Goal: Task Accomplishment & Management: Manage account settings

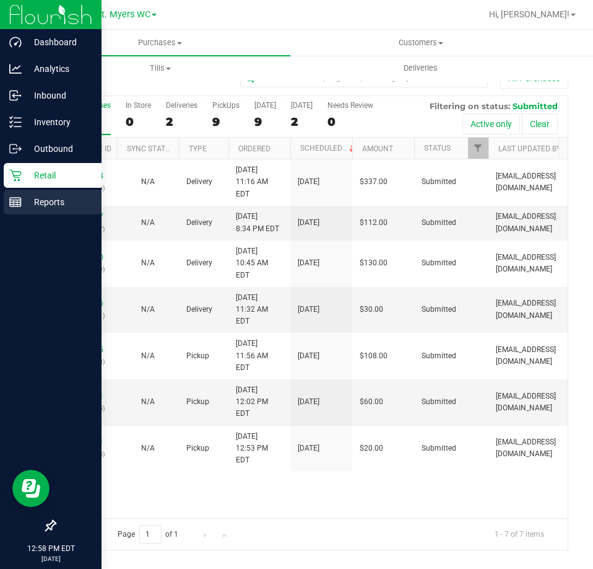
click at [25, 206] on p "Reports" at bounding box center [59, 201] width 74 height 15
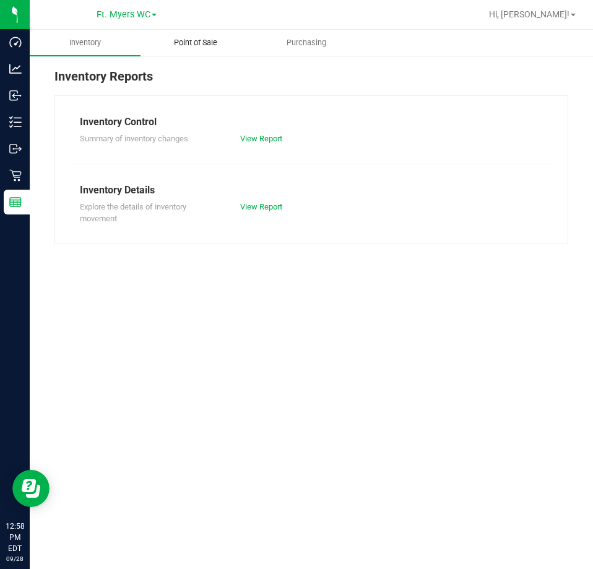
click at [214, 37] on span "Point of Sale" at bounding box center [195, 42] width 77 height 11
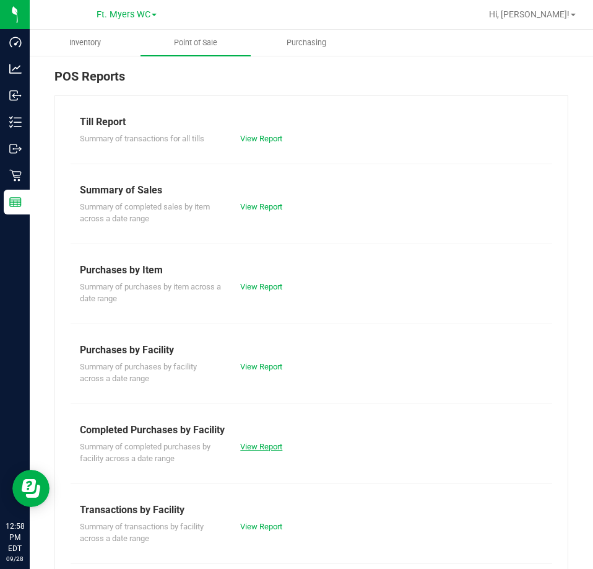
click at [264, 444] on link "View Report" at bounding box center [261, 446] width 42 height 9
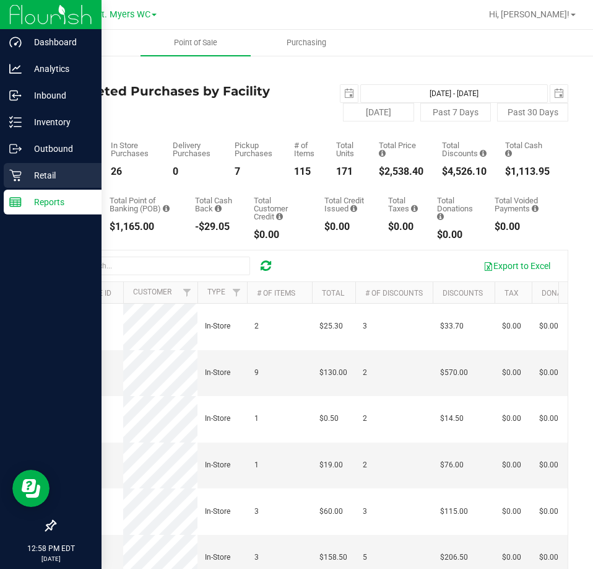
click at [13, 171] on icon at bounding box center [15, 175] width 12 height 12
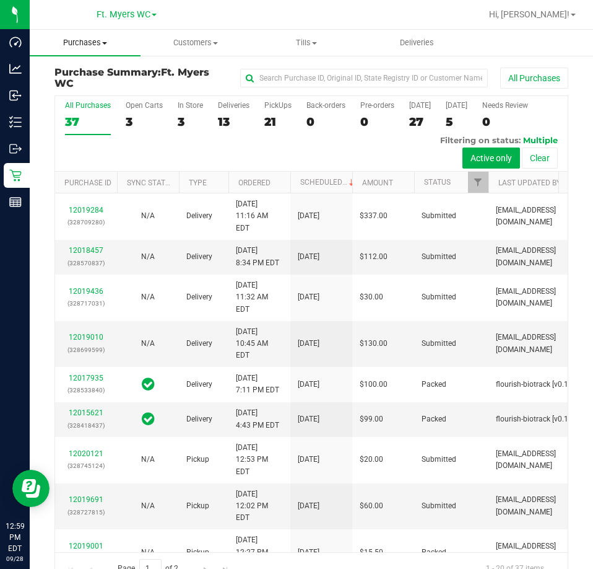
click at [66, 46] on span "Purchases" at bounding box center [85, 42] width 111 height 11
click at [61, 91] on span "Fulfillment" at bounding box center [68, 89] width 77 height 11
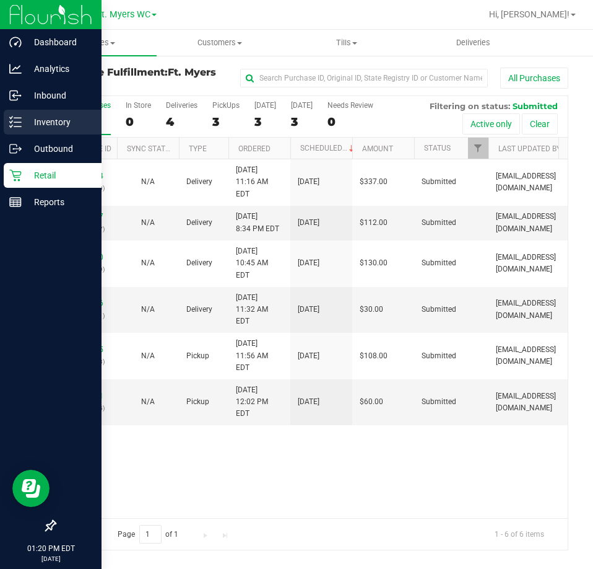
click at [8, 120] on div "Inventory" at bounding box center [53, 122] width 98 height 25
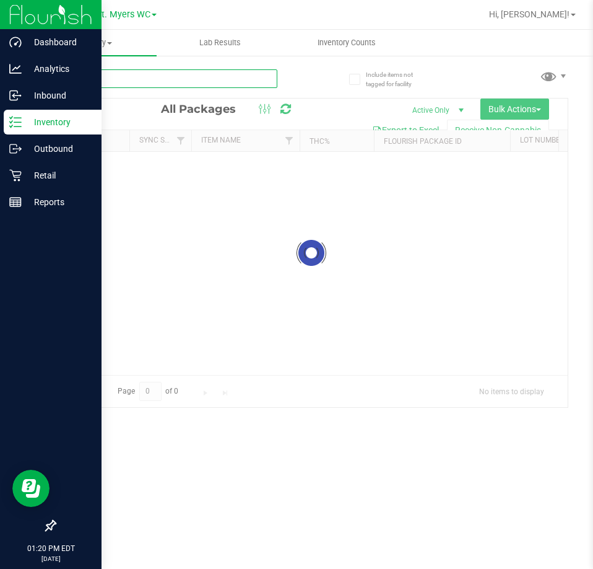
click at [169, 76] on input "text" at bounding box center [166, 78] width 223 height 19
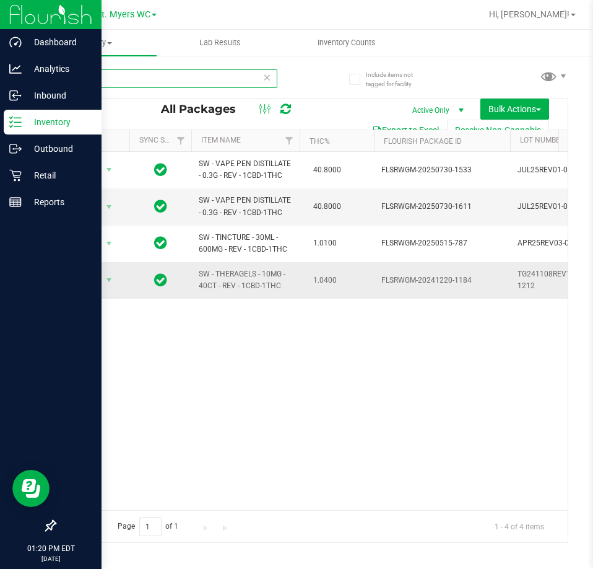
type input "rev"
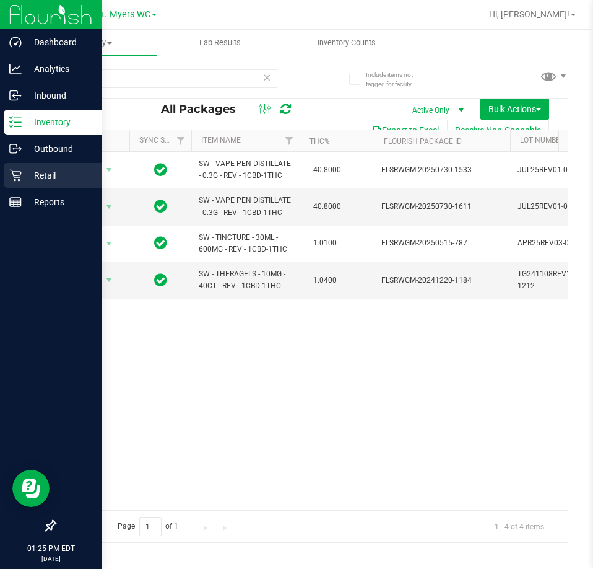
click at [11, 178] on icon at bounding box center [15, 175] width 12 height 12
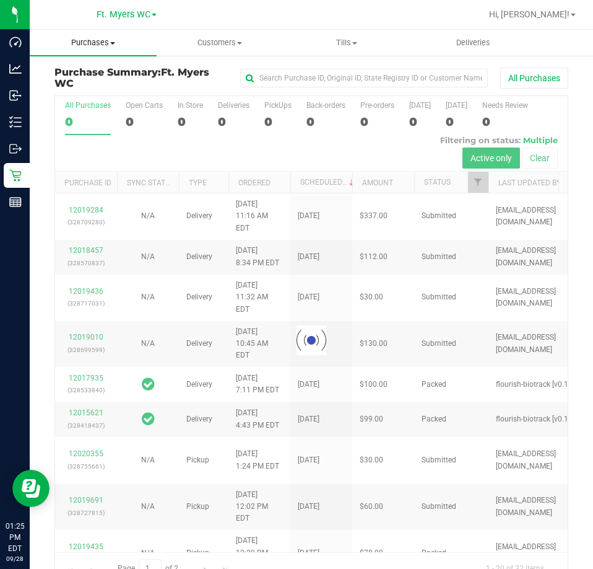
click at [101, 37] on span "Purchases" at bounding box center [93, 42] width 127 height 11
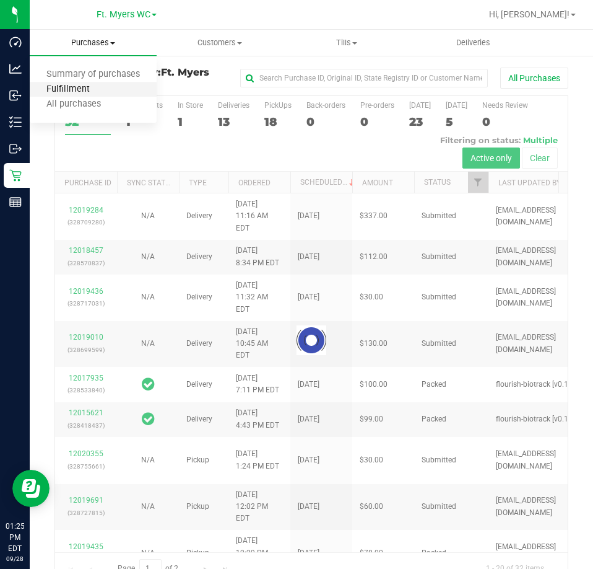
click at [84, 94] on span "Fulfillment" at bounding box center [68, 89] width 77 height 11
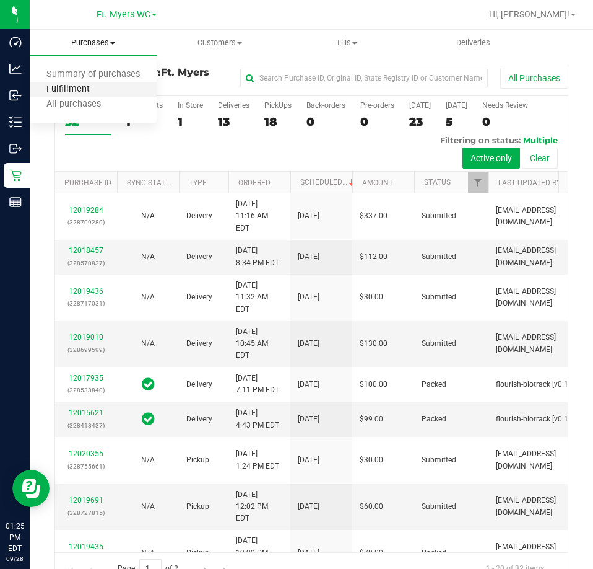
click at [77, 89] on span "Fulfillment" at bounding box center [68, 89] width 77 height 11
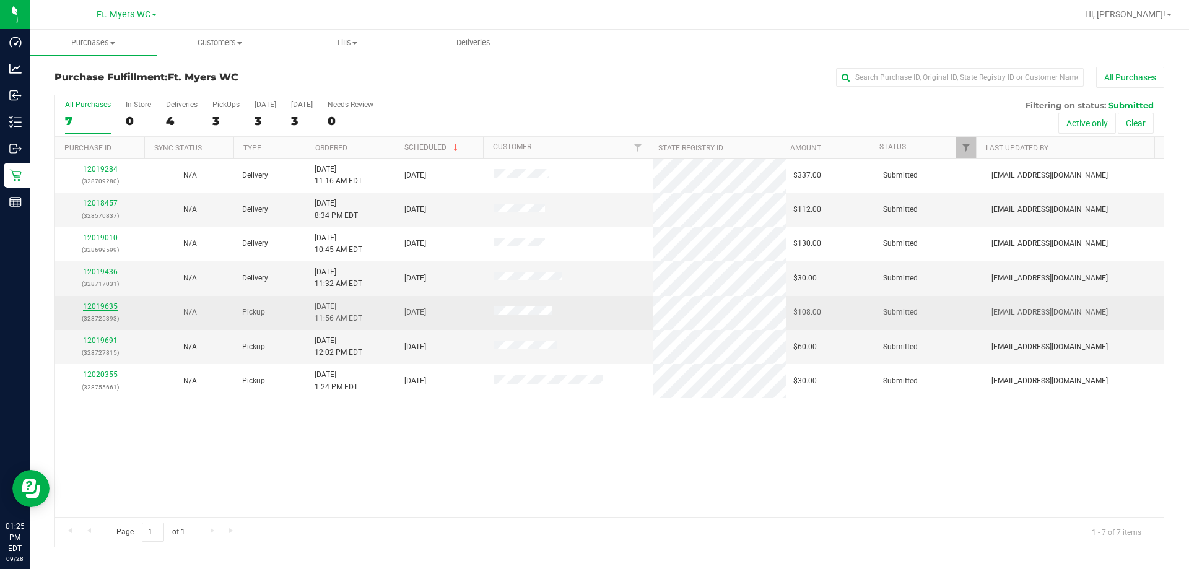
click at [102, 306] on link "12019635" at bounding box center [100, 306] width 35 height 9
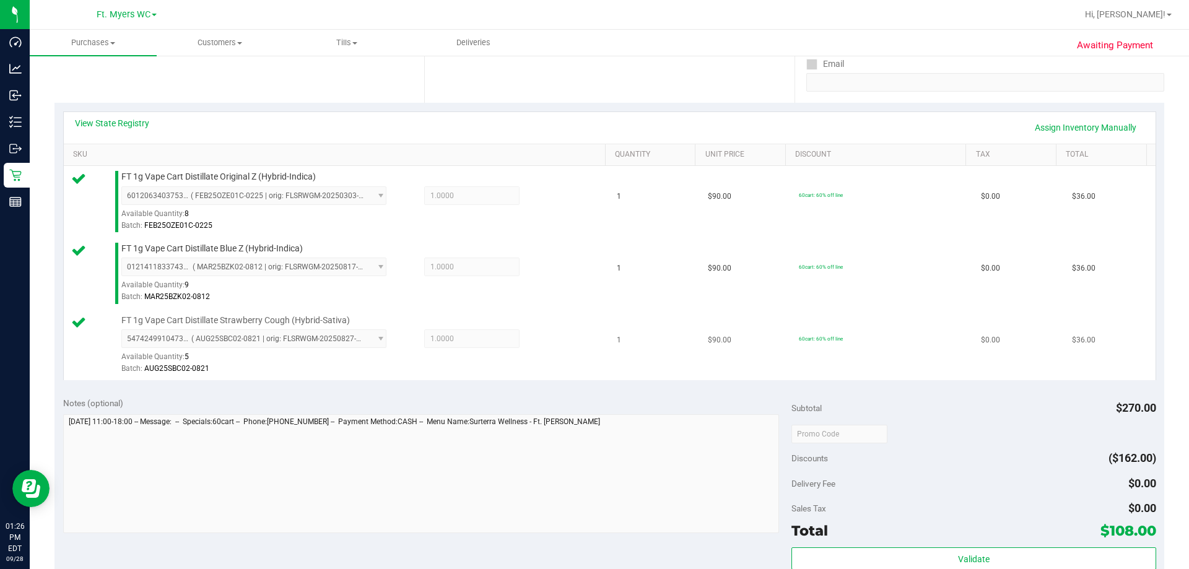
scroll to position [434, 0]
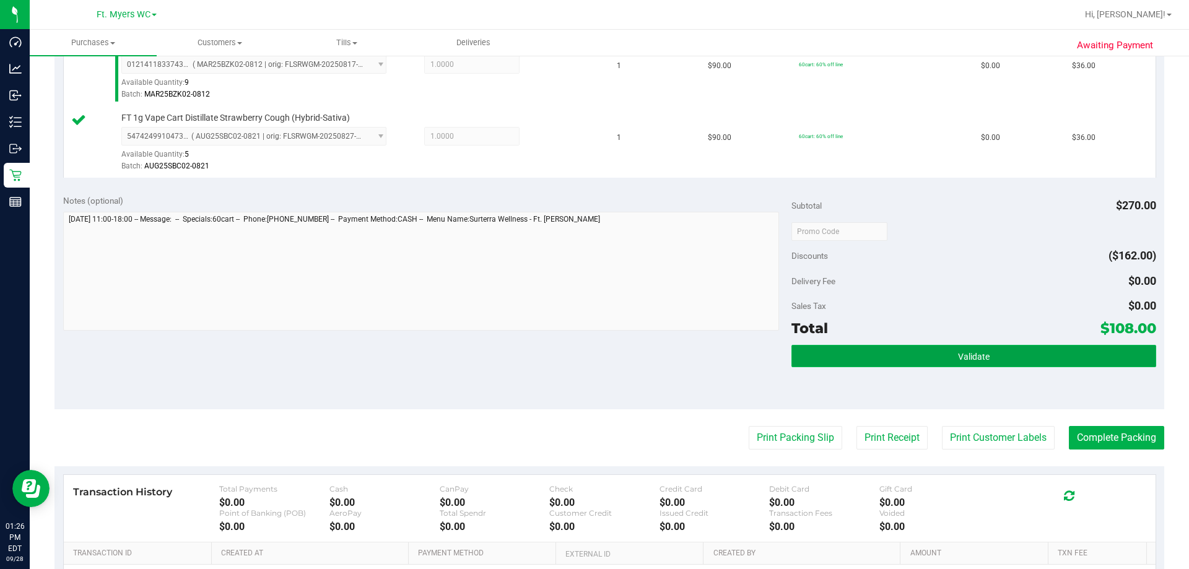
click at [593, 364] on button "Validate" at bounding box center [974, 356] width 364 height 22
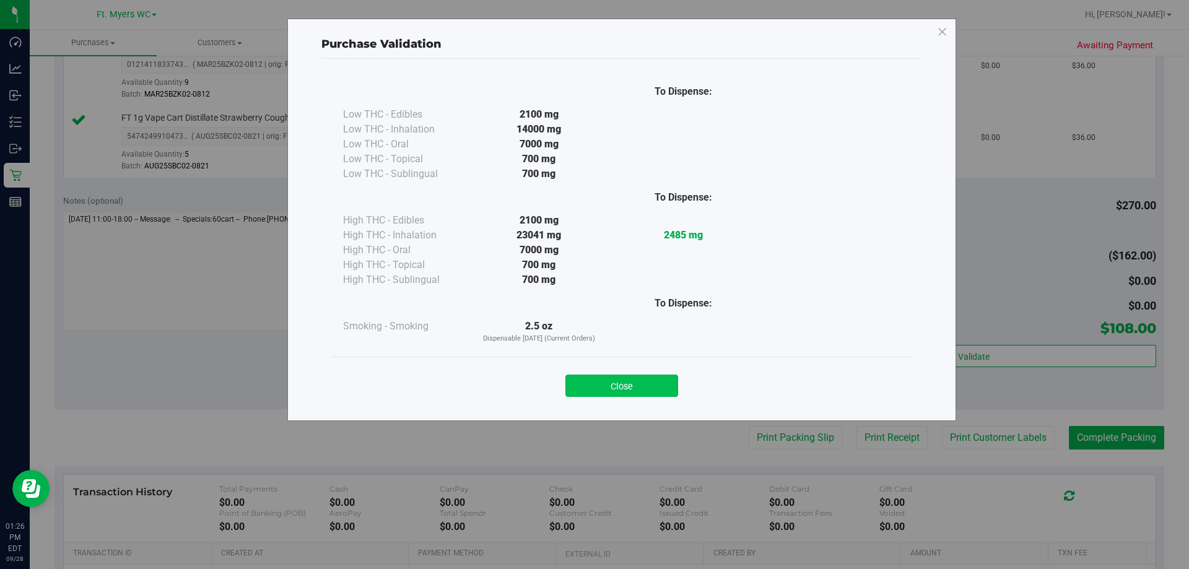
click at [593, 384] on button "Close" at bounding box center [621, 386] width 113 height 22
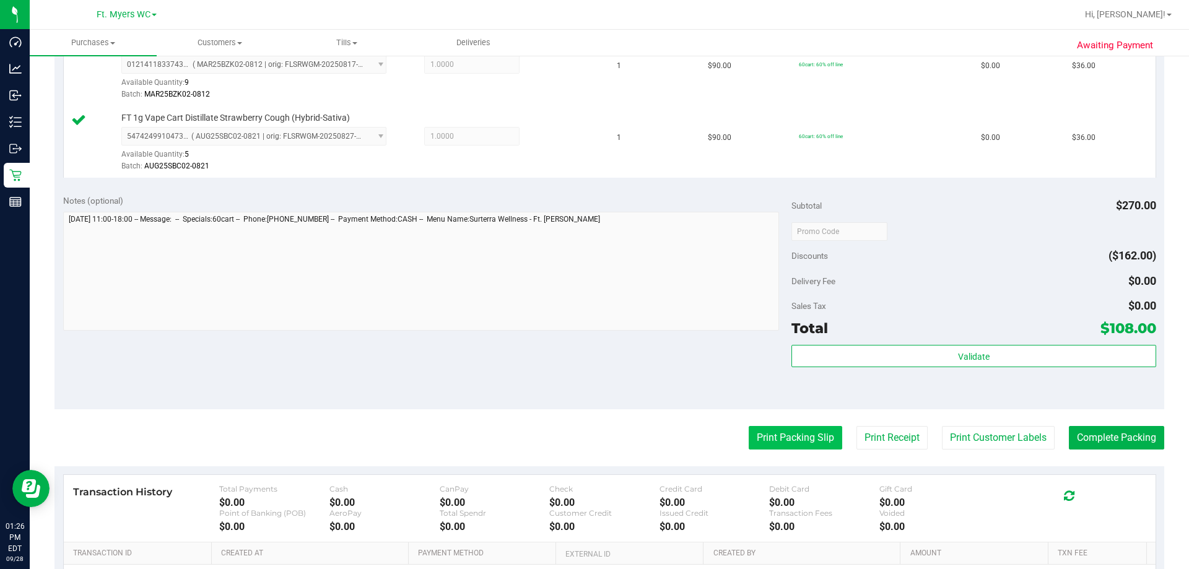
click at [593, 444] on button "Print Packing Slip" at bounding box center [796, 438] width 94 height 24
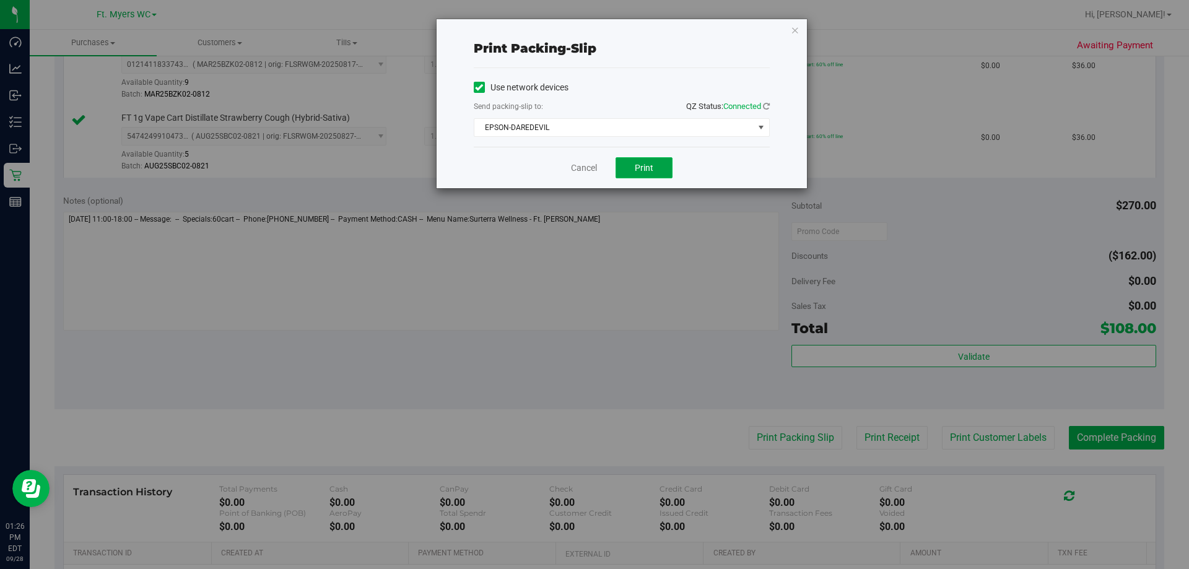
click at [593, 160] on button "Print" at bounding box center [644, 167] width 57 height 21
click at [583, 170] on link "Cancel" at bounding box center [584, 168] width 26 height 13
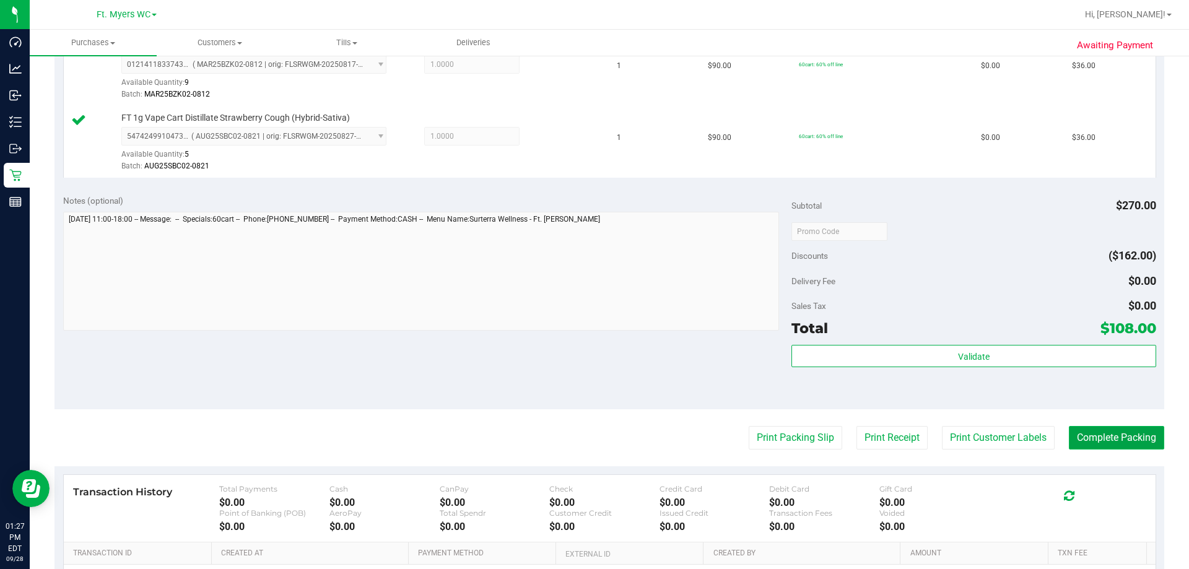
click at [593, 443] on button "Complete Packing" at bounding box center [1116, 438] width 95 height 24
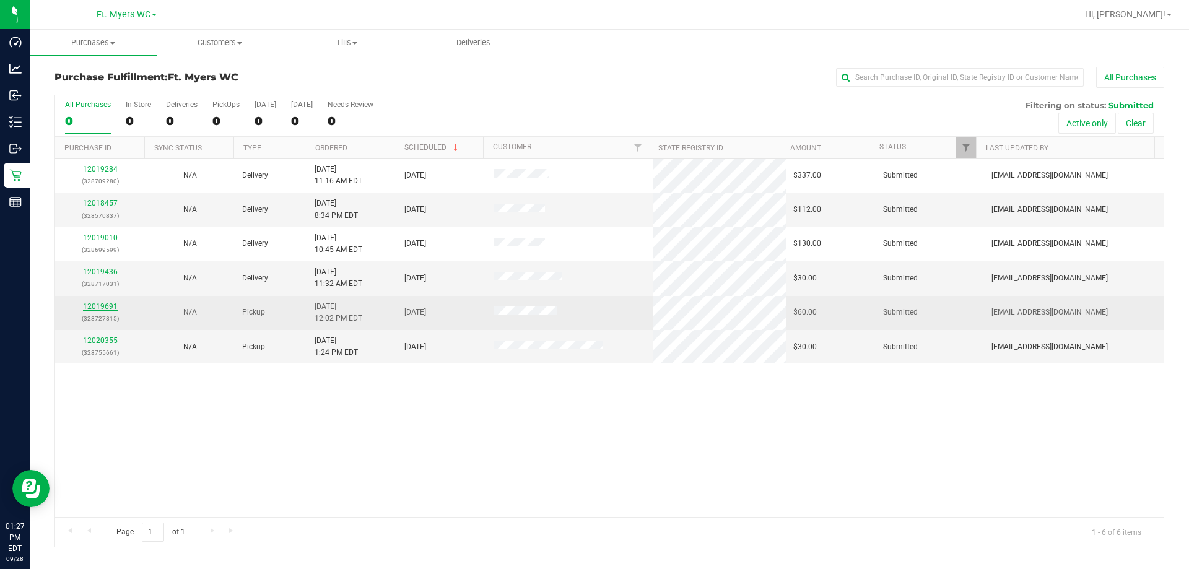
click at [102, 308] on link "12019691" at bounding box center [100, 306] width 35 height 9
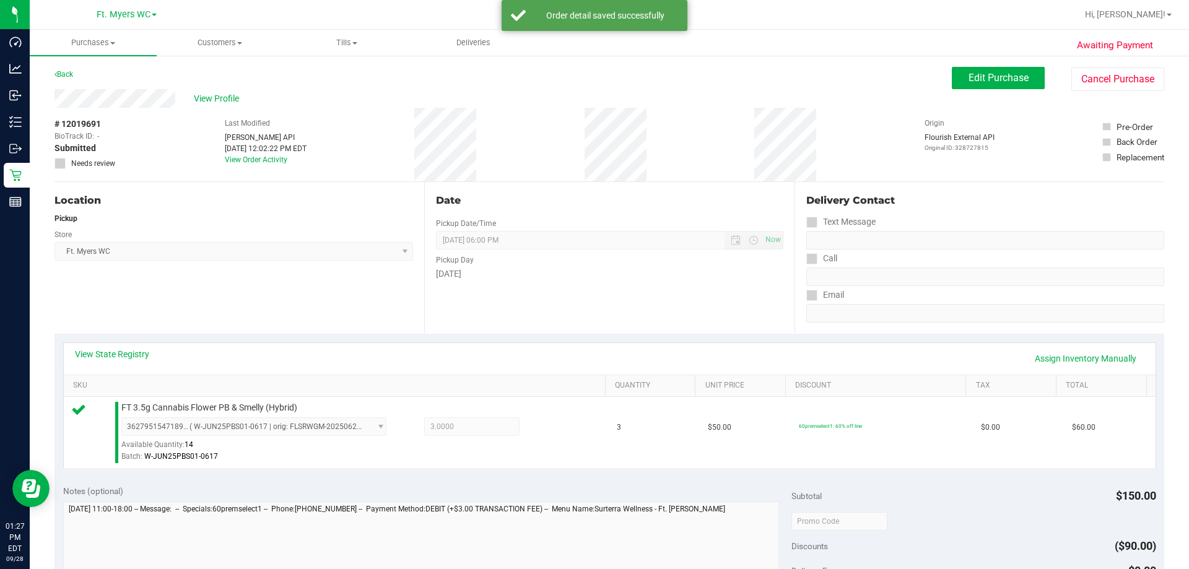
scroll to position [372, 0]
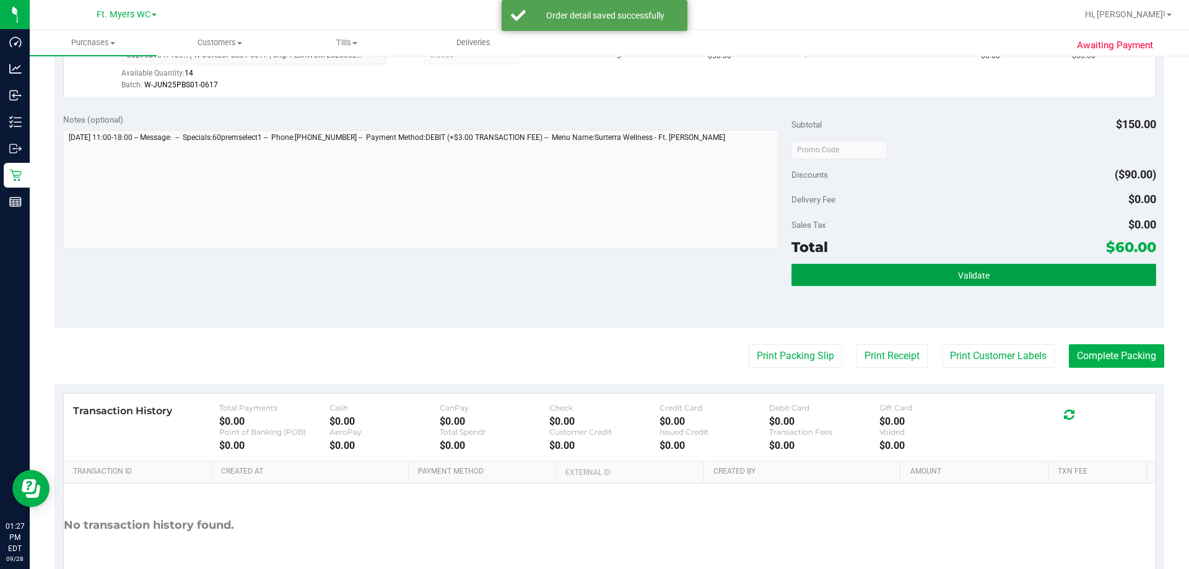
click at [593, 271] on button "Validate" at bounding box center [974, 275] width 364 height 22
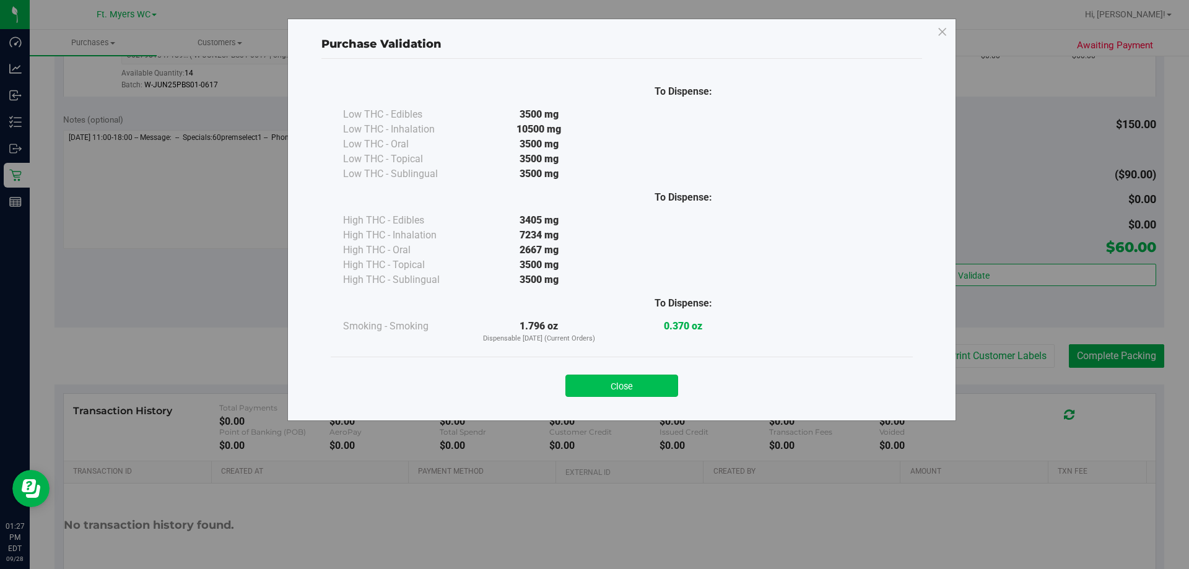
click at [593, 385] on button "Close" at bounding box center [621, 386] width 113 height 22
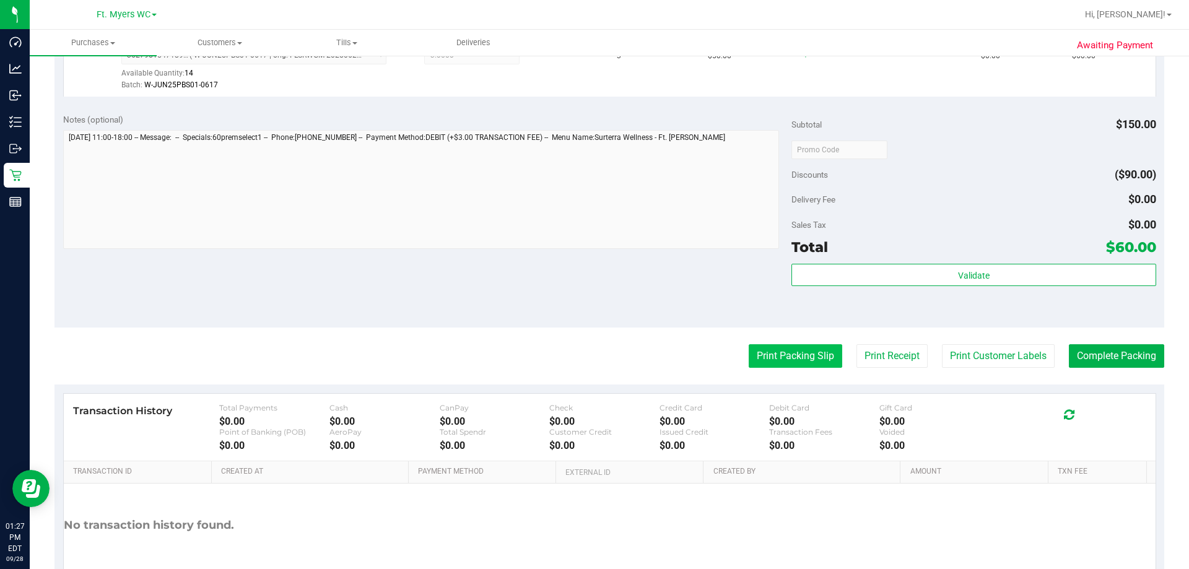
click at [593, 362] on button "Print Packing Slip" at bounding box center [796, 356] width 94 height 24
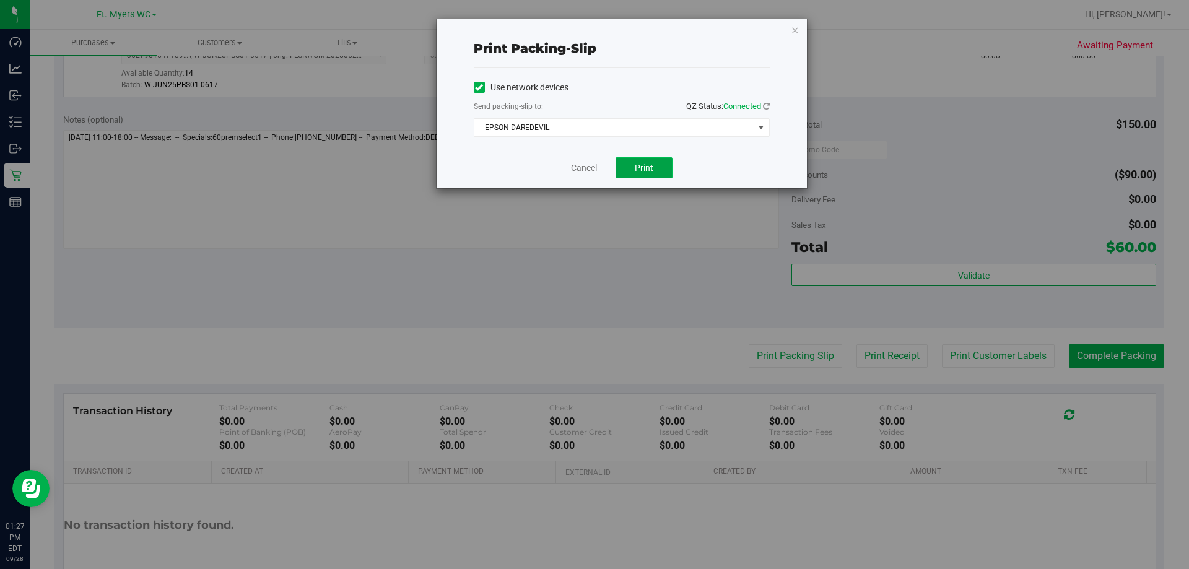
click at [593, 168] on button "Print" at bounding box center [644, 167] width 57 height 21
drag, startPoint x: 574, startPoint y: 165, endPoint x: 590, endPoint y: 170, distance: 16.3
click at [575, 165] on link "Cancel" at bounding box center [584, 168] width 26 height 13
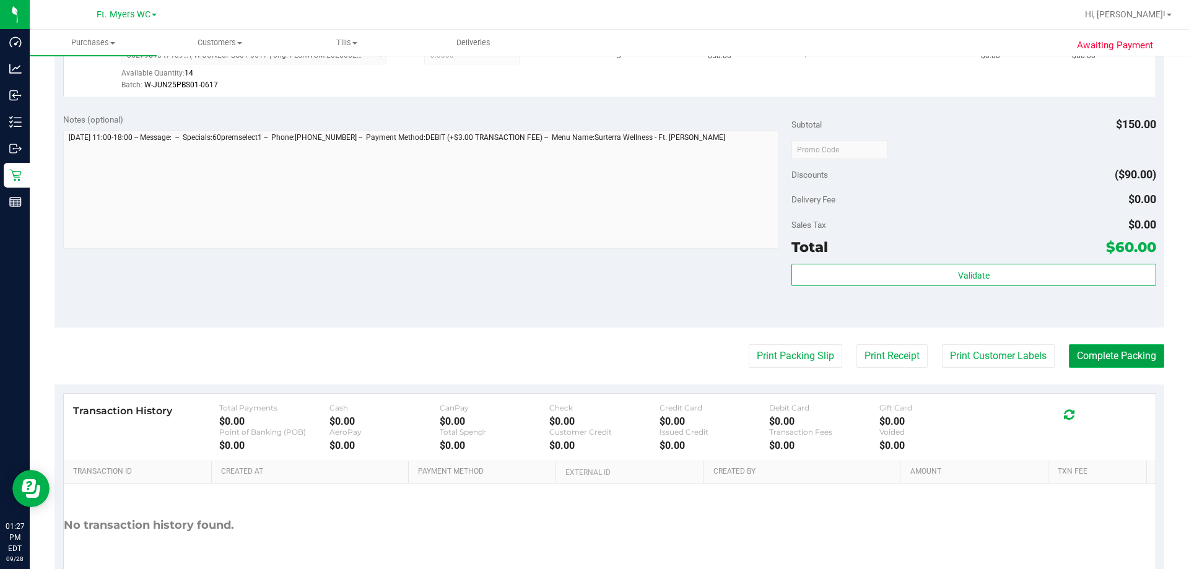
click at [593, 349] on button "Complete Packing" at bounding box center [1116, 356] width 95 height 24
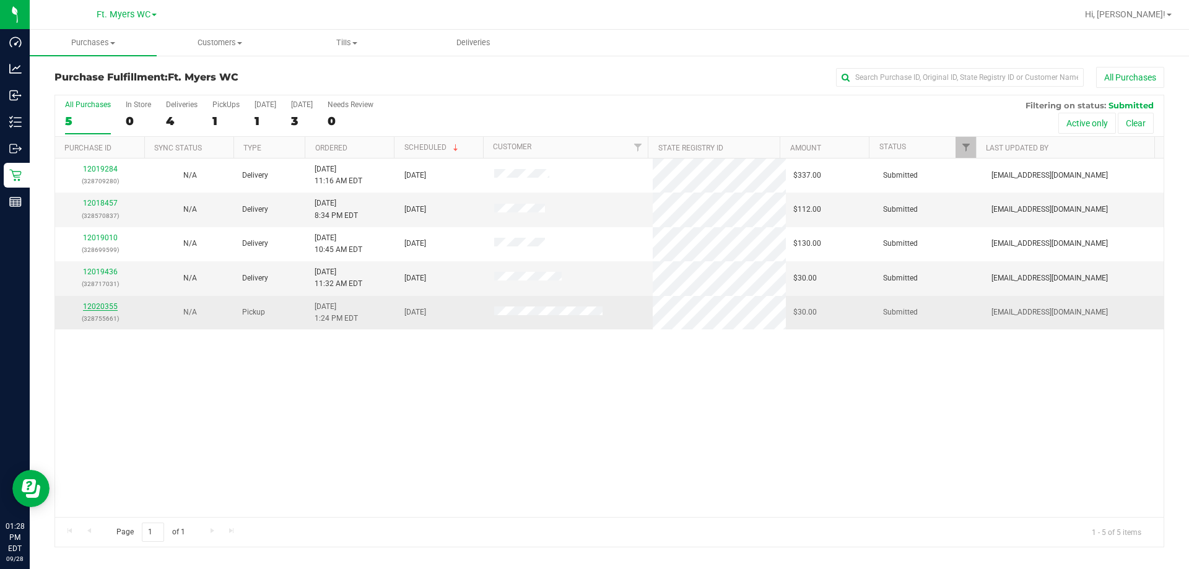
click at [111, 303] on link "12020355" at bounding box center [100, 306] width 35 height 9
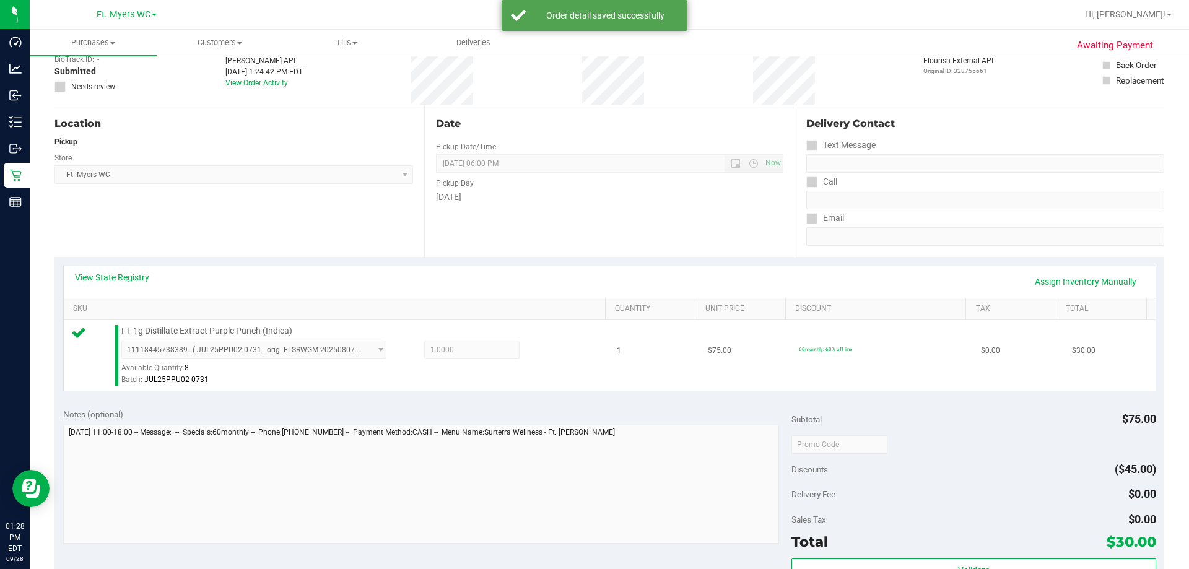
scroll to position [186, 0]
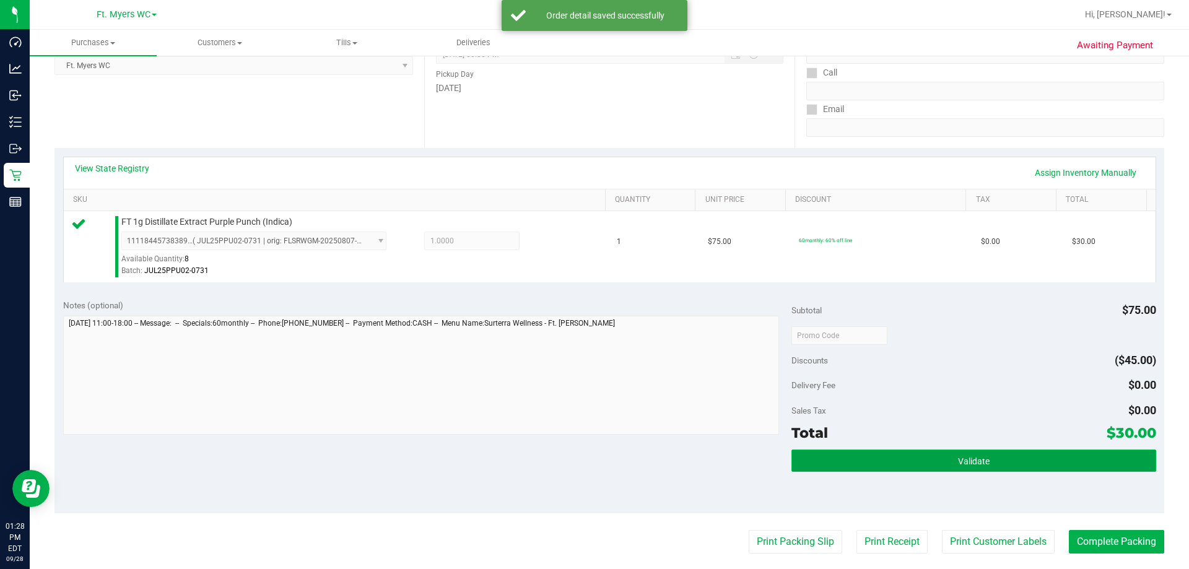
click at [593, 458] on button "Validate" at bounding box center [974, 461] width 364 height 22
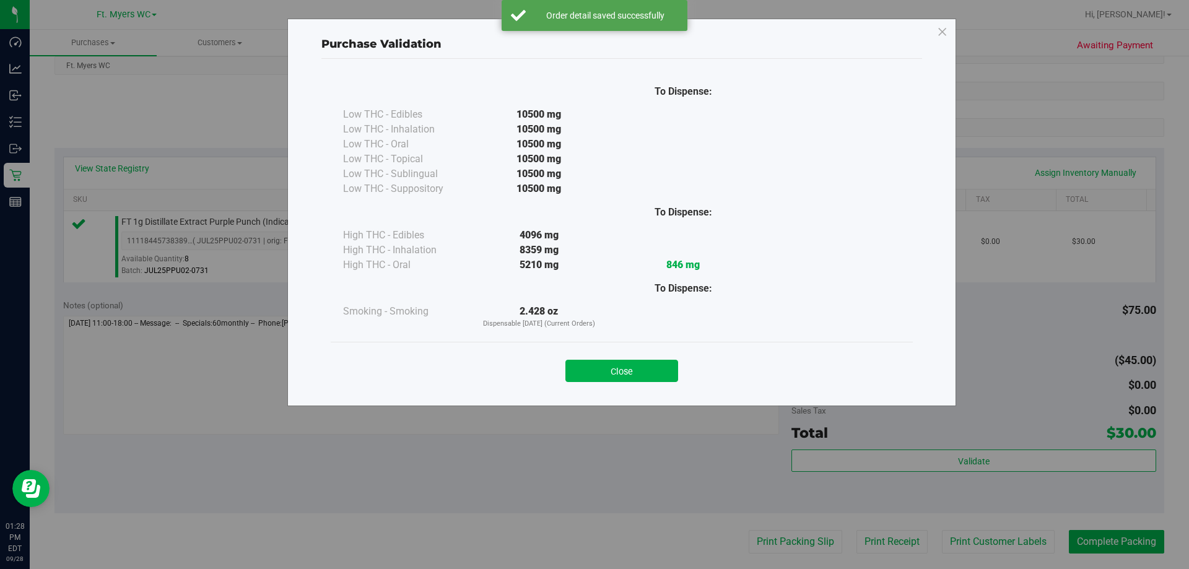
drag, startPoint x: 641, startPoint y: 369, endPoint x: 655, endPoint y: 376, distance: 15.5
click at [593, 369] on button "Close" at bounding box center [621, 371] width 113 height 22
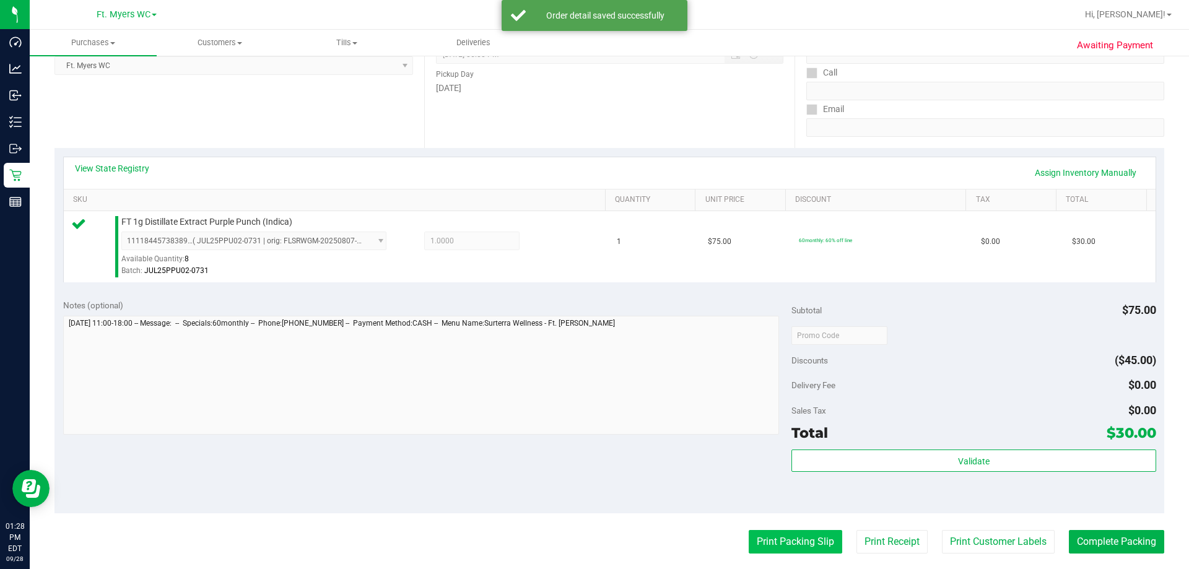
click at [593, 551] on button "Print Packing Slip" at bounding box center [796, 542] width 94 height 24
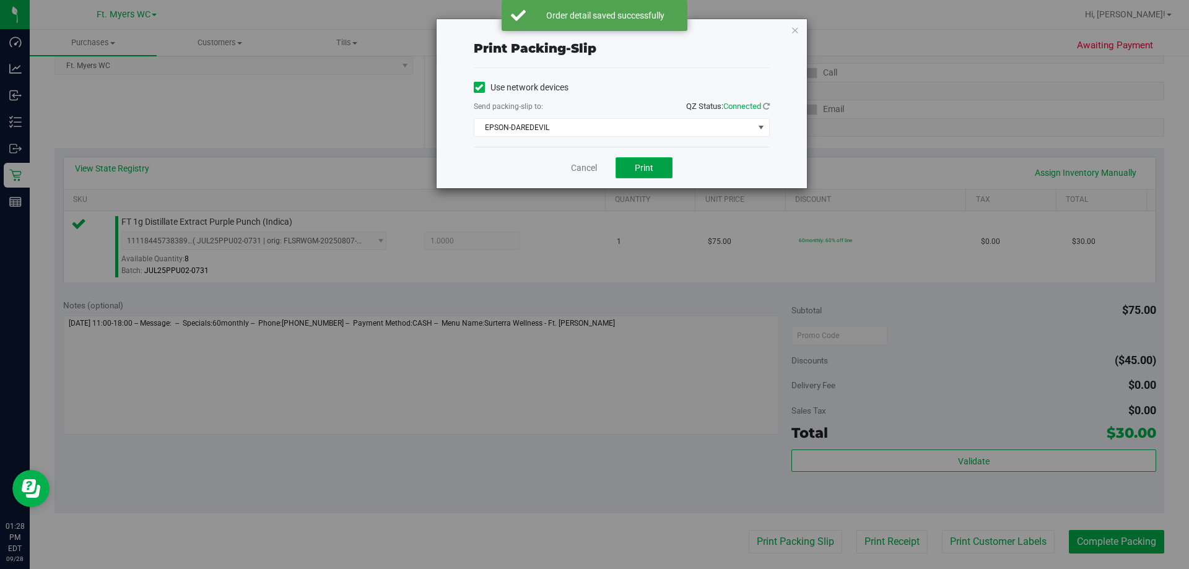
click at [593, 170] on button "Print" at bounding box center [644, 167] width 57 height 21
click at [584, 167] on link "Cancel" at bounding box center [584, 168] width 26 height 13
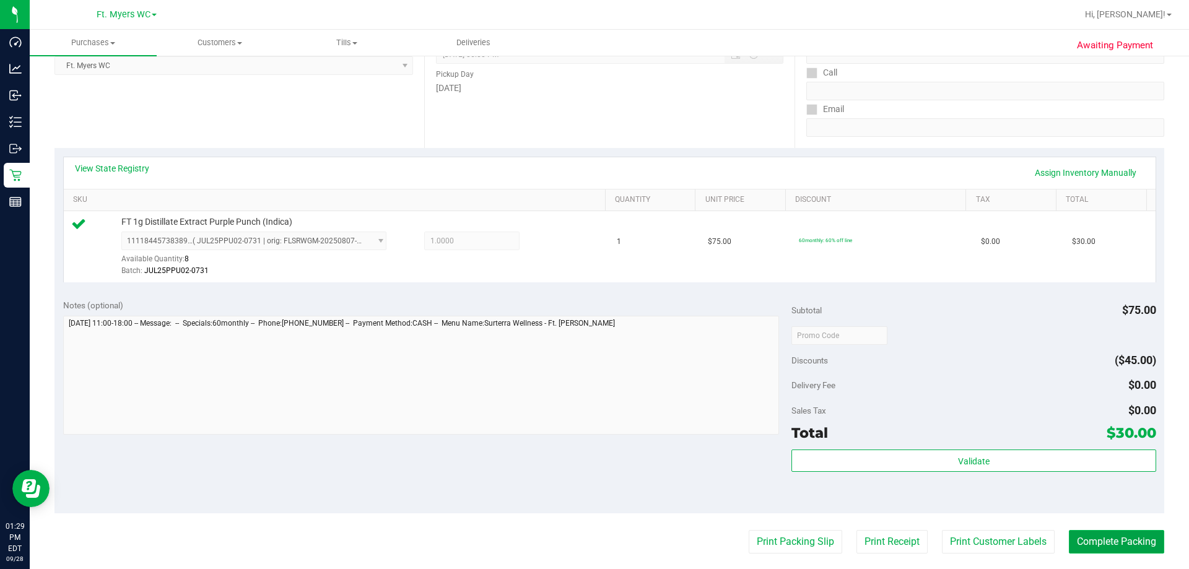
click at [593, 551] on button "Complete Packing" at bounding box center [1116, 542] width 95 height 24
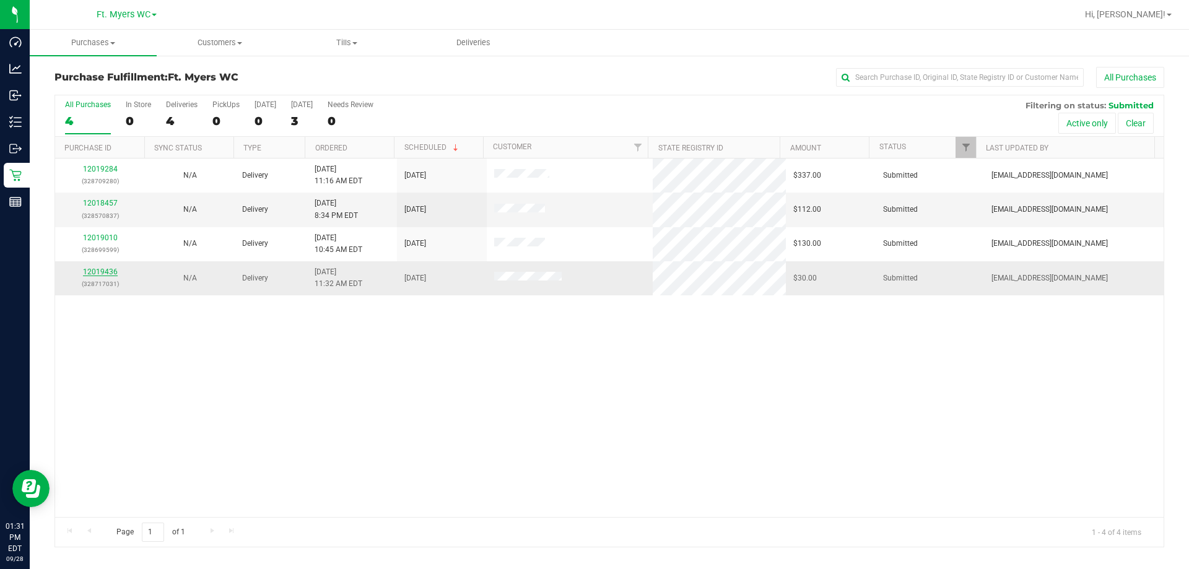
click at [109, 269] on link "12019436" at bounding box center [100, 272] width 35 height 9
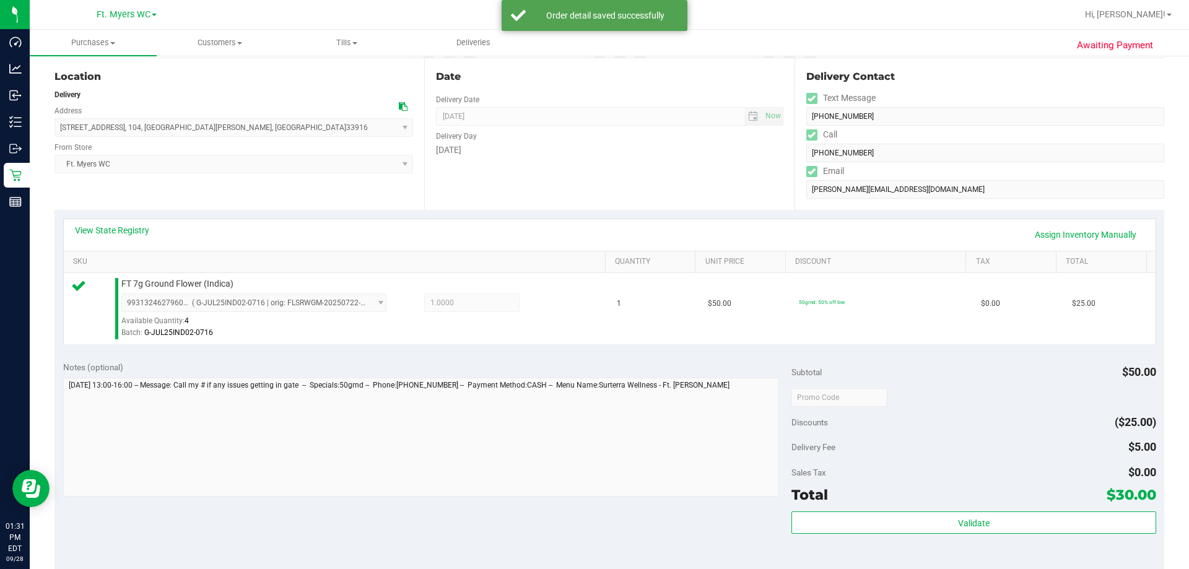
scroll to position [248, 0]
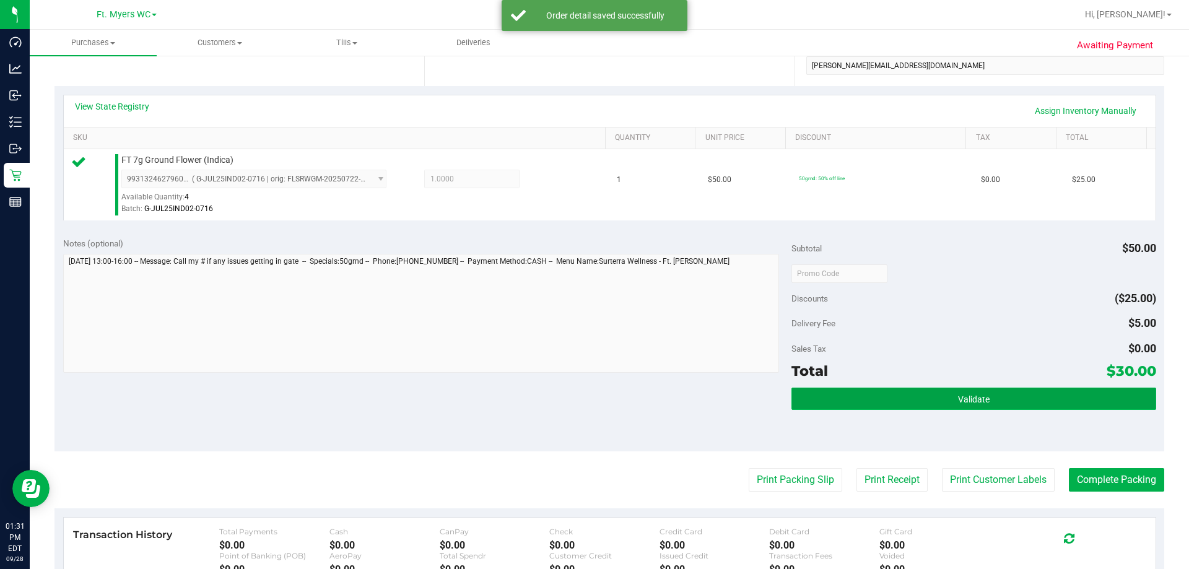
click at [593, 404] on button "Validate" at bounding box center [974, 399] width 364 height 22
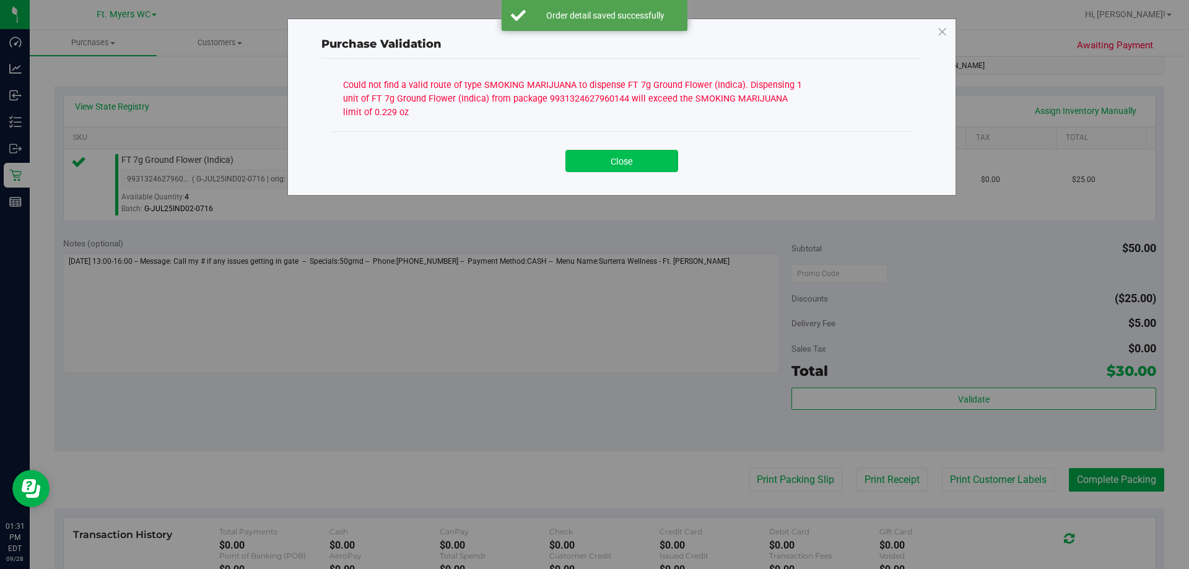
click at [593, 161] on button "Close" at bounding box center [621, 161] width 113 height 22
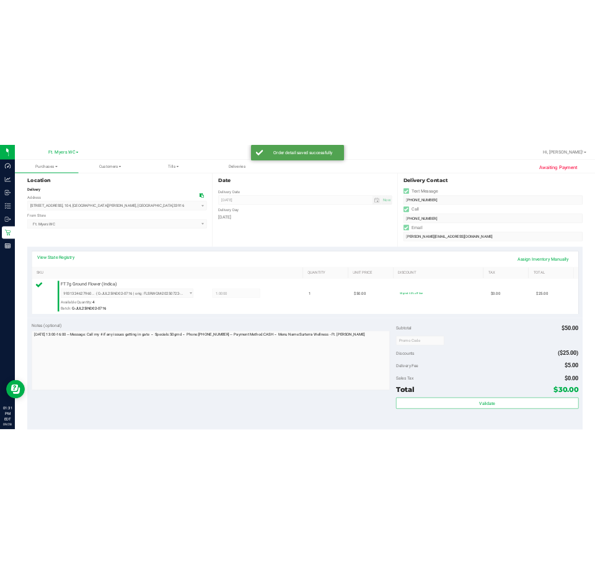
scroll to position [0, 0]
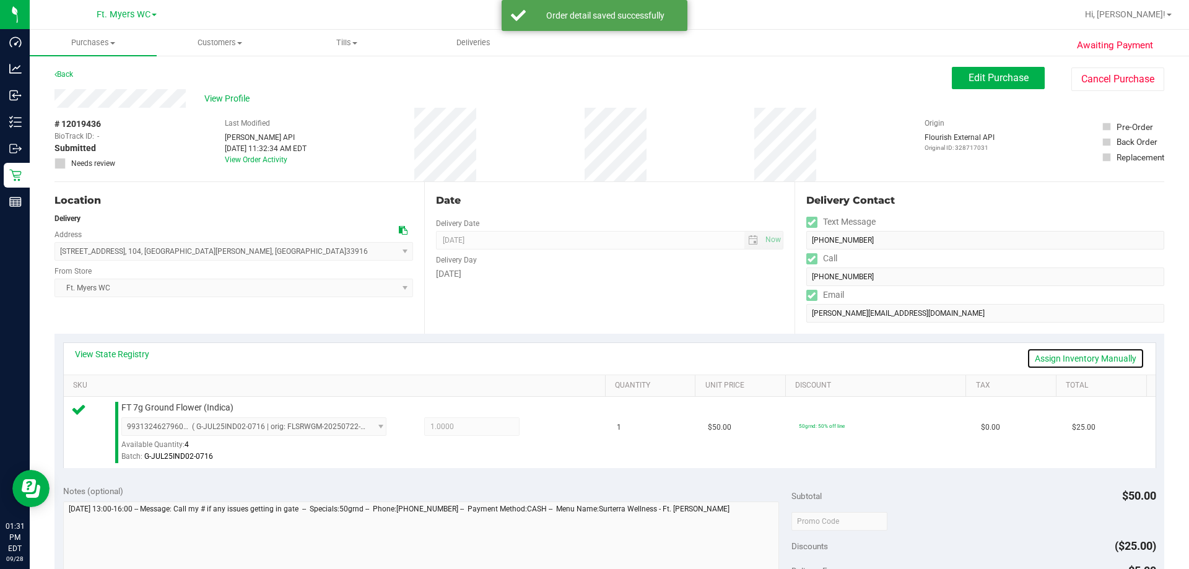
click at [593, 354] on link "Assign Inventory Manually" at bounding box center [1086, 358] width 118 height 21
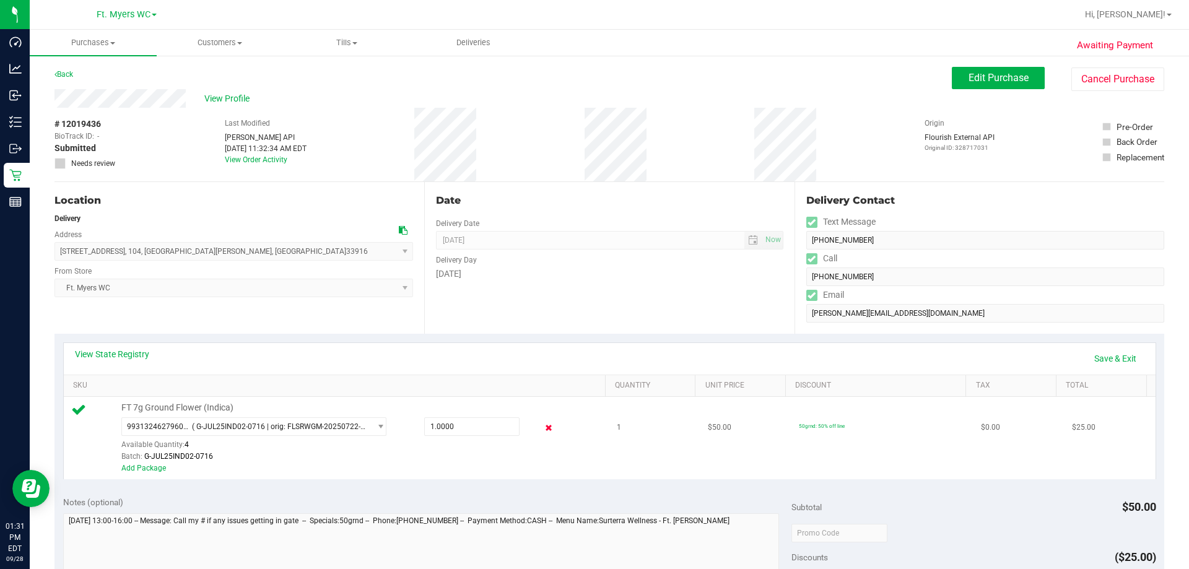
click at [544, 429] on icon at bounding box center [549, 428] width 13 height 14
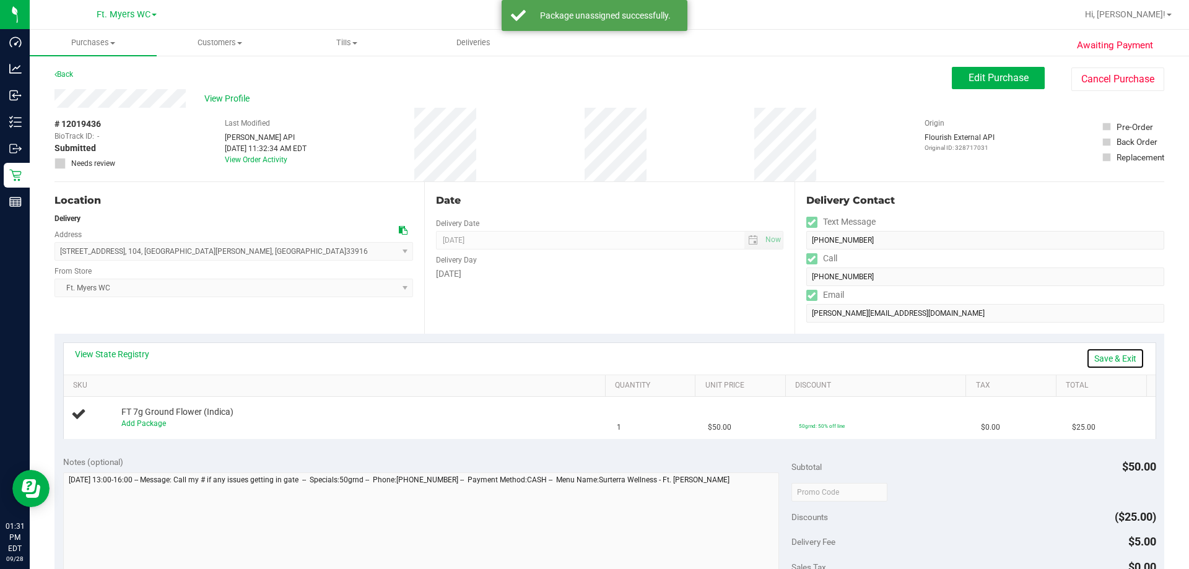
click at [593, 353] on link "Save & Exit" at bounding box center [1115, 358] width 58 height 21
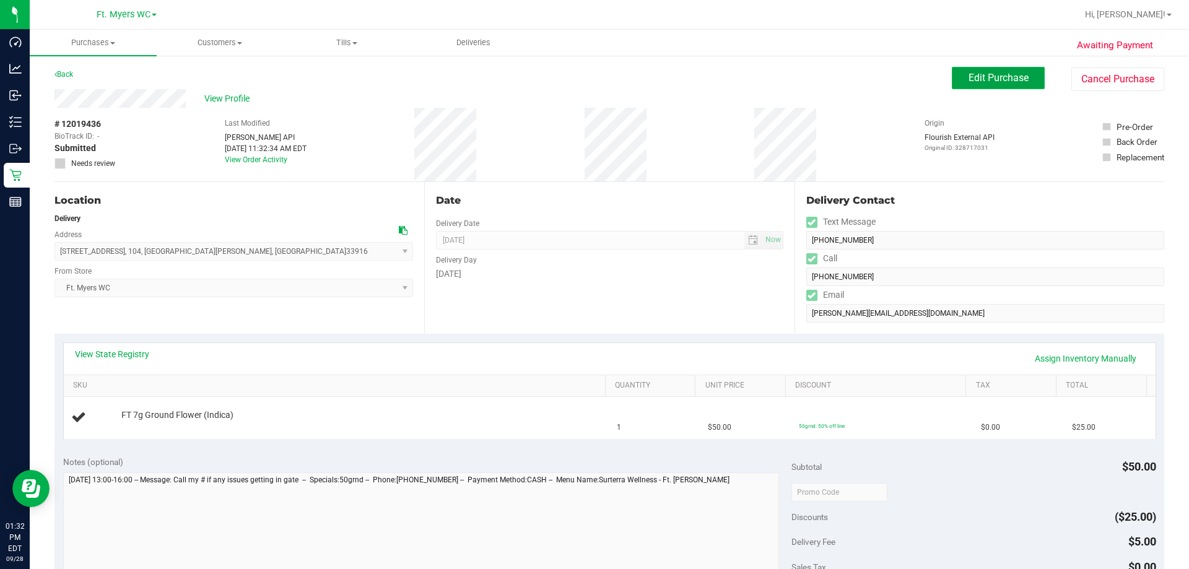
click at [593, 77] on span "Edit Purchase" at bounding box center [999, 78] width 60 height 12
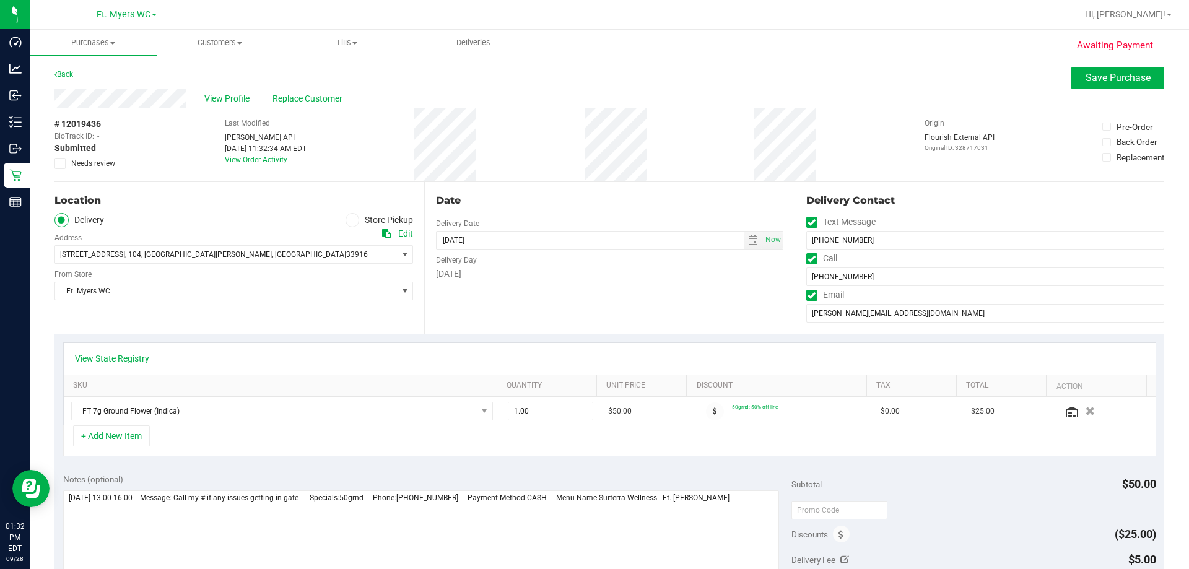
click at [66, 162] on label "Needs review" at bounding box center [86, 163] width 62 height 11
click at [0, 0] on input "Needs review" at bounding box center [0, 0] width 0 height 0
click at [593, 500] on textarea at bounding box center [421, 550] width 717 height 119
type textarea "Monday 09/29/2025 13:00-16:00 -- Message: Call my # if any issues getting in ga…"
click at [593, 82] on span "Save Purchase" at bounding box center [1118, 78] width 65 height 12
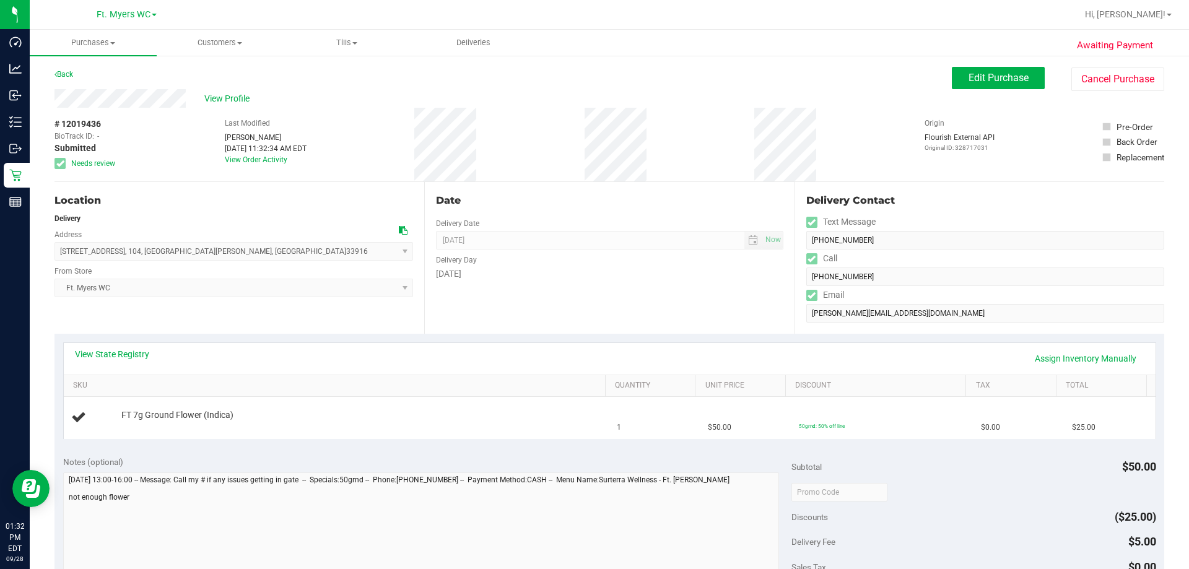
click at [372, 196] on div "Location" at bounding box center [234, 200] width 359 height 15
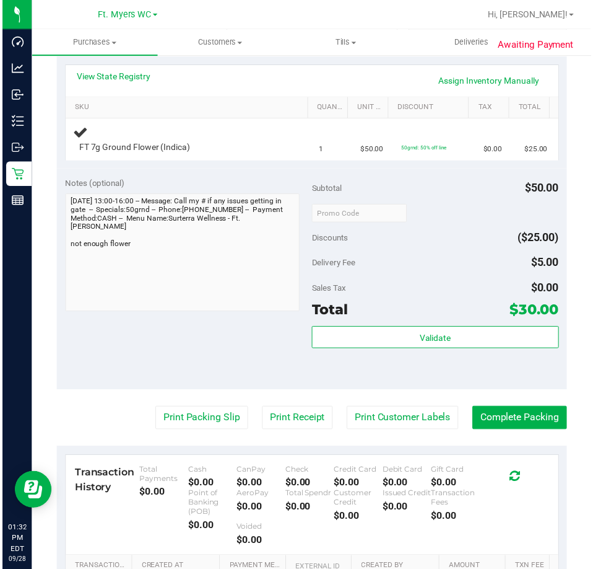
scroll to position [310, 0]
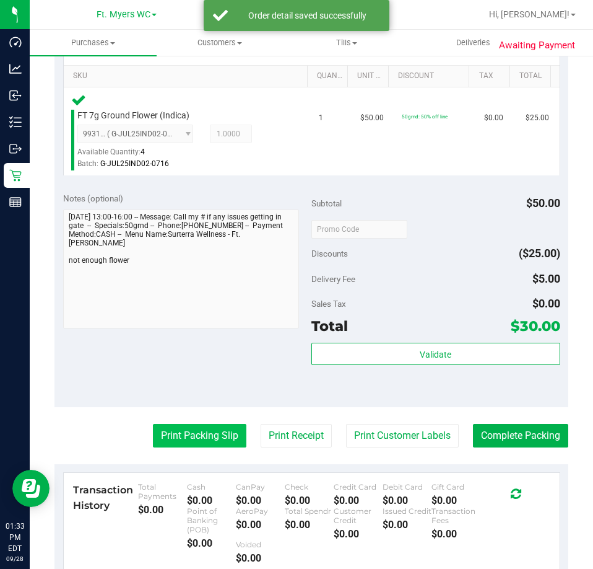
click at [185, 432] on button "Print Packing Slip" at bounding box center [200, 436] width 94 height 24
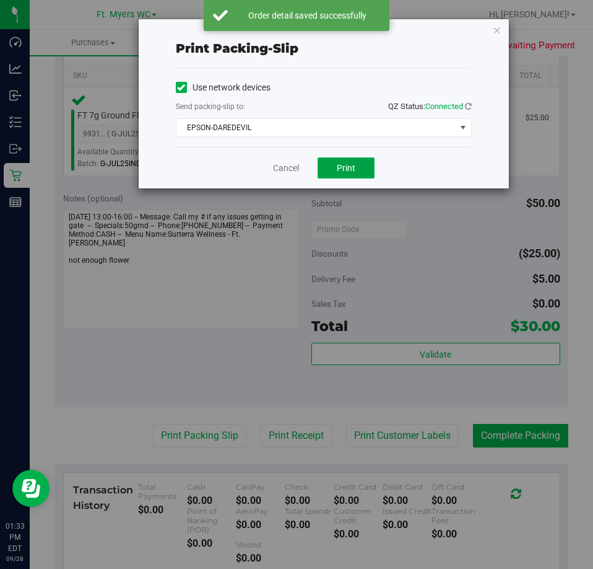
click at [330, 162] on button "Print" at bounding box center [346, 167] width 57 height 21
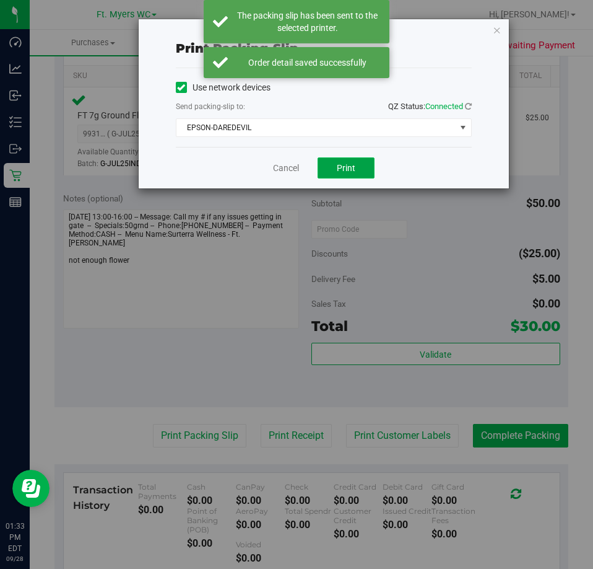
click at [347, 170] on span "Print" at bounding box center [346, 168] width 19 height 10
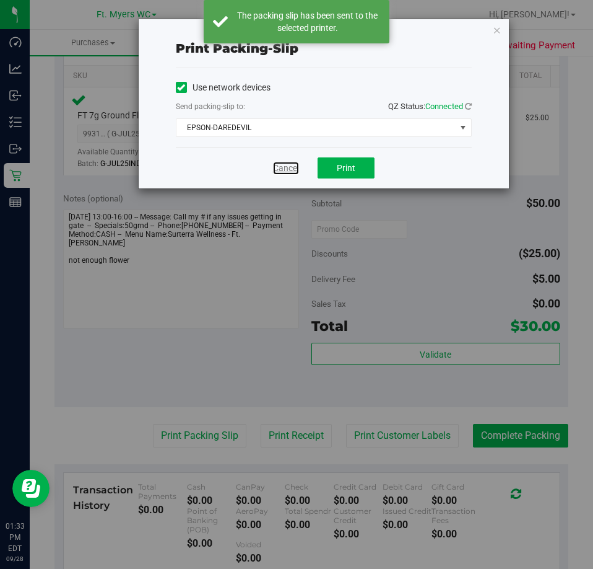
drag, startPoint x: 277, startPoint y: 170, endPoint x: 310, endPoint y: 309, distance: 142.6
click at [277, 170] on link "Cancel" at bounding box center [286, 168] width 26 height 13
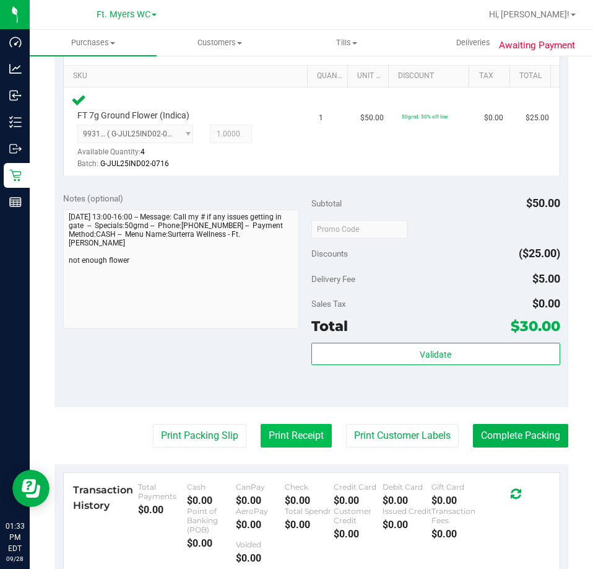
click at [302, 437] on button "Print Receipt" at bounding box center [296, 436] width 71 height 24
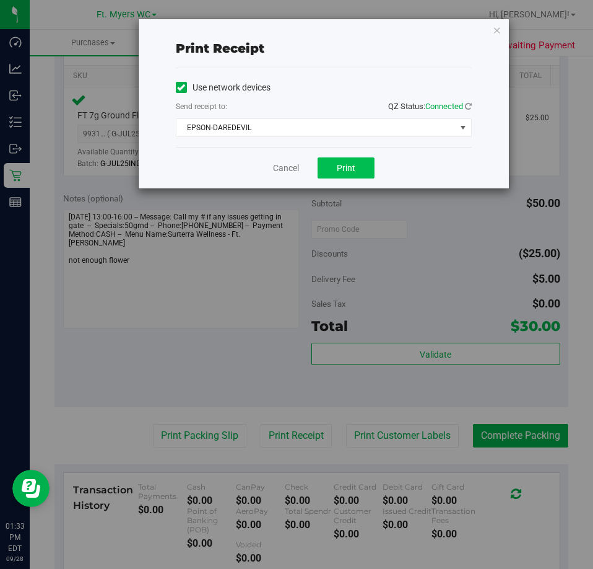
click at [359, 156] on div "Cancel Print" at bounding box center [324, 167] width 296 height 41
click at [354, 164] on button "Print" at bounding box center [346, 167] width 57 height 21
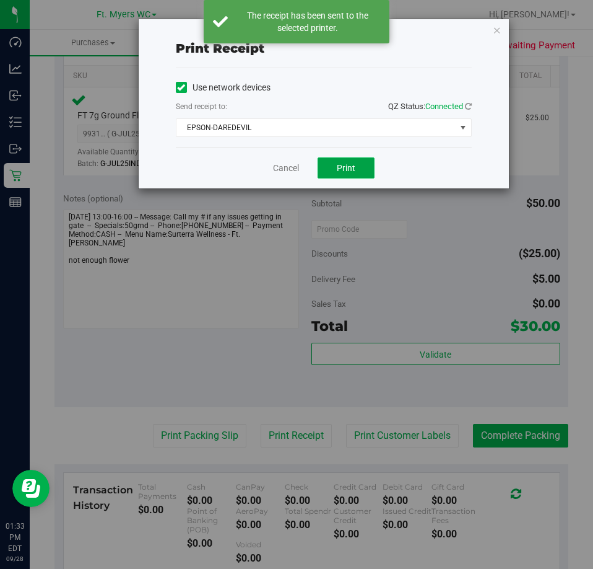
click at [354, 164] on span "Print" at bounding box center [346, 168] width 19 height 10
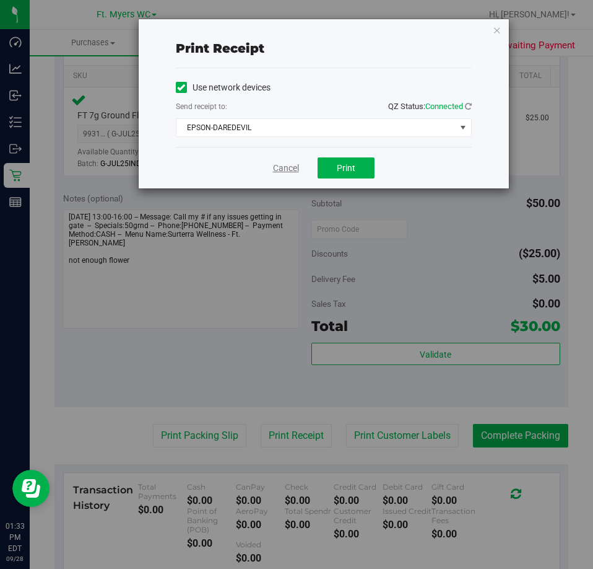
click at [290, 170] on link "Cancel" at bounding box center [286, 168] width 26 height 13
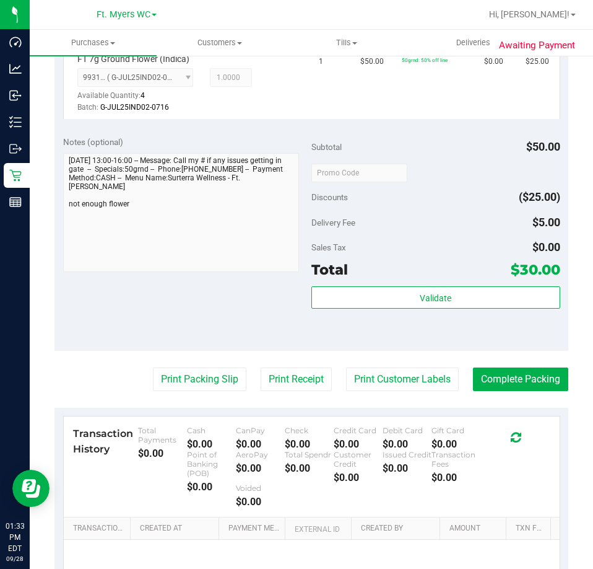
scroll to position [495, 0]
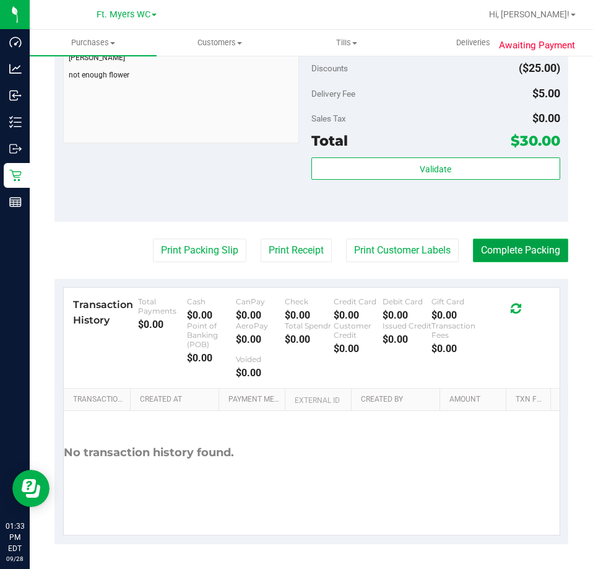
click at [492, 245] on button "Complete Packing" at bounding box center [520, 250] width 95 height 24
click at [517, 243] on button "Complete Packing" at bounding box center [520, 250] width 95 height 24
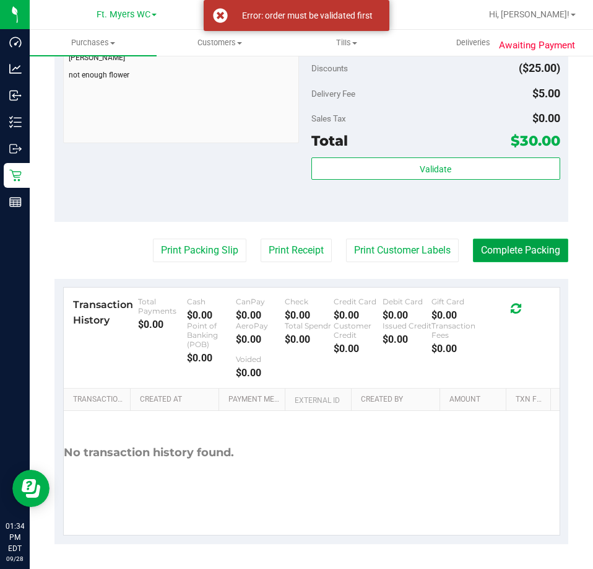
click at [511, 241] on button "Complete Packing" at bounding box center [520, 250] width 95 height 24
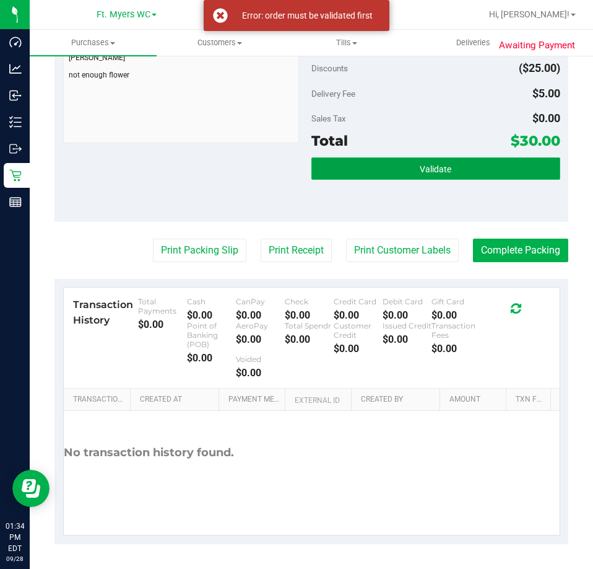
click at [527, 173] on button "Validate" at bounding box center [436, 168] width 249 height 22
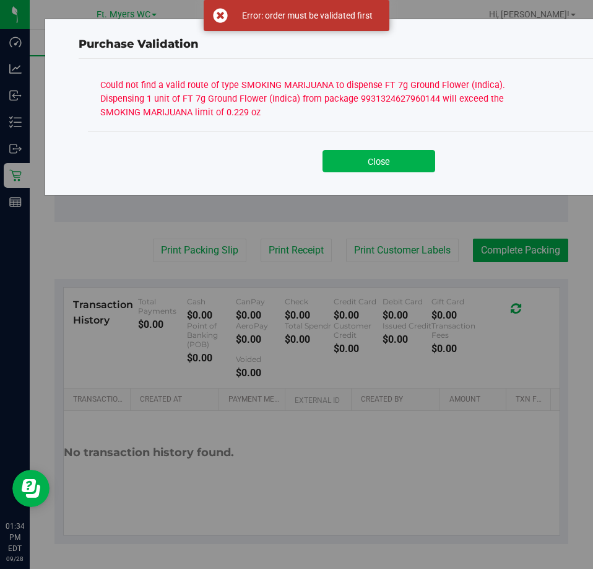
click at [406, 146] on div "Close" at bounding box center [379, 156] width 564 height 31
click at [395, 160] on button "Close" at bounding box center [379, 161] width 113 height 22
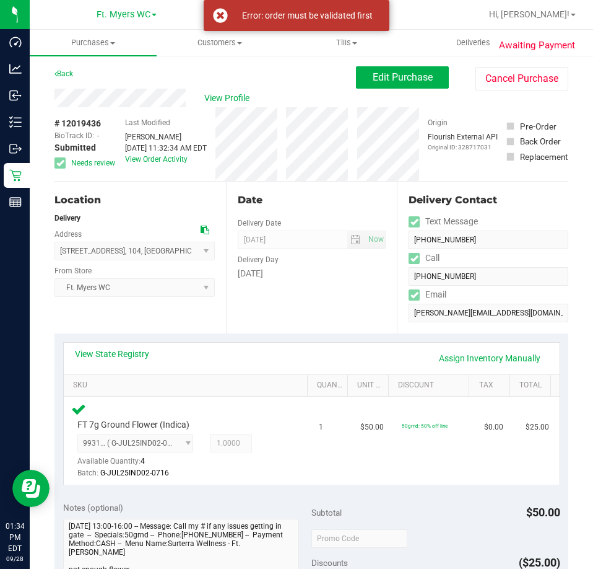
scroll to position [0, 0]
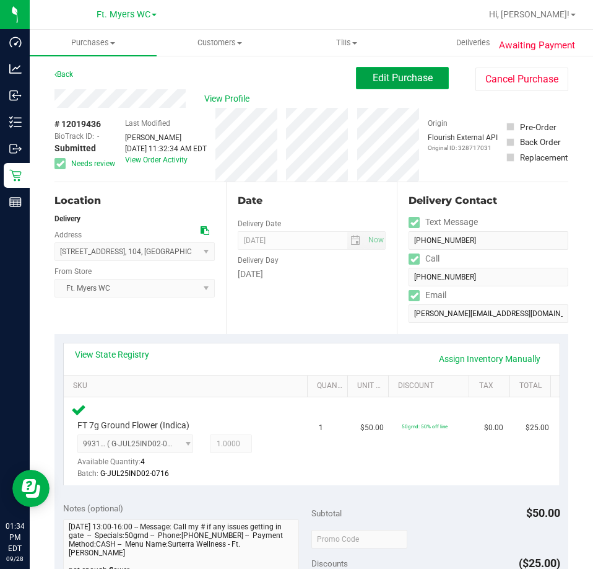
click at [423, 73] on span "Edit Purchase" at bounding box center [403, 78] width 60 height 12
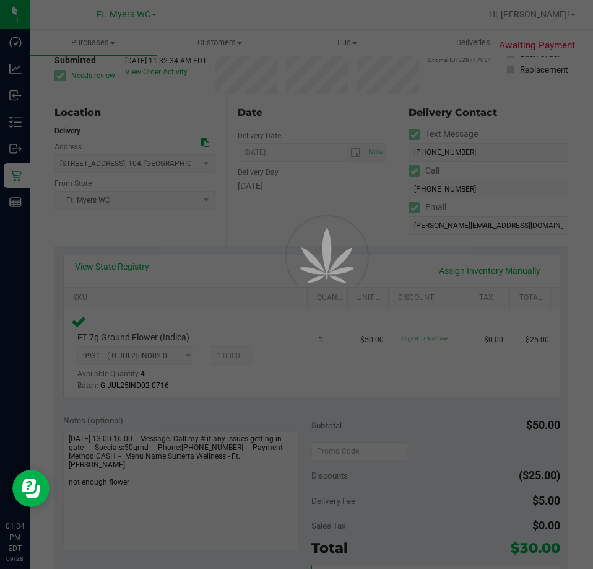
scroll to position [310, 0]
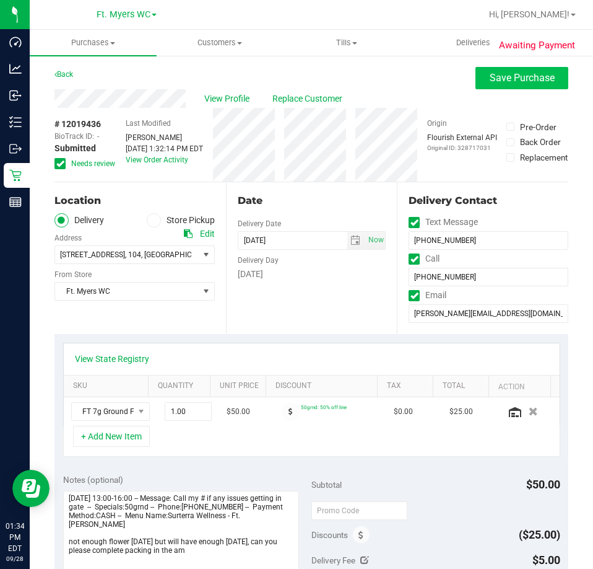
type textarea "Monday 09/29/2025 13:00-16:00 -- Message: Call my # if any issues getting in ga…"
click at [533, 79] on span "Save Purchase" at bounding box center [522, 78] width 65 height 12
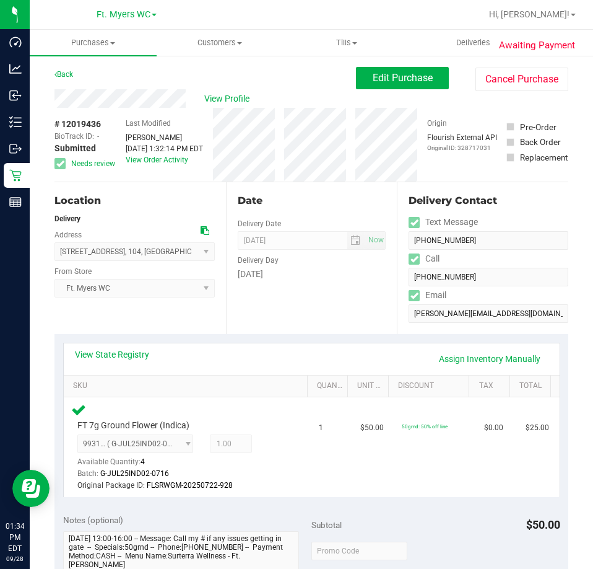
scroll to position [124, 0]
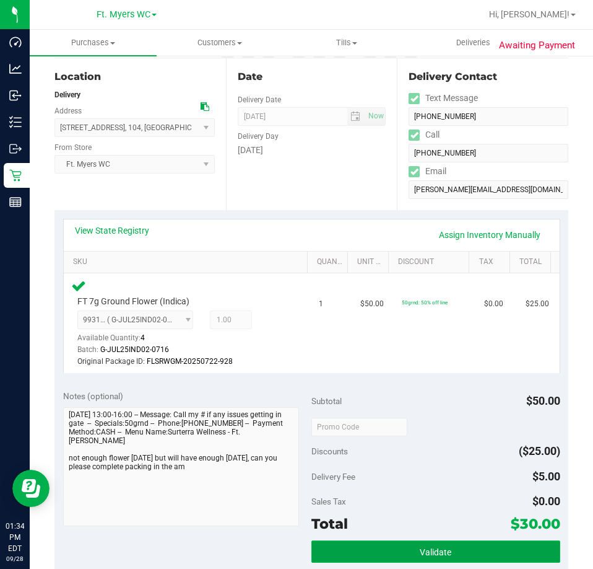
click at [468, 553] on button "Validate" at bounding box center [436, 551] width 249 height 22
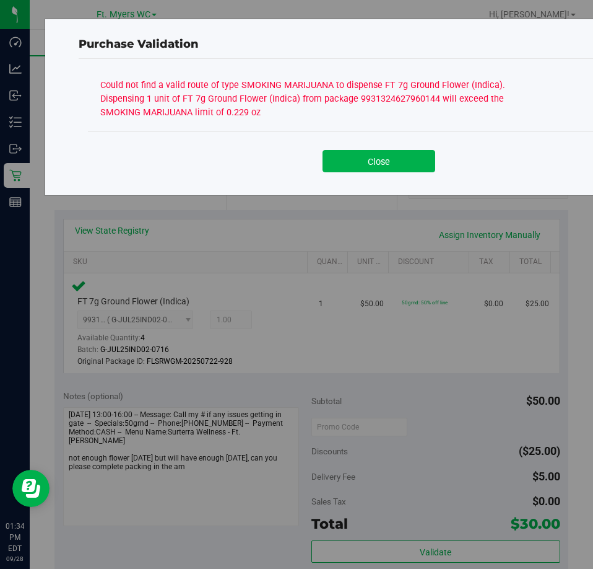
drag, startPoint x: 386, startPoint y: 142, endPoint x: 390, endPoint y: 174, distance: 32.4
click at [387, 142] on div "Close" at bounding box center [379, 156] width 564 height 31
click at [390, 174] on div "Close" at bounding box center [379, 156] width 582 height 50
click at [393, 160] on button "Close" at bounding box center [379, 161] width 113 height 22
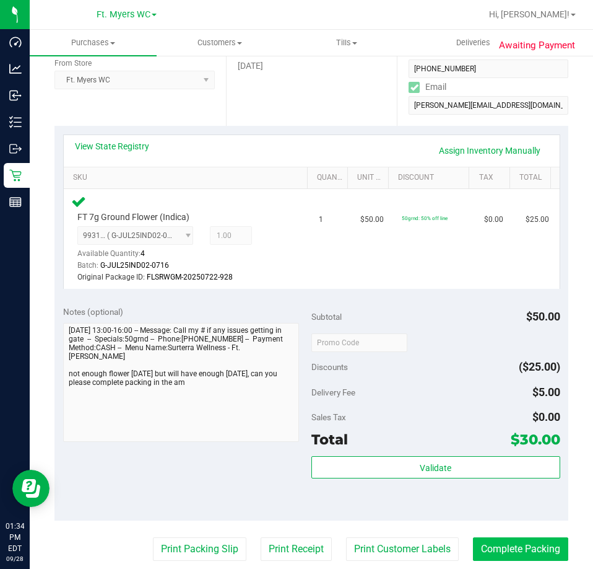
scroll to position [310, 0]
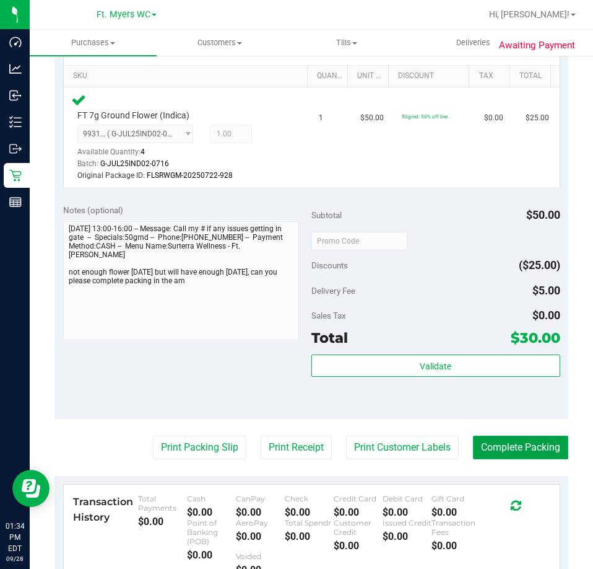
click at [516, 455] on button "Complete Packing" at bounding box center [520, 447] width 95 height 24
click at [102, 38] on span "Purchases" at bounding box center [93, 42] width 127 height 11
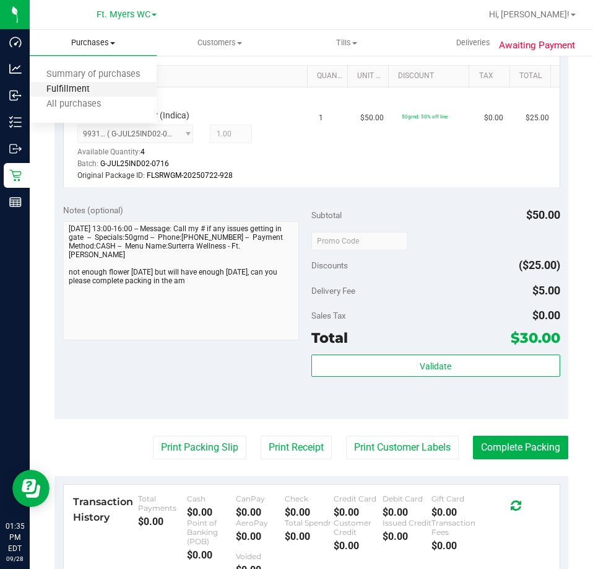
click at [83, 92] on span "Fulfillment" at bounding box center [68, 89] width 77 height 11
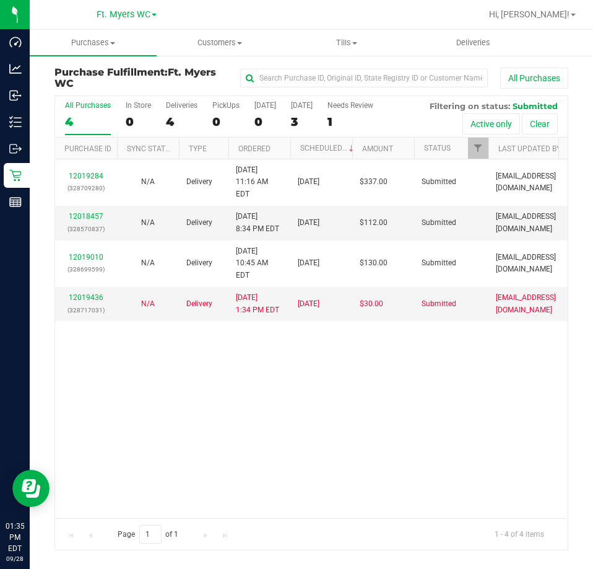
drag, startPoint x: 88, startPoint y: 84, endPoint x: 459, endPoint y: 364, distance: 464.8
click at [469, 364] on div "12019284 (328709280) N/A Delivery 9/28/2025 11:16 AM EDT 9/30/2025 $337.00 Subm…" at bounding box center [311, 338] width 513 height 358
click at [97, 212] on link "12018457" at bounding box center [86, 216] width 35 height 9
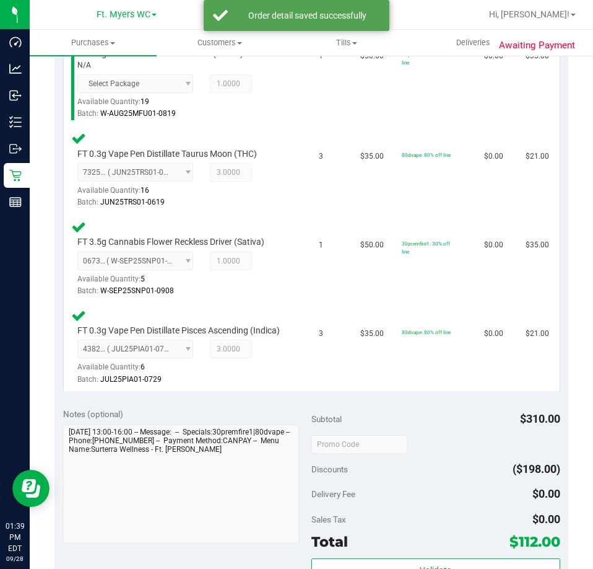
scroll to position [496, 0]
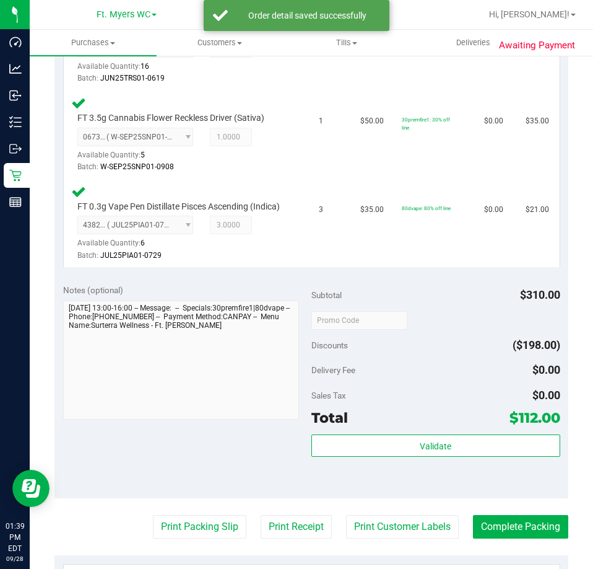
click at [386, 443] on div "Subtotal $310.00 Discounts ($198.00) Delivery Fee $0.00 Sales Tax $0.00 Total $…" at bounding box center [436, 387] width 249 height 206
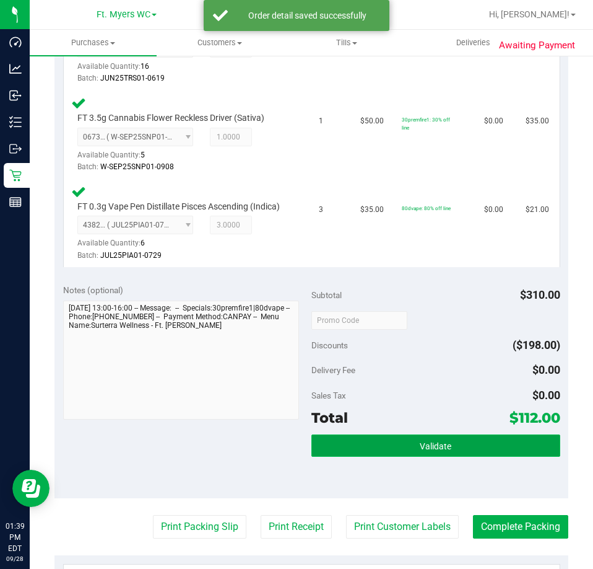
click at [388, 452] on button "Validate" at bounding box center [436, 445] width 249 height 22
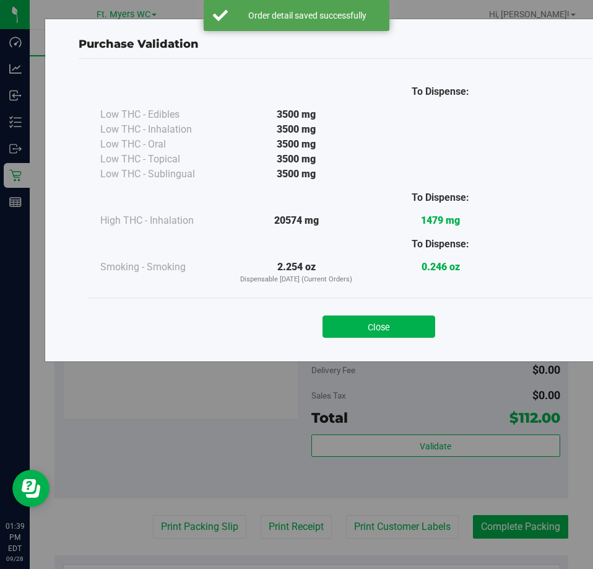
click at [351, 338] on div "Close" at bounding box center [379, 322] width 582 height 50
click at [355, 326] on button "Close" at bounding box center [379, 326] width 113 height 22
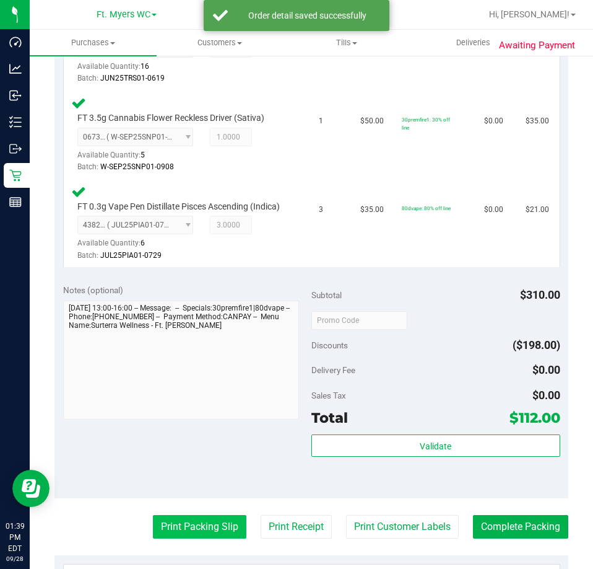
click at [182, 538] on button "Print Packing Slip" at bounding box center [200, 527] width 94 height 24
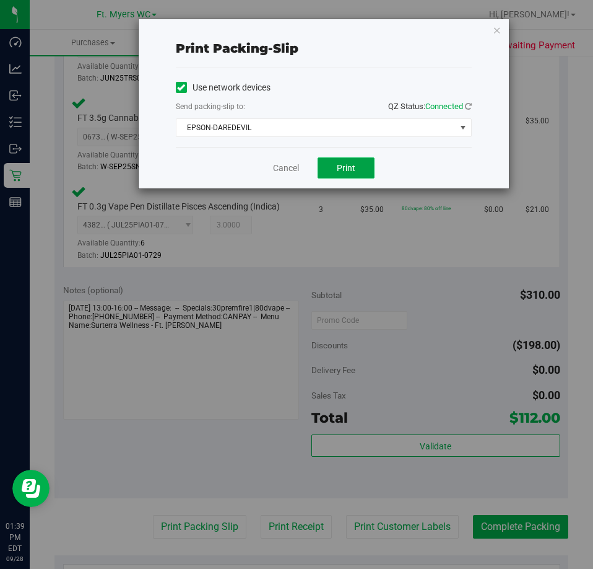
click at [361, 168] on button "Print" at bounding box center [346, 167] width 57 height 21
click at [359, 166] on button "Print" at bounding box center [346, 167] width 57 height 21
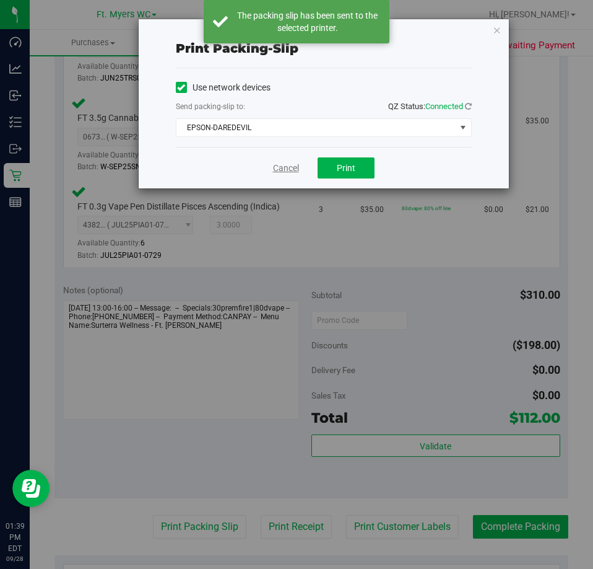
click at [288, 172] on link "Cancel" at bounding box center [286, 168] width 26 height 13
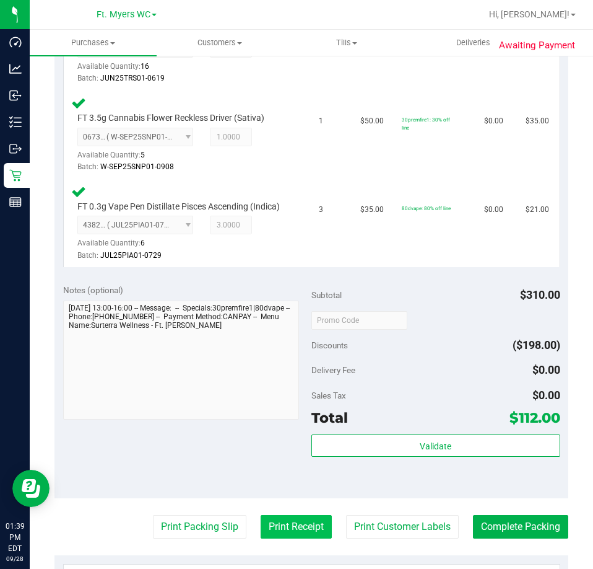
click at [307, 530] on button "Print Receipt" at bounding box center [296, 527] width 71 height 24
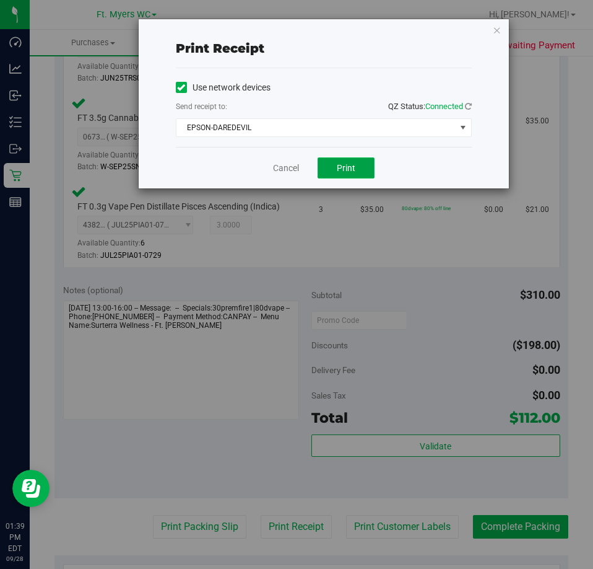
click at [331, 175] on button "Print" at bounding box center [346, 167] width 57 height 21
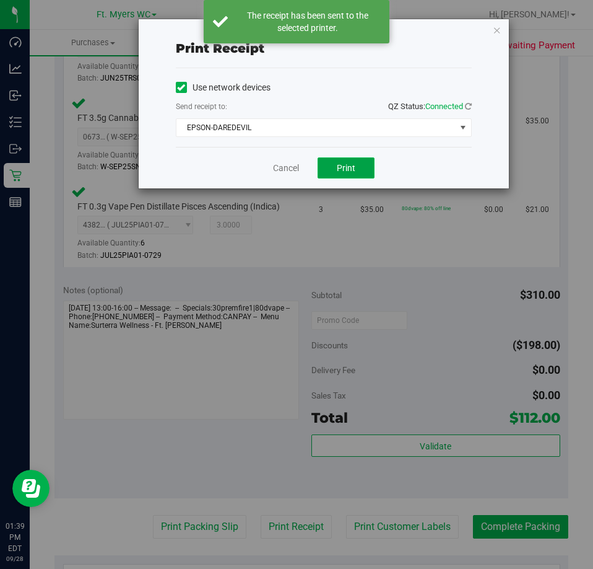
click at [364, 164] on button "Print" at bounding box center [346, 167] width 57 height 21
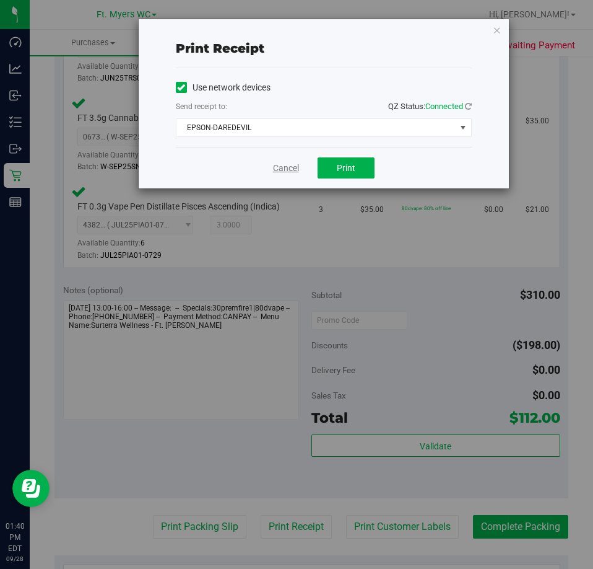
drag, startPoint x: 280, startPoint y: 150, endPoint x: 284, endPoint y: 164, distance: 14.3
click at [282, 160] on div "Cancel Print" at bounding box center [324, 167] width 296 height 41
click at [285, 164] on link "Cancel" at bounding box center [286, 168] width 26 height 13
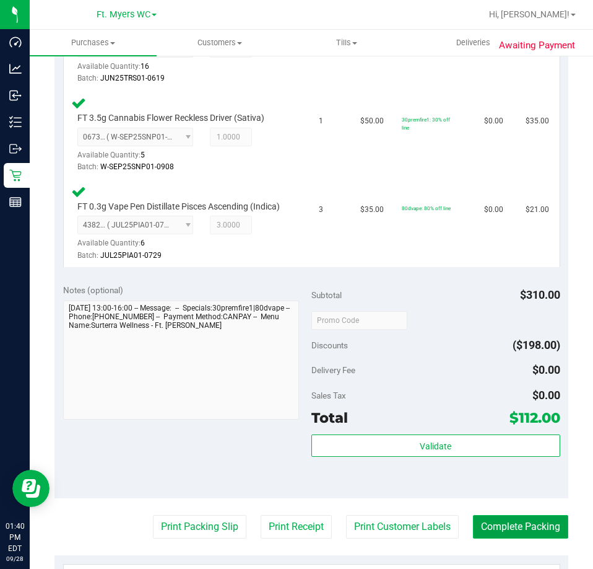
click at [534, 535] on button "Complete Packing" at bounding box center [520, 527] width 95 height 24
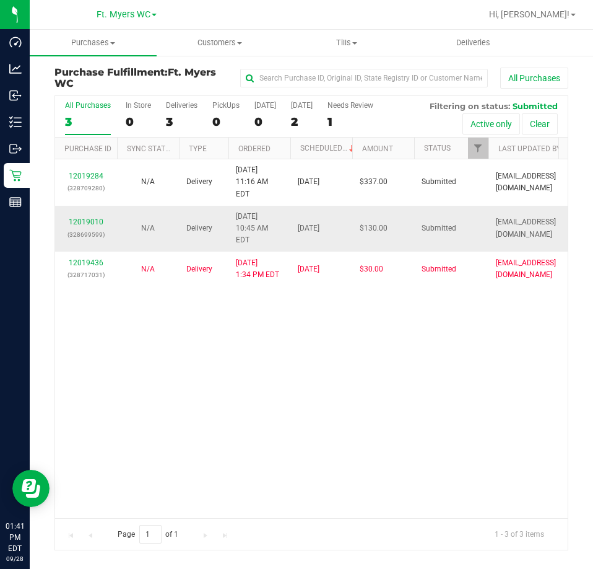
click at [90, 216] on div "12019010 (328699599)" at bounding box center [86, 228] width 47 height 24
click at [90, 217] on link "12019010" at bounding box center [86, 221] width 35 height 9
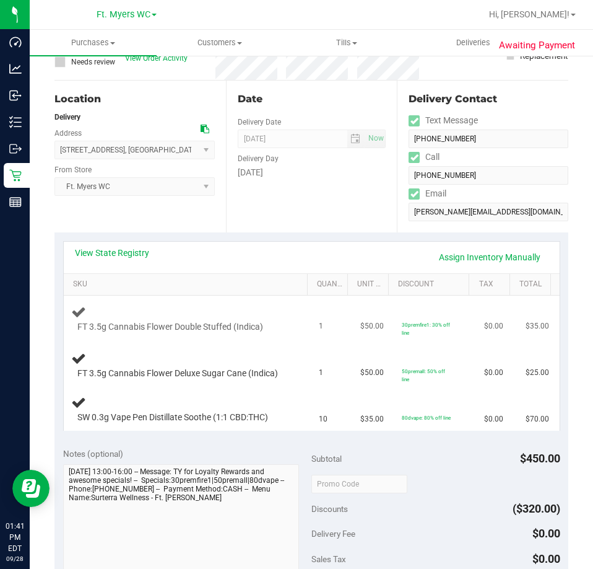
scroll to position [124, 0]
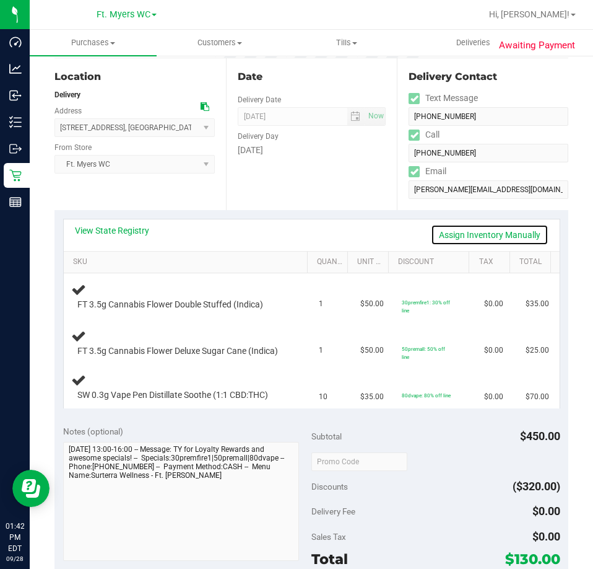
click at [509, 240] on link "Assign Inventory Manually" at bounding box center [490, 234] width 118 height 21
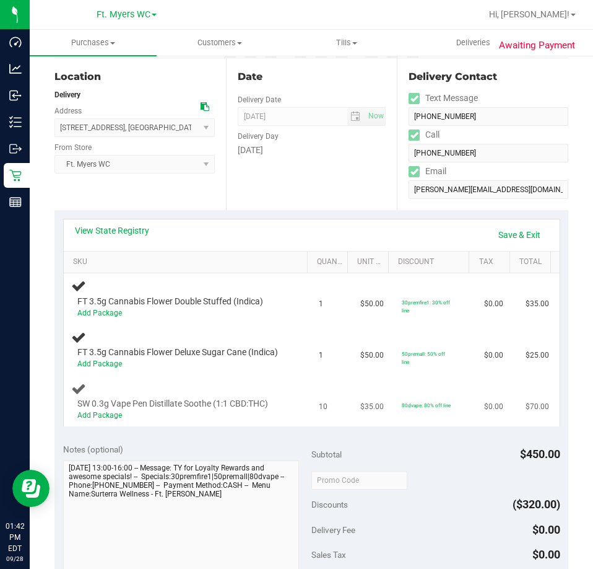
click at [115, 407] on span "SW 0.3g Vape Pen Distillate Soothe (1:1 CBD:THC)" at bounding box center [172, 404] width 191 height 12
click at [114, 411] on div "SW 0.3g Vape Pen Distillate Soothe (1:1 CBD:THC) Add Package" at bounding box center [179, 410] width 216 height 24
click at [114, 414] on link "Add Package" at bounding box center [99, 415] width 45 height 9
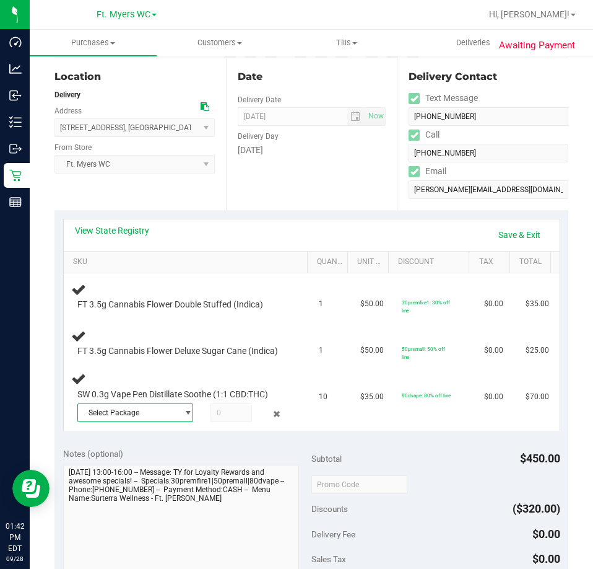
drag, startPoint x: 147, startPoint y: 414, endPoint x: 135, endPoint y: 426, distance: 17.1
click at [148, 414] on span "Select Package" at bounding box center [128, 412] width 100 height 17
click at [141, 458] on li "2004647346195616 ( JUN25SOO04-0625 | orig: FLSRWGM-20250701-1302 )" at bounding box center [133, 463] width 110 height 17
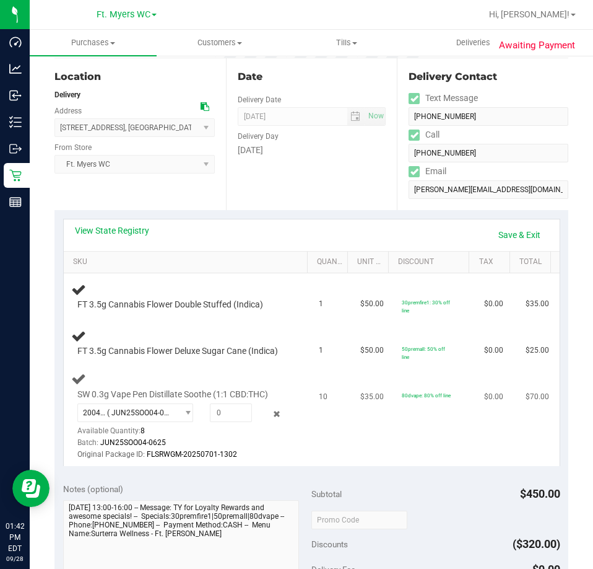
click at [232, 400] on span "SW 0.3g Vape Pen Distillate Soothe (1:1 CBD:THC)" at bounding box center [172, 394] width 191 height 12
click at [250, 435] on div "2004647346195616 ( JUN25SOO04-0625 | orig: FLSRWGM-20250701-1302 ) 200464734619…" at bounding box center [182, 432] width 210 height 58
click at [232, 401] on div "SW 0.3g Vape Pen Distillate Soothe (1:1 CBD:THC) 2004647346195616 ( JUN25SOO04-…" at bounding box center [179, 424] width 216 height 73
click at [232, 413] on span at bounding box center [231, 412] width 42 height 19
type input "8"
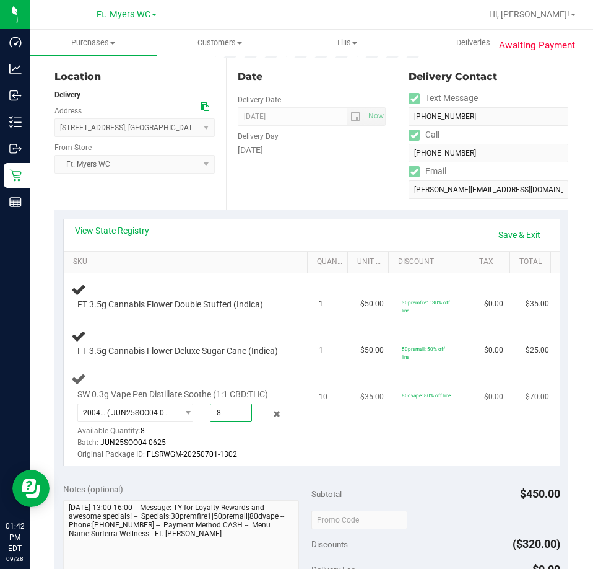
type input "8.0000"
click at [339, 466] on td "10" at bounding box center [332, 416] width 41 height 100
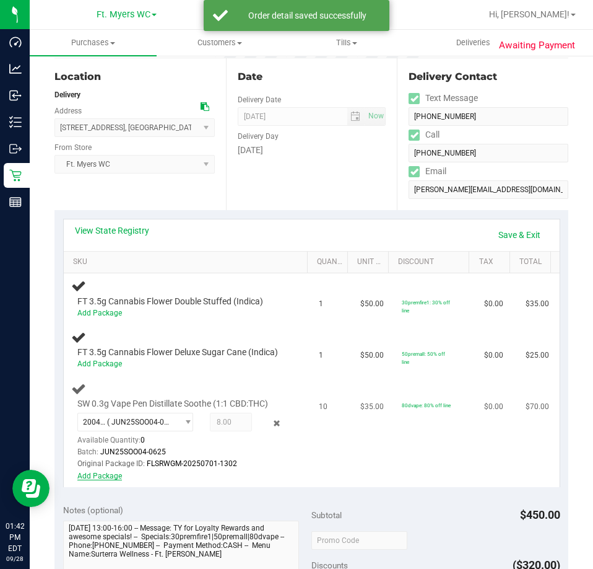
click at [105, 472] on link "Add Package" at bounding box center [99, 475] width 45 height 9
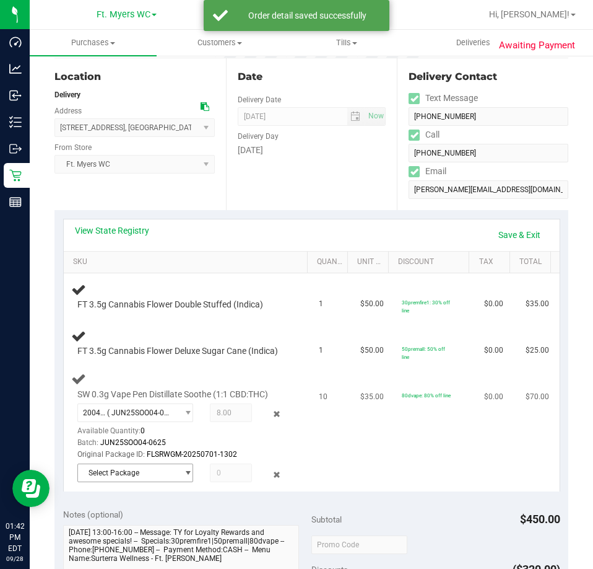
click at [147, 471] on span "Select Package" at bounding box center [128, 472] width 100 height 17
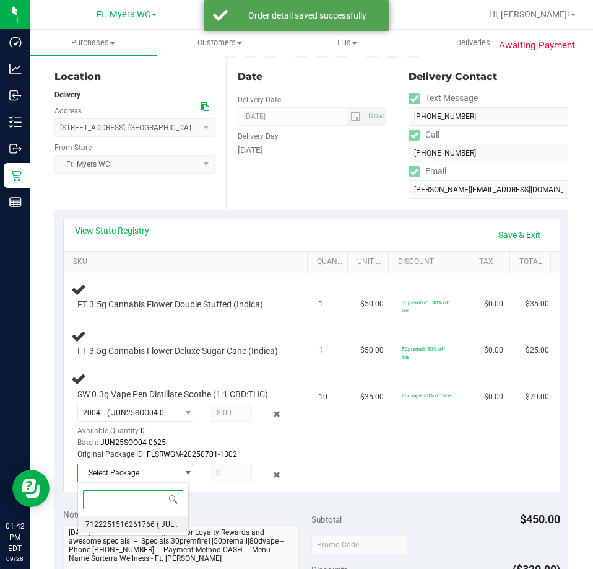
click at [155, 517] on li "7122251516261766 ( JUL25SOO01-0722 | orig: FLSRWGM-20250729-1502 )" at bounding box center [133, 523] width 110 height 17
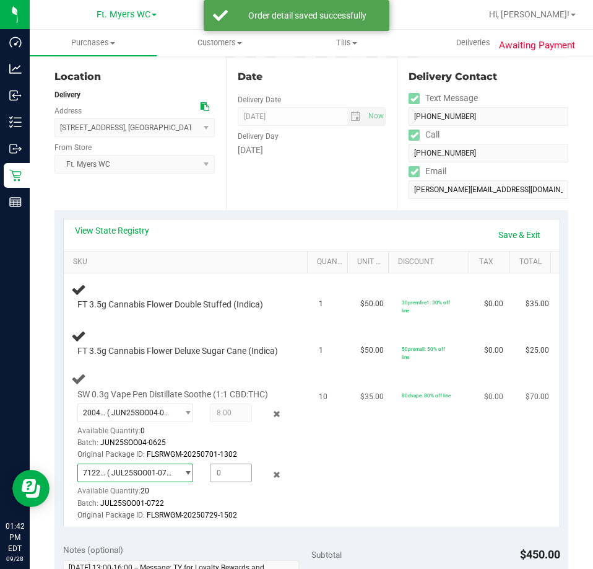
click at [225, 468] on span at bounding box center [231, 472] width 42 height 19
type input "2"
type input "2.0000"
click at [337, 446] on td "10" at bounding box center [332, 446] width 41 height 160
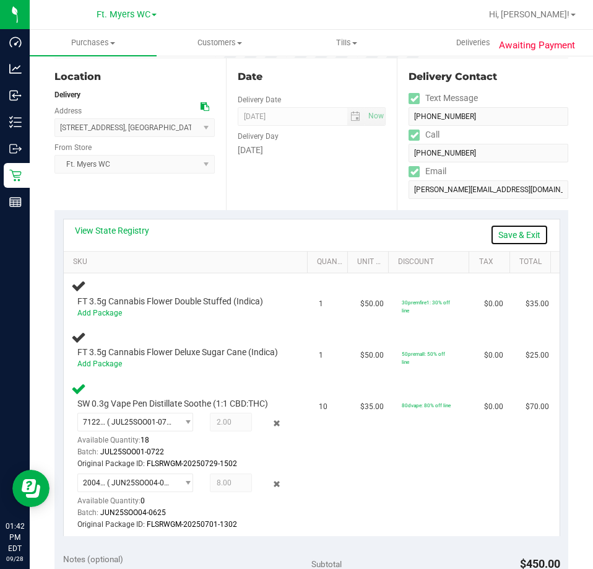
click at [518, 237] on link "Save & Exit" at bounding box center [520, 234] width 58 height 21
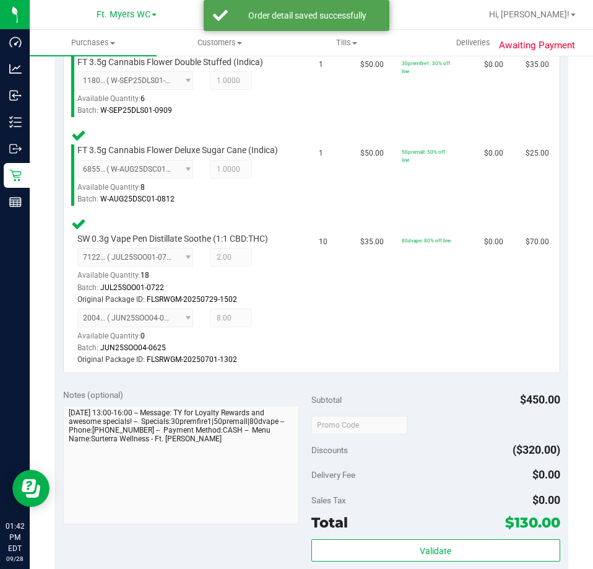
scroll to position [619, 0]
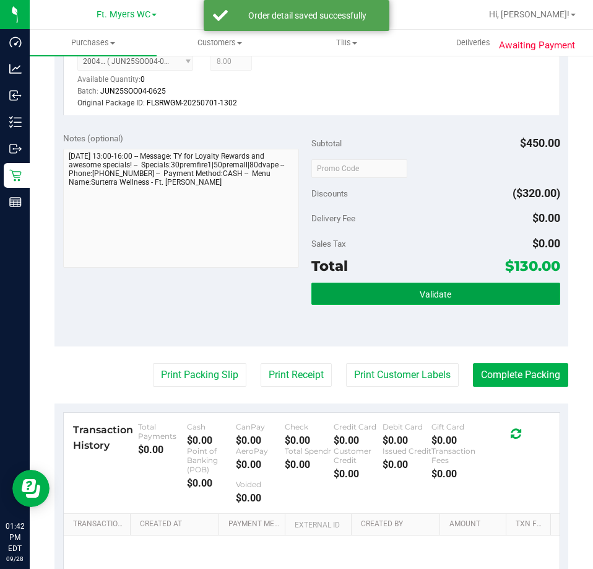
click at [460, 294] on button "Validate" at bounding box center [436, 293] width 249 height 22
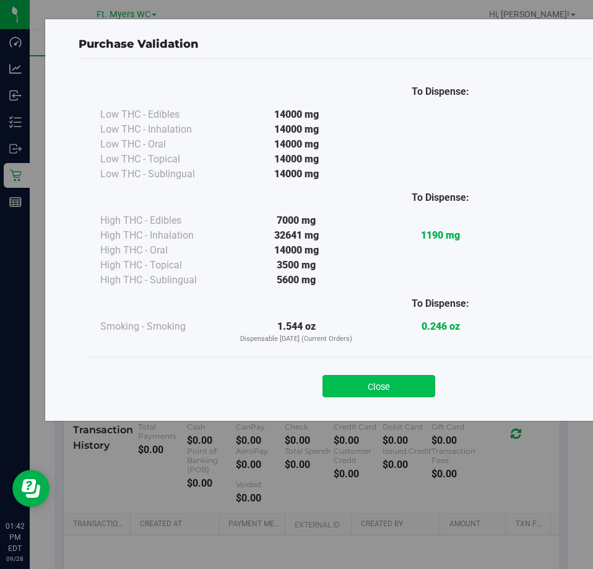
click at [391, 390] on button "Close" at bounding box center [379, 386] width 113 height 22
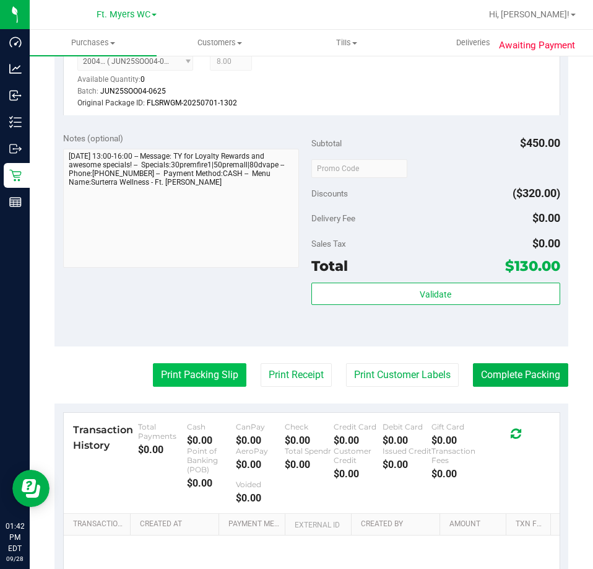
click at [157, 377] on button "Print Packing Slip" at bounding box center [200, 375] width 94 height 24
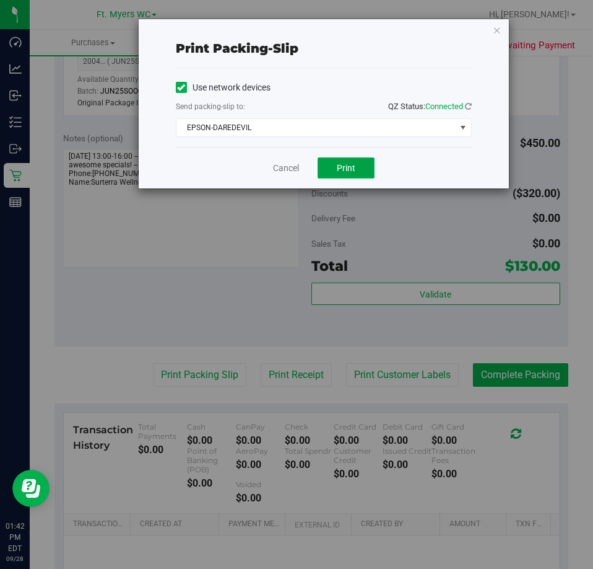
click at [343, 172] on span "Print" at bounding box center [346, 168] width 19 height 10
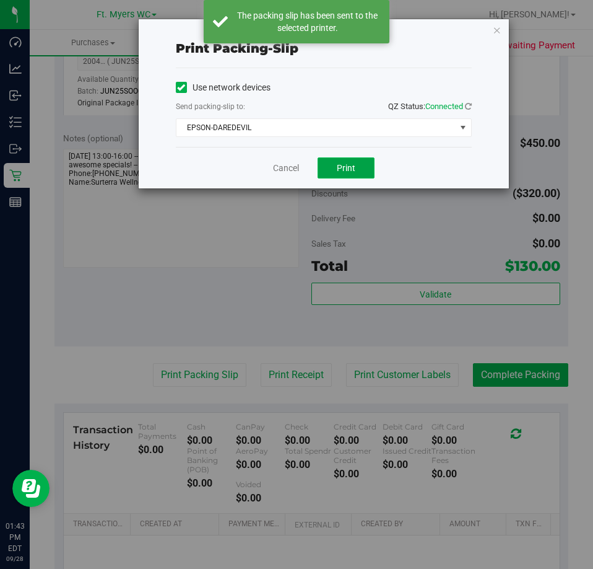
click at [352, 159] on button "Print" at bounding box center [346, 167] width 57 height 21
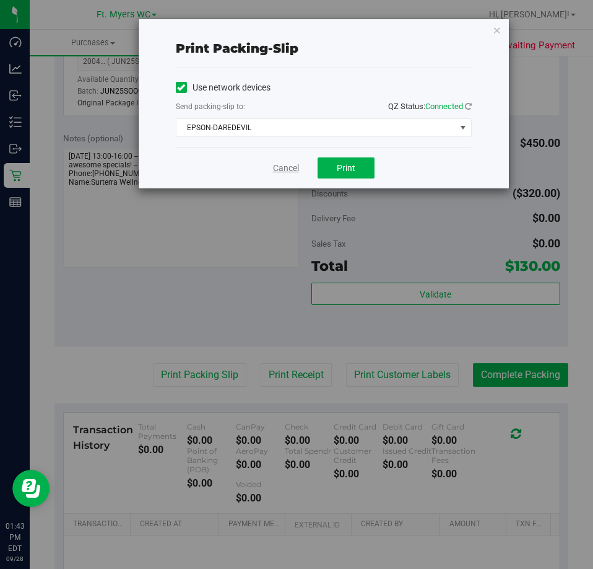
click at [289, 162] on link "Cancel" at bounding box center [286, 168] width 26 height 13
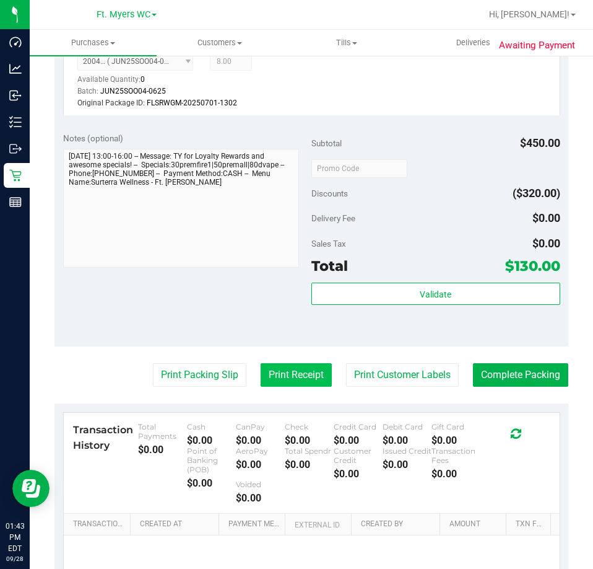
click at [276, 367] on button "Print Receipt" at bounding box center [296, 375] width 71 height 24
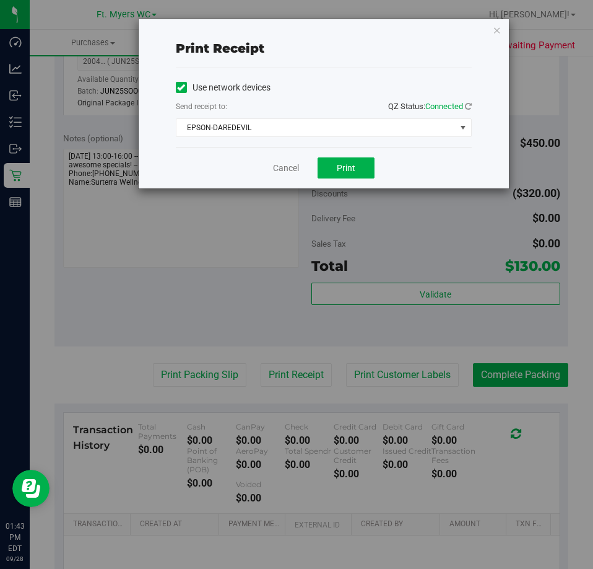
click at [334, 154] on div "Cancel Print" at bounding box center [324, 167] width 296 height 41
click at [340, 160] on button "Print" at bounding box center [346, 167] width 57 height 21
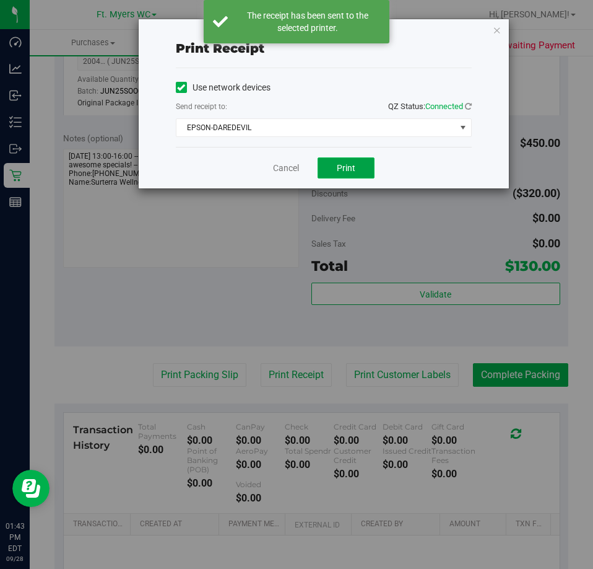
click at [342, 160] on button "Print" at bounding box center [346, 167] width 57 height 21
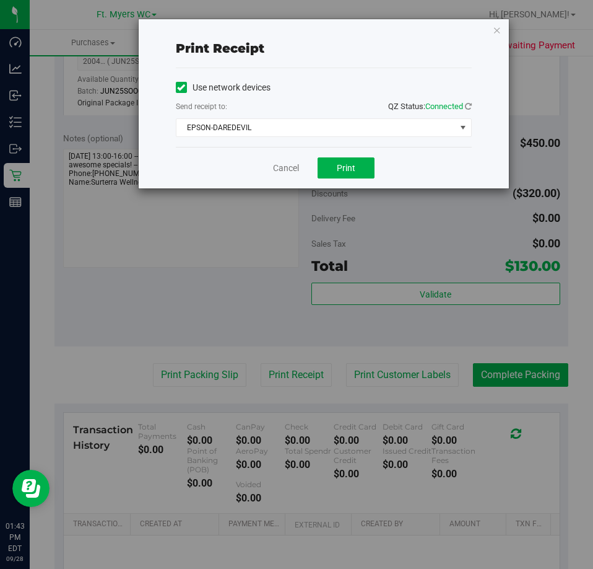
click at [280, 152] on div "Cancel Print" at bounding box center [324, 167] width 296 height 41
click at [294, 163] on link "Cancel" at bounding box center [286, 168] width 26 height 13
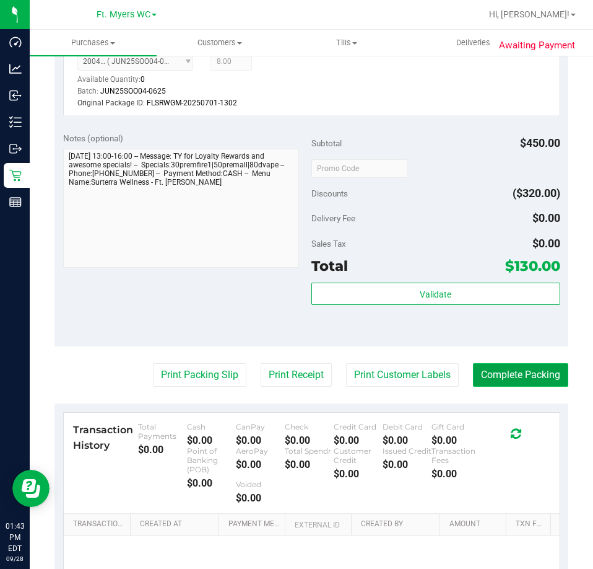
click at [499, 377] on button "Complete Packing" at bounding box center [520, 375] width 95 height 24
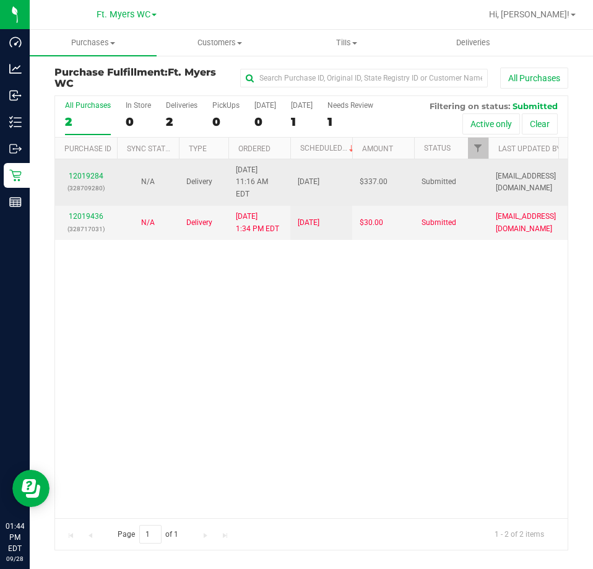
click at [95, 162] on td "12019284 (328709280)" at bounding box center [86, 182] width 62 height 46
click at [93, 170] on div "12019284 (328709280)" at bounding box center [86, 182] width 47 height 24
click at [95, 182] on p "(328709280)" at bounding box center [86, 188] width 47 height 12
click at [95, 175] on div "12019284 (328709280)" at bounding box center [86, 182] width 47 height 24
click at [94, 172] on link "12019284" at bounding box center [86, 176] width 35 height 9
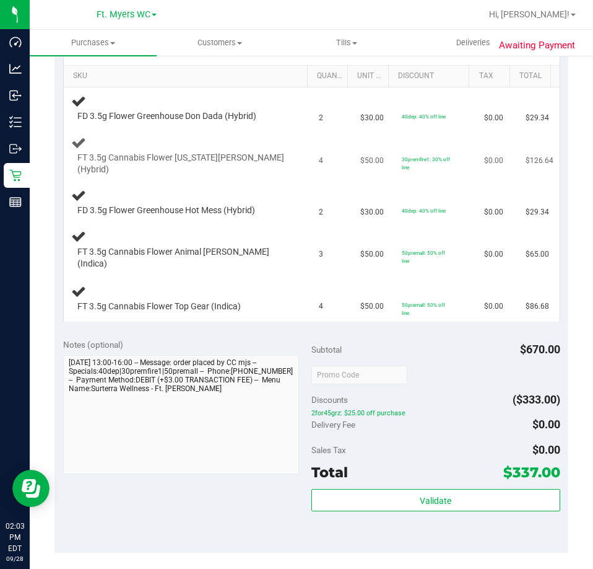
scroll to position [62, 0]
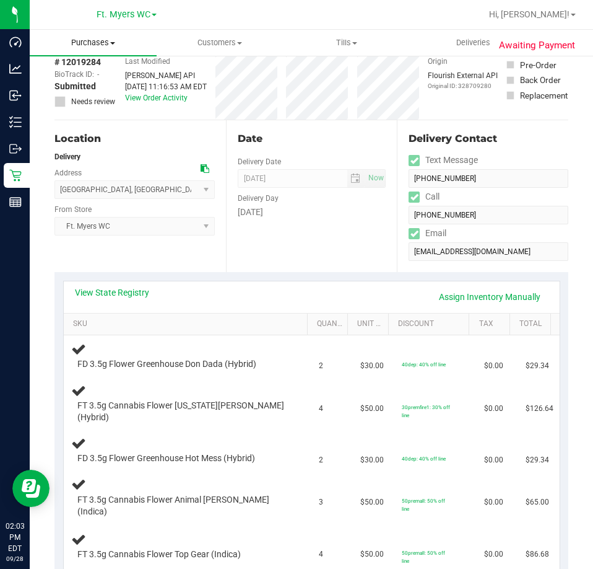
click at [107, 41] on span "Purchases" at bounding box center [93, 42] width 127 height 11
click at [84, 92] on span "Fulfillment" at bounding box center [68, 89] width 77 height 11
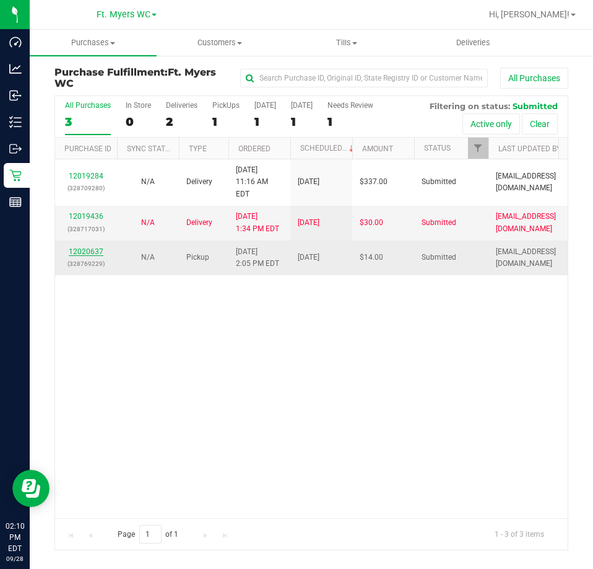
click at [96, 247] on link "12020637" at bounding box center [86, 251] width 35 height 9
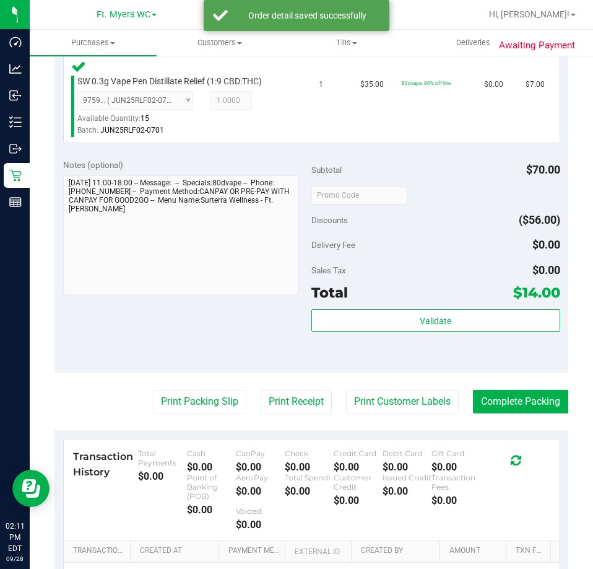
scroll to position [434, 0]
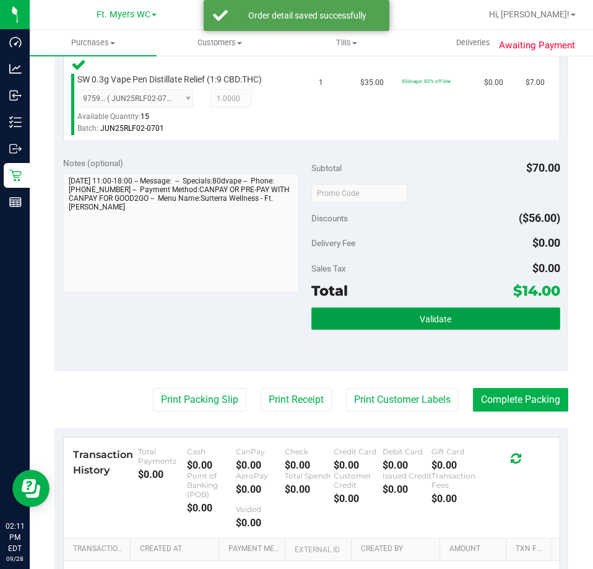
click at [411, 313] on button "Validate" at bounding box center [436, 318] width 249 height 22
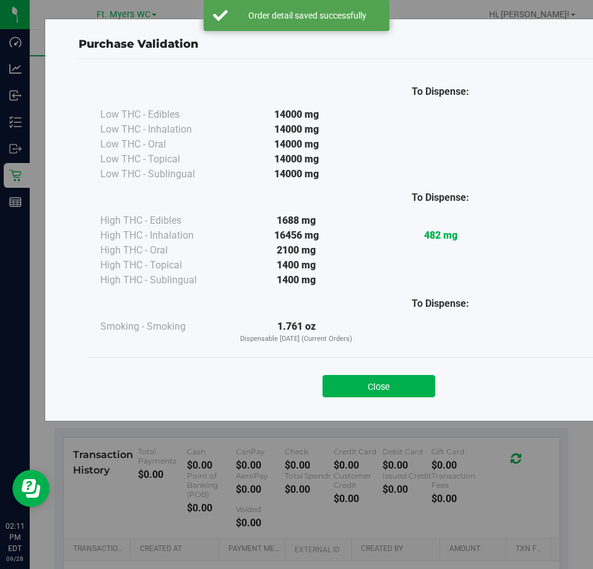
click at [375, 374] on div "Close" at bounding box center [379, 382] width 564 height 31
click at [349, 391] on button "Close" at bounding box center [379, 386] width 113 height 22
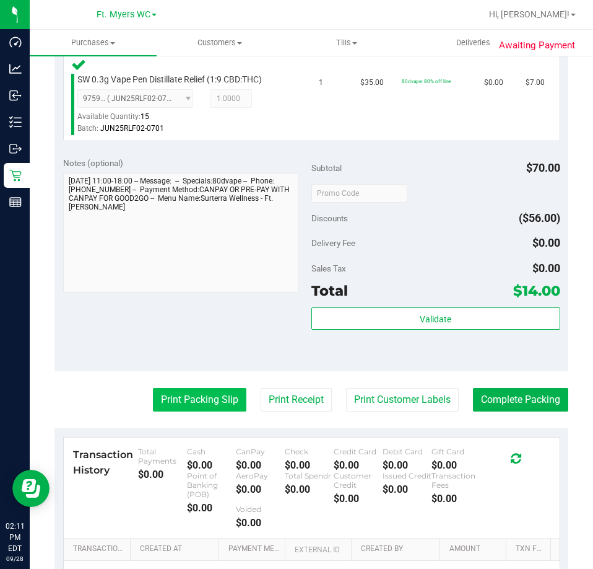
click at [199, 394] on button "Print Packing Slip" at bounding box center [200, 400] width 94 height 24
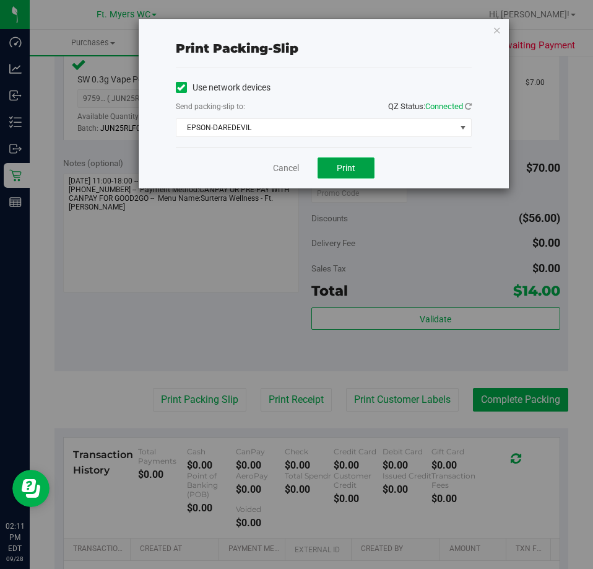
click at [325, 166] on button "Print" at bounding box center [346, 167] width 57 height 21
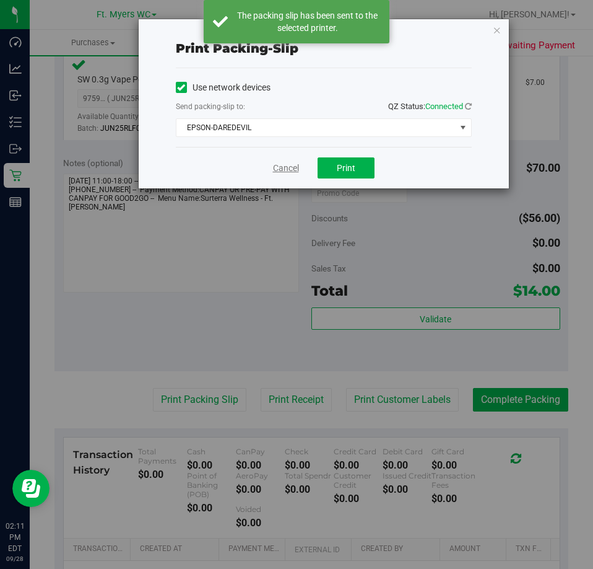
click at [287, 168] on link "Cancel" at bounding box center [286, 168] width 26 height 13
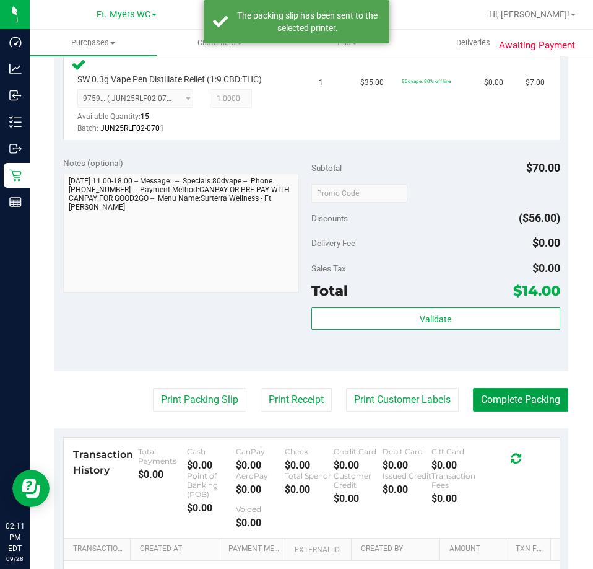
click at [531, 398] on button "Complete Packing" at bounding box center [520, 400] width 95 height 24
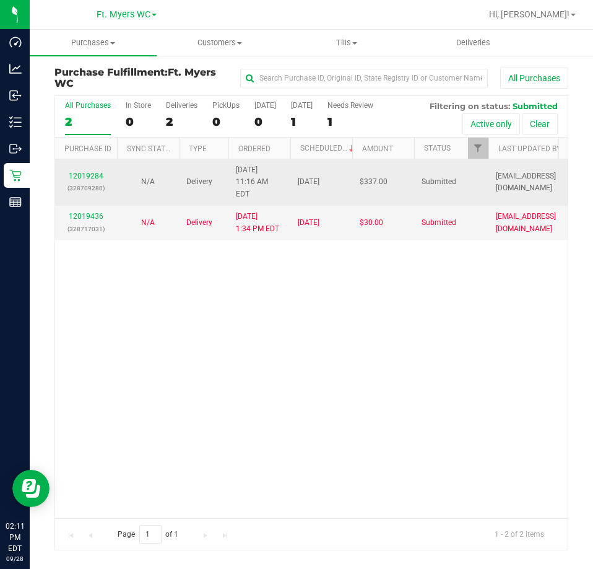
click at [95, 175] on div "12019284 (328709280)" at bounding box center [86, 182] width 47 height 24
click at [94, 173] on link "12019284" at bounding box center [86, 176] width 35 height 9
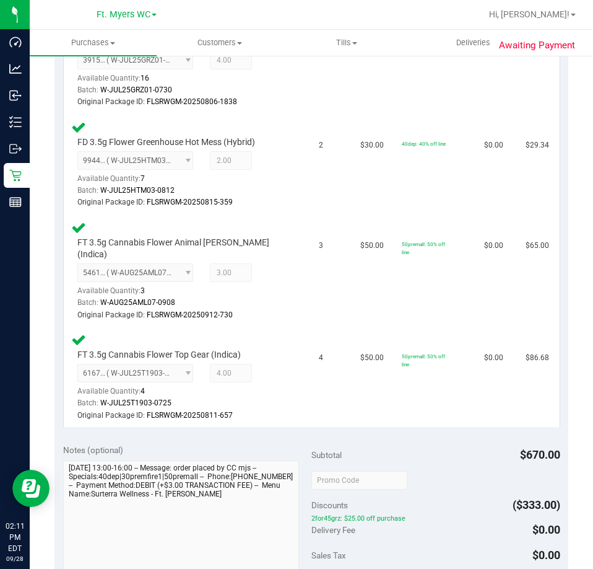
scroll to position [619, 0]
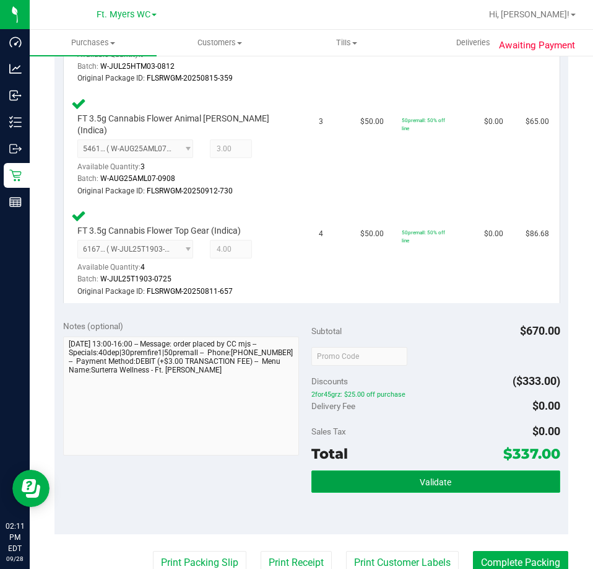
click at [336, 470] on button "Validate" at bounding box center [436, 481] width 249 height 22
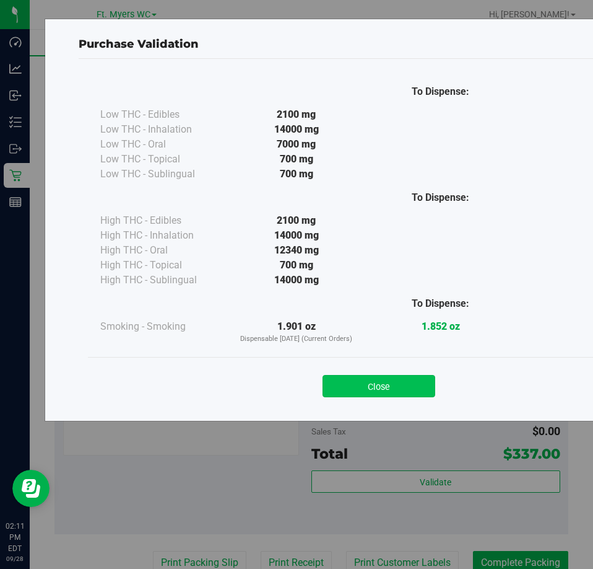
click at [354, 395] on button "Close" at bounding box center [379, 386] width 113 height 22
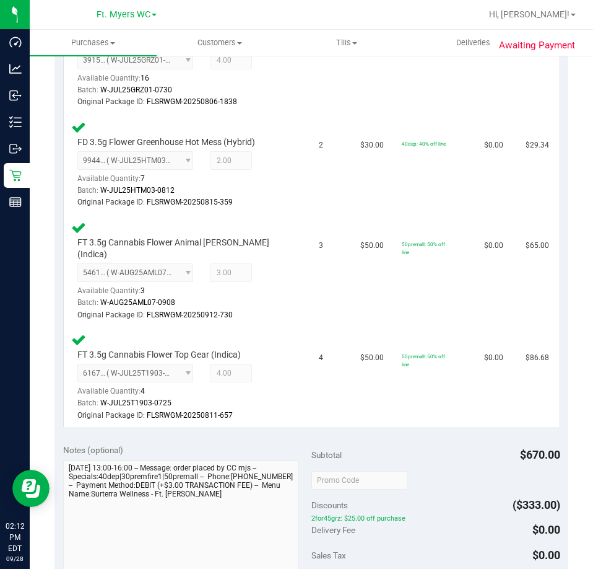
scroll to position [743, 0]
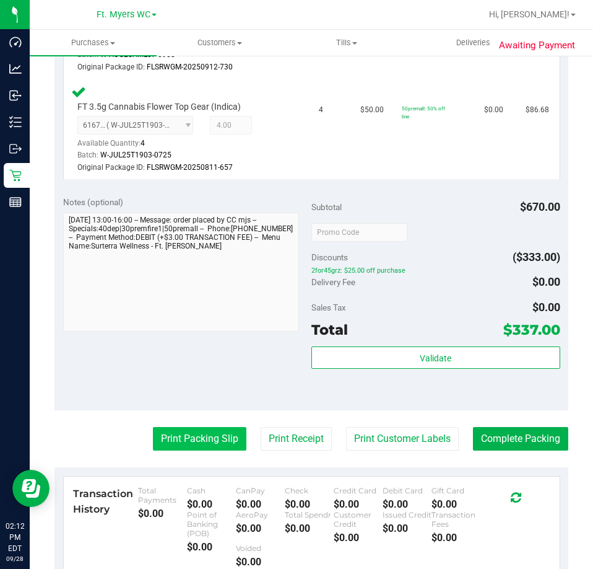
click at [171, 427] on button "Print Packing Slip" at bounding box center [200, 439] width 94 height 24
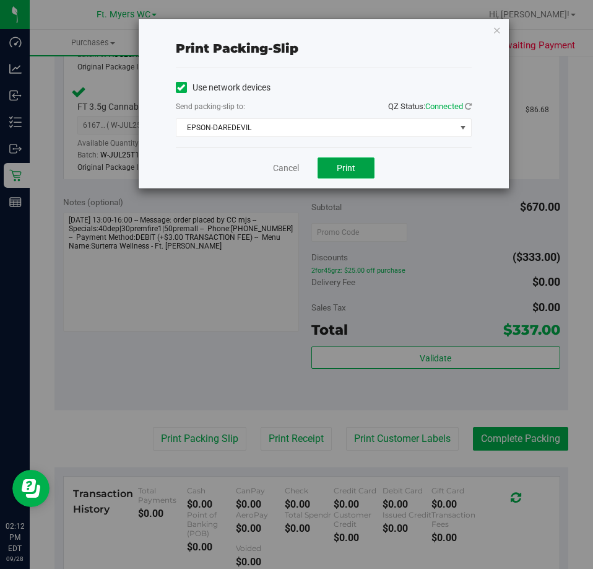
click at [332, 162] on button "Print" at bounding box center [346, 167] width 57 height 21
click at [330, 173] on button "Print" at bounding box center [346, 167] width 57 height 21
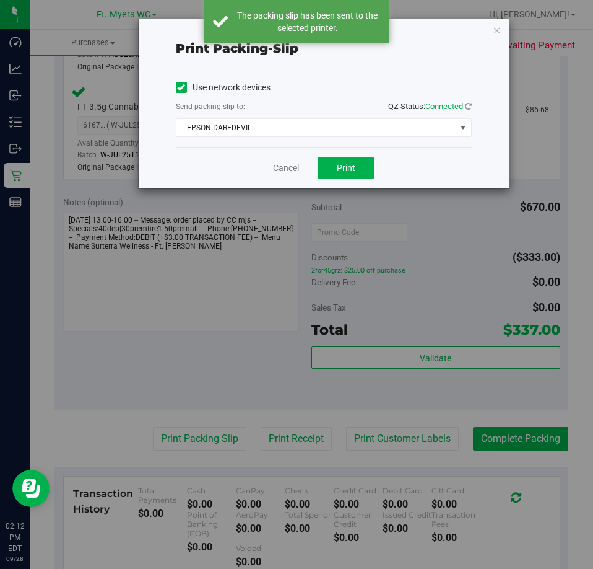
click at [295, 165] on link "Cancel" at bounding box center [286, 168] width 26 height 13
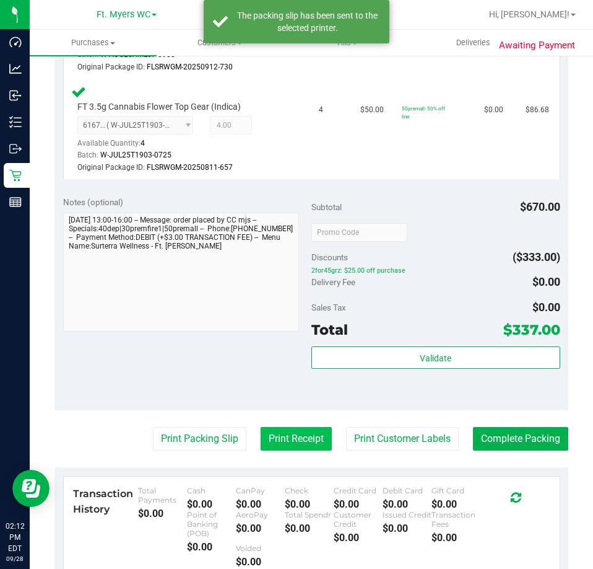
click at [271, 427] on button "Print Receipt" at bounding box center [296, 439] width 71 height 24
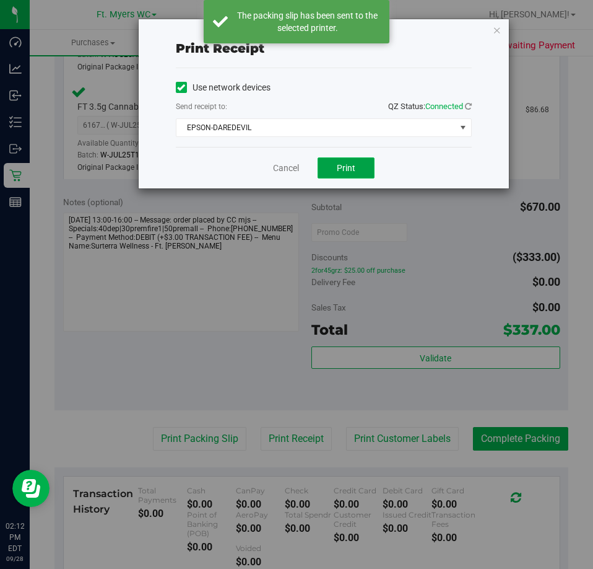
click at [346, 164] on span "Print" at bounding box center [346, 168] width 19 height 10
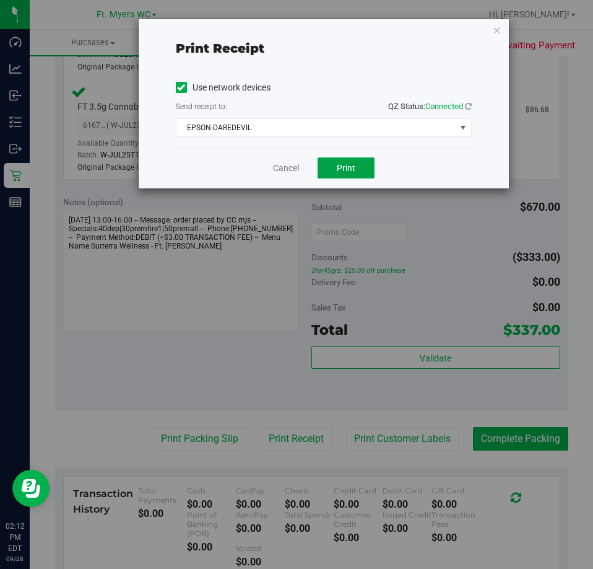
click at [347, 164] on span "Print" at bounding box center [346, 168] width 19 height 10
click at [288, 169] on link "Cancel" at bounding box center [286, 168] width 26 height 13
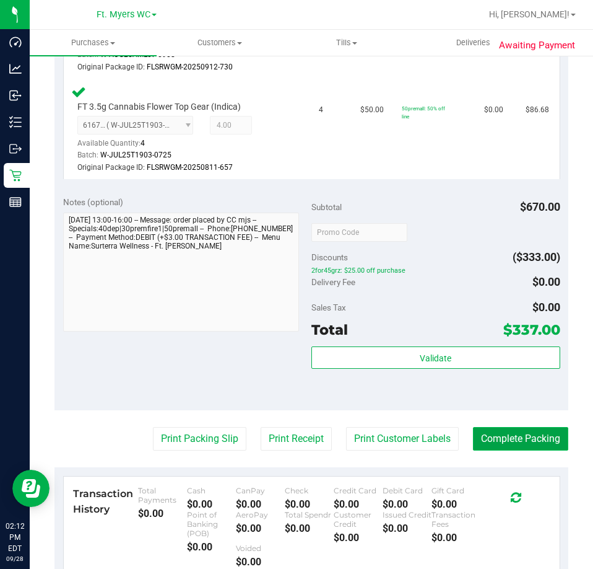
click at [535, 427] on button "Complete Packing" at bounding box center [520, 439] width 95 height 24
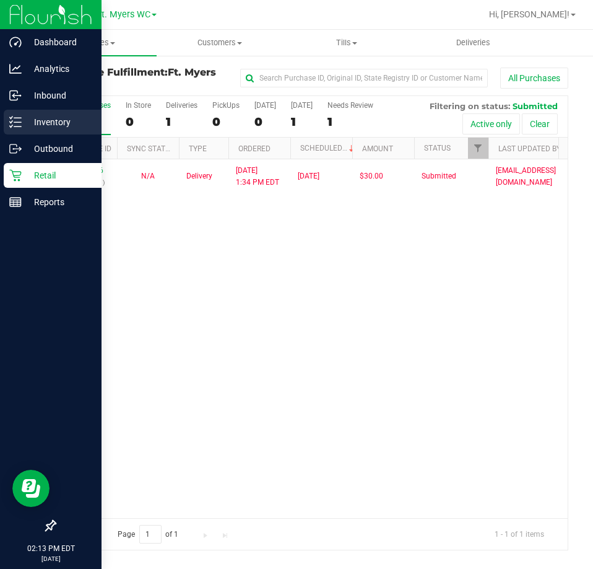
click at [25, 115] on p "Inventory" at bounding box center [59, 122] width 74 height 15
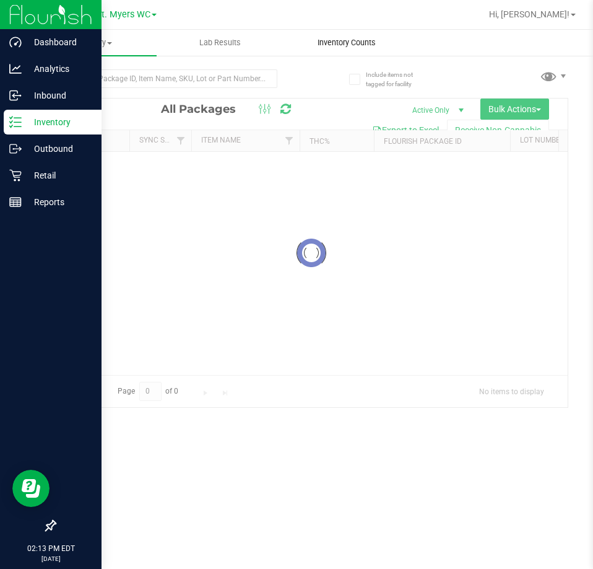
click at [364, 45] on span "Inventory Counts" at bounding box center [347, 42] width 92 height 11
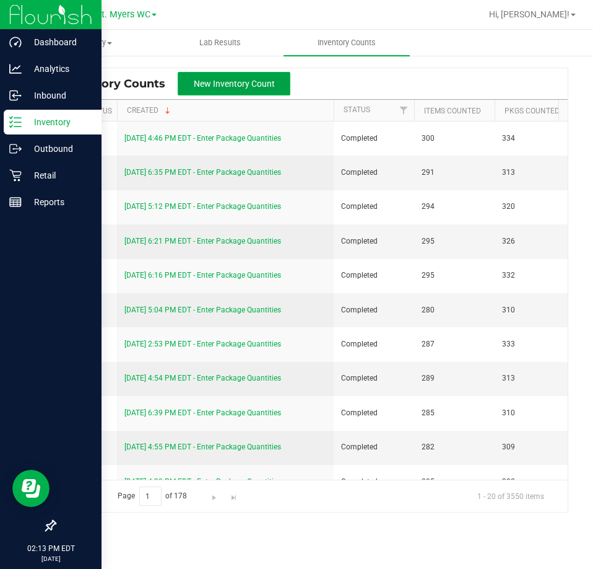
click at [229, 87] on span "New Inventory Count" at bounding box center [234, 84] width 81 height 10
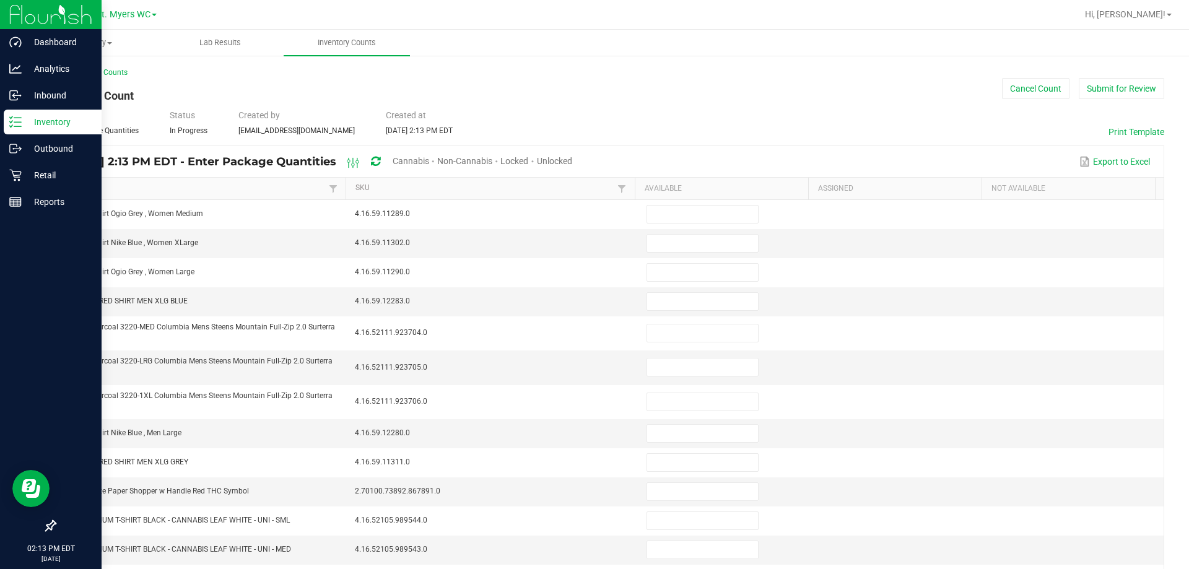
click at [572, 159] on span "Unlocked" at bounding box center [554, 161] width 35 height 10
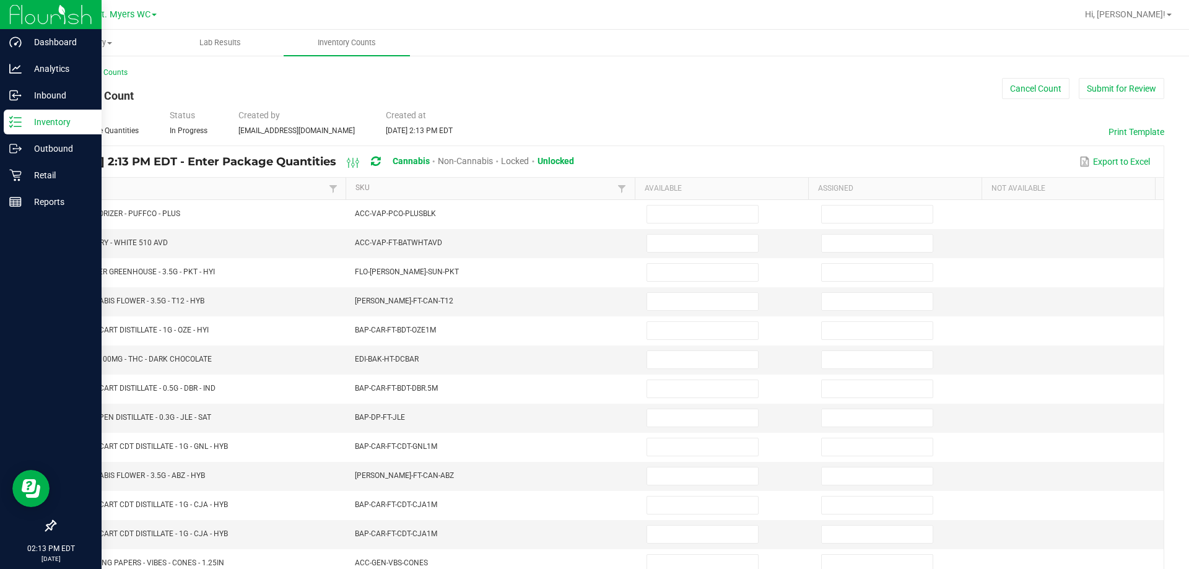
click at [198, 191] on link "Item" at bounding box center [195, 188] width 259 height 10
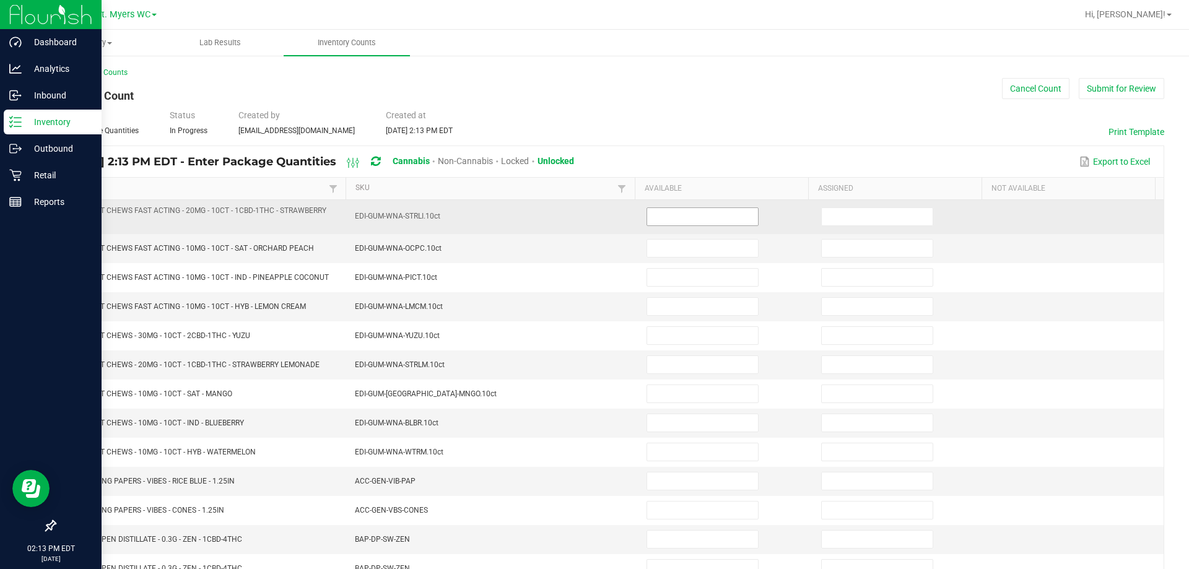
click at [593, 219] on input at bounding box center [702, 216] width 111 height 17
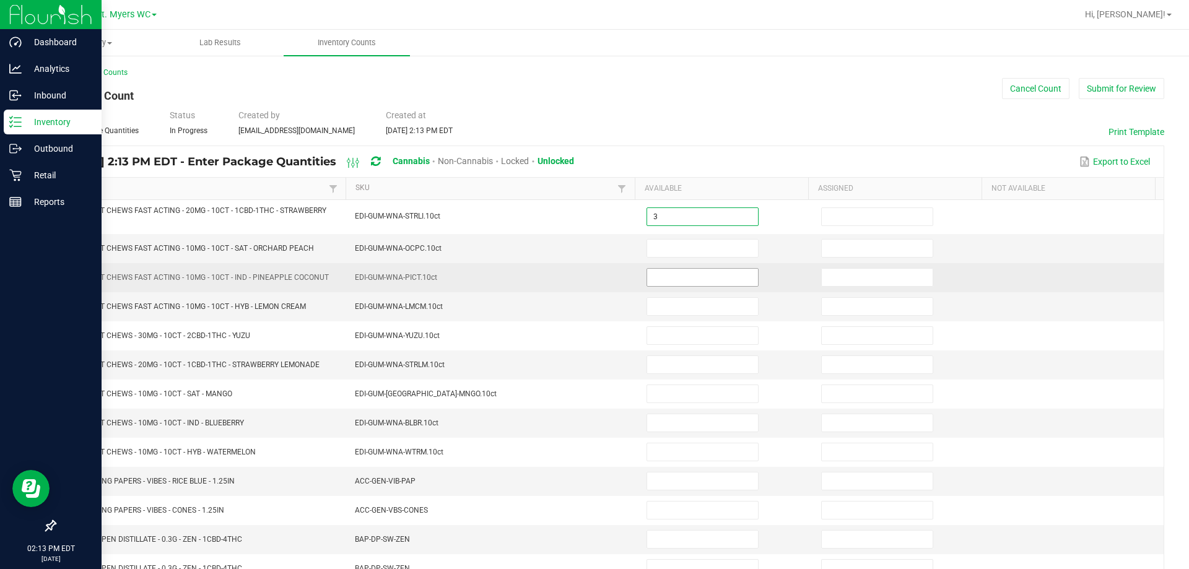
type input "3"
type input "0"
type input "2"
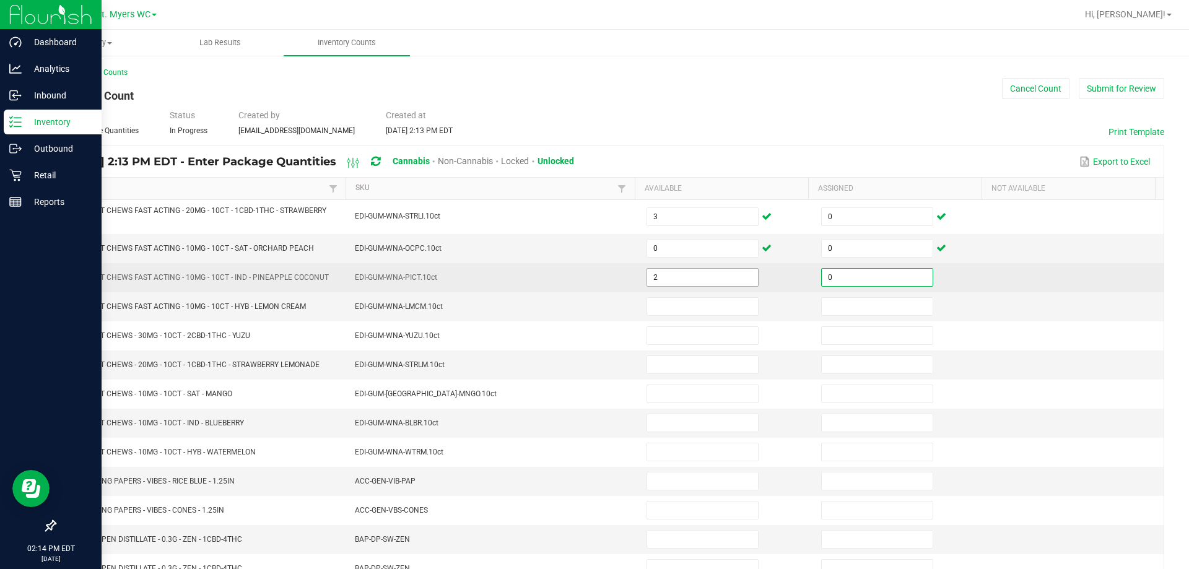
type input "0"
type input "5"
type input "0"
type input "7"
type input "0"
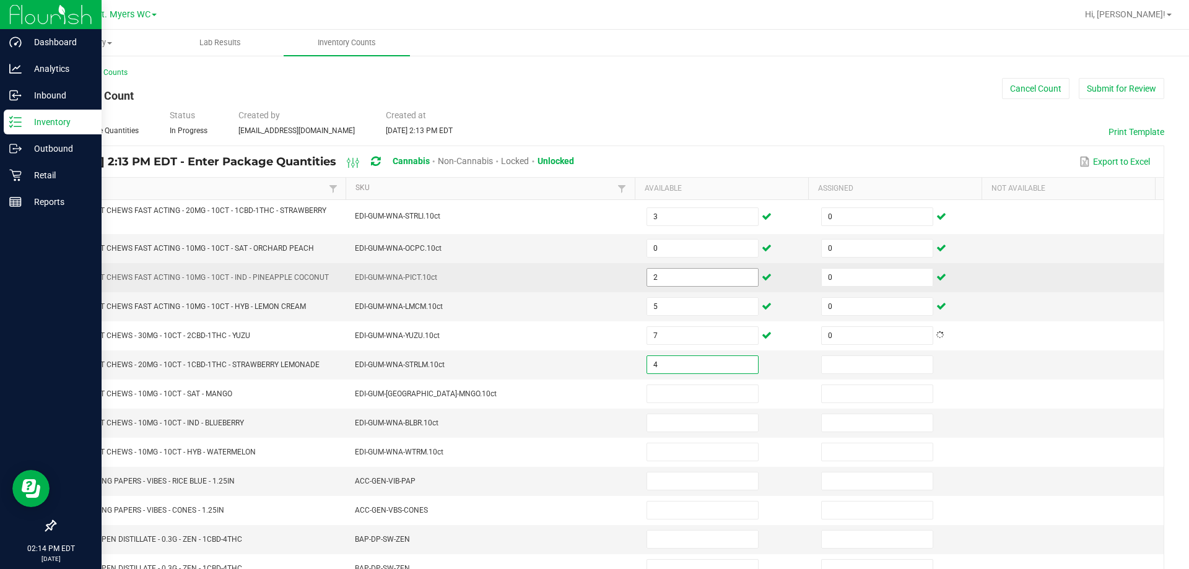
type input "4"
type input "0"
type input "1"
type input "0"
type input "2"
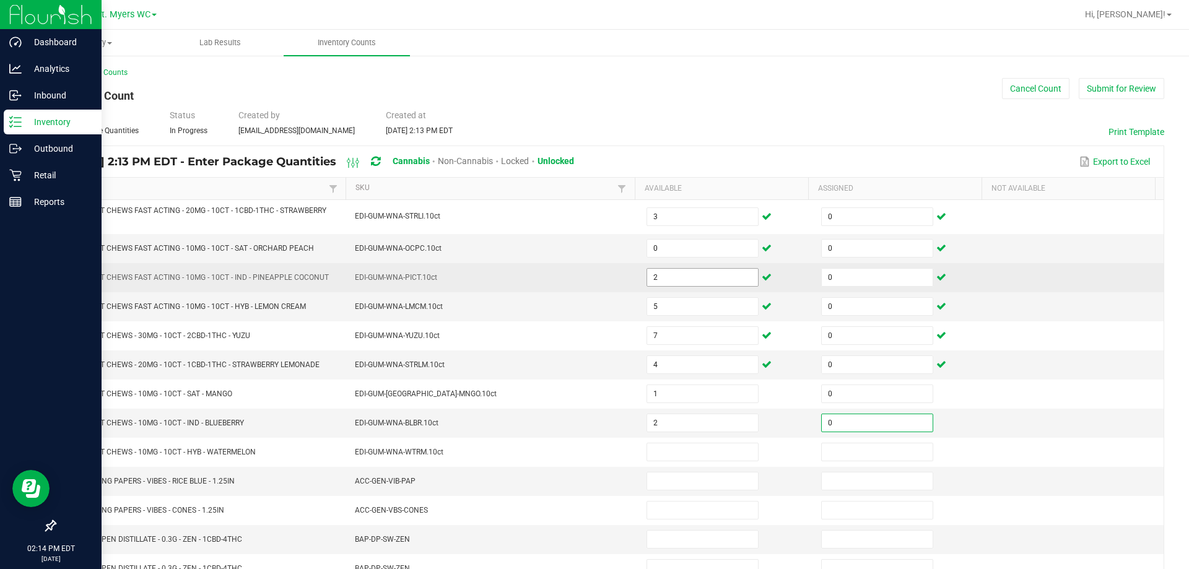
type input "0"
type input "2"
type input "0"
type input "15"
type input "0"
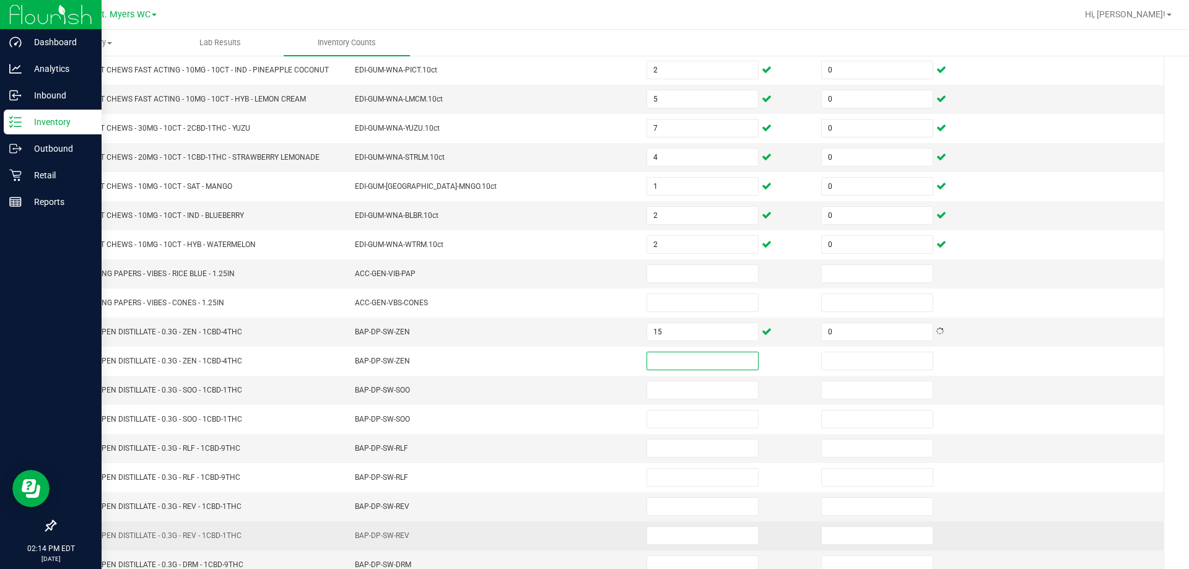
scroll to position [256, 0]
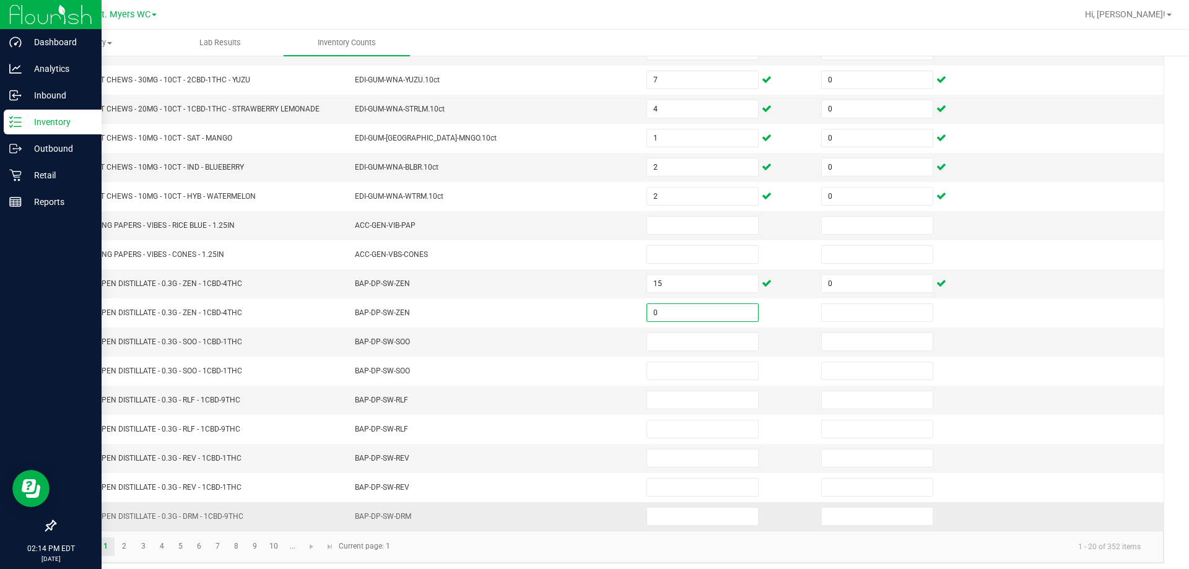
type input "0"
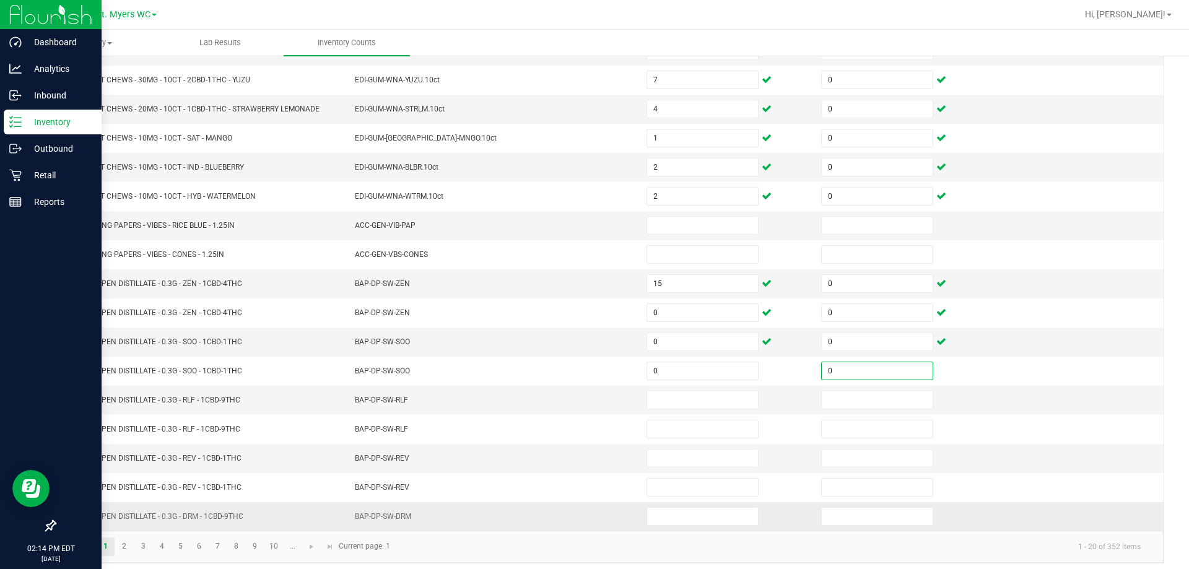
type input "0"
type input "15"
type input "0"
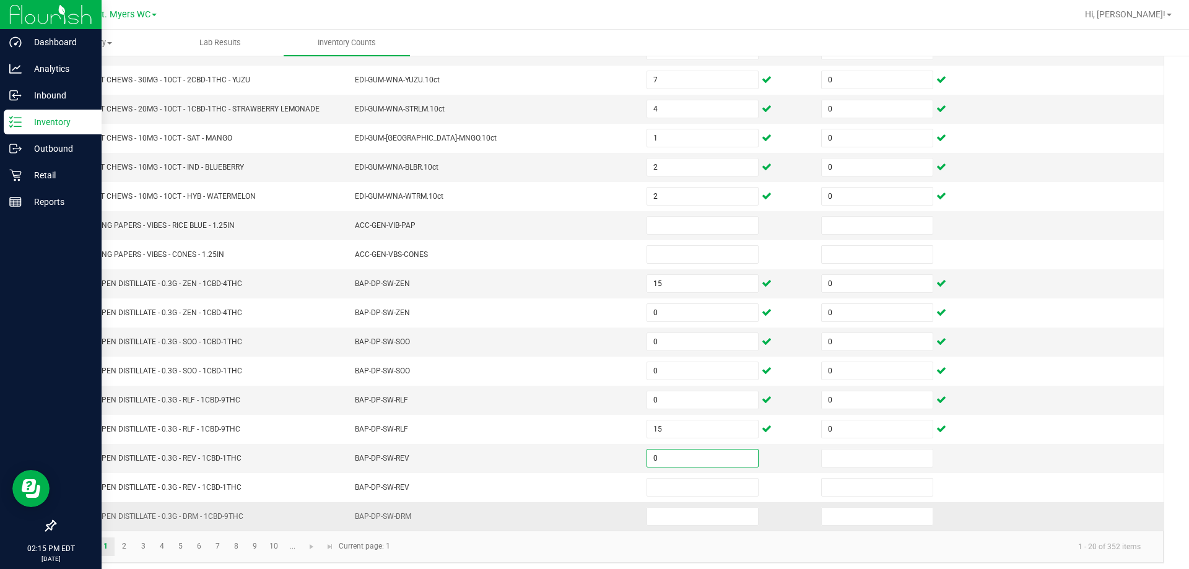
type input "0"
type input "18"
type input "0"
type input "1"
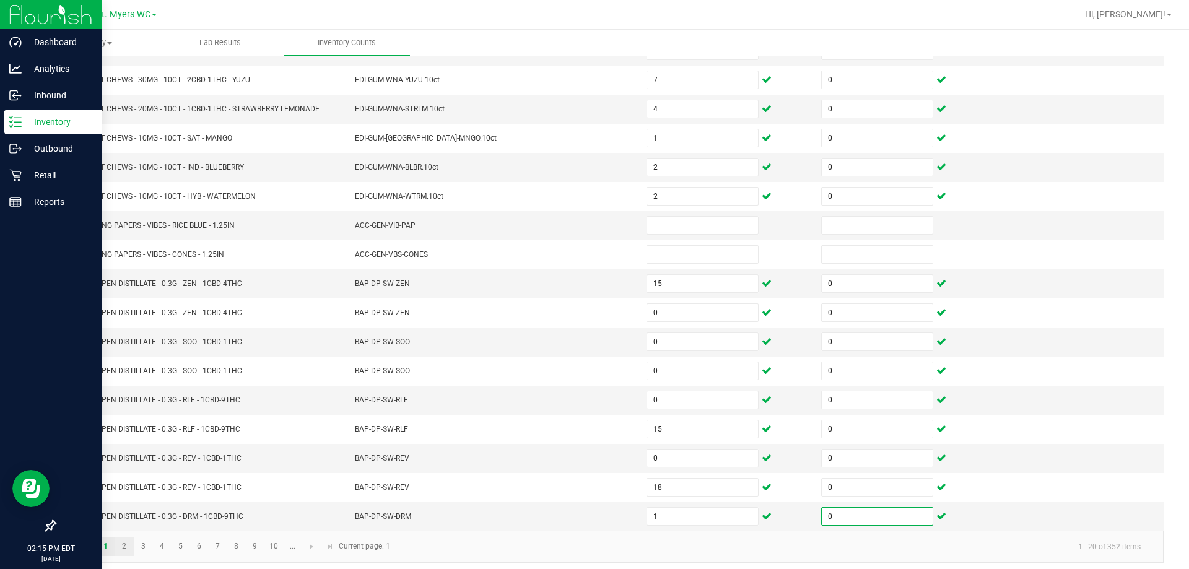
type input "0"
click at [121, 552] on link "2" at bounding box center [124, 547] width 18 height 19
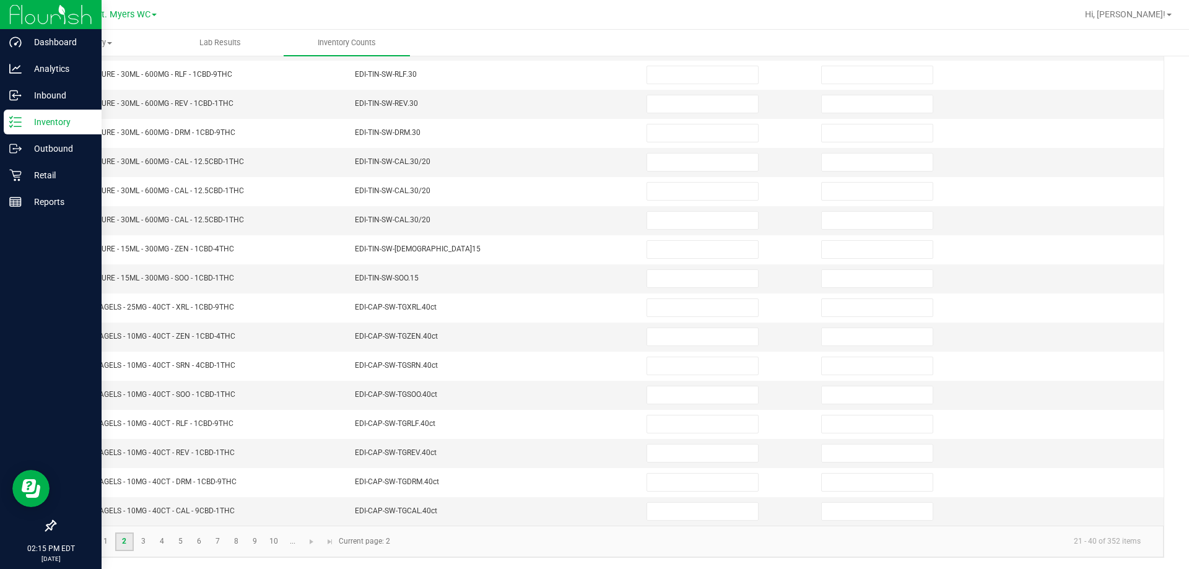
scroll to position [8, 0]
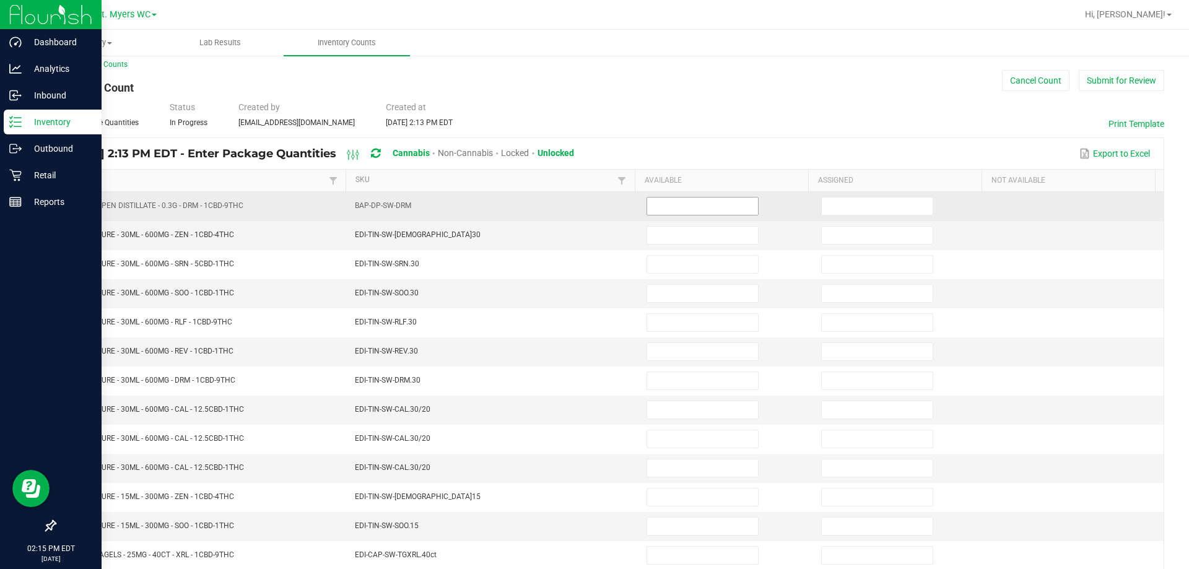
click at [593, 211] on input at bounding box center [702, 206] width 111 height 17
type input "0"
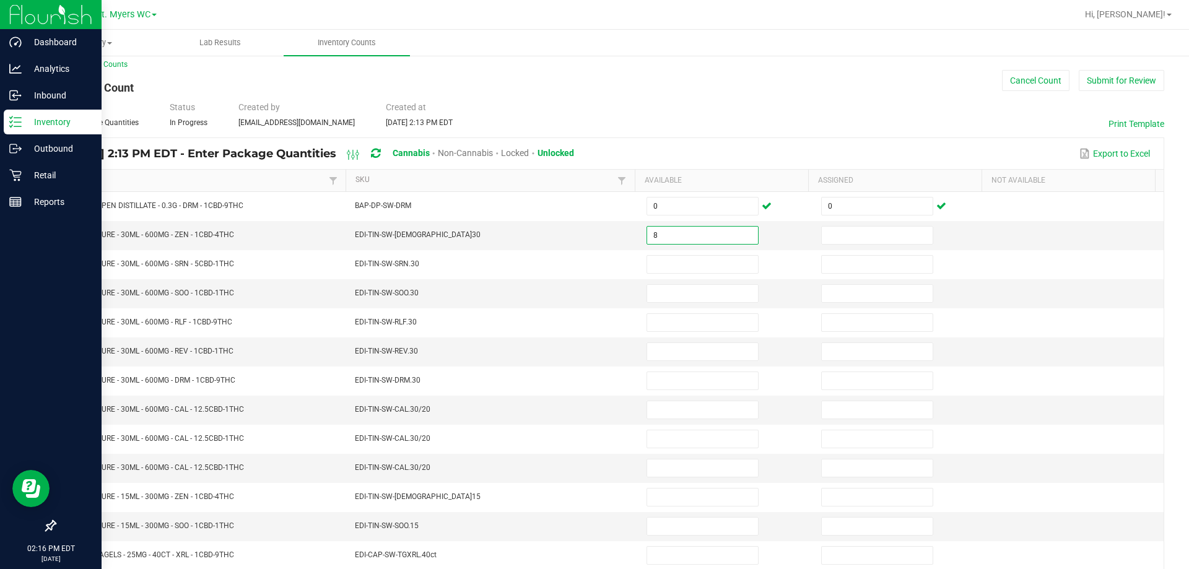
type input "8"
type input "0"
type input "3"
type input "0"
type input "4"
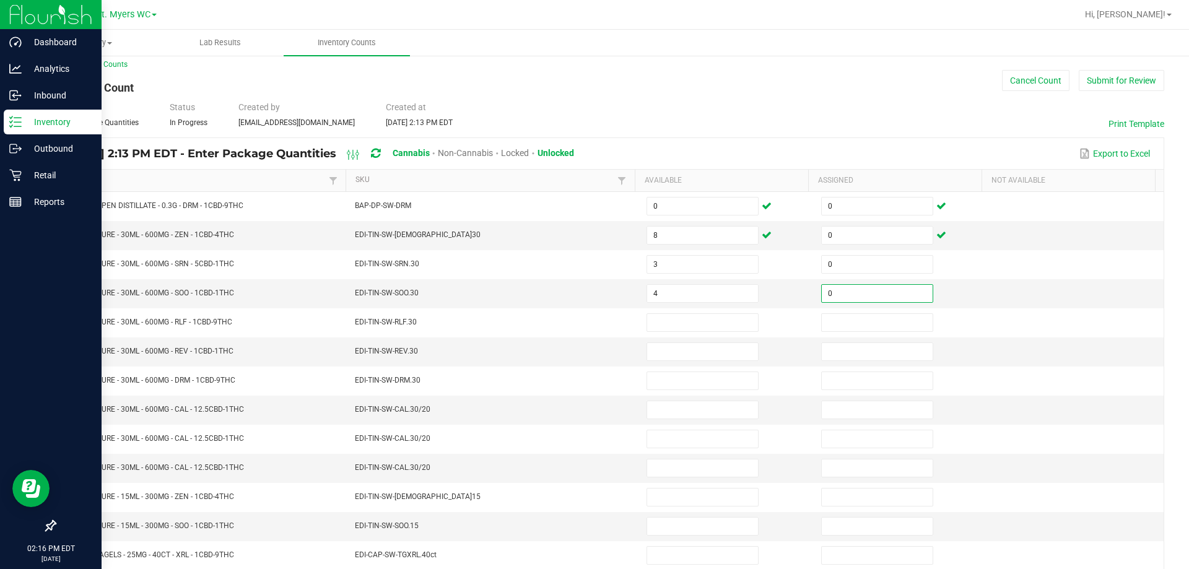
type input "0"
type input "2"
type input "0"
type input "8"
type input "0"
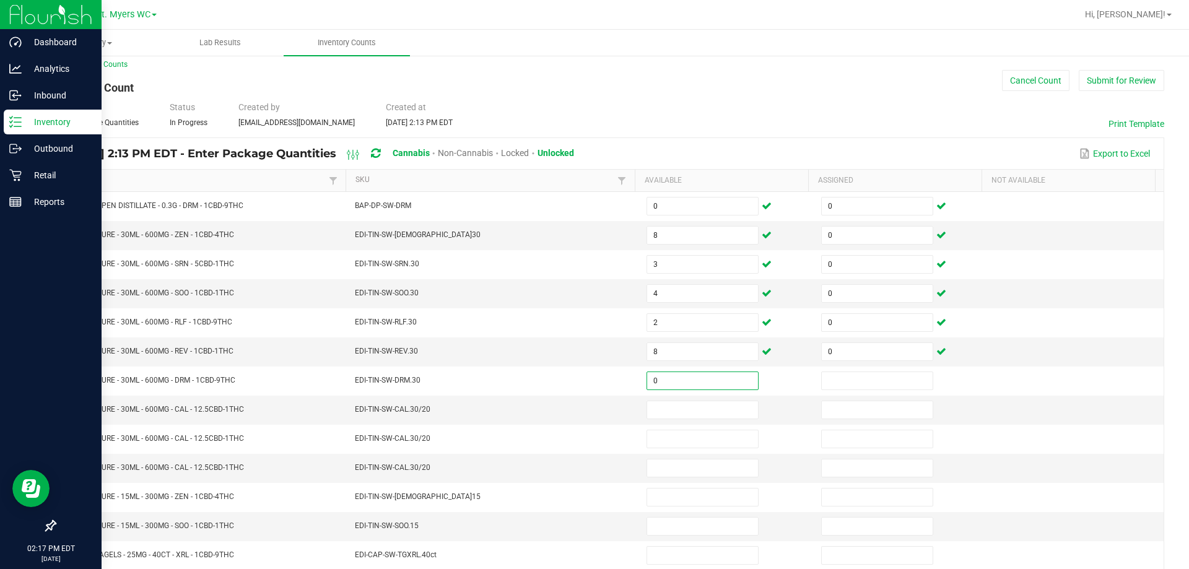
type input "0"
type input "2"
type input "0"
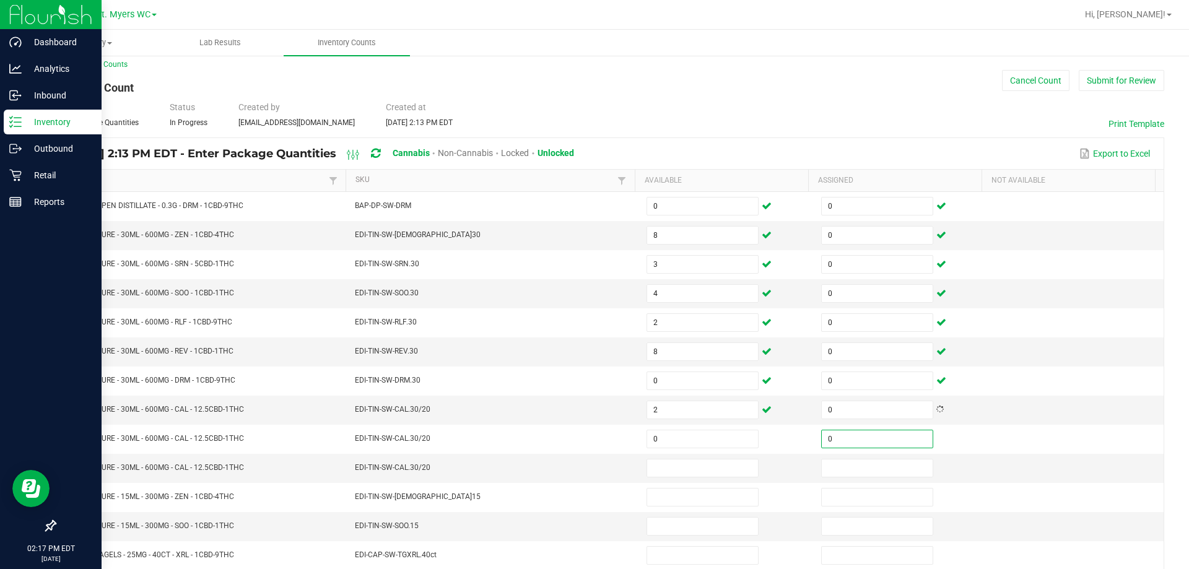
type input "0"
type input "8"
type input "0"
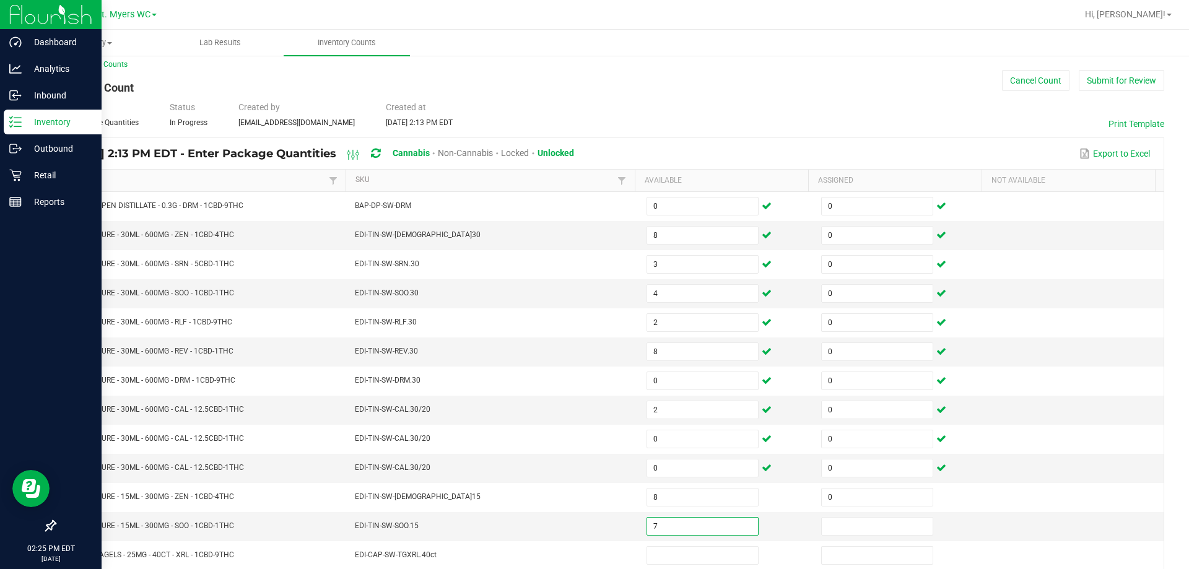
type input "7"
type input "0"
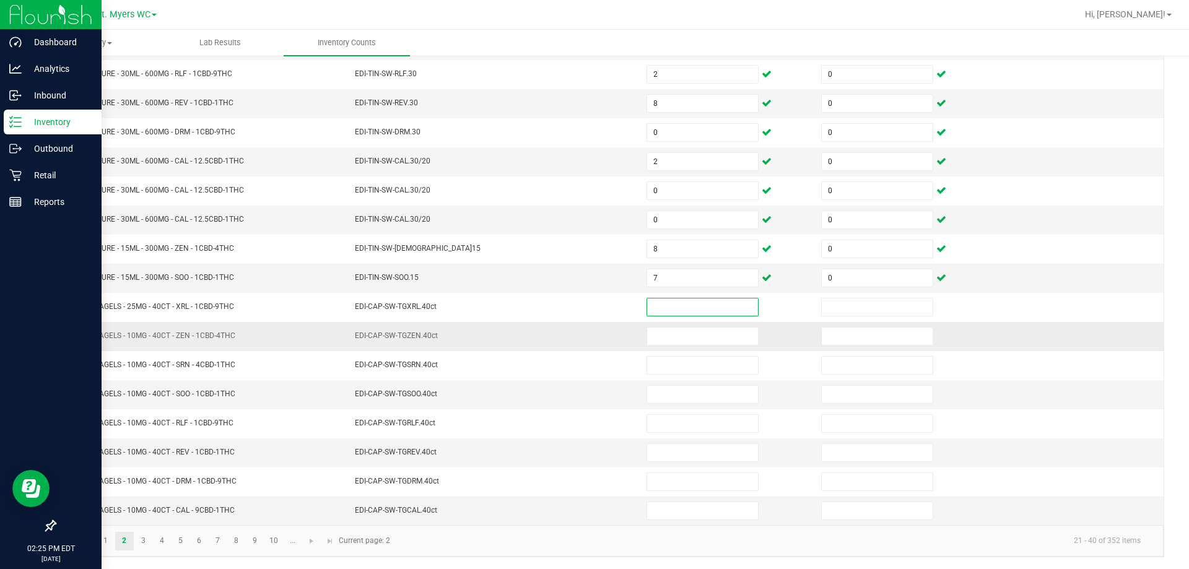
scroll to position [257, 0]
type input "3"
type input "0"
type input "5"
type input "0"
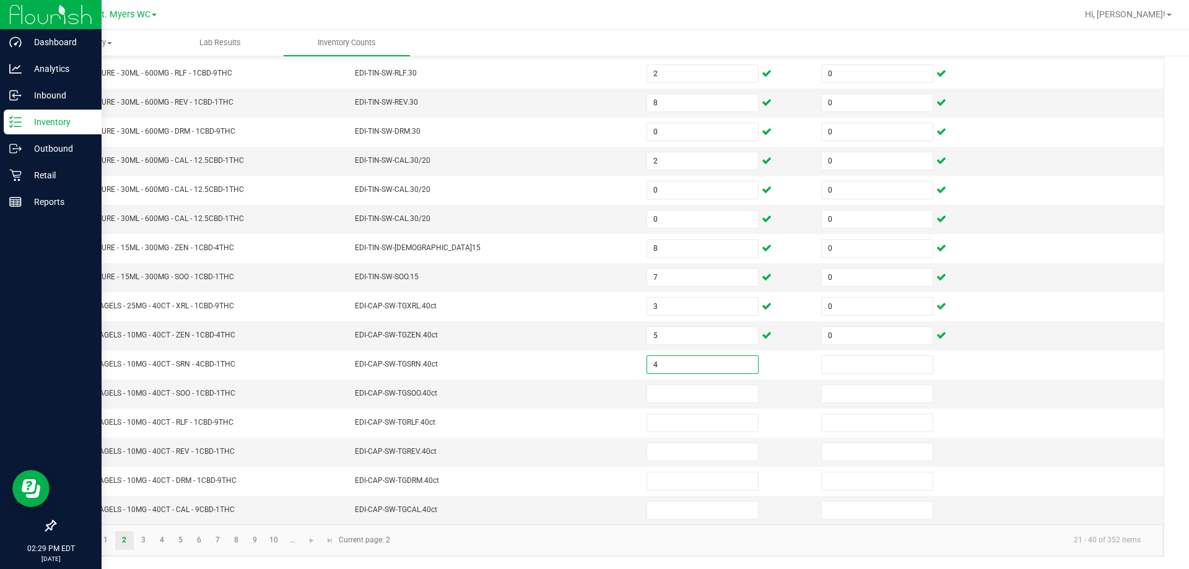
type input "4"
type input "0"
type input "4"
type input "0"
type input "4"
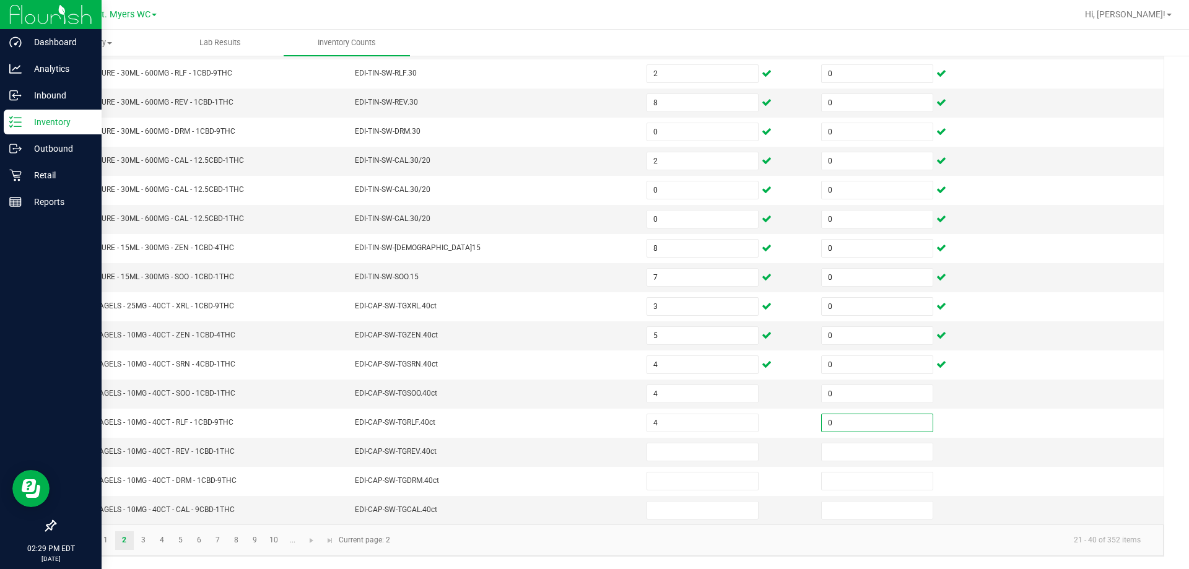
type input "0"
type input "4"
type input "0"
type input "1"
type input "0"
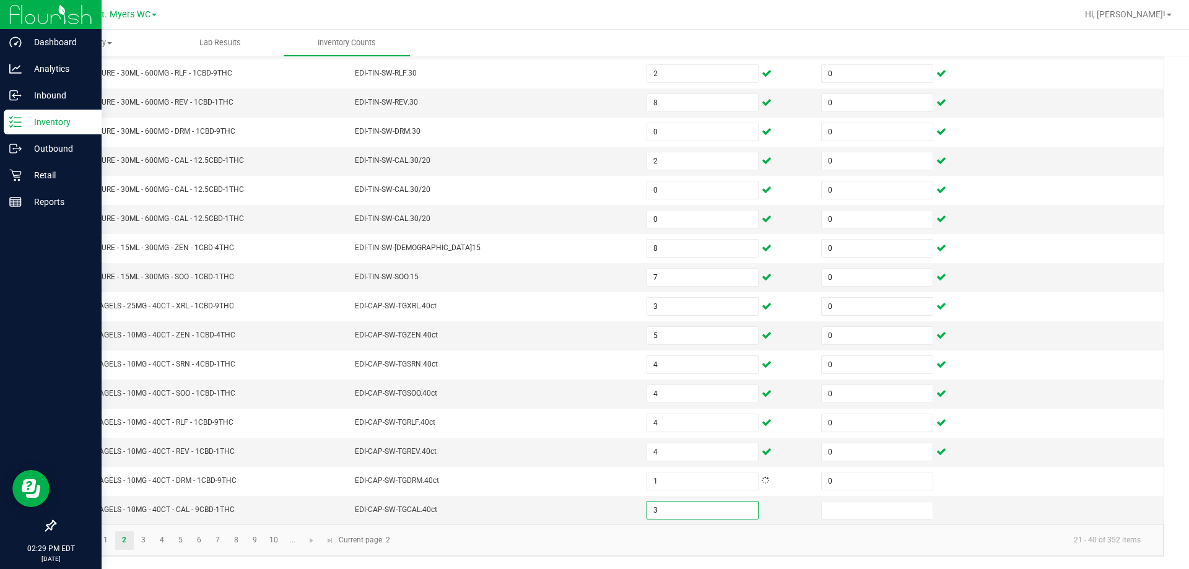
type input "3"
type input "0"
click at [136, 540] on link "3" at bounding box center [143, 540] width 18 height 19
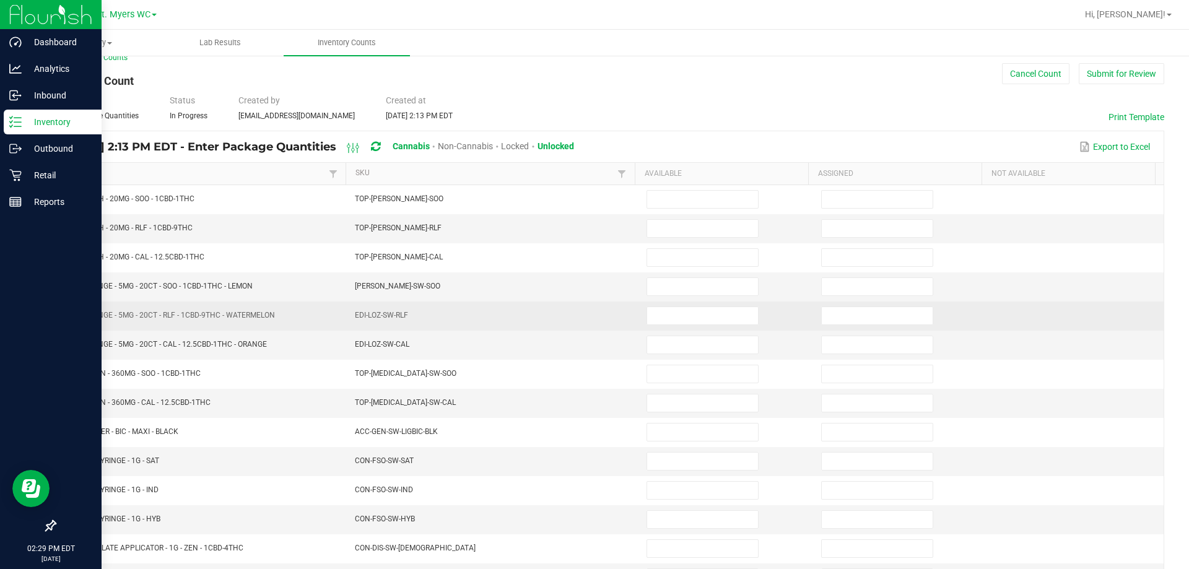
scroll to position [9, 0]
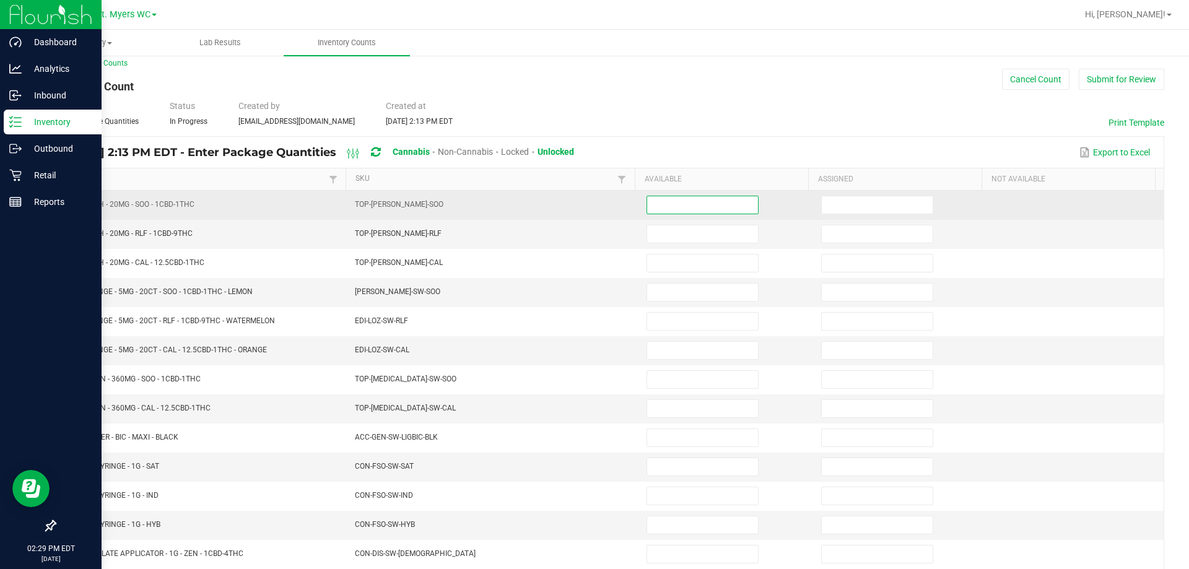
click at [593, 206] on input at bounding box center [702, 204] width 111 height 17
type input "14"
type input "0"
type input "11"
type input "0"
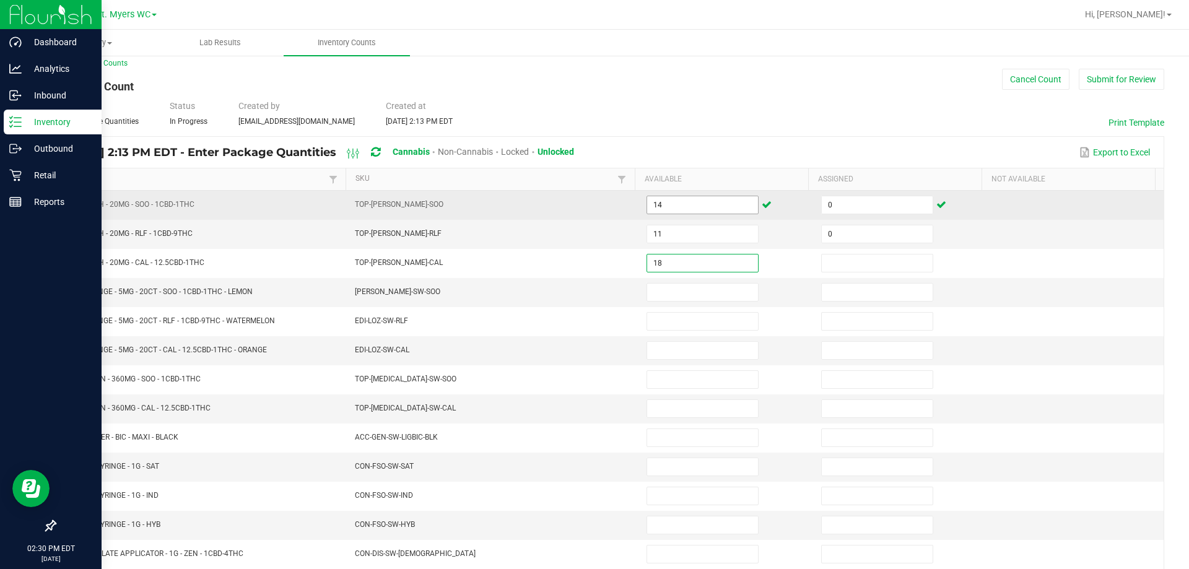
type input "18"
type input "0"
type input "2"
type input "0"
type input "1"
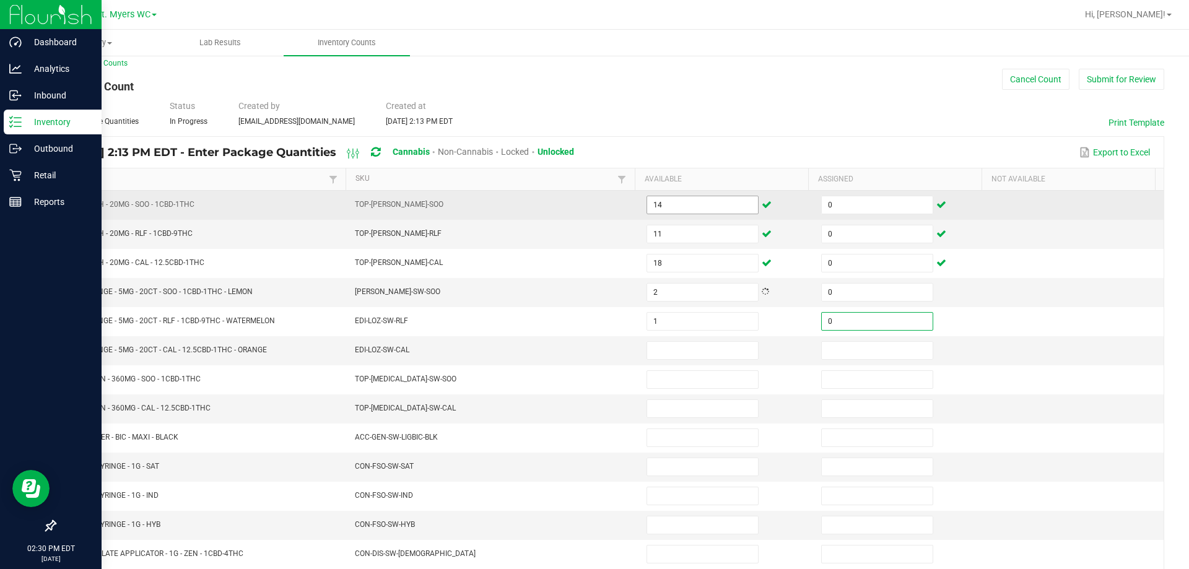
type input "0"
type input "3"
type input "0"
type input "4"
type input "0"
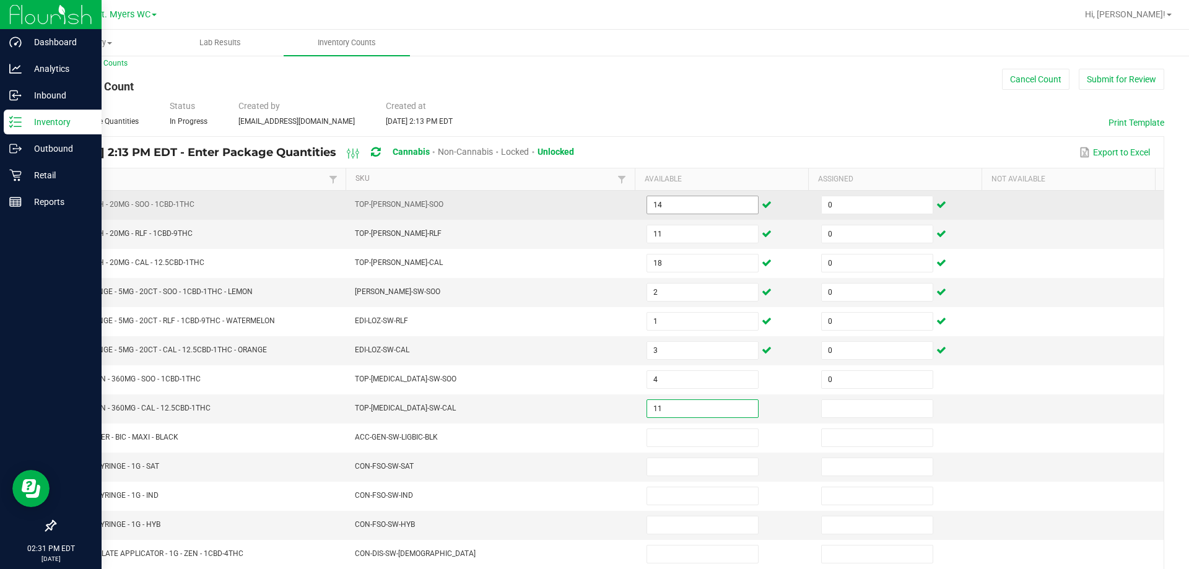
type input "11"
type input "0"
type input "7"
type input "0"
type input "10"
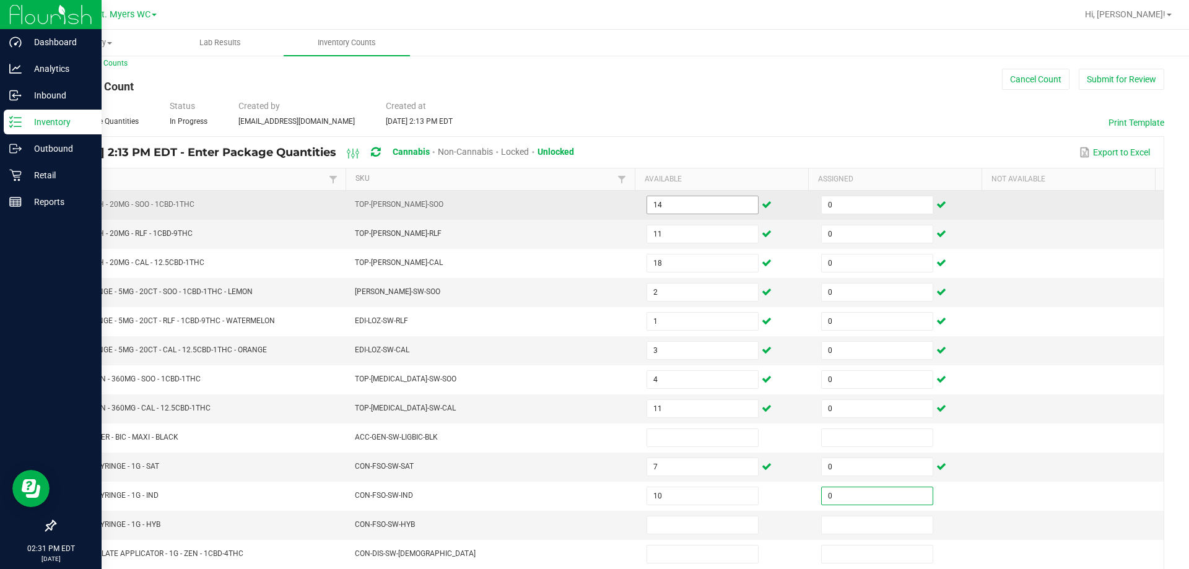
type input "0"
type input "11"
type input "0"
type input "2"
type input "0"
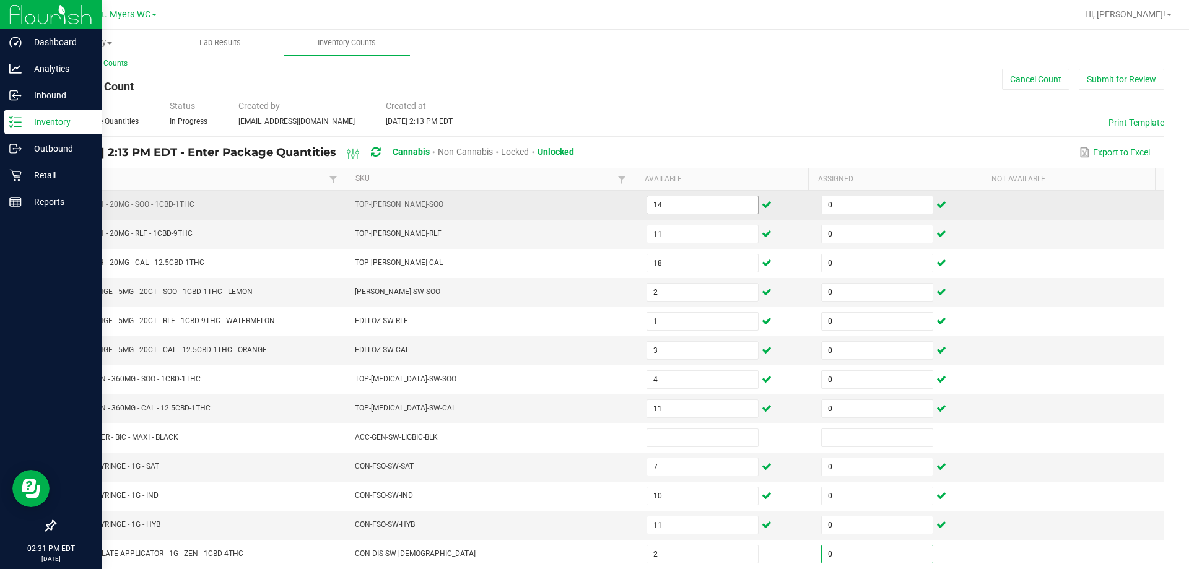
scroll to position [257, 0]
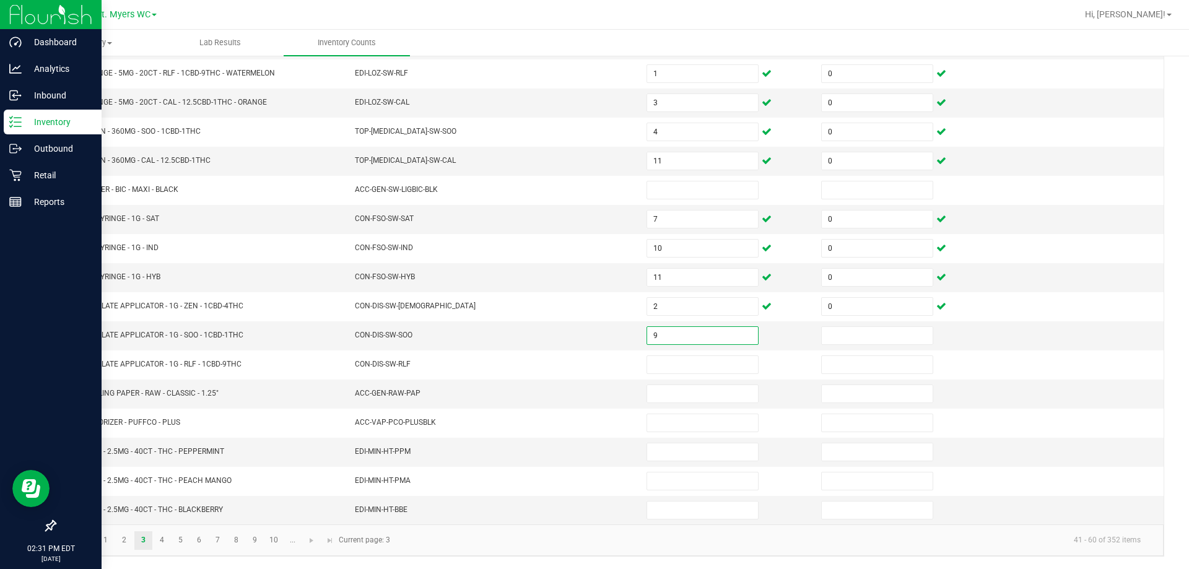
type input "9"
type input "0"
type input "10"
type input "0"
type input "8"
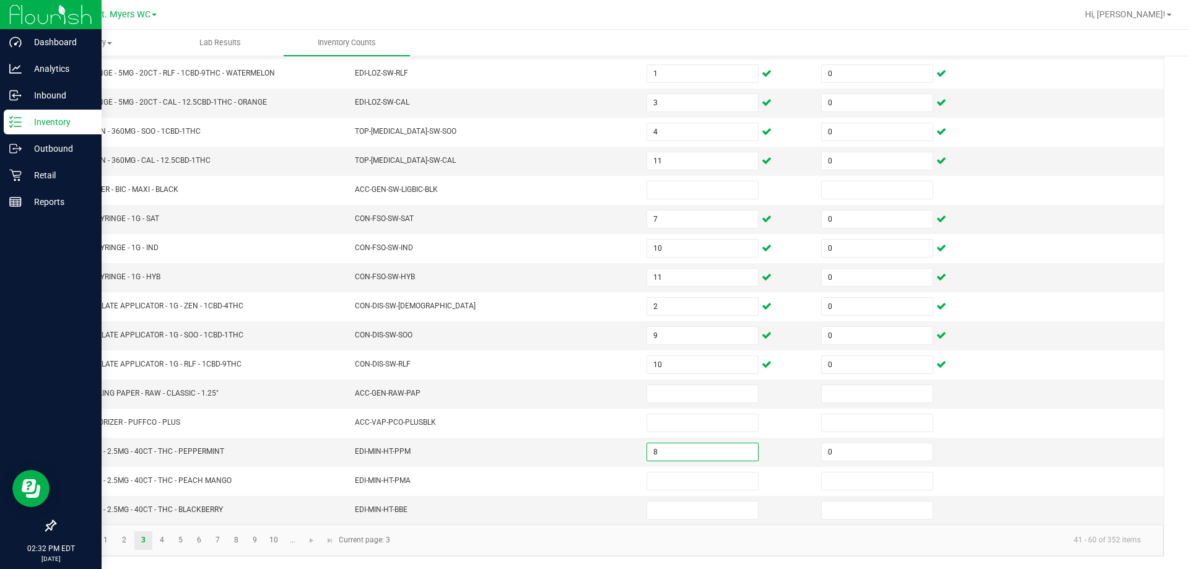
type input "0"
type input "13"
type input "0"
type input "8"
type input "0"
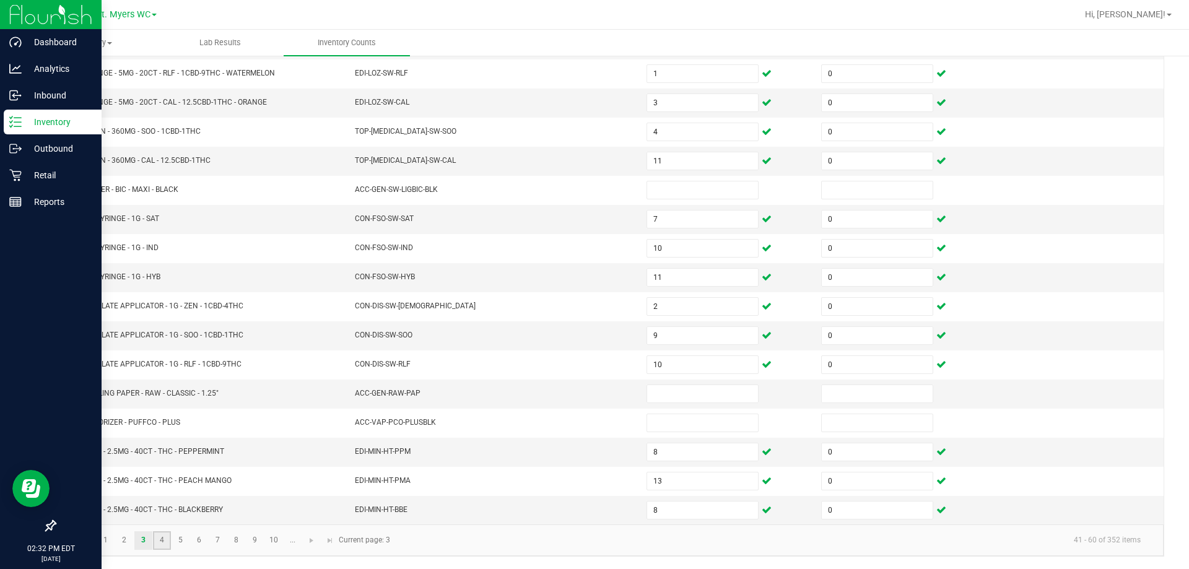
click at [170, 538] on link "4" at bounding box center [162, 540] width 18 height 19
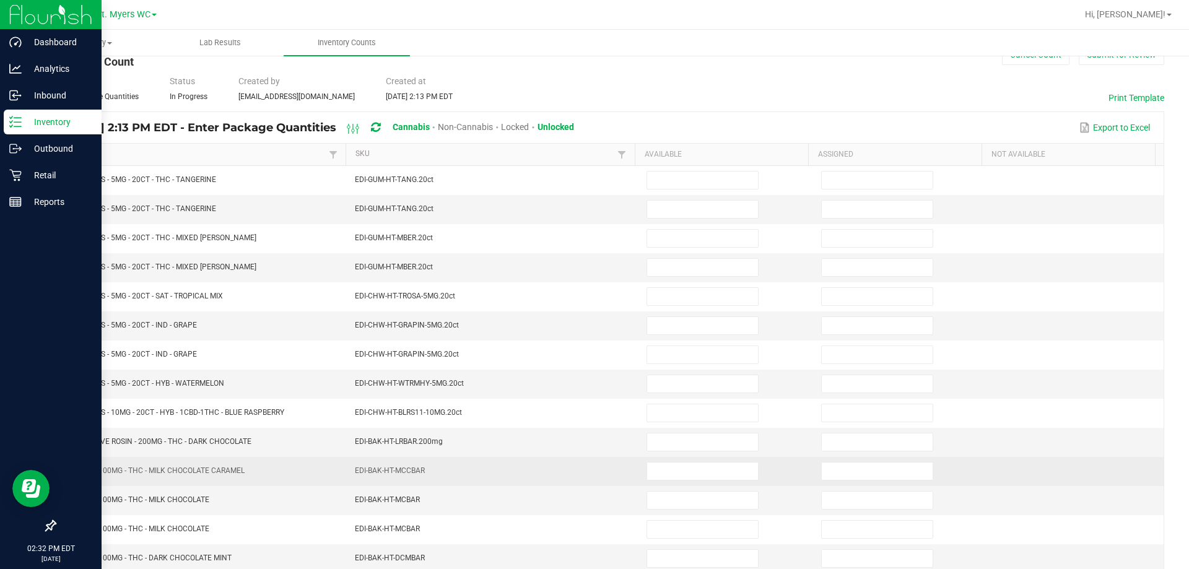
scroll to position [9, 0]
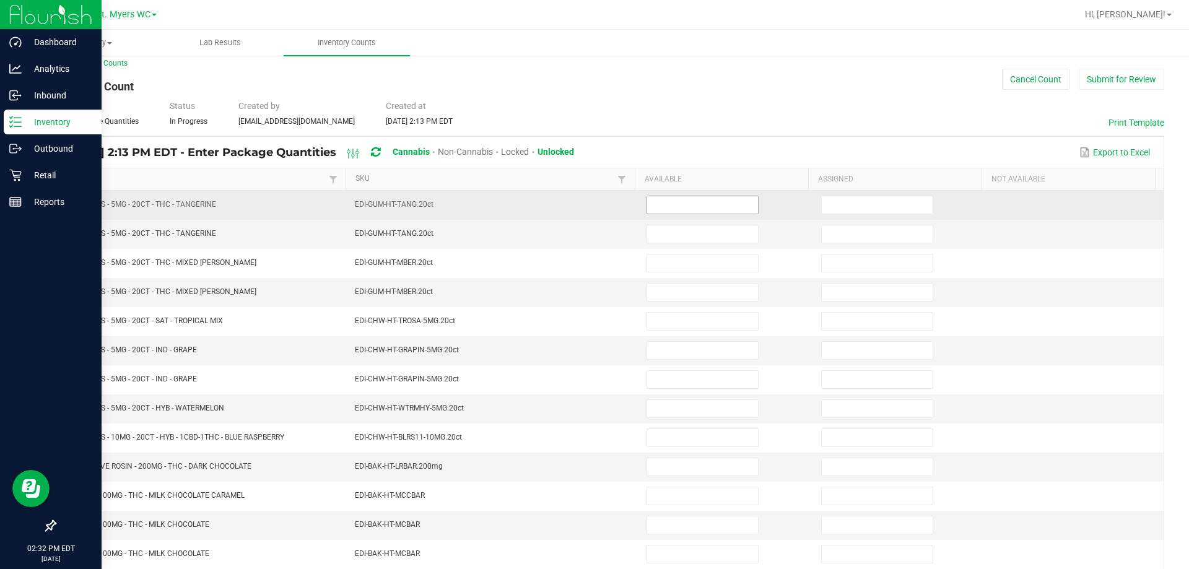
click at [593, 209] on input at bounding box center [702, 204] width 111 height 17
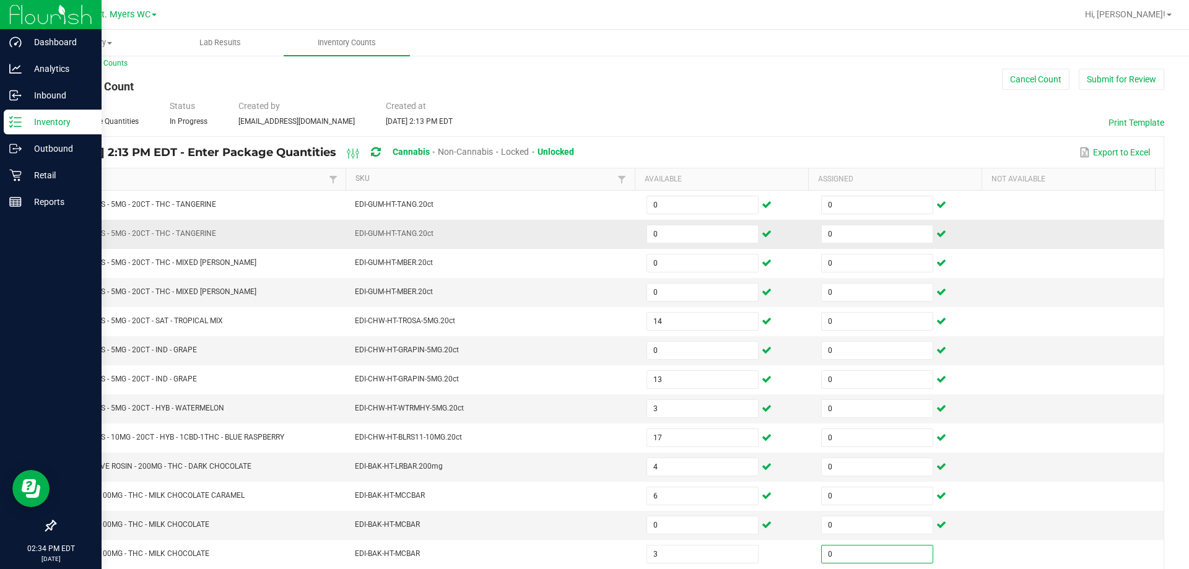
scroll to position [257, 0]
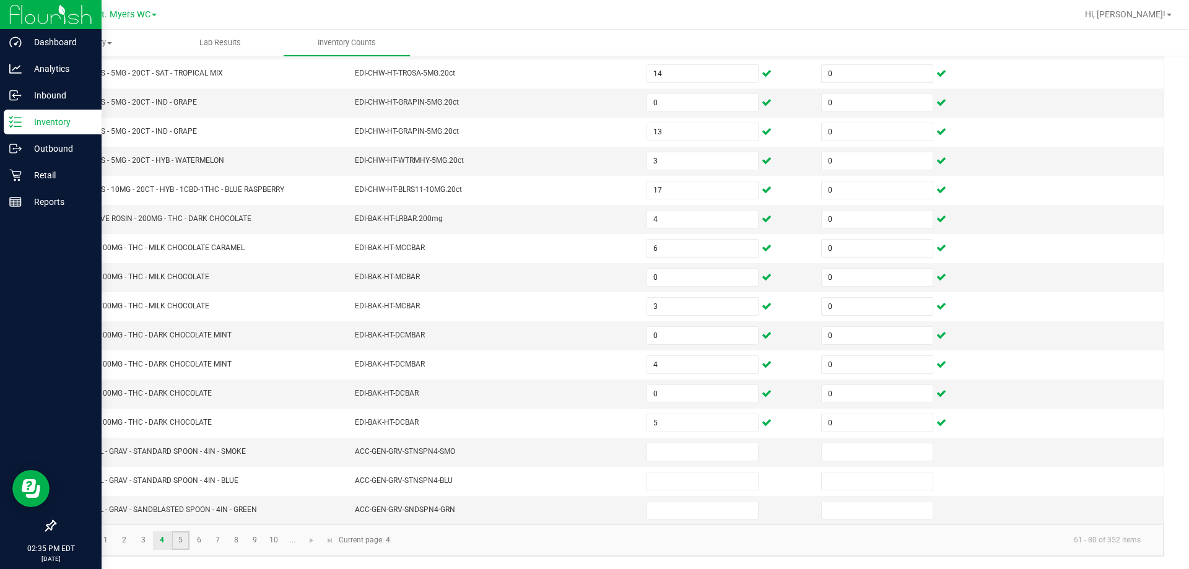
drag, startPoint x: 177, startPoint y: 548, endPoint x: 183, endPoint y: 543, distance: 7.9
click at [178, 548] on link "5" at bounding box center [181, 540] width 18 height 19
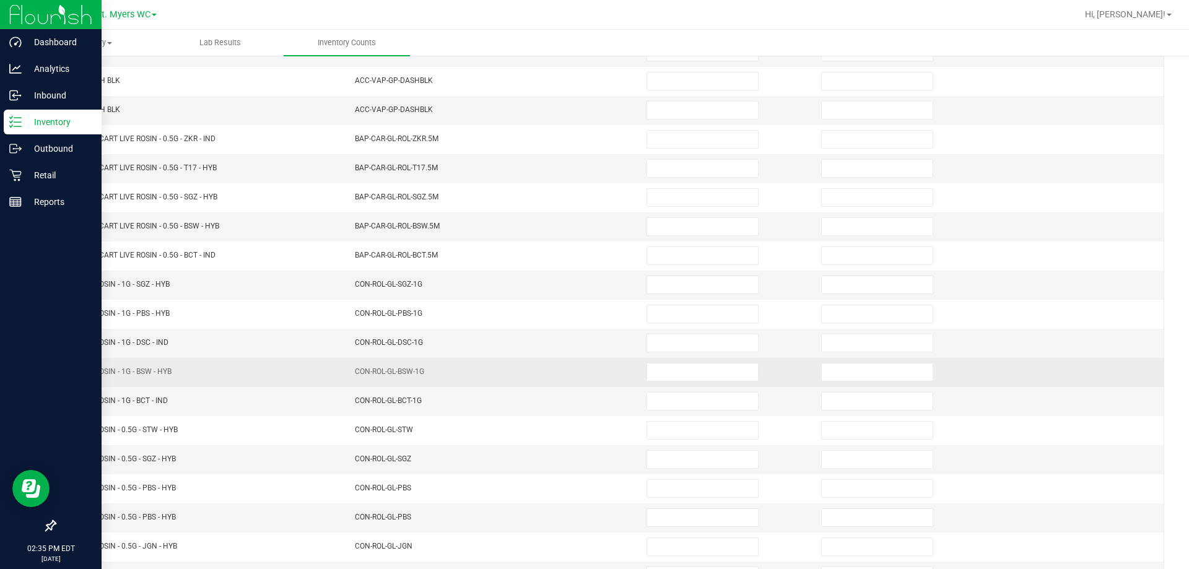
scroll to position [71, 0]
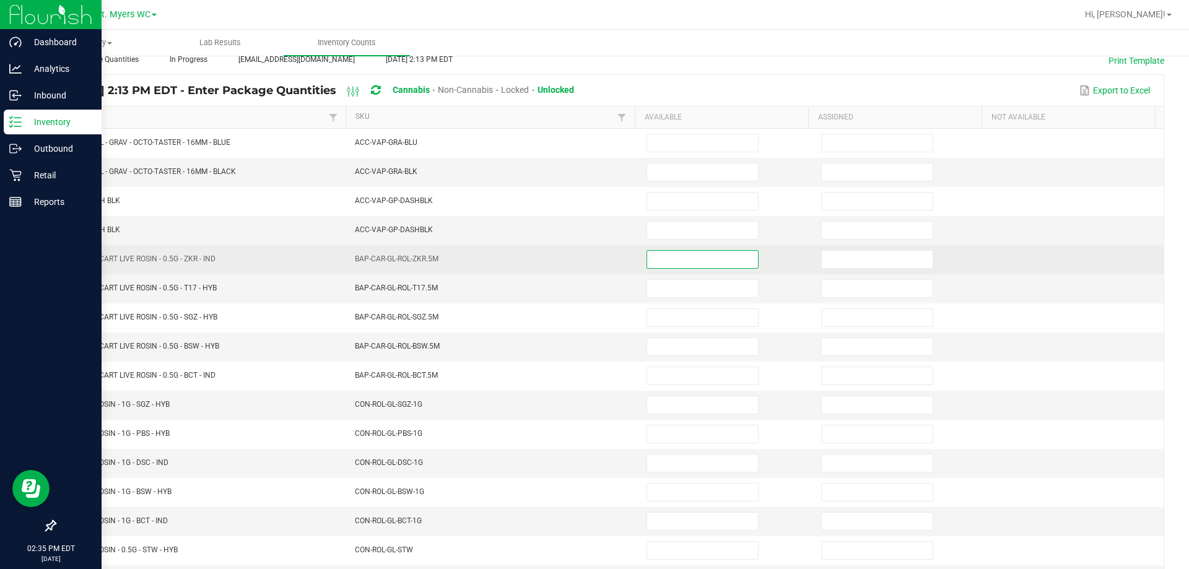
click at [593, 260] on input at bounding box center [702, 259] width 111 height 17
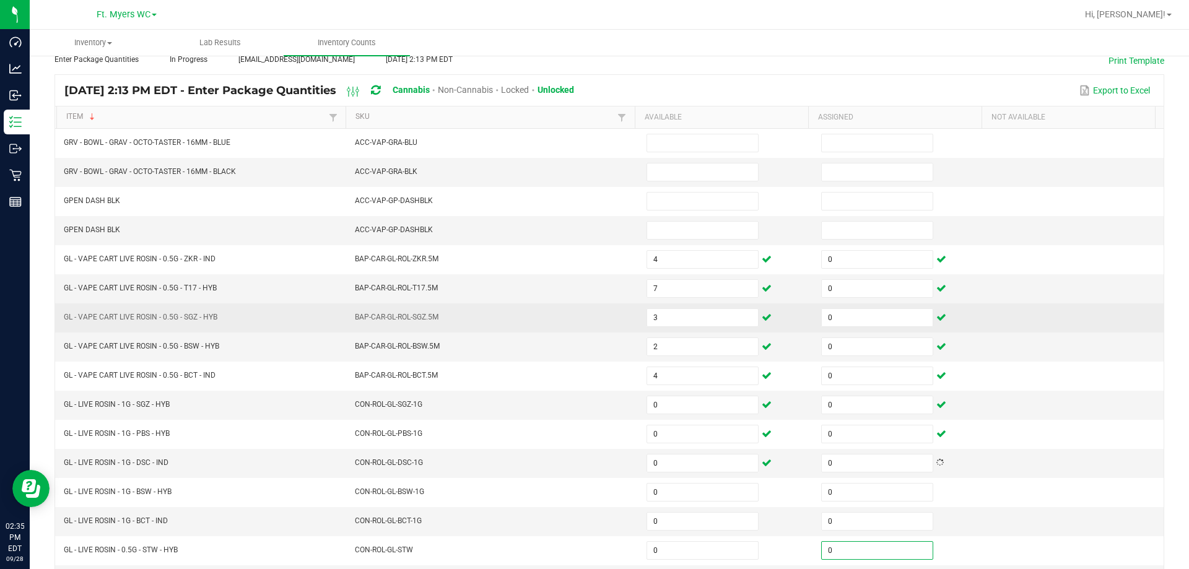
scroll to position [257, 0]
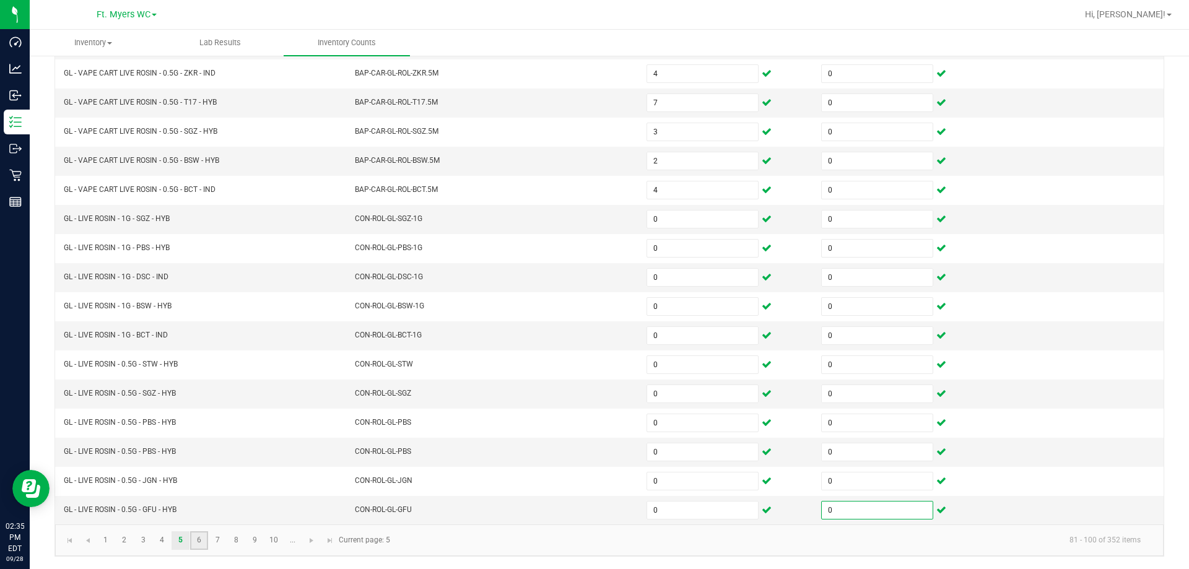
click at [207, 532] on link "6" at bounding box center [199, 540] width 18 height 19
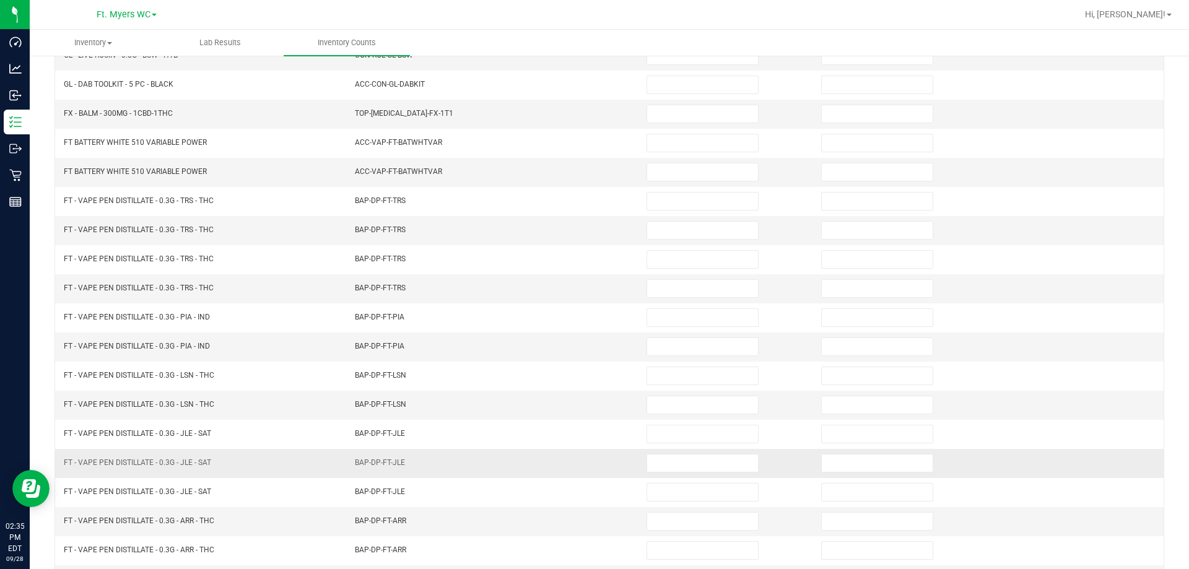
scroll to position [133, 0]
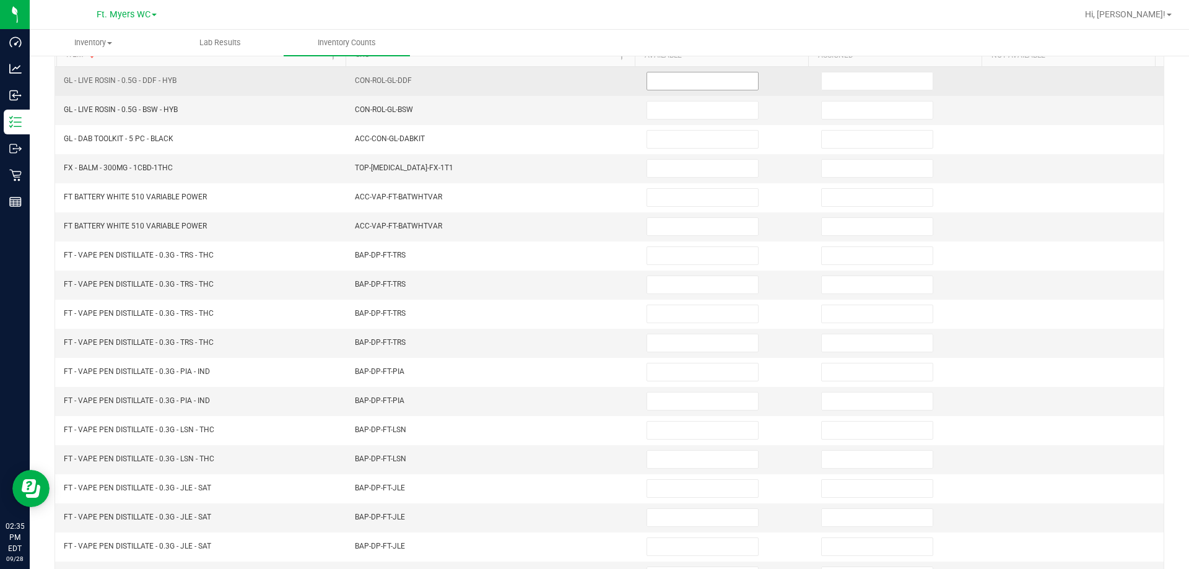
click at [593, 83] on input at bounding box center [702, 80] width 111 height 17
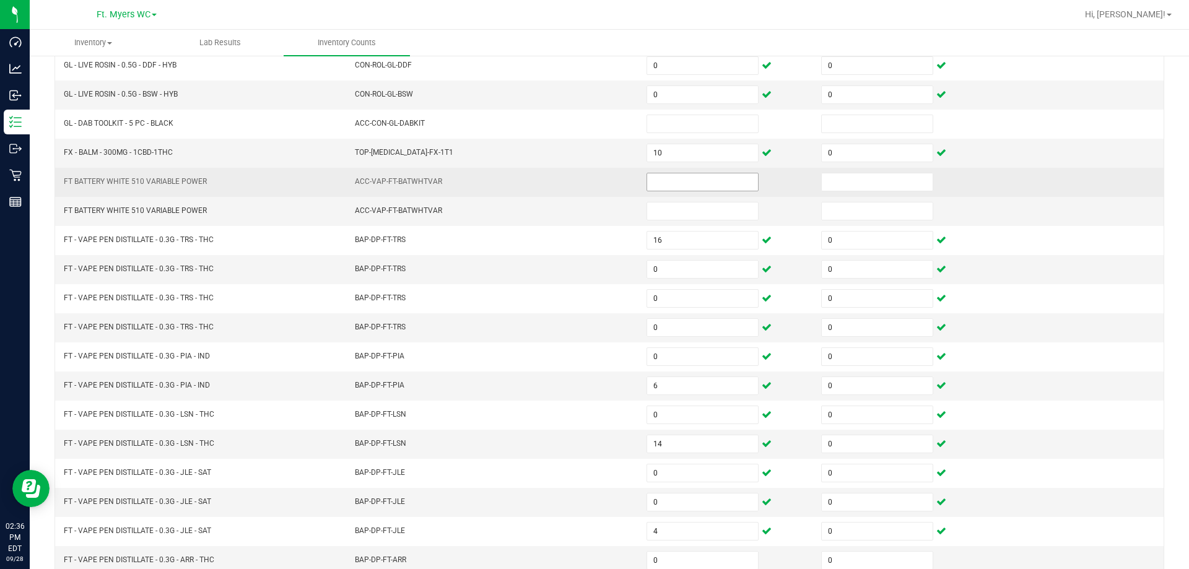
scroll to position [257, 0]
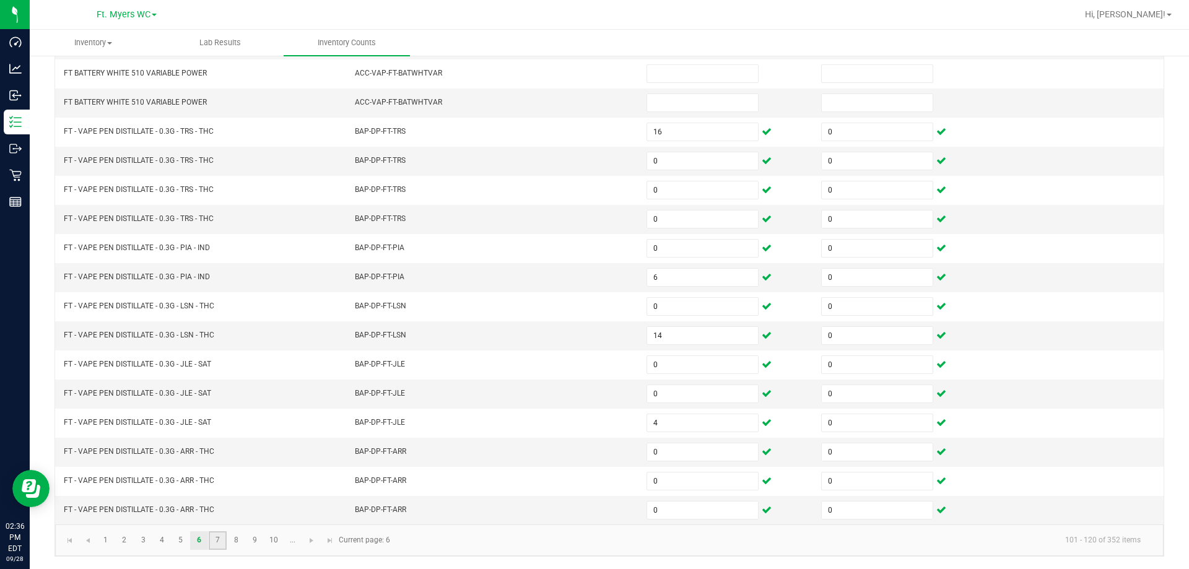
click at [212, 541] on link "7" at bounding box center [218, 540] width 18 height 19
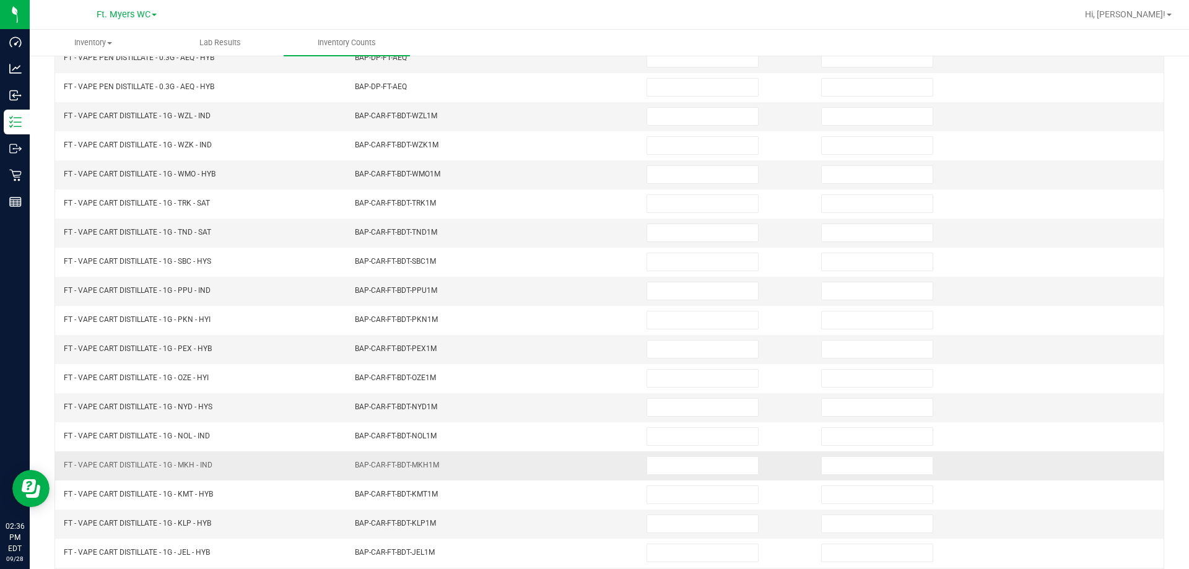
scroll to position [71, 0]
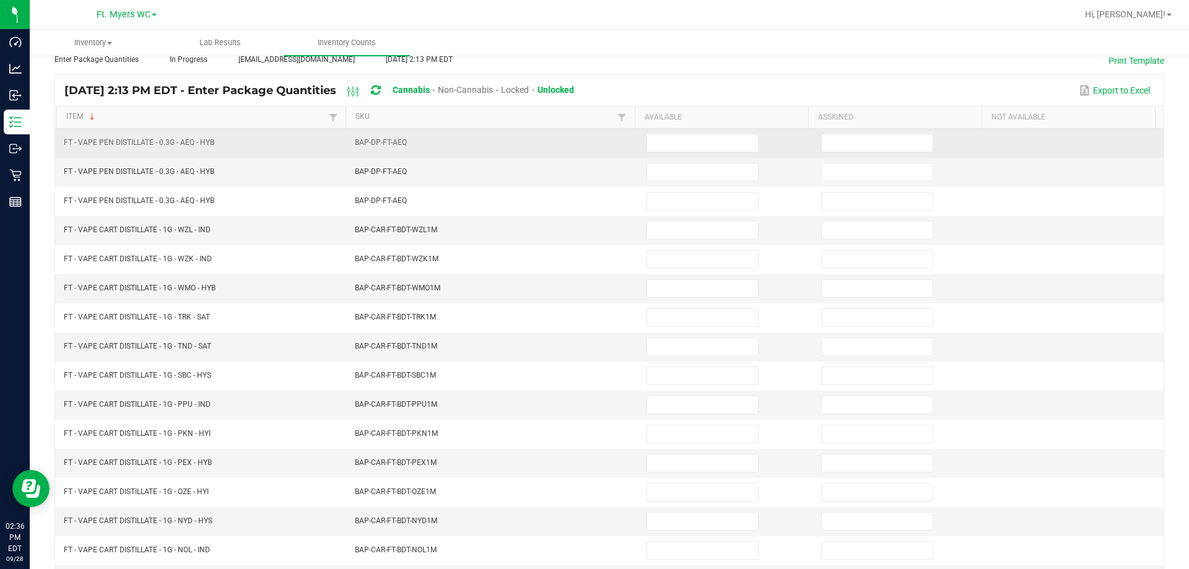
click at [593, 151] on td at bounding box center [726, 143] width 175 height 29
click at [593, 146] on input at bounding box center [702, 142] width 111 height 17
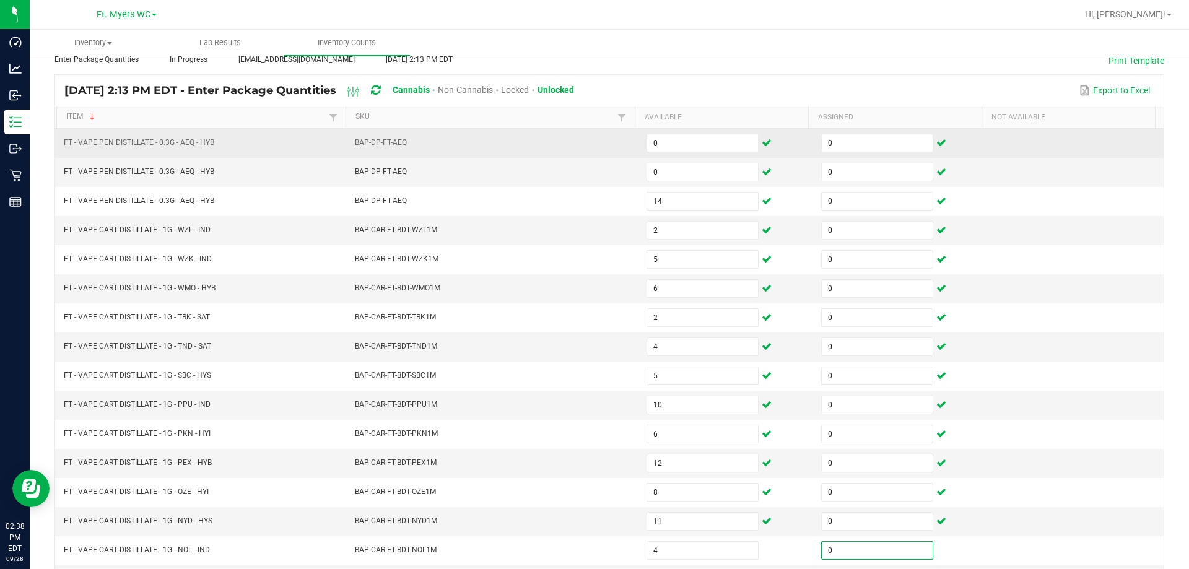
scroll to position [257, 0]
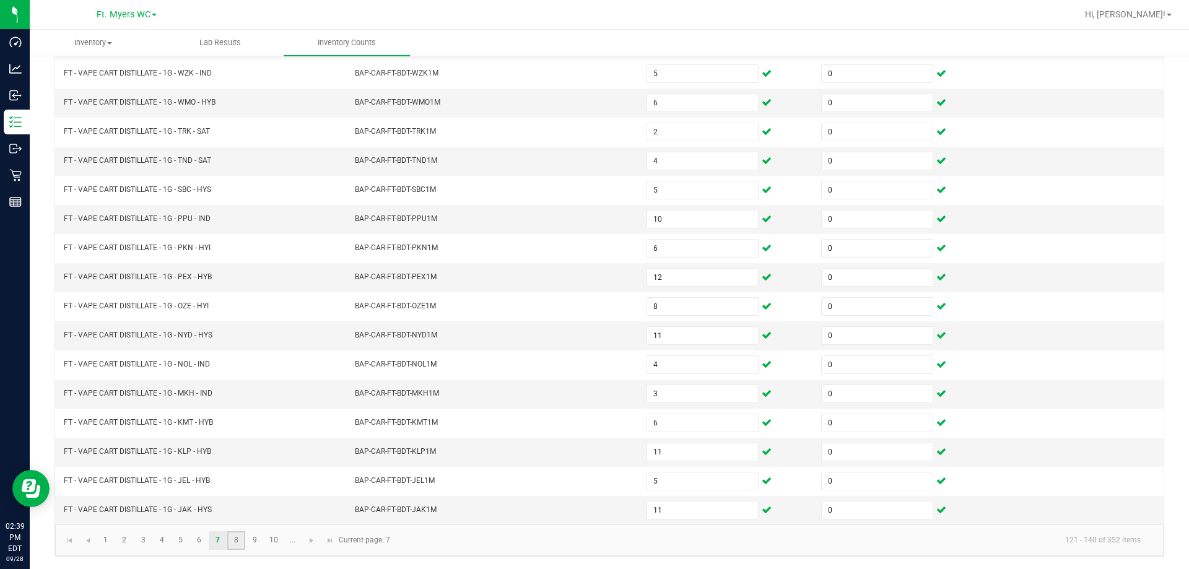
click at [242, 549] on link "8" at bounding box center [236, 540] width 18 height 19
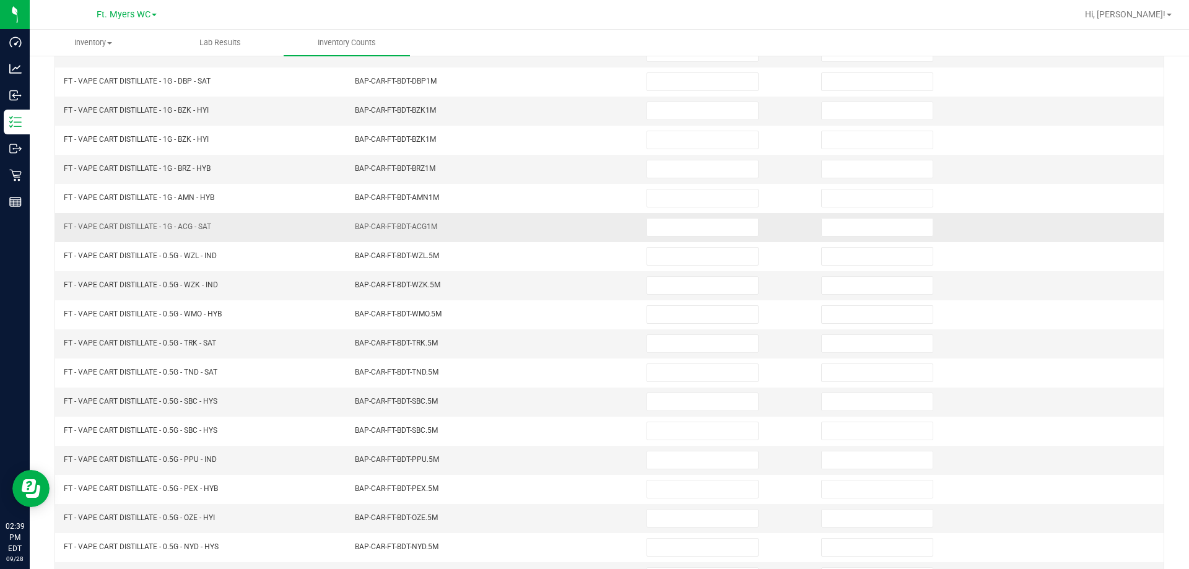
scroll to position [71, 0]
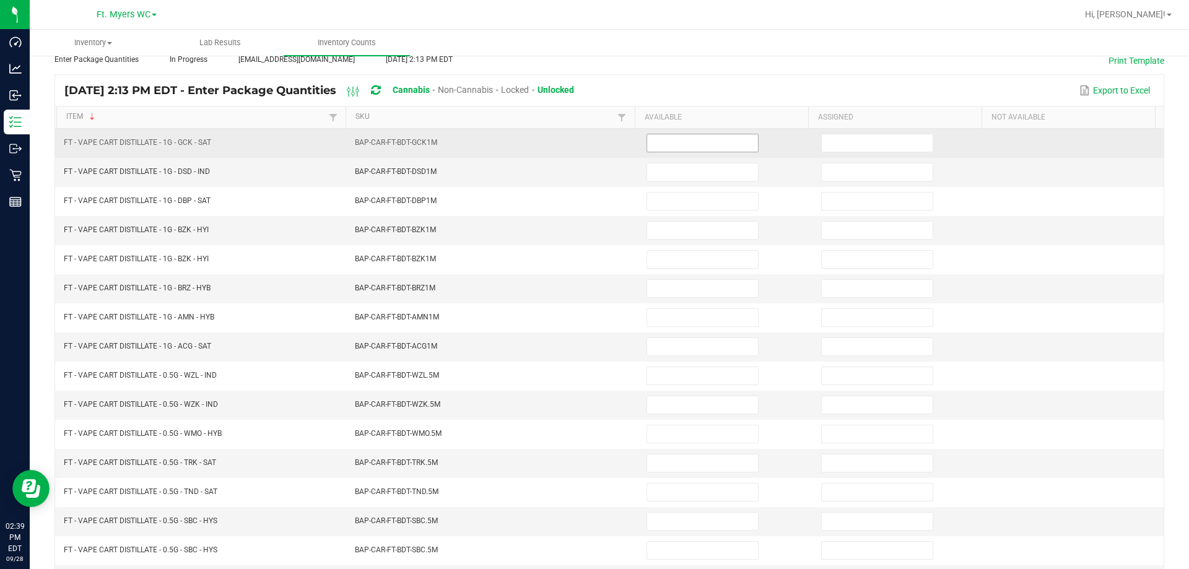
drag, startPoint x: 662, startPoint y: 144, endPoint x: 649, endPoint y: 142, distance: 13.1
click at [593, 144] on input at bounding box center [702, 142] width 111 height 17
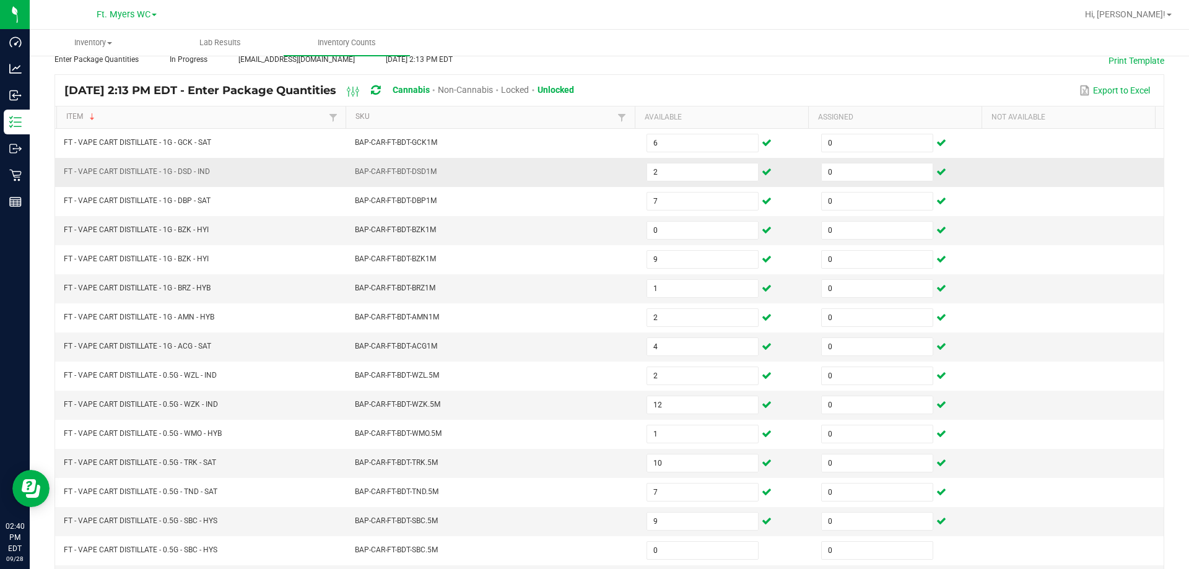
scroll to position [257, 0]
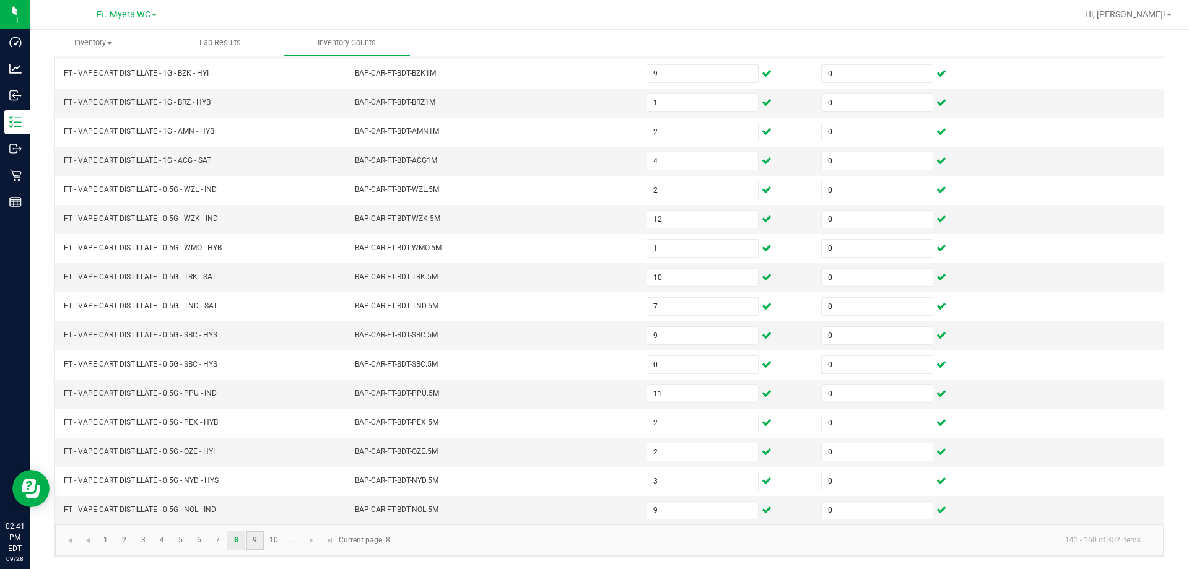
click at [256, 537] on link "9" at bounding box center [255, 540] width 18 height 19
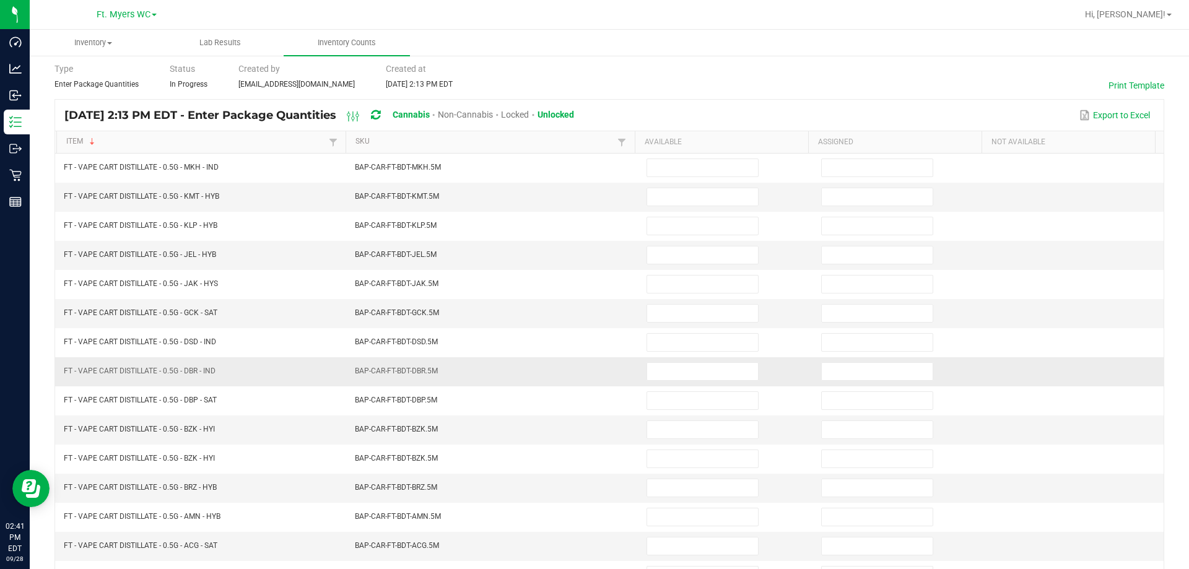
scroll to position [9, 0]
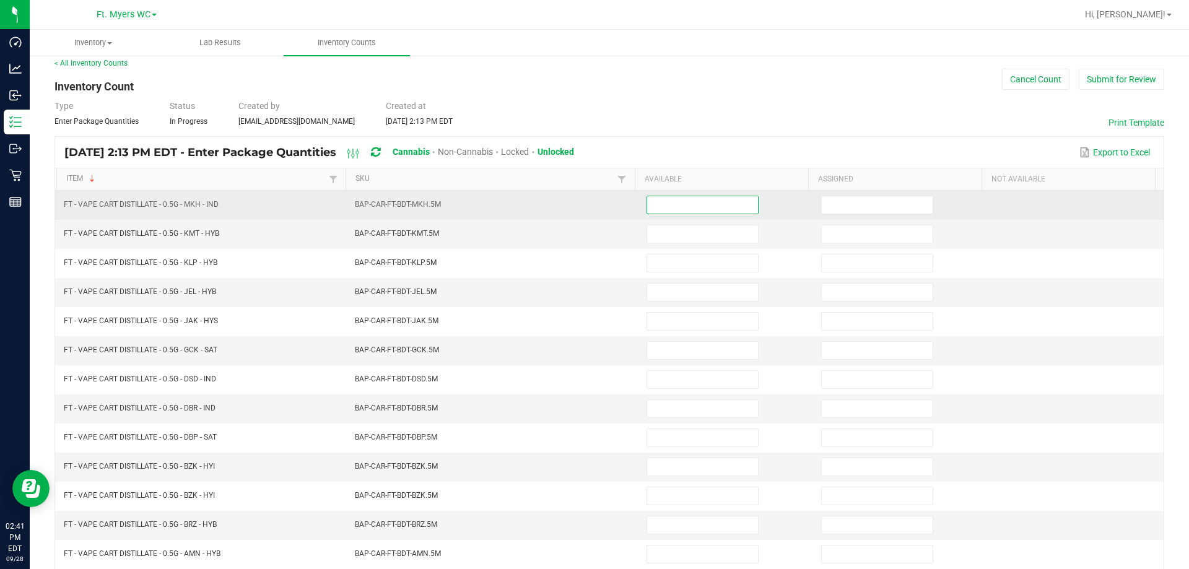
click at [593, 198] on input at bounding box center [702, 204] width 111 height 17
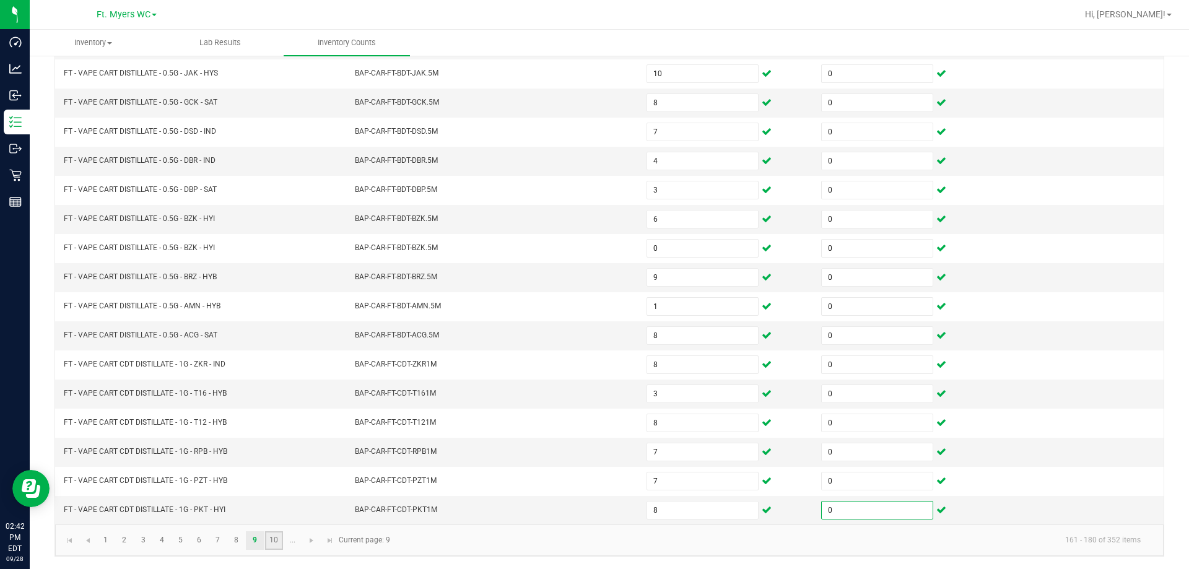
click at [277, 545] on link "10" at bounding box center [274, 540] width 18 height 19
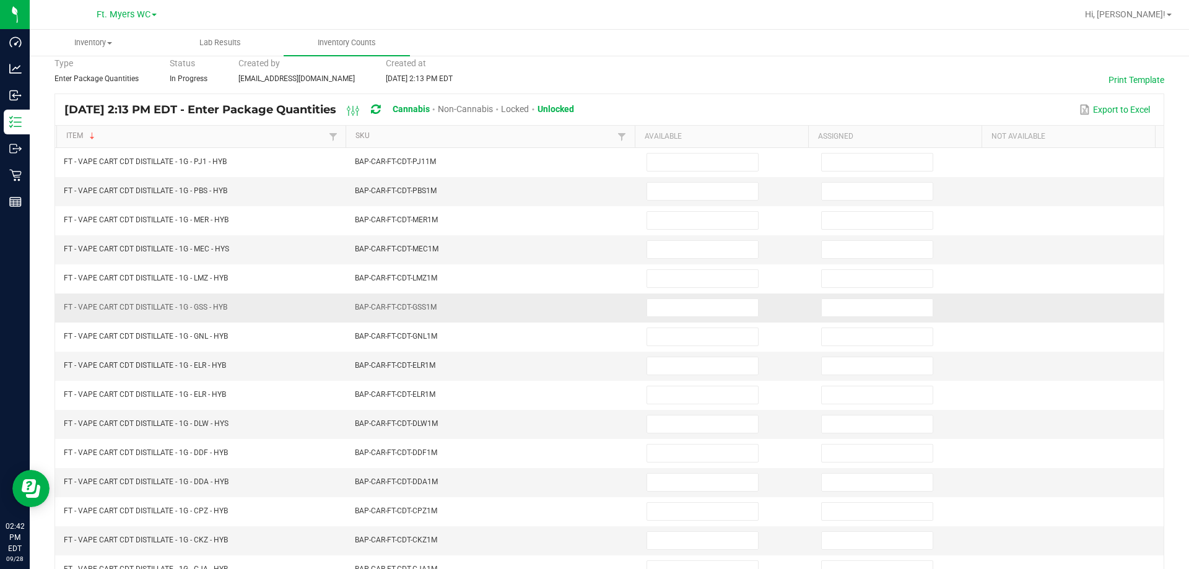
scroll to position [71, 0]
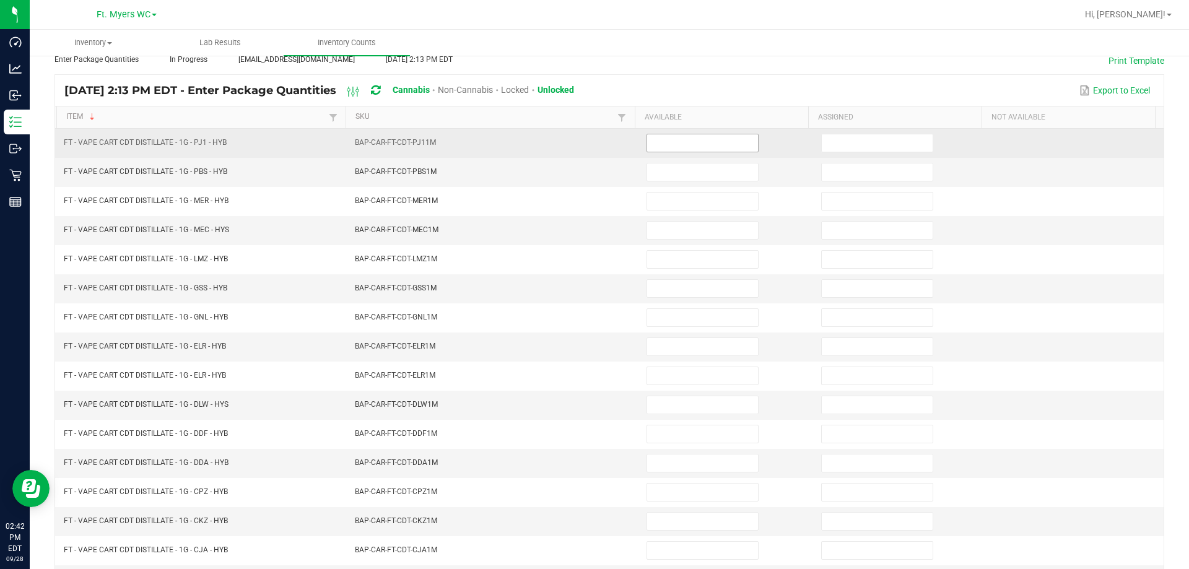
click at [593, 146] on input at bounding box center [702, 142] width 111 height 17
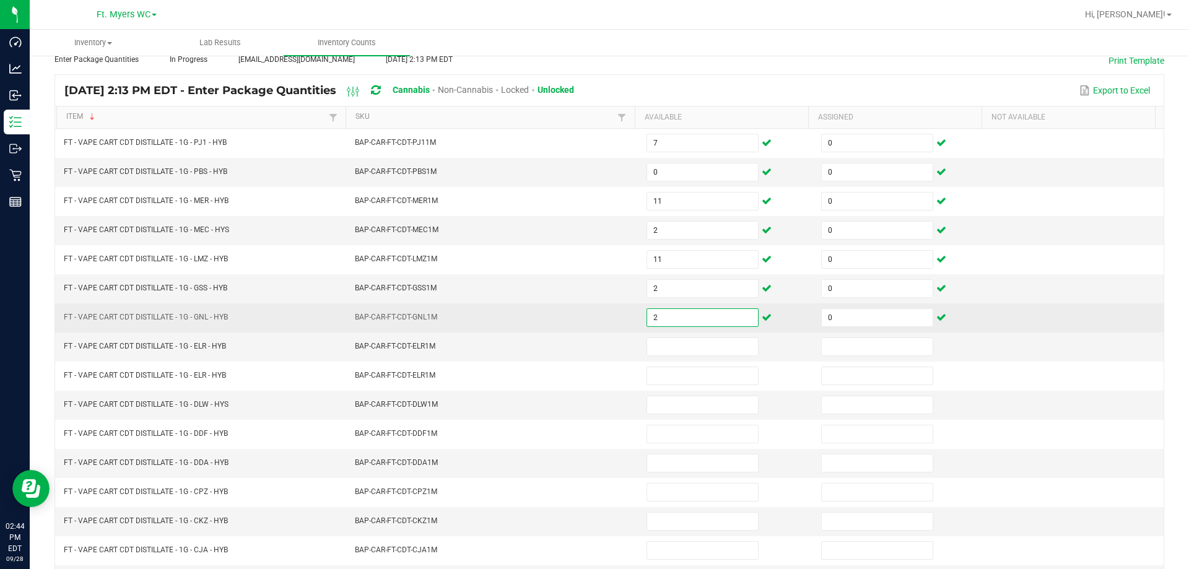
click at [593, 324] on input "2" at bounding box center [702, 317] width 111 height 17
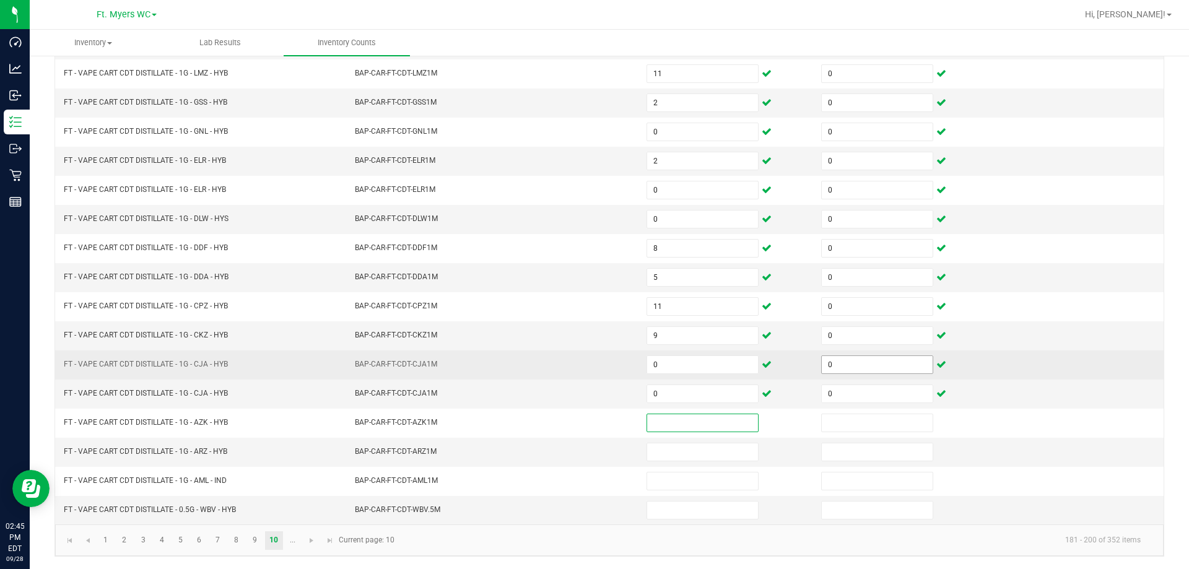
click at [593, 356] on input "0" at bounding box center [877, 364] width 111 height 17
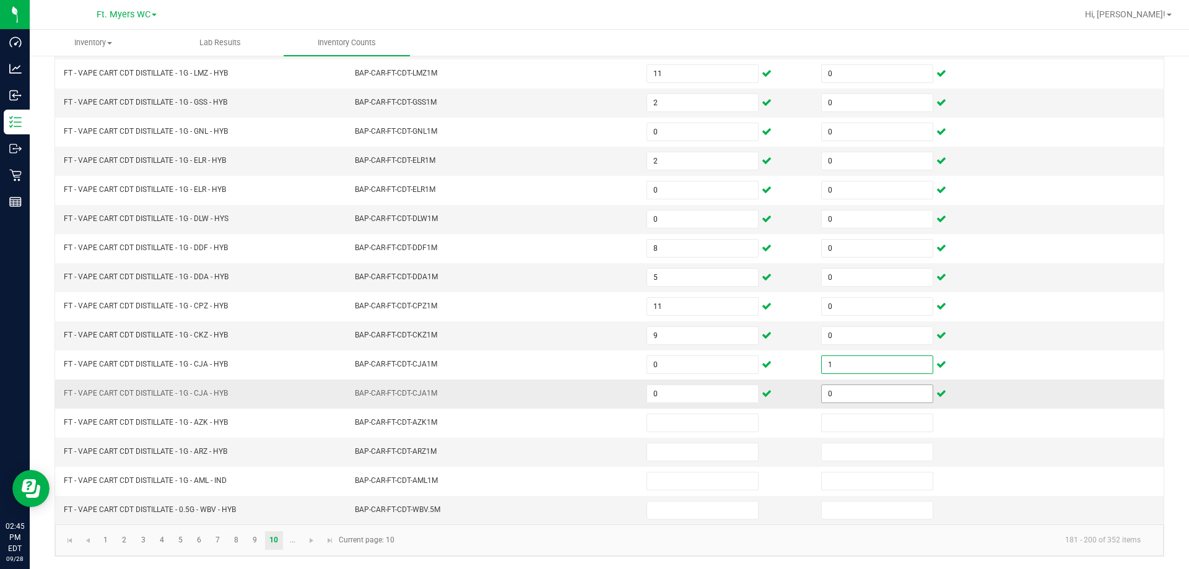
click at [593, 394] on input "0" at bounding box center [877, 393] width 111 height 17
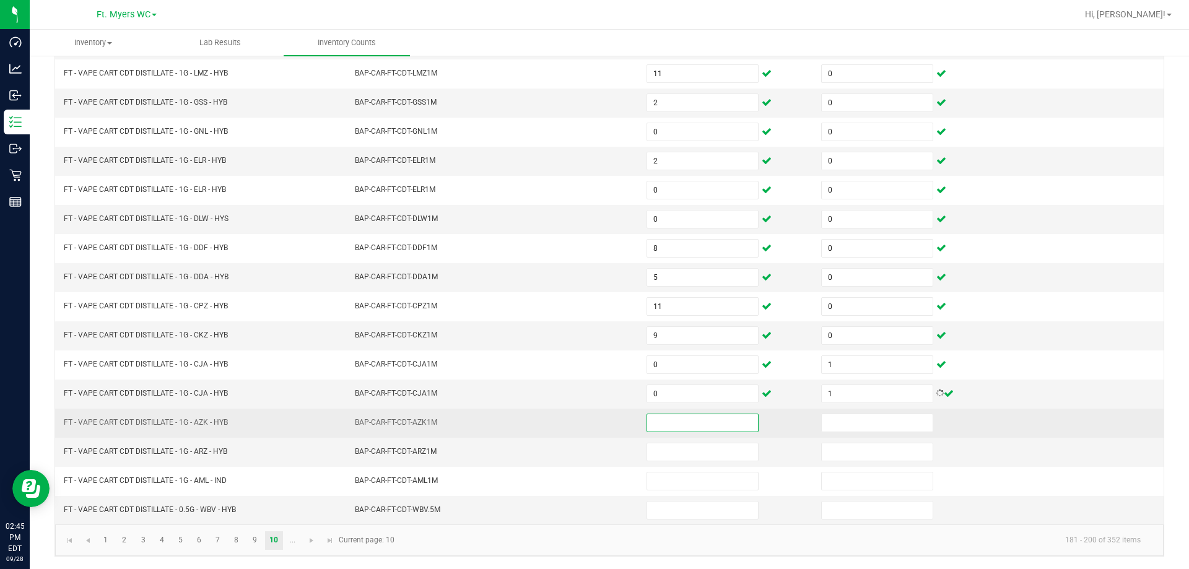
click at [593, 424] on input at bounding box center [702, 422] width 111 height 17
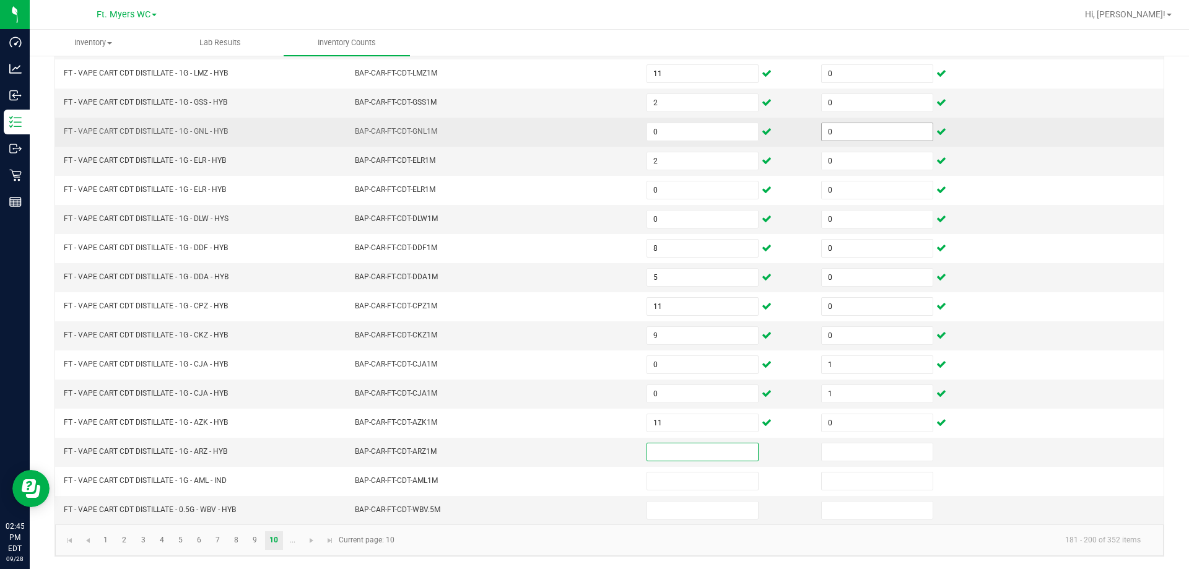
click at [593, 126] on input "0" at bounding box center [877, 131] width 111 height 17
click at [593, 141] on td "1" at bounding box center [901, 132] width 175 height 29
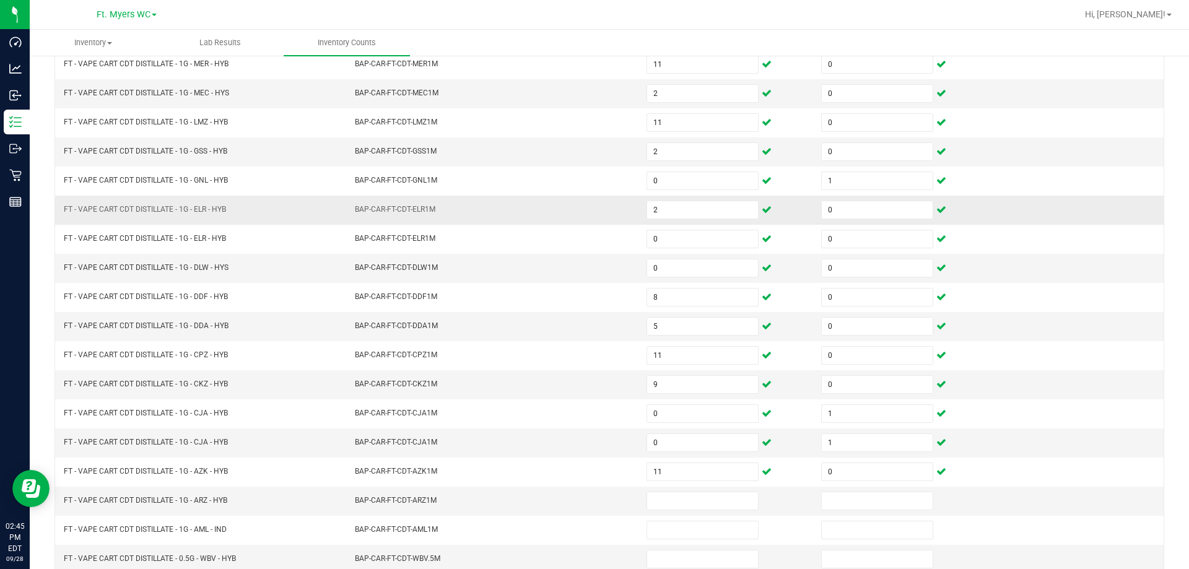
scroll to position [133, 0]
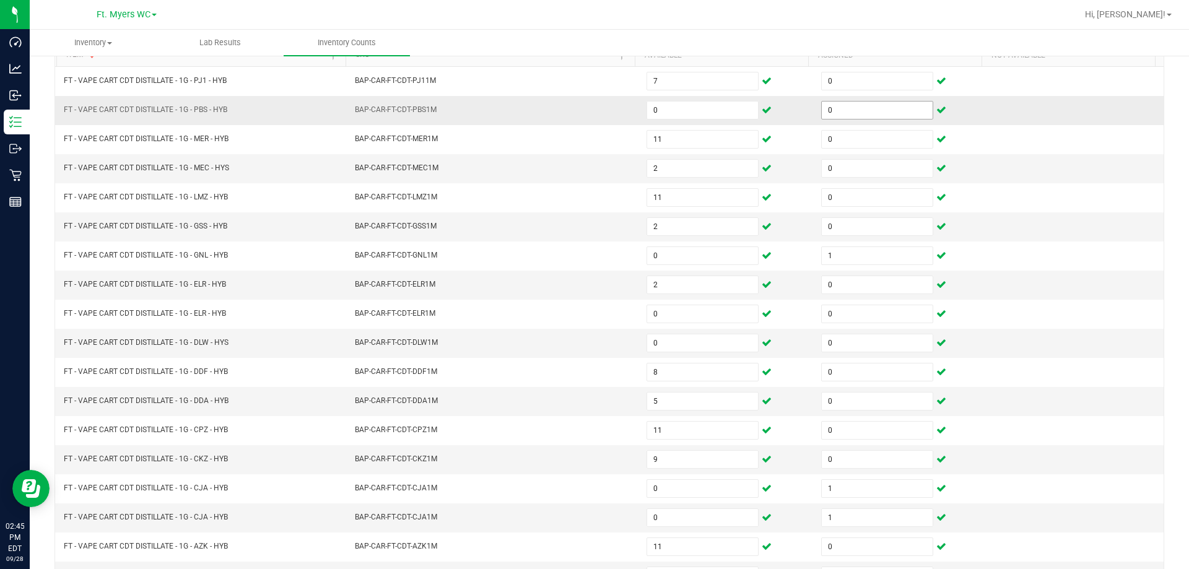
click at [593, 115] on input "0" at bounding box center [877, 110] width 111 height 17
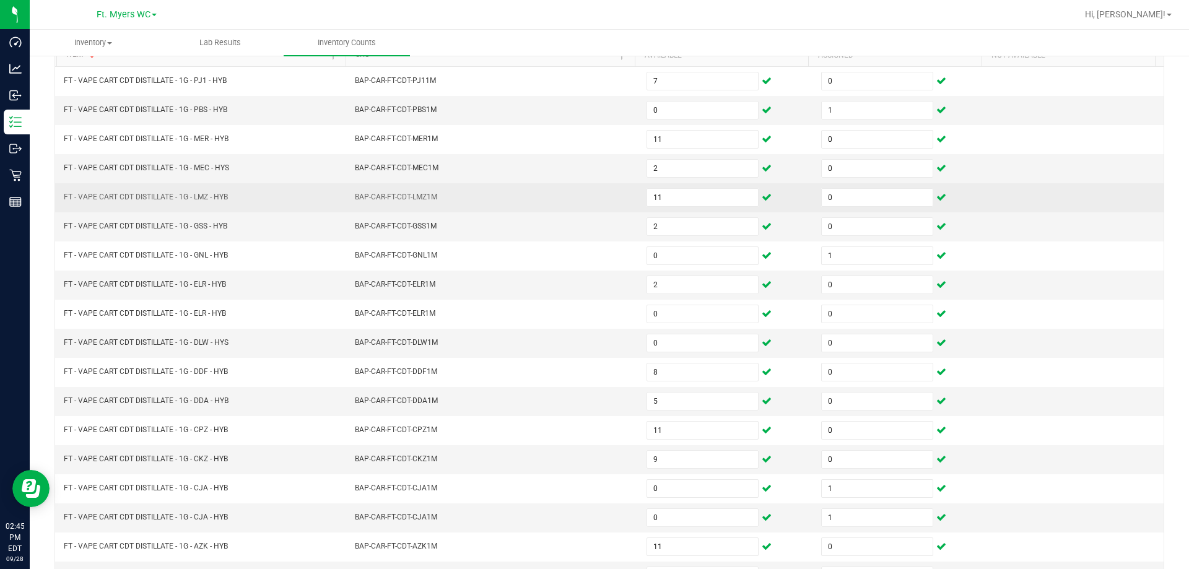
click at [417, 209] on td "BAP-CAR-FT-CDT-LMZ1M" at bounding box center [493, 197] width 292 height 29
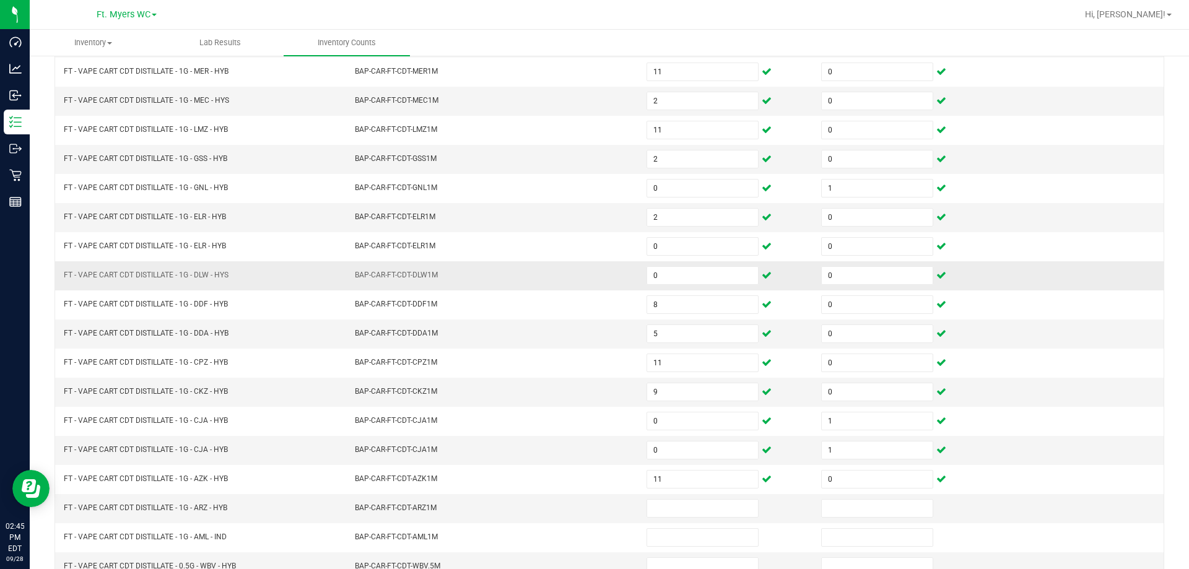
scroll to position [257, 0]
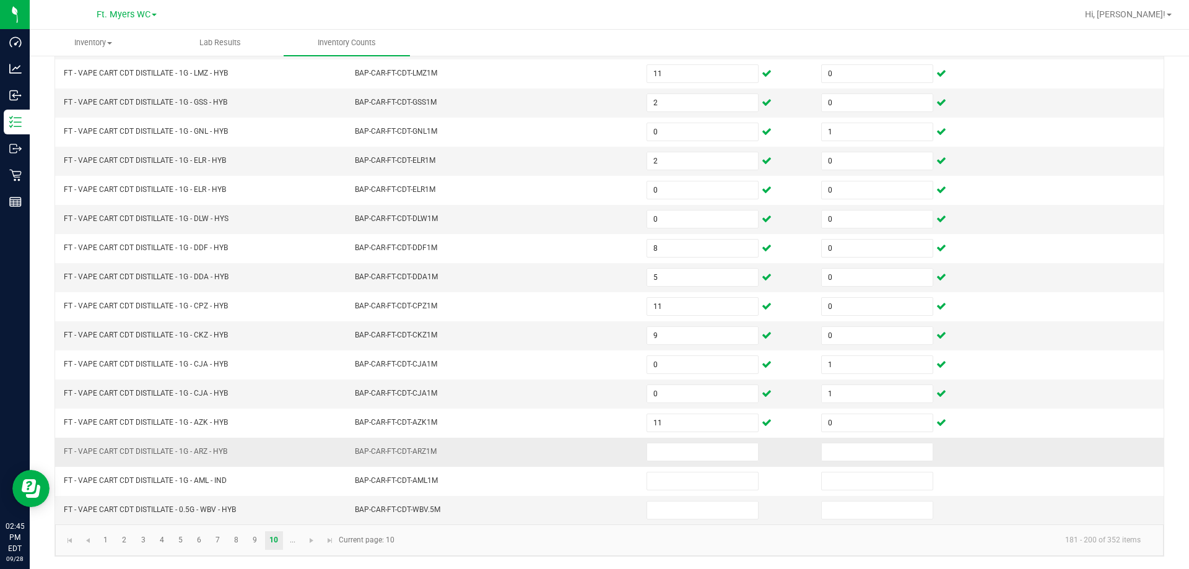
click at [593, 461] on td at bounding box center [726, 452] width 175 height 29
click at [593, 459] on input at bounding box center [702, 451] width 111 height 17
click at [593, 509] on input "47" at bounding box center [702, 510] width 111 height 17
click at [293, 532] on link "..." at bounding box center [293, 540] width 18 height 19
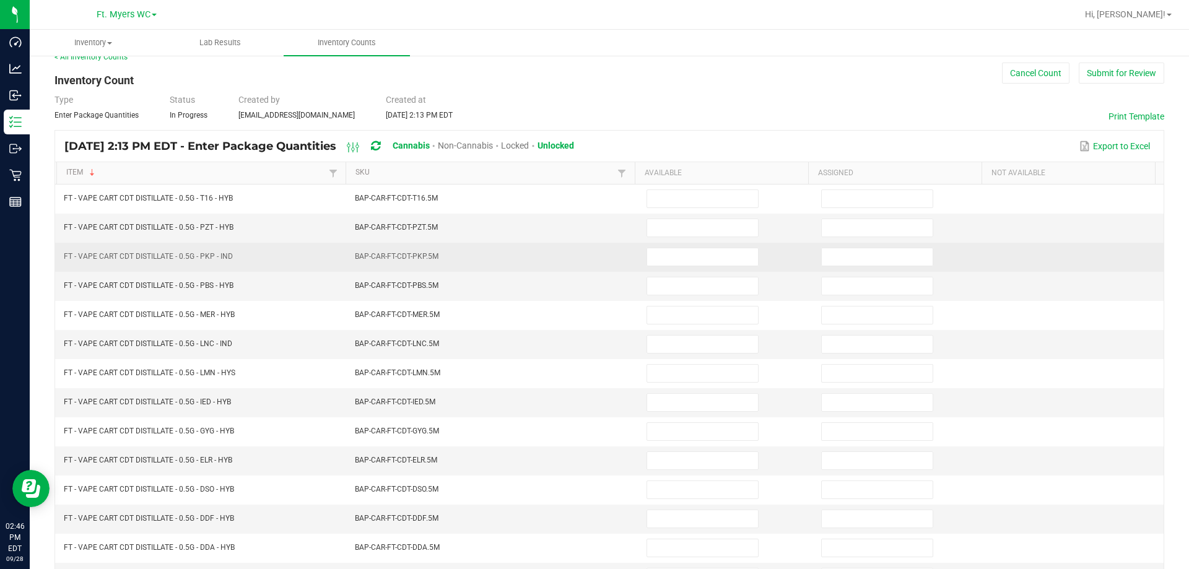
scroll to position [9, 0]
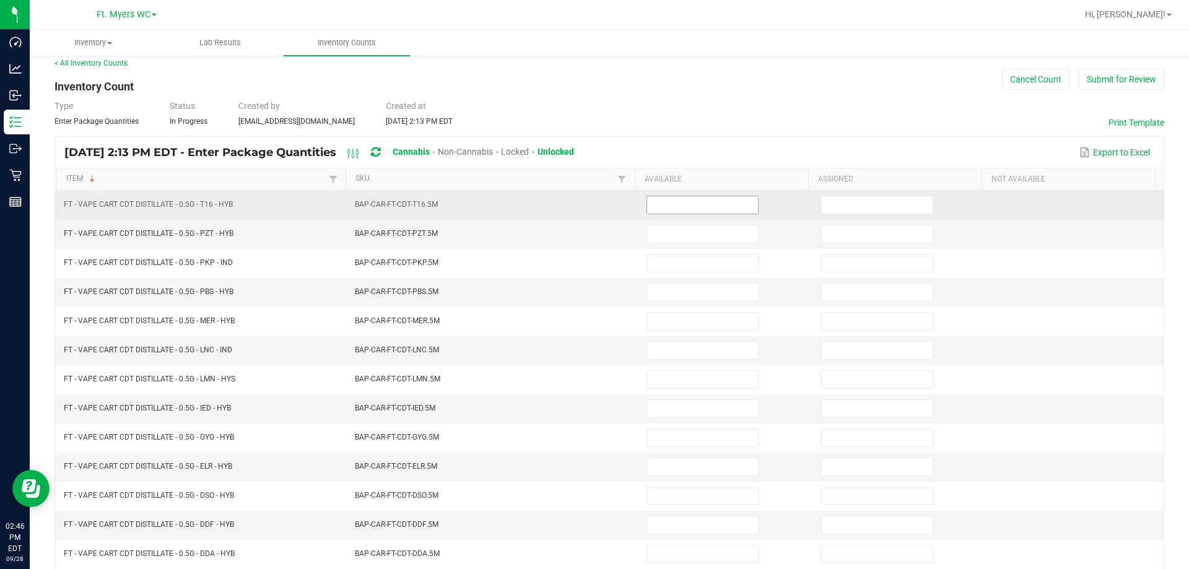
click at [593, 206] on input at bounding box center [702, 204] width 111 height 17
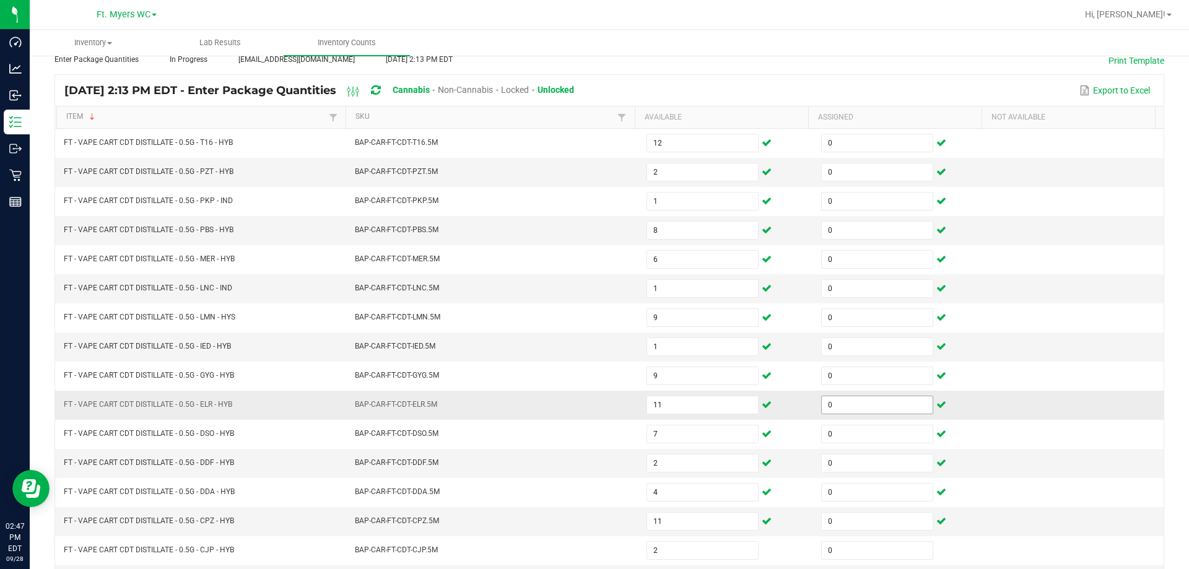
scroll to position [257, 0]
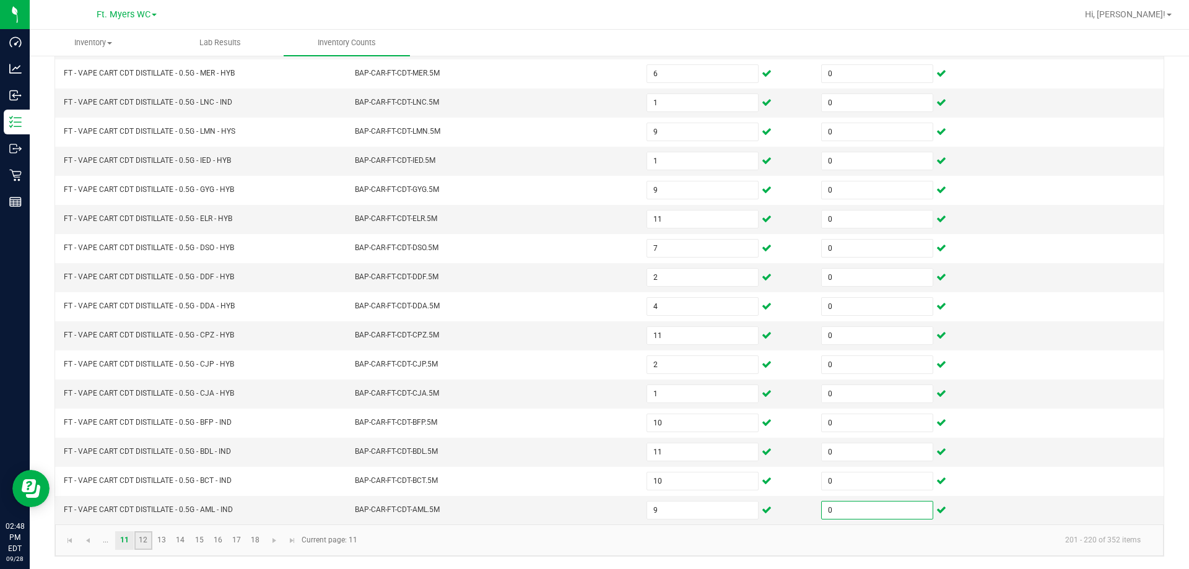
click at [151, 539] on link "12" at bounding box center [143, 540] width 18 height 19
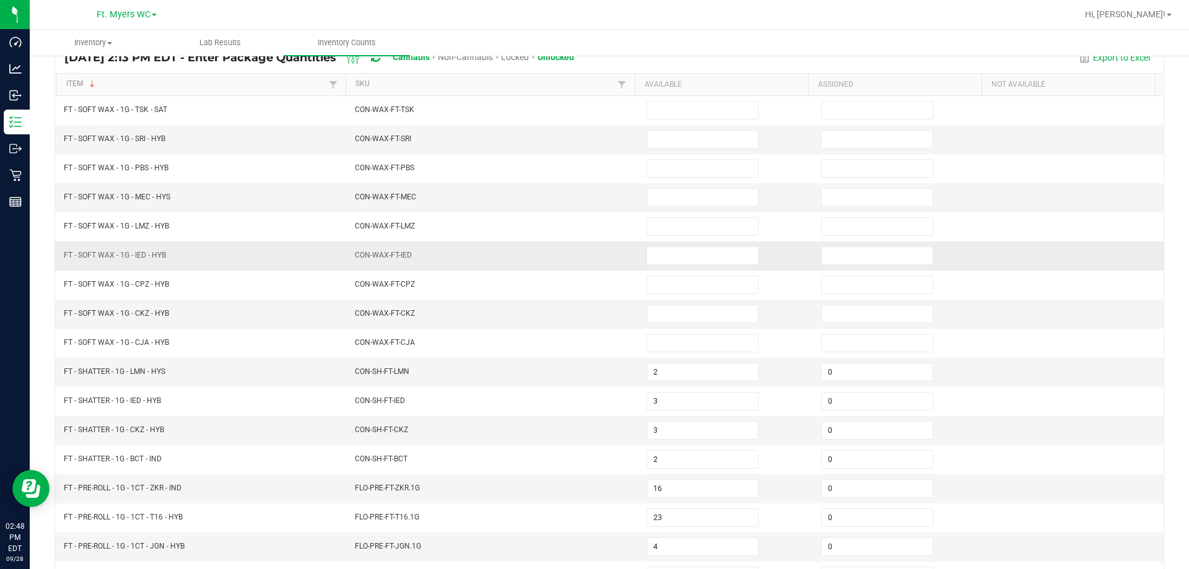
scroll to position [9, 0]
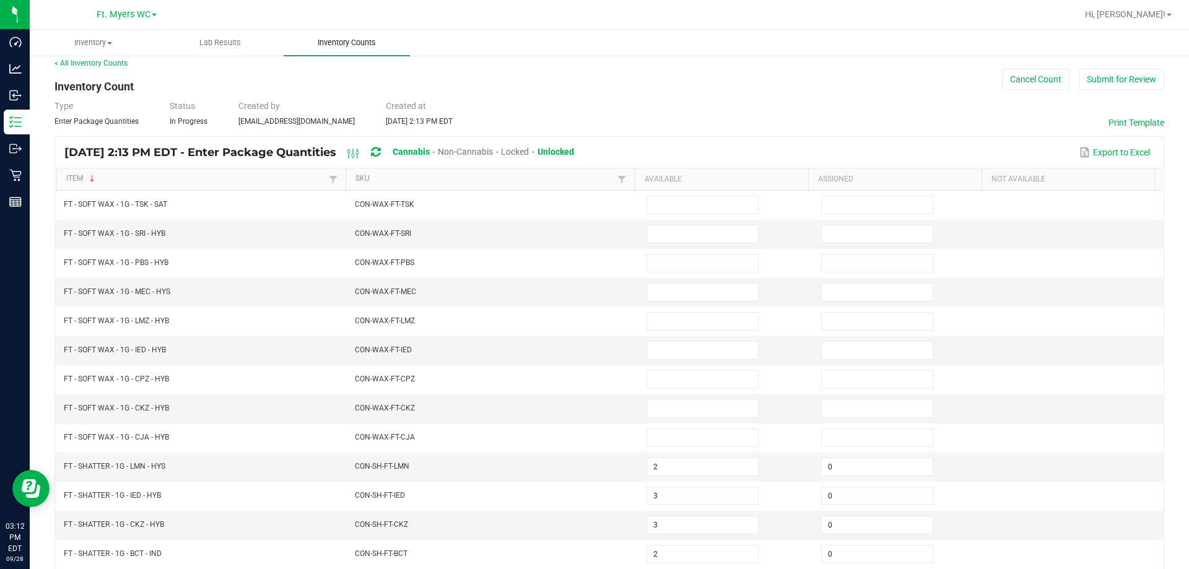
click at [357, 35] on uib-tab-heading "Inventory Counts" at bounding box center [347, 43] width 127 height 26
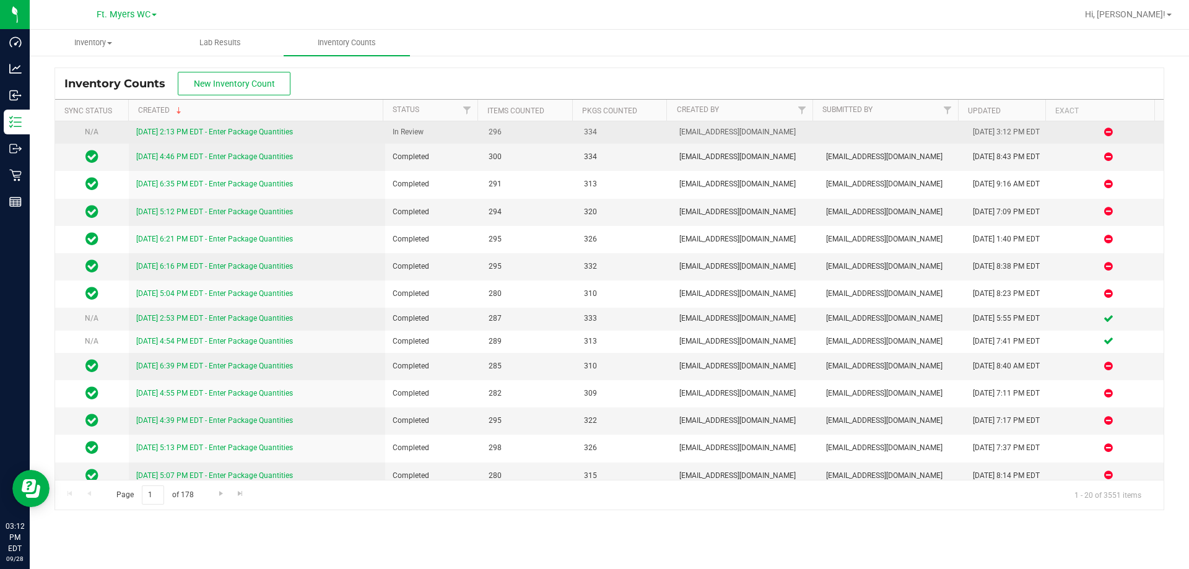
click at [275, 133] on link "9/28/25 2:13 PM EDT - Enter Package Quantities" at bounding box center [214, 132] width 157 height 9
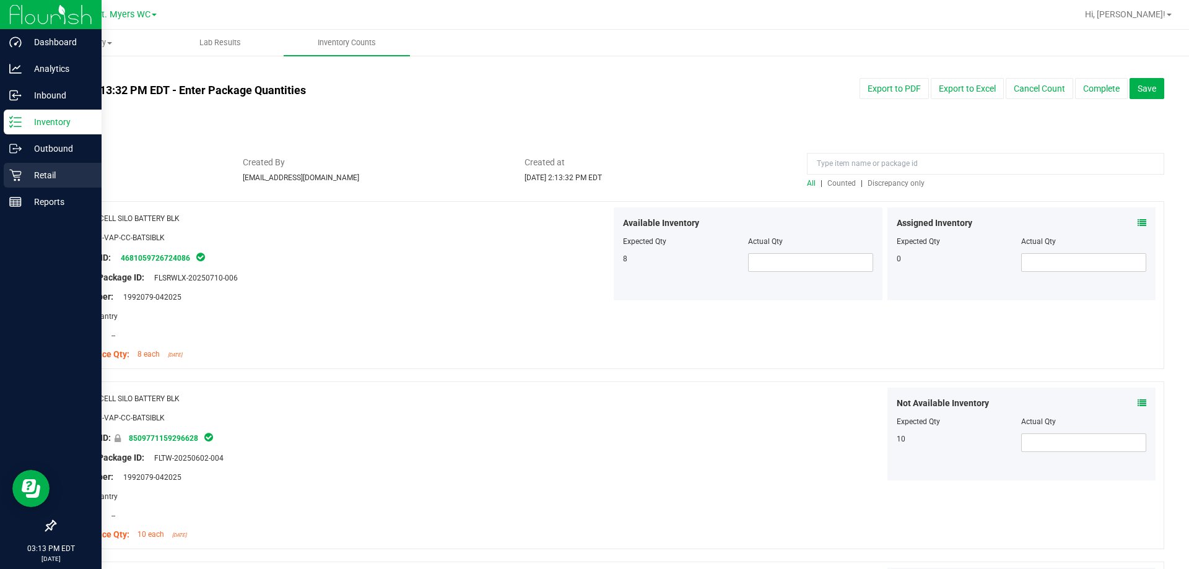
click at [27, 175] on p "Retail" at bounding box center [59, 175] width 74 height 15
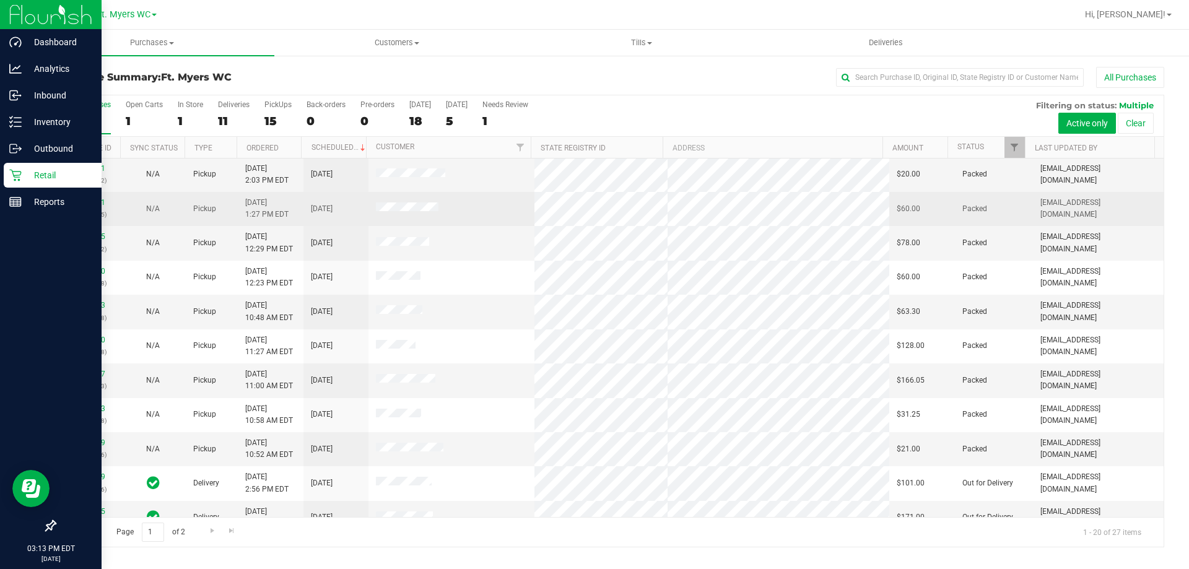
scroll to position [327, 0]
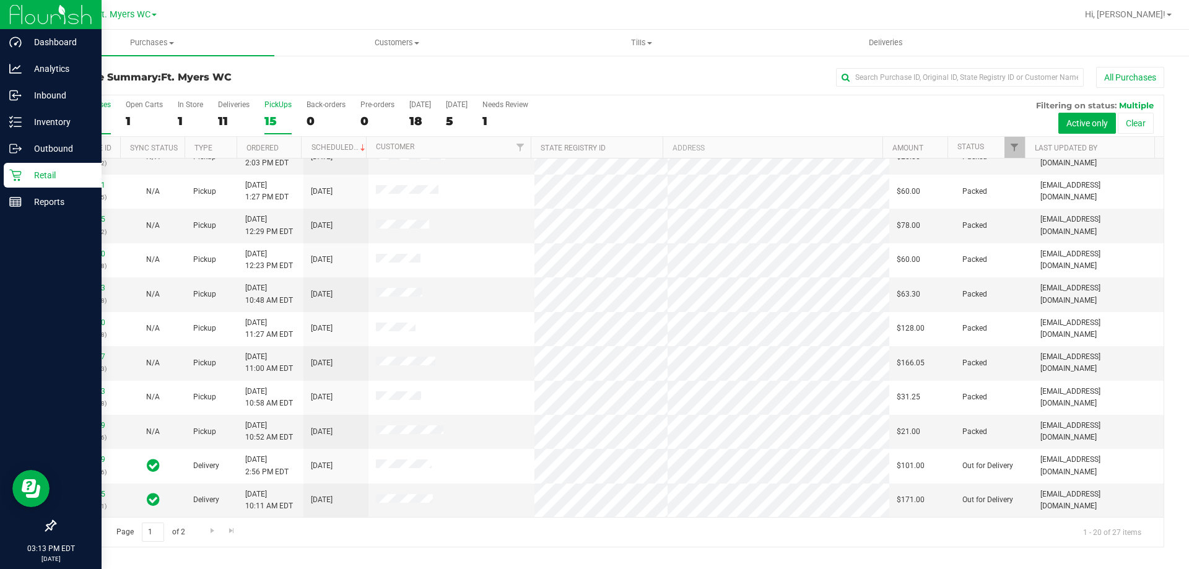
click at [271, 110] on label "PickUps 15" at bounding box center [277, 117] width 27 height 34
click at [0, 0] on input "PickUps 15" at bounding box center [0, 0] width 0 height 0
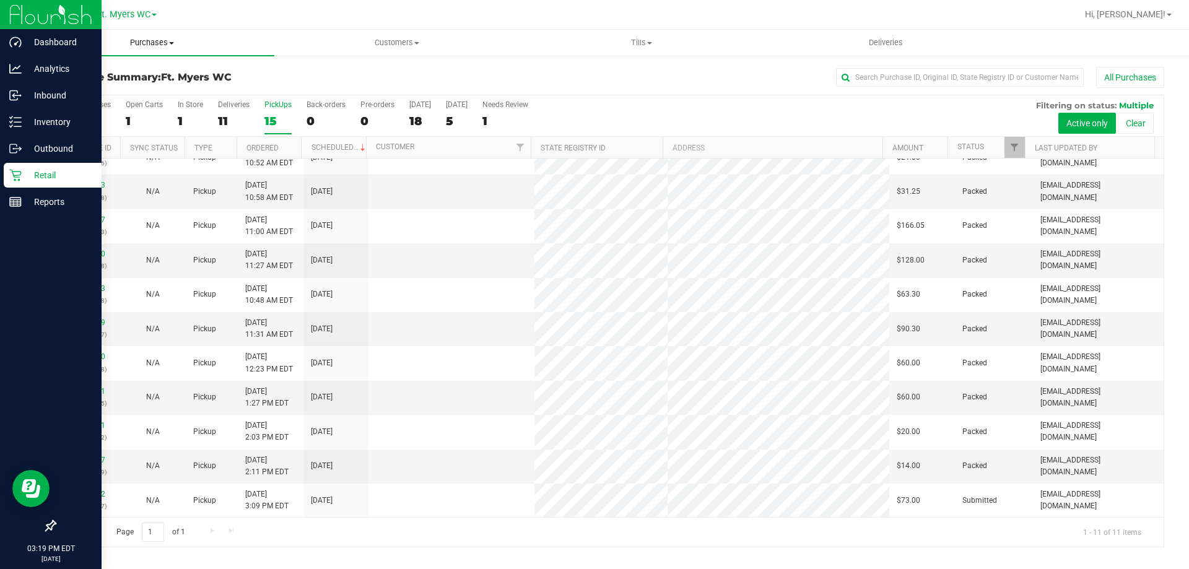
scroll to position [0, 0]
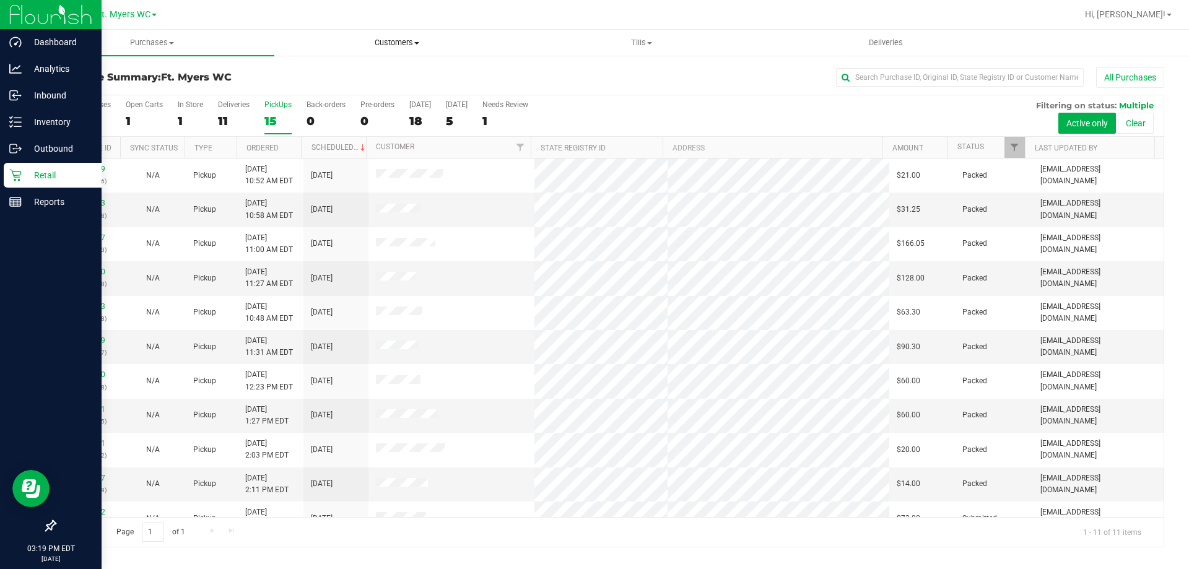
click at [423, 47] on span "Customers" at bounding box center [396, 42] width 243 height 11
click at [28, 118] on p "Inventory" at bounding box center [59, 122] width 74 height 15
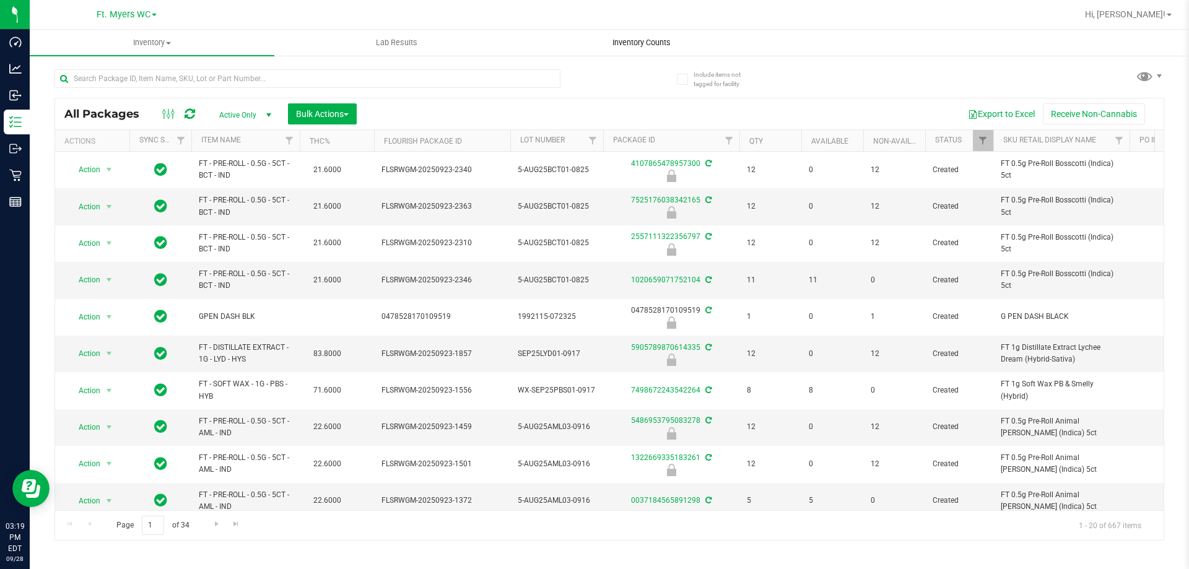
click at [593, 47] on span "Inventory Counts" at bounding box center [642, 42] width 92 height 11
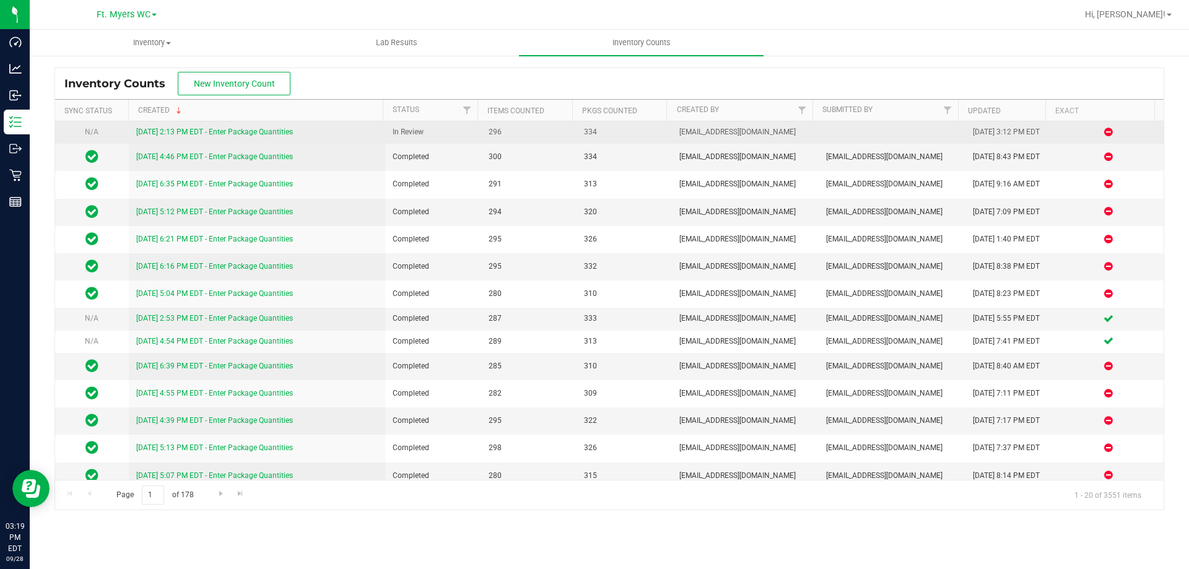
click at [155, 133] on link "9/28/25 2:13 PM EDT - Enter Package Quantities" at bounding box center [214, 132] width 157 height 9
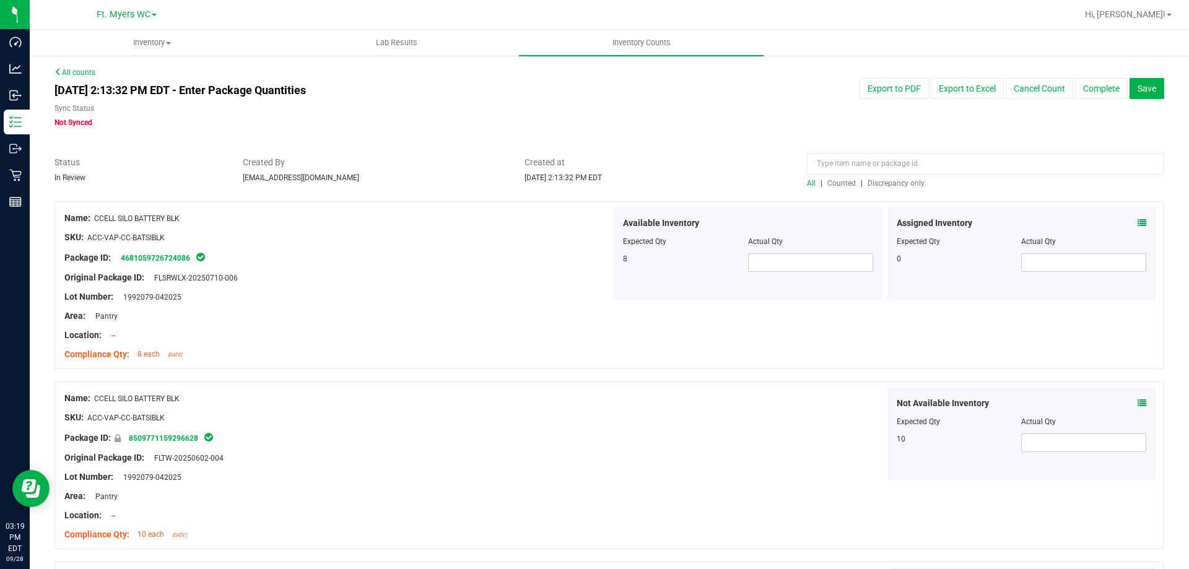
click at [593, 186] on span "Discrepancy only" at bounding box center [896, 183] width 57 height 9
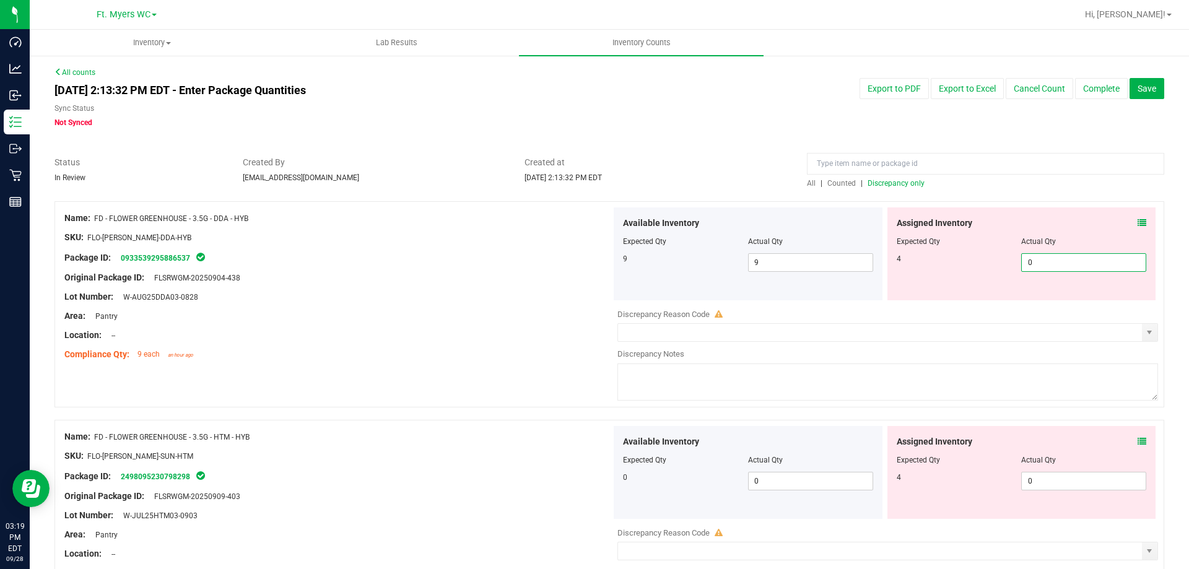
click at [593, 264] on span "0 0" at bounding box center [1083, 262] width 125 height 19
click at [416, 236] on div "SKU: FLO-BUD-FD-DDA-HYB" at bounding box center [337, 237] width 547 height 13
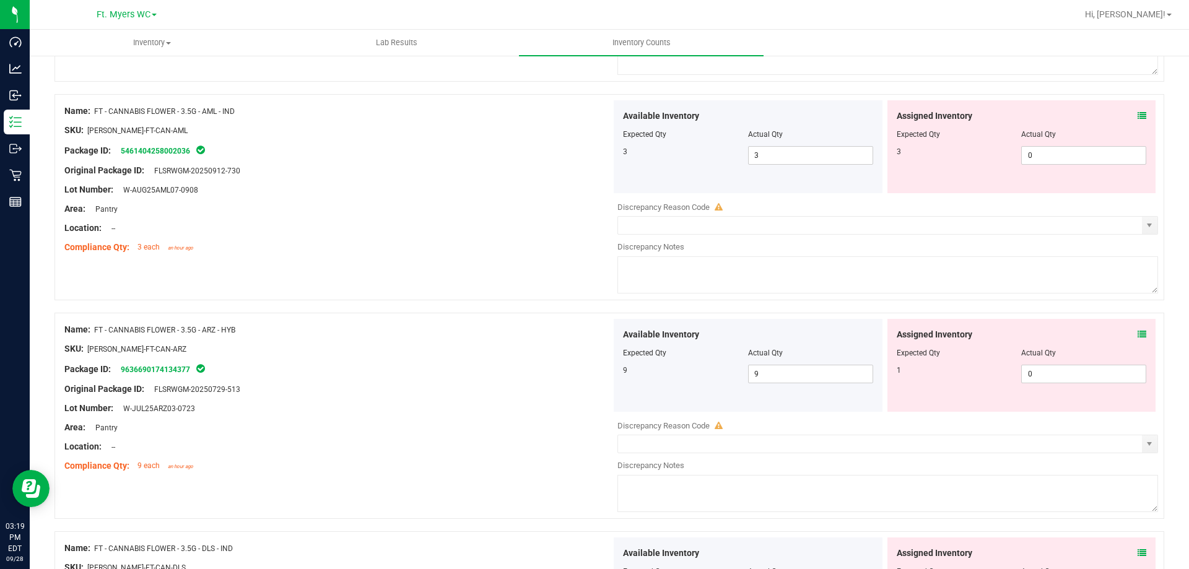
scroll to position [4047, 0]
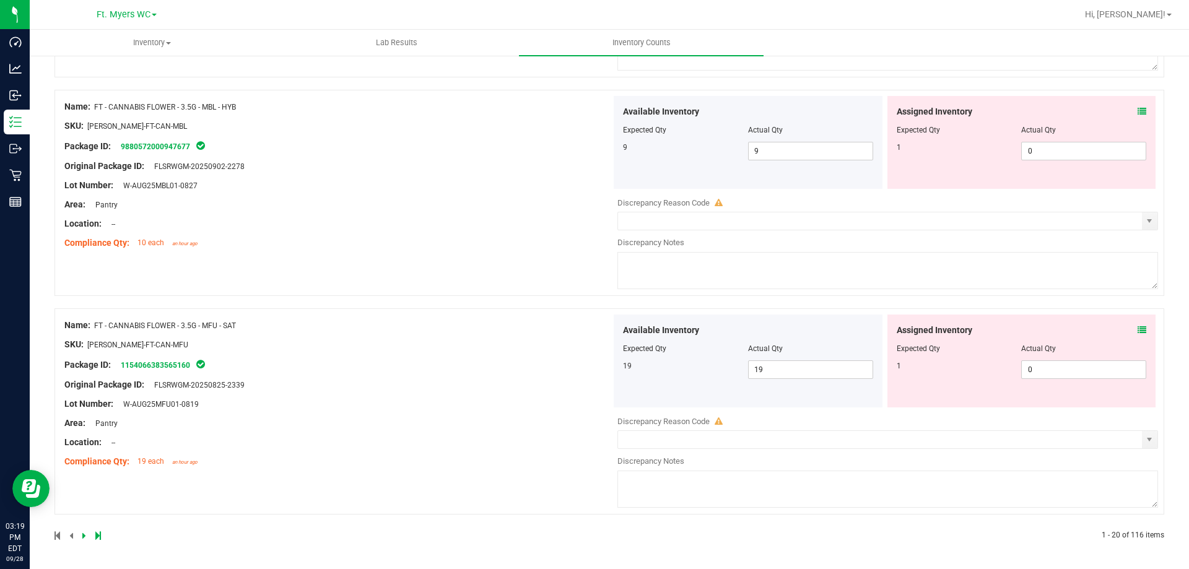
click at [94, 537] on div at bounding box center [332, 535] width 555 height 11
click at [96, 538] on icon at bounding box center [98, 535] width 6 height 7
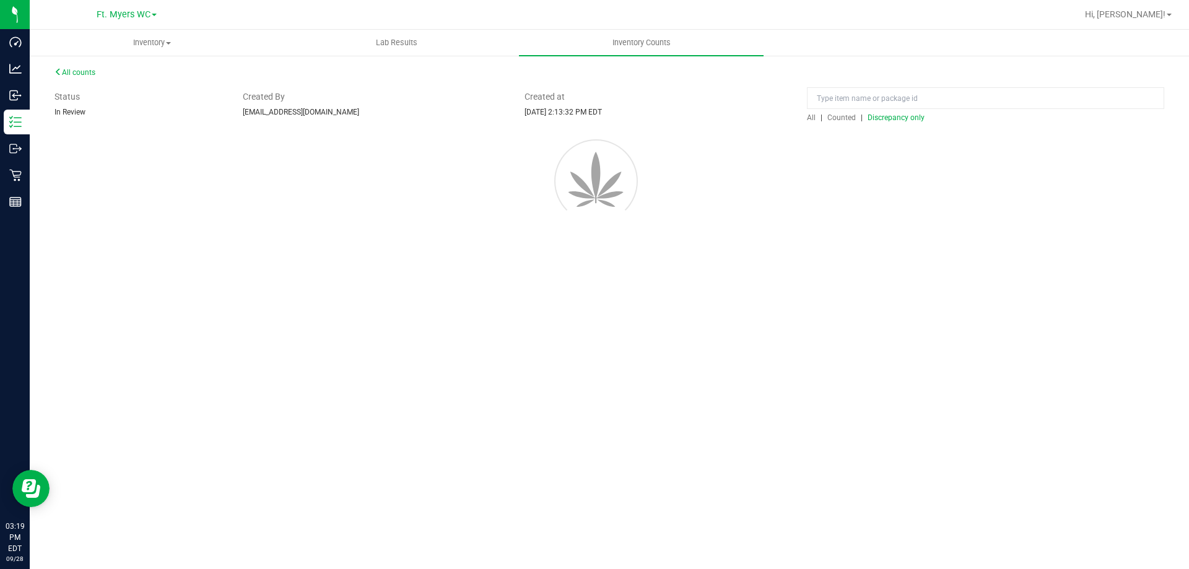
scroll to position [0, 0]
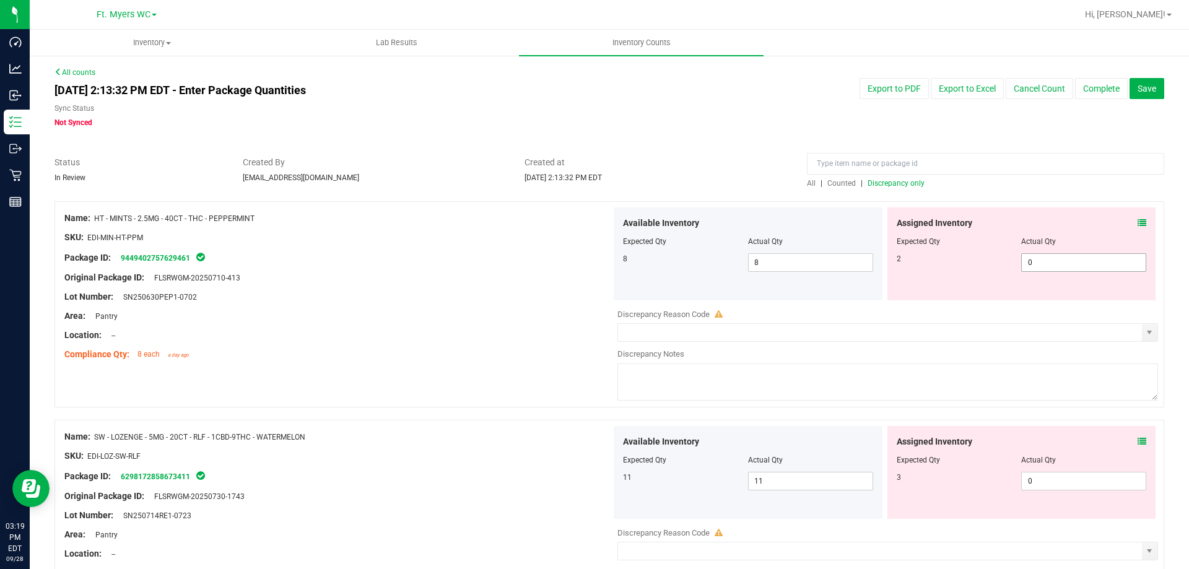
click at [593, 271] on span "0 0" at bounding box center [1083, 262] width 125 height 19
click at [593, 266] on span "0 02" at bounding box center [1083, 262] width 125 height 19
click at [593, 491] on div "Available Inventory Expected Qty Actual Qty 11 11 11" at bounding box center [884, 524] width 547 height 196
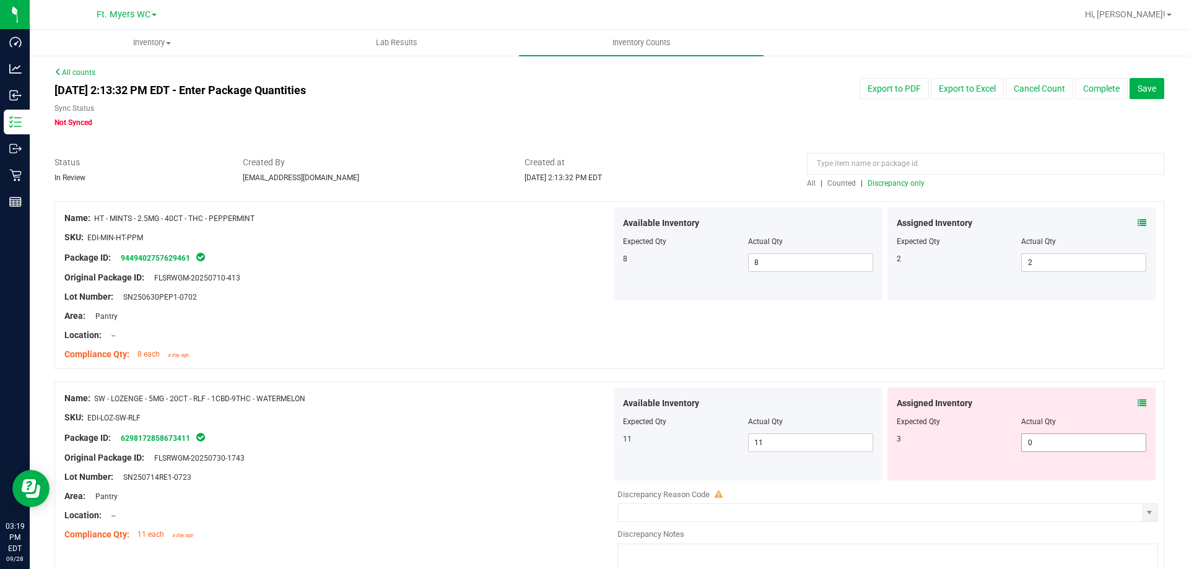
click at [593, 435] on span "0 0" at bounding box center [1083, 443] width 125 height 19
click at [593, 379] on div at bounding box center [610, 375] width 1110 height 12
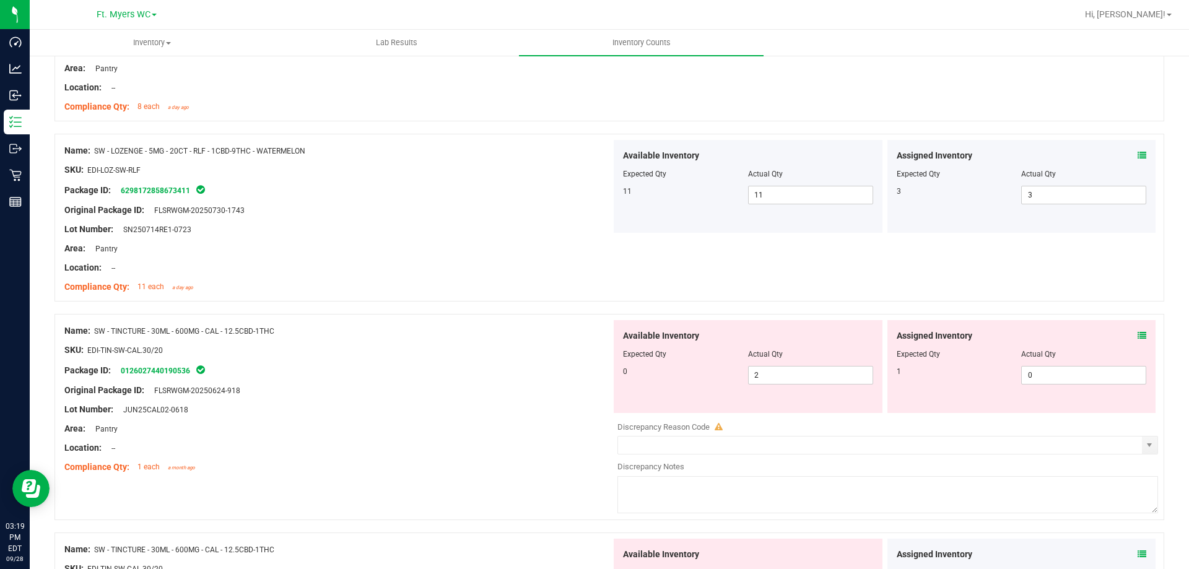
scroll to position [372, 0]
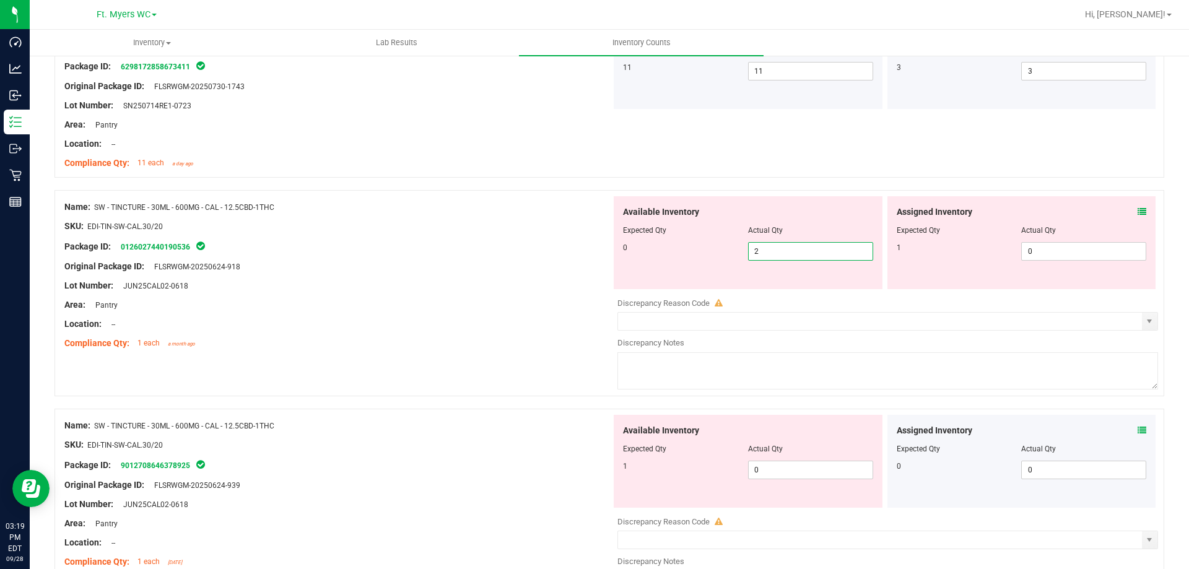
drag, startPoint x: 803, startPoint y: 253, endPoint x: 627, endPoint y: 289, distance: 179.4
click at [593, 287] on div "Available Inventory Expected Qty Actual Qty 0 2 2" at bounding box center [748, 242] width 269 height 93
click at [593, 470] on span "0 0" at bounding box center [810, 470] width 125 height 19
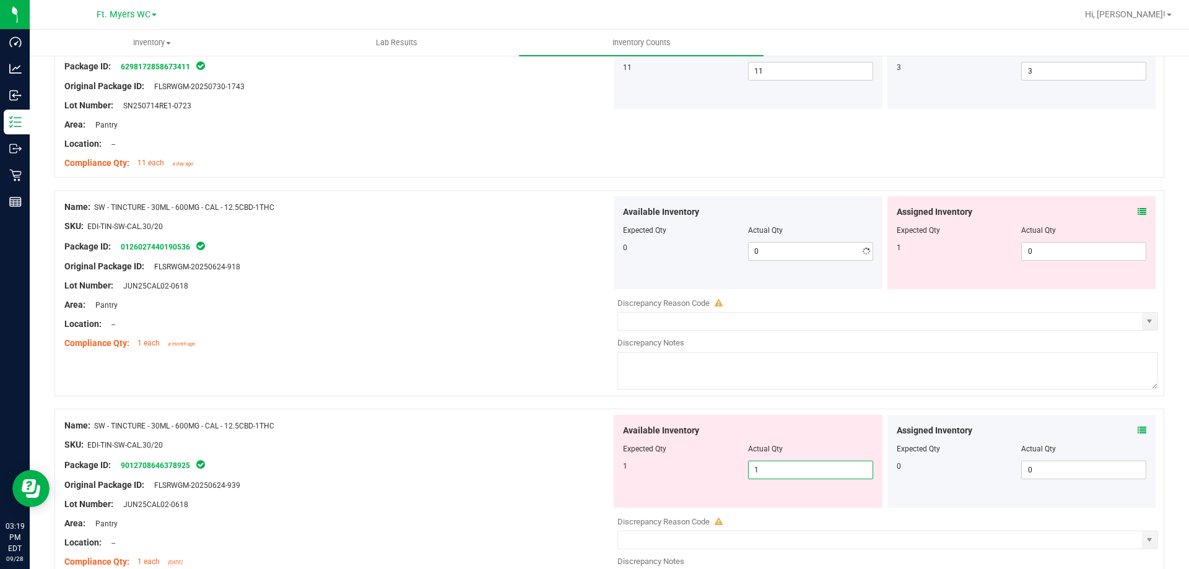
click at [547, 430] on div "Name: SW - TINCTURE - 30ML - 600MG - CAL - 12.5CBD-1THC" at bounding box center [337, 425] width 547 height 13
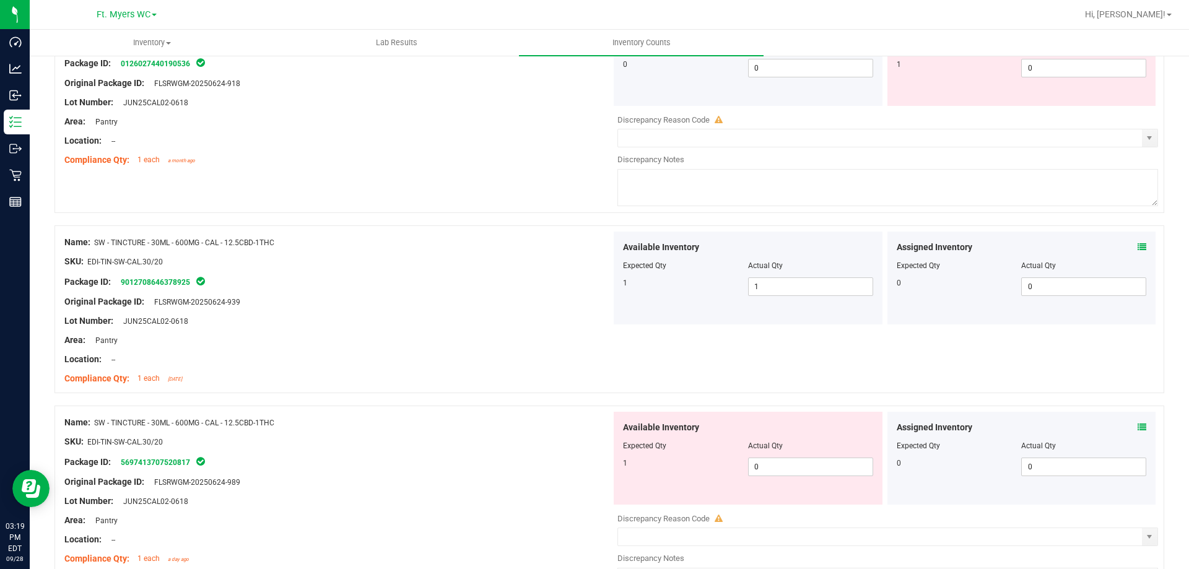
scroll to position [557, 0]
click at [593, 469] on span "0 0" at bounding box center [810, 464] width 125 height 19
click at [454, 419] on div "Name: SW - TINCTURE - 30ML - 600MG - CAL - 12.5CBD-1THC" at bounding box center [337, 420] width 547 height 13
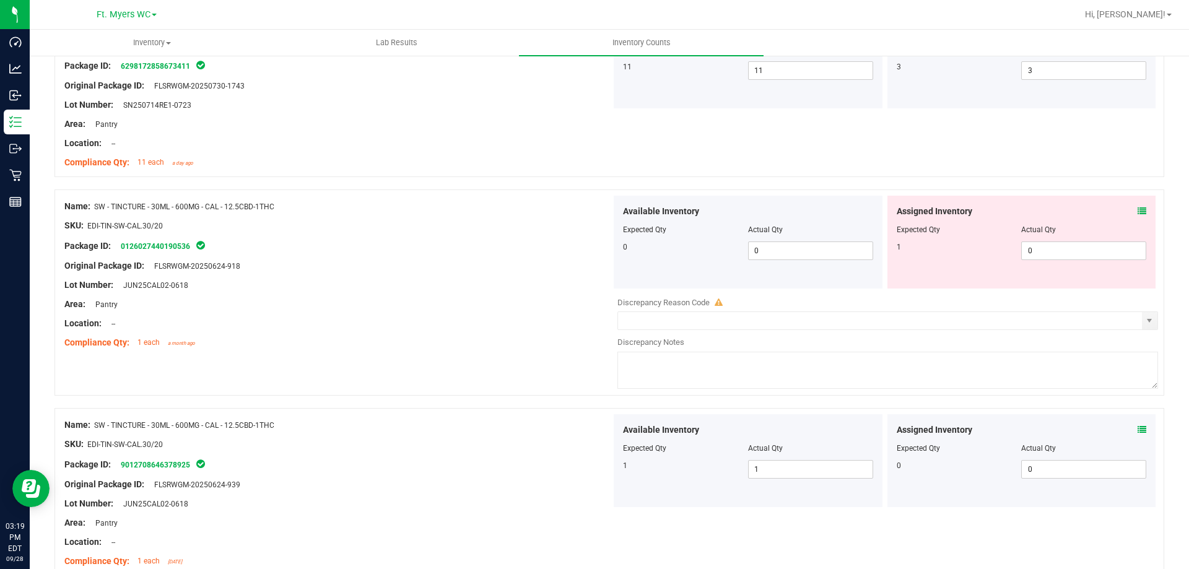
scroll to position [372, 0]
click at [593, 249] on span "0 0" at bounding box center [1083, 251] width 125 height 19
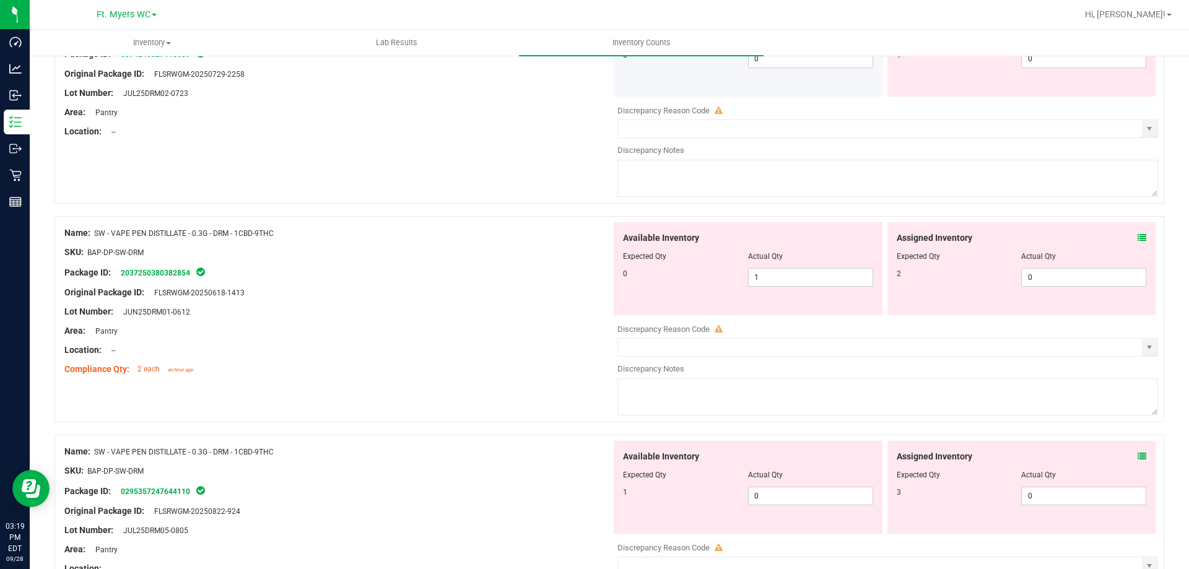
scroll to position [1115, 0]
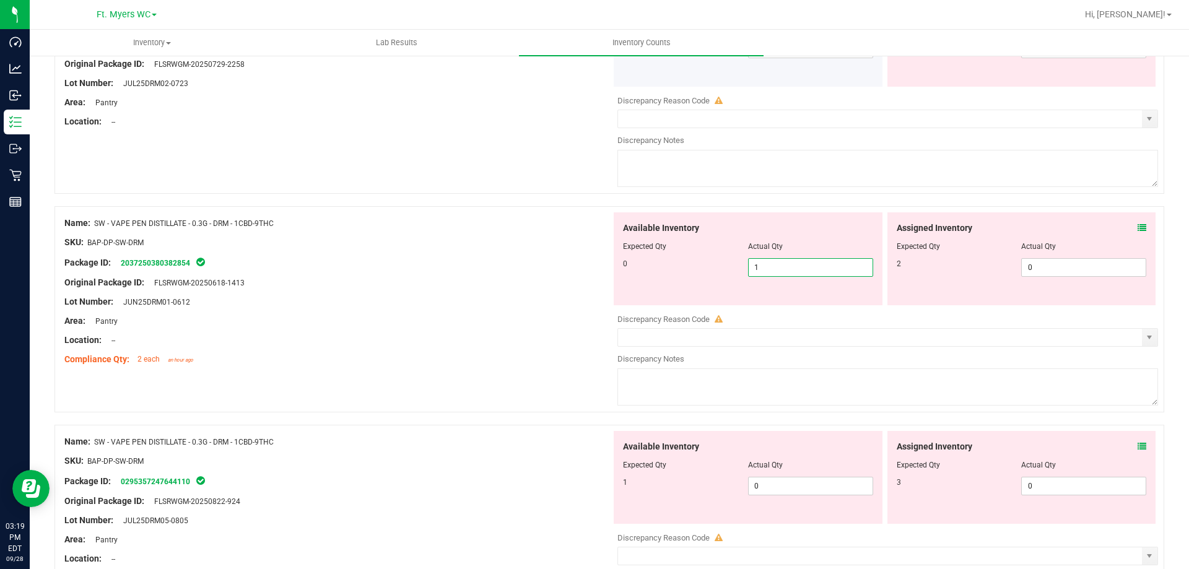
drag, startPoint x: 797, startPoint y: 262, endPoint x: 615, endPoint y: 263, distance: 182.1
click at [593, 263] on div "Available Inventory Expected Qty Actual Qty 0 1 1" at bounding box center [748, 258] width 269 height 93
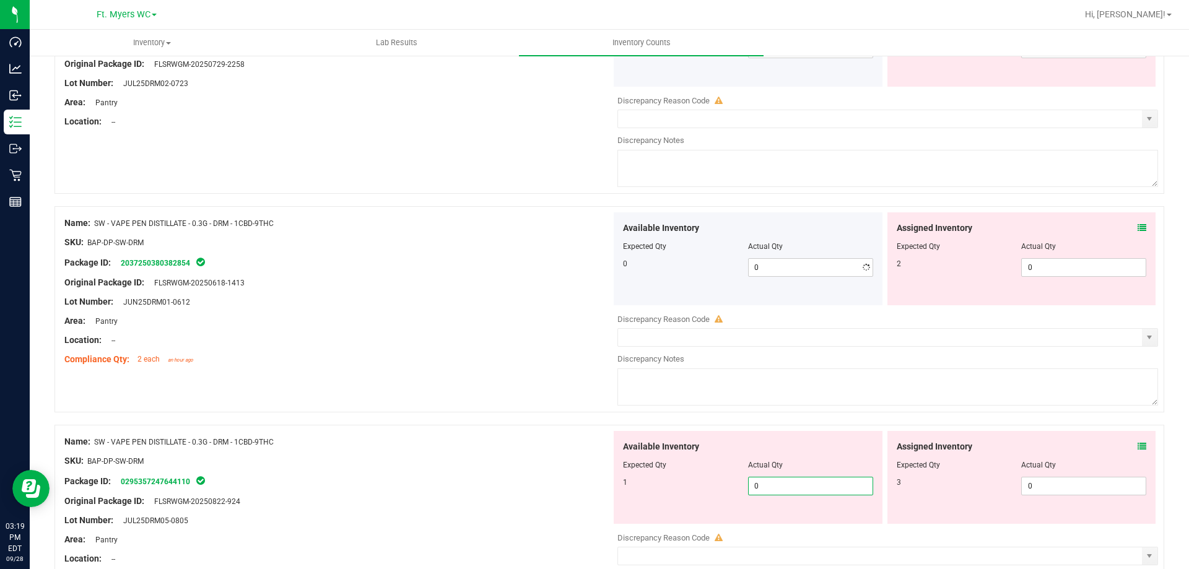
click at [593, 485] on span "0 0" at bounding box center [810, 486] width 125 height 19
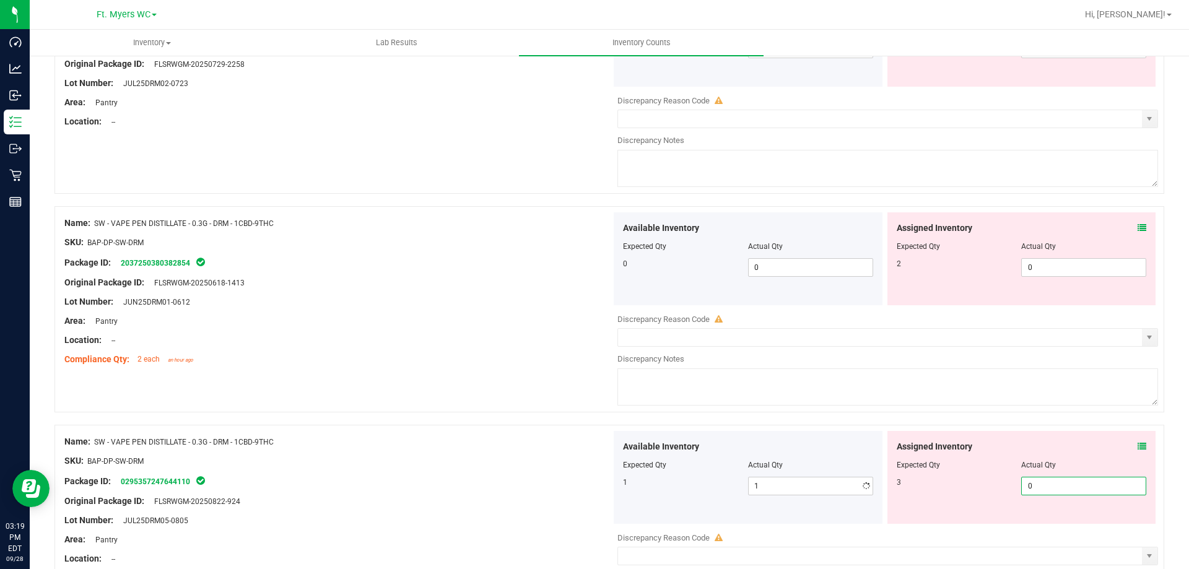
click at [593, 484] on span "0 0" at bounding box center [1083, 486] width 125 height 19
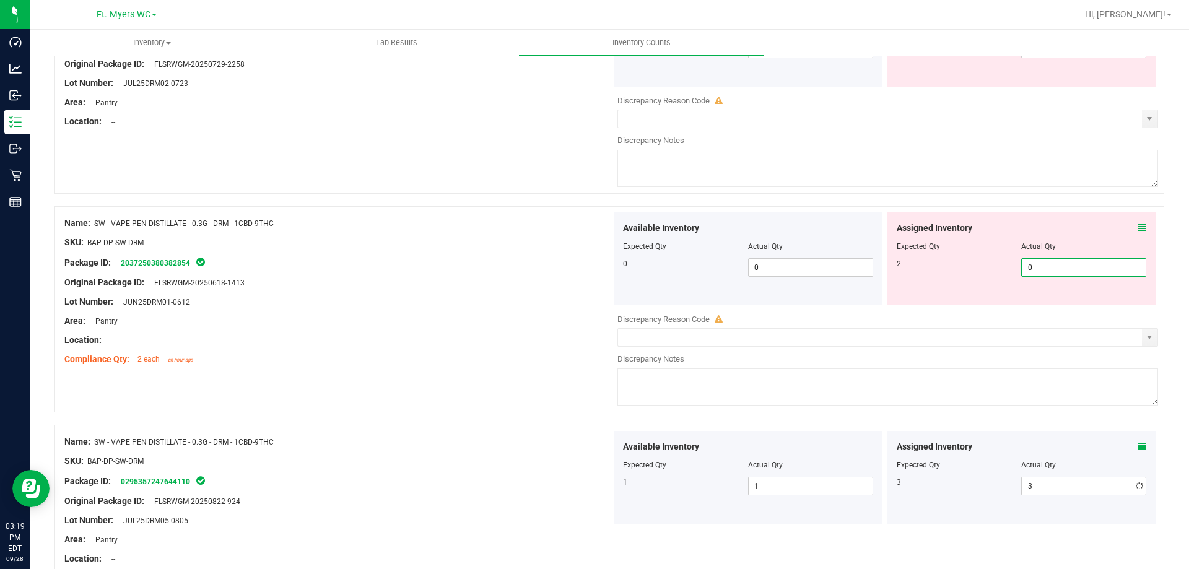
click at [593, 266] on span "0 0" at bounding box center [1083, 267] width 125 height 19
click at [593, 209] on div "Name: SW - VAPE PEN DISTILLATE - 0.3G - DRM - 1CBD-9THC SKU: BAP-DP-SW-DRM Pack…" at bounding box center [610, 309] width 1110 height 206
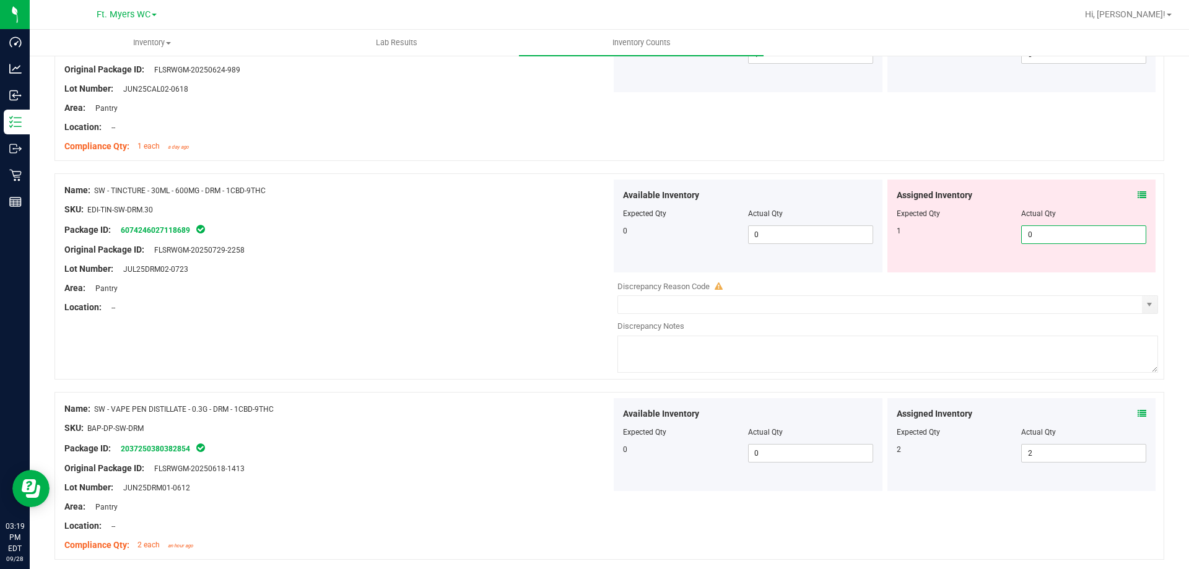
click at [593, 240] on span "0 0" at bounding box center [1083, 234] width 125 height 19
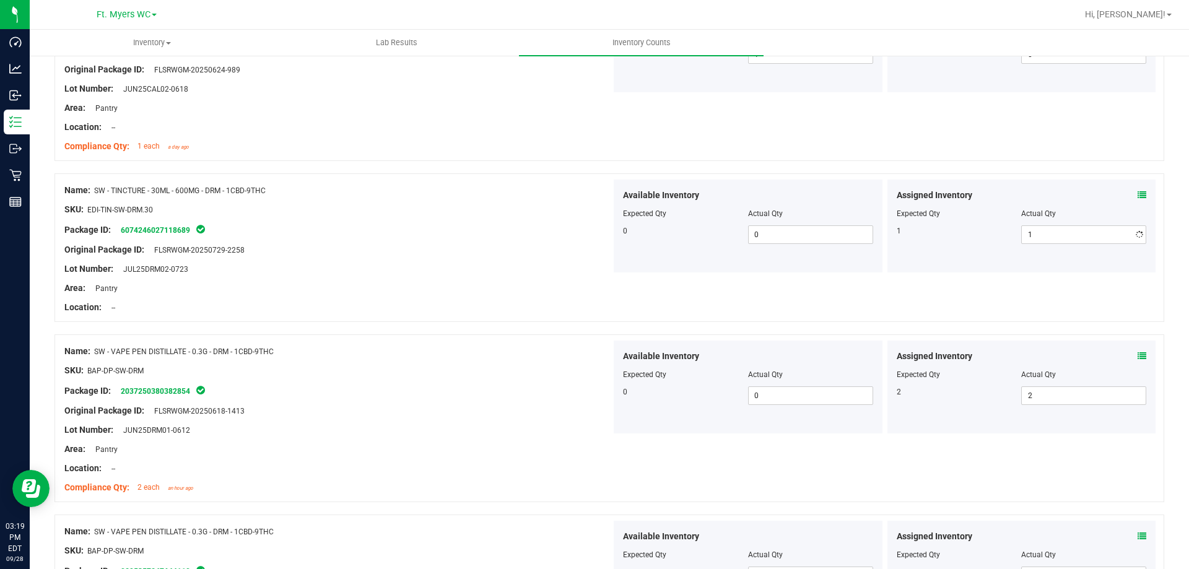
click at [593, 264] on div "Assigned Inventory Expected Qty Actual Qty 1 1 1" at bounding box center [1022, 226] width 269 height 93
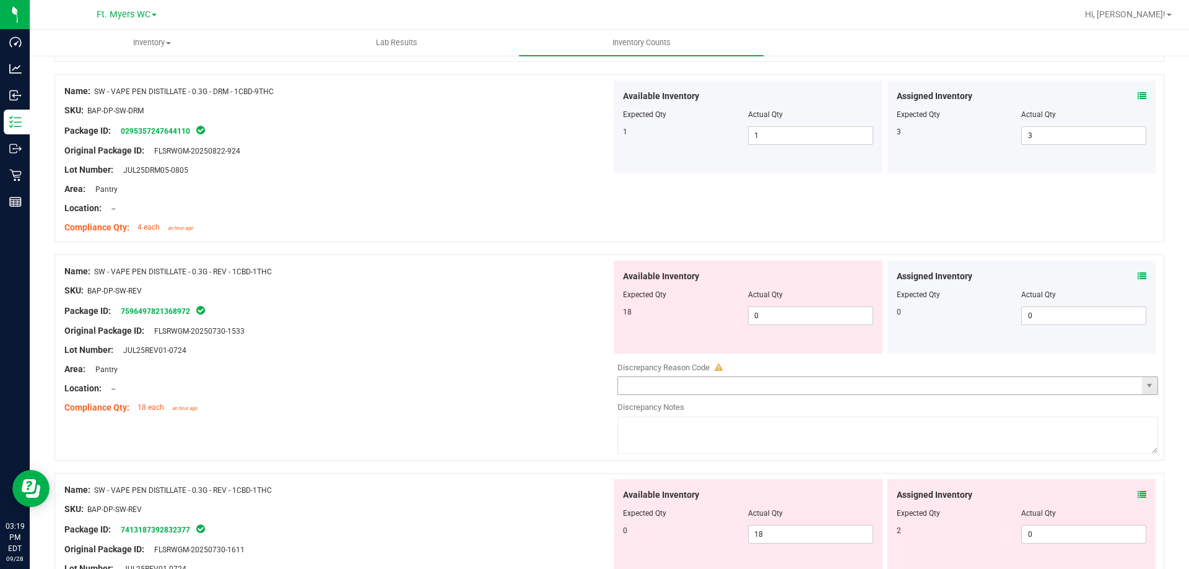
scroll to position [1487, 0]
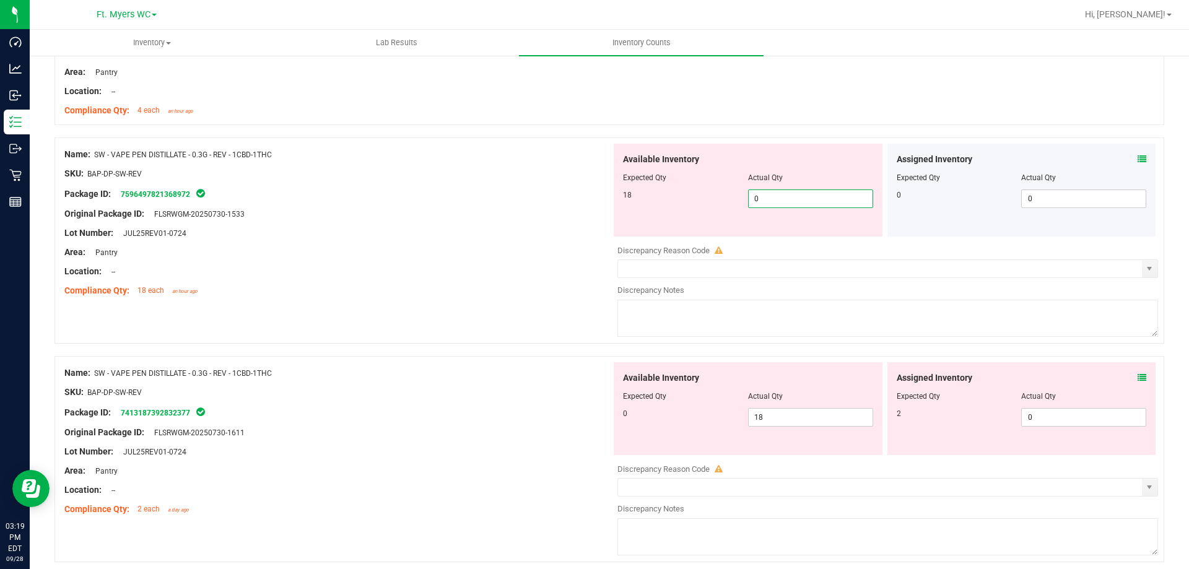
drag, startPoint x: 784, startPoint y: 198, endPoint x: 663, endPoint y: 227, distance: 124.4
click at [593, 227] on div "Available Inventory Expected Qty Actual Qty 18 0 0" at bounding box center [748, 190] width 269 height 93
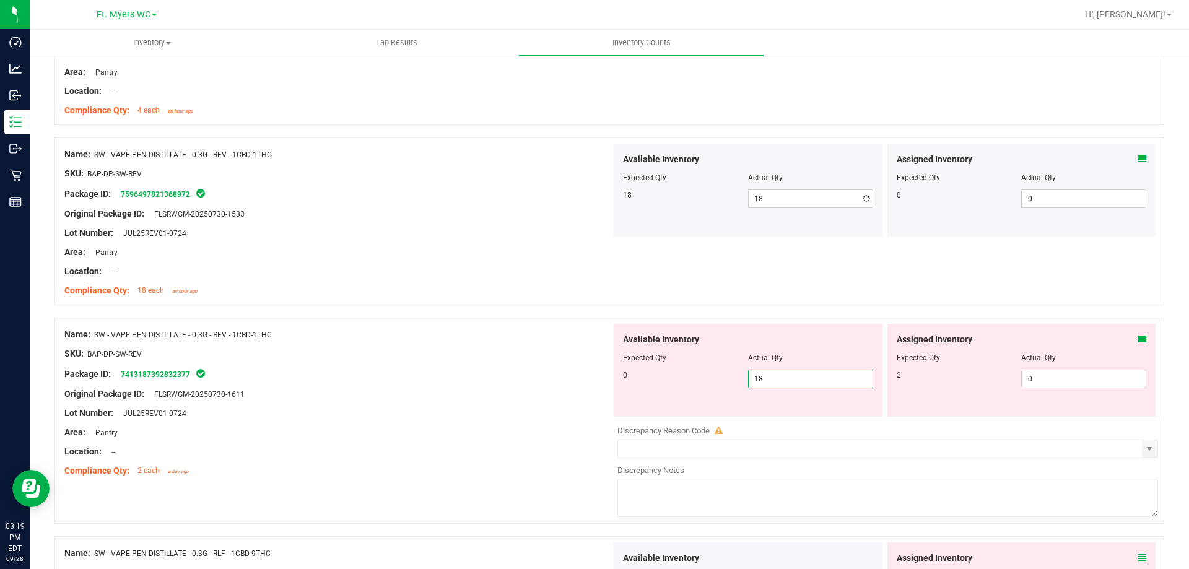
drag, startPoint x: 800, startPoint y: 415, endPoint x: 616, endPoint y: 411, distance: 183.4
click at [593, 411] on div "Available Inventory Expected Qty Actual Qty 0 18 18" at bounding box center [748, 370] width 269 height 93
click at [593, 376] on span "0 0" at bounding box center [1083, 379] width 125 height 19
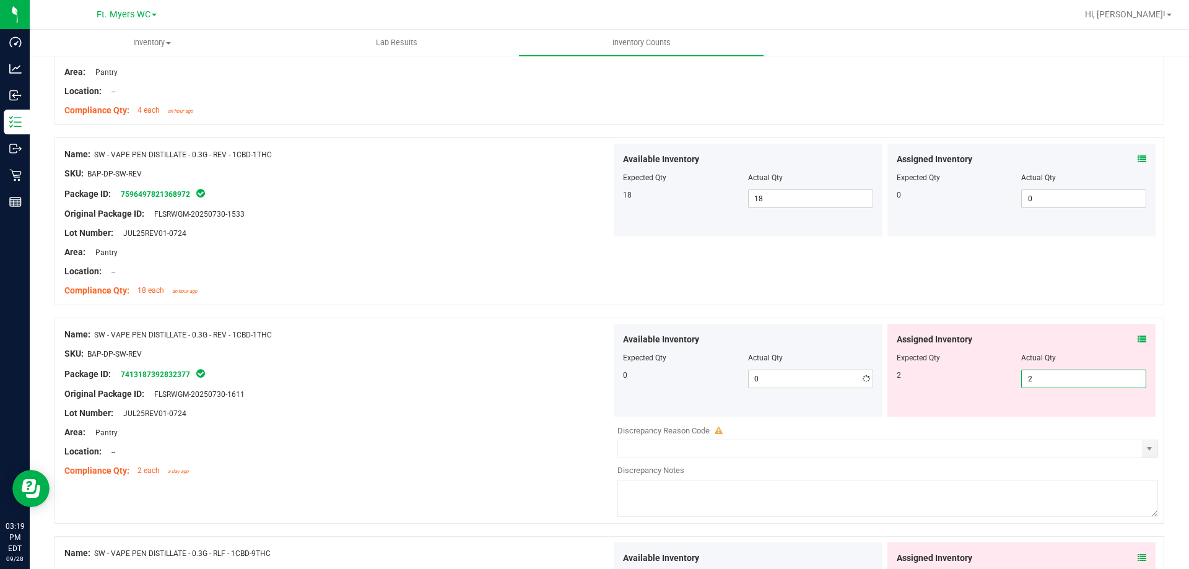
click at [593, 320] on div "Name: SW - VAPE PEN DISTILLATE - 0.3G - REV - 1CBD-1THC SKU: BAP-DP-SW-REV Pack…" at bounding box center [610, 421] width 1110 height 206
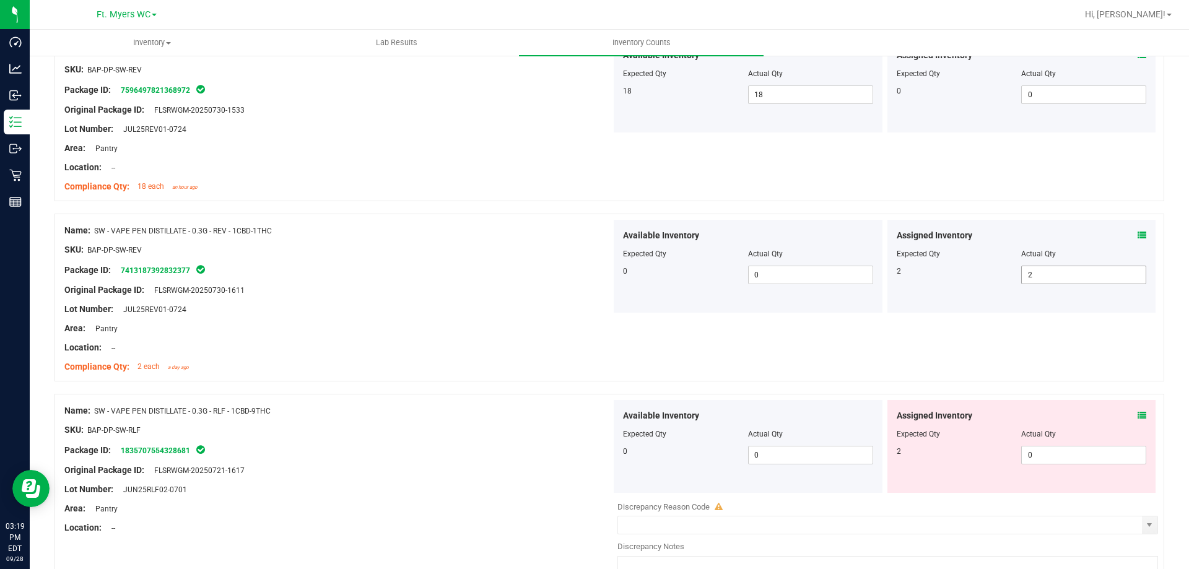
scroll to position [1796, 0]
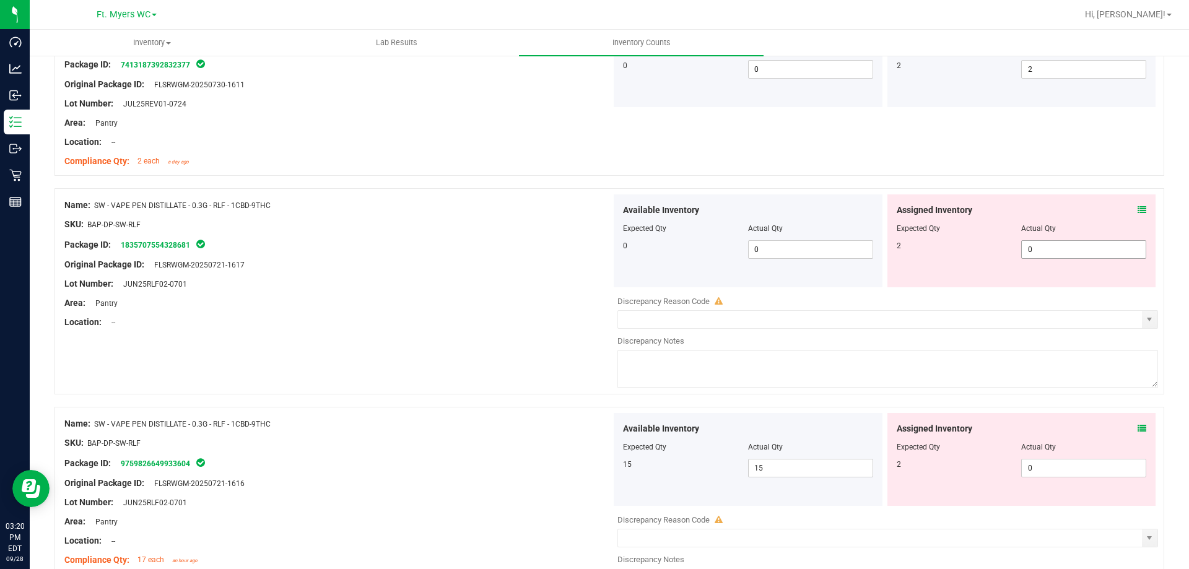
click at [593, 249] on span "0 0" at bounding box center [1083, 249] width 125 height 19
click at [593, 472] on div "Available Inventory Expected Qty Actual Qty 15 15 15" at bounding box center [884, 511] width 547 height 196
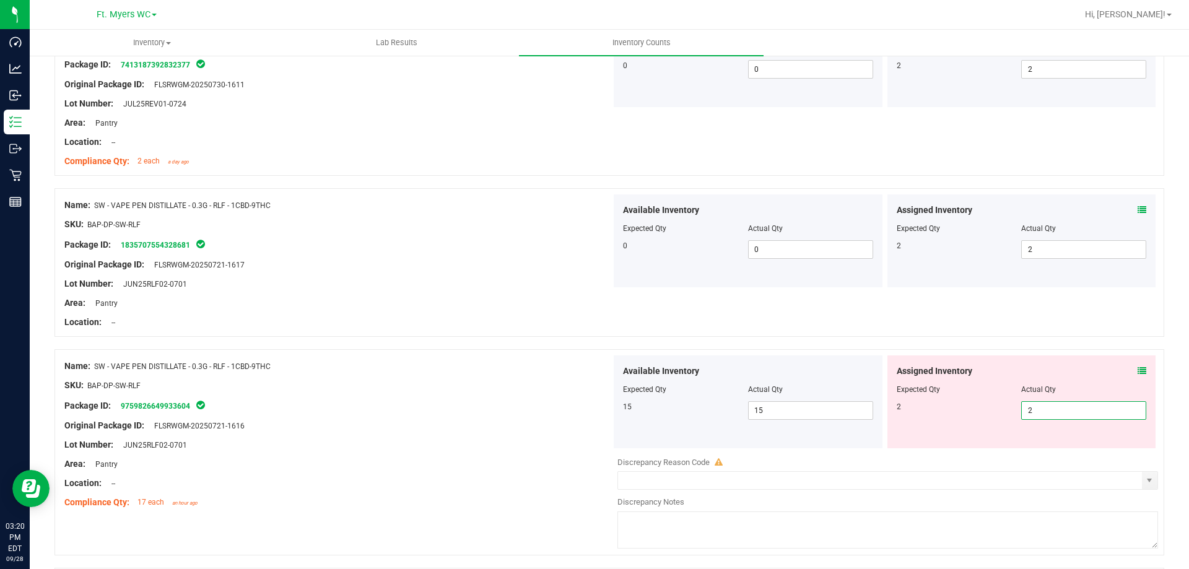
click at [593, 335] on div "Name: SW - VAPE PEN DISTILLATE - 0.3G - RLF - 1CBD-9THC SKU: BAP-DP-SW-RLF Pack…" at bounding box center [610, 262] width 1110 height 149
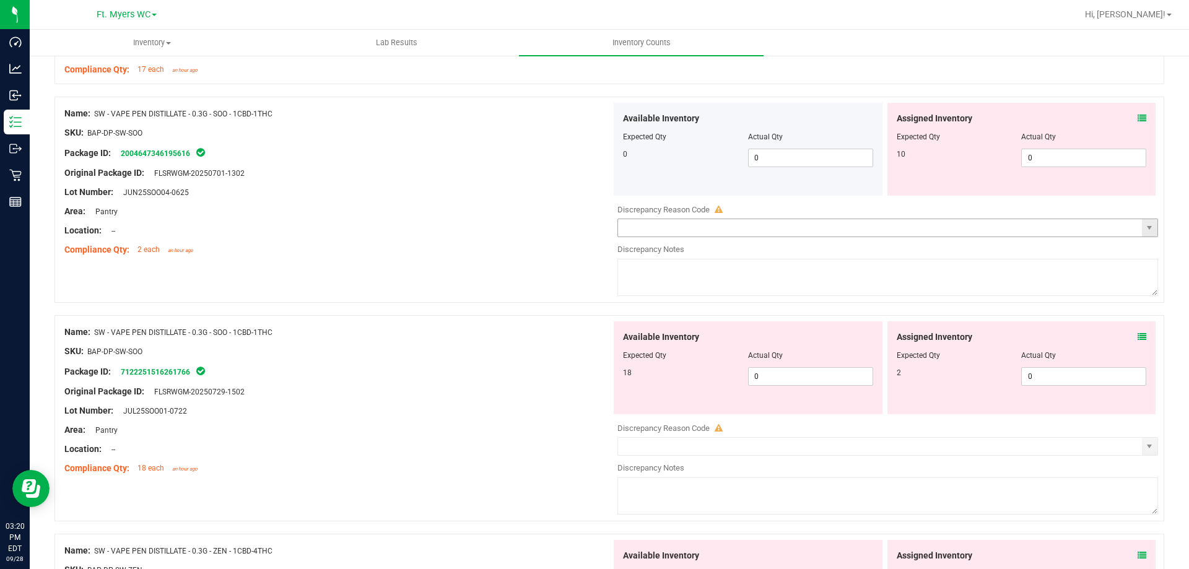
scroll to position [2230, 0]
click at [593, 162] on span "0 0" at bounding box center [1083, 157] width 125 height 19
click at [468, 428] on div "Name: SW - VAPE PEN DISTILLATE - 0.3G - SOO - 1CBD-1THC SKU: BAP-DP-SW-SOO Pack…" at bounding box center [337, 400] width 547 height 158
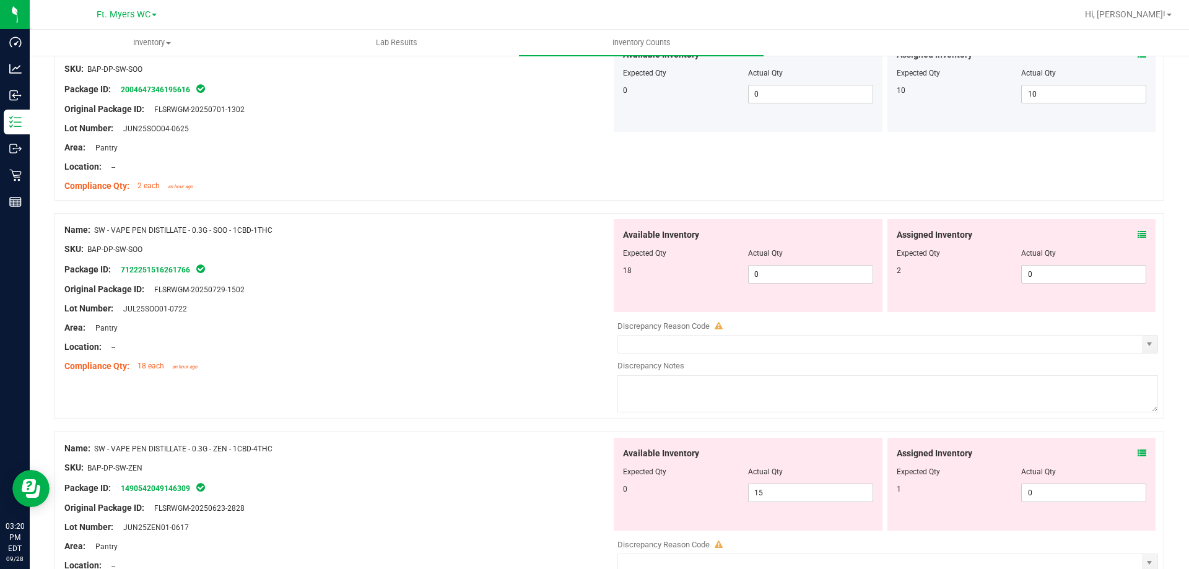
scroll to position [2354, 0]
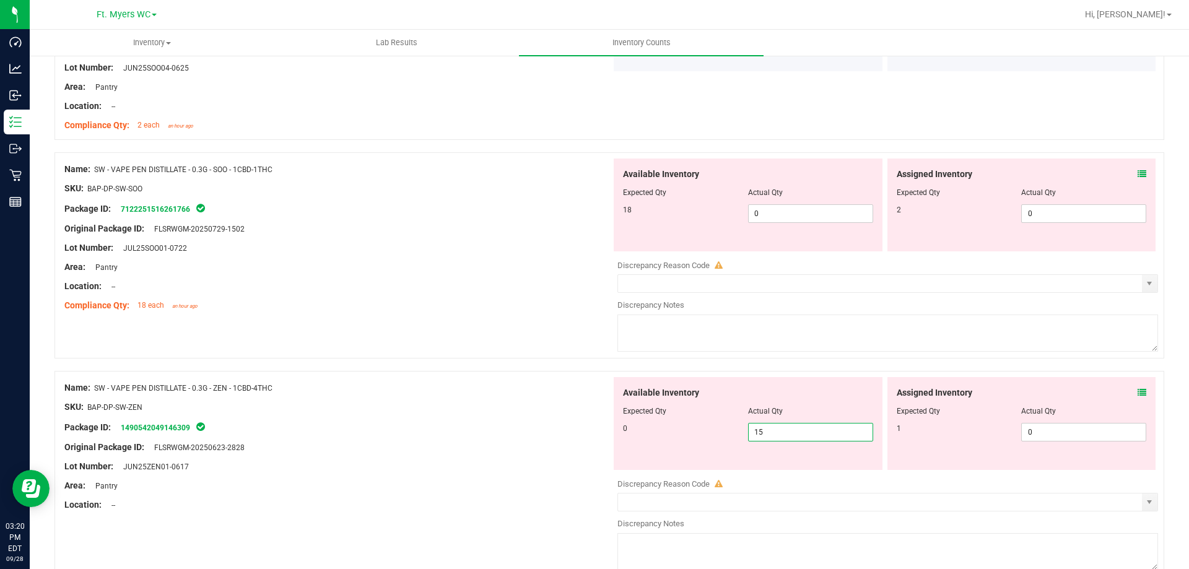
drag, startPoint x: 788, startPoint y: 437, endPoint x: 653, endPoint y: 407, distance: 138.9
click at [593, 407] on div "Available Inventory Expected Qty Actual Qty 0 15 15" at bounding box center [748, 423] width 269 height 93
click at [593, 216] on span "0 0" at bounding box center [810, 213] width 125 height 19
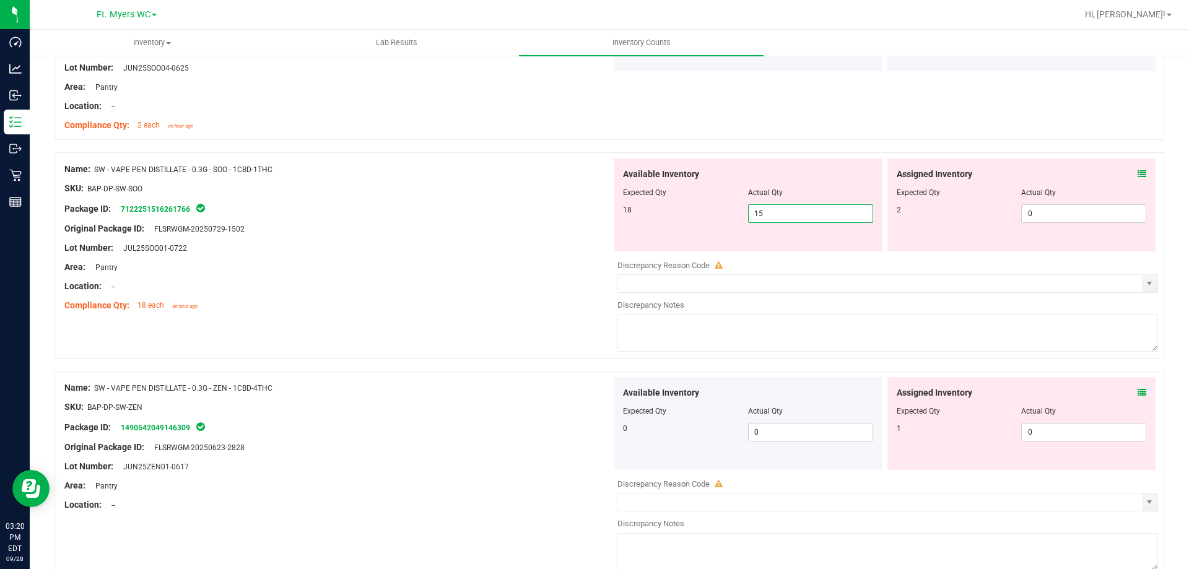
click at [510, 277] on div at bounding box center [337, 277] width 547 height 6
click at [593, 172] on icon at bounding box center [1142, 174] width 9 height 9
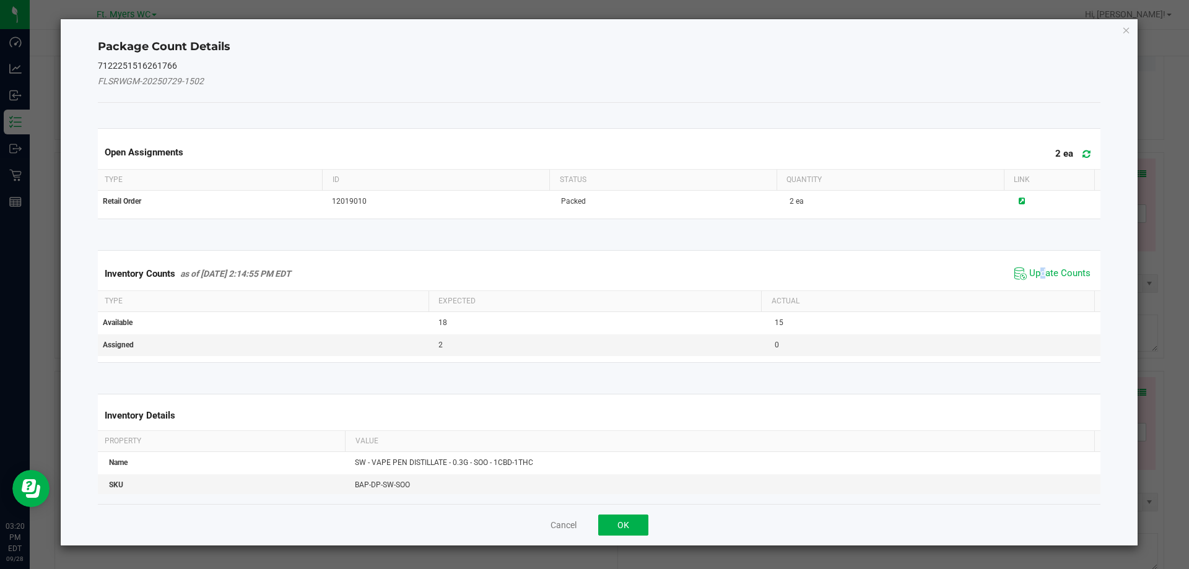
click at [593, 286] on div "Inventory Counts as of Sep 28, 2025 2:14:55 PM EDT Update Counts" at bounding box center [599, 273] width 1008 height 33
click at [593, 276] on span "Update Counts" at bounding box center [1059, 274] width 61 height 12
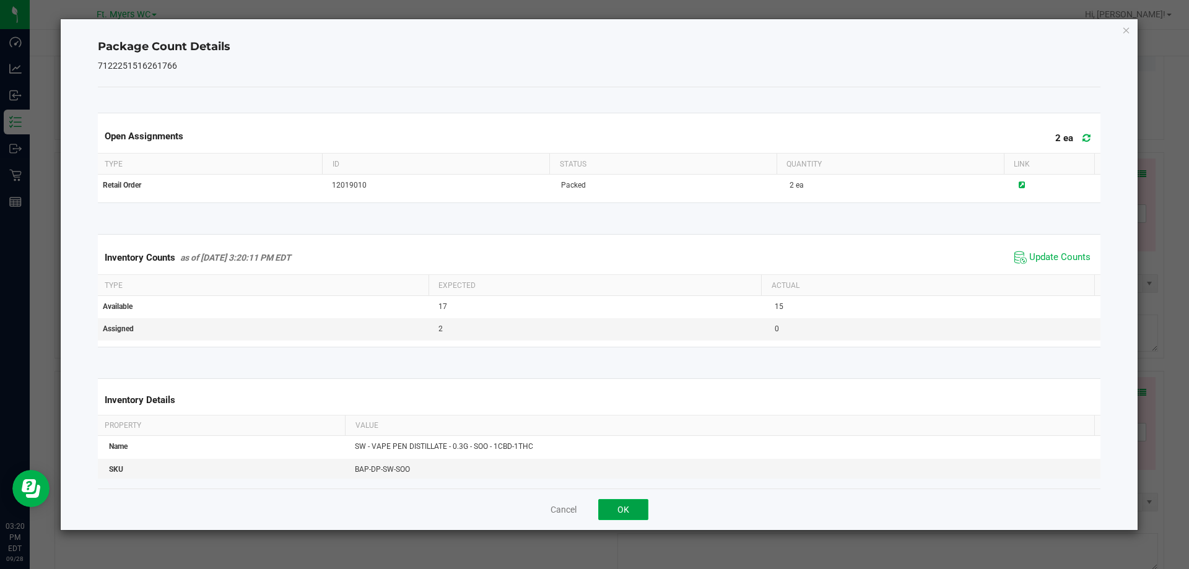
click at [593, 513] on button "OK" at bounding box center [623, 509] width 50 height 21
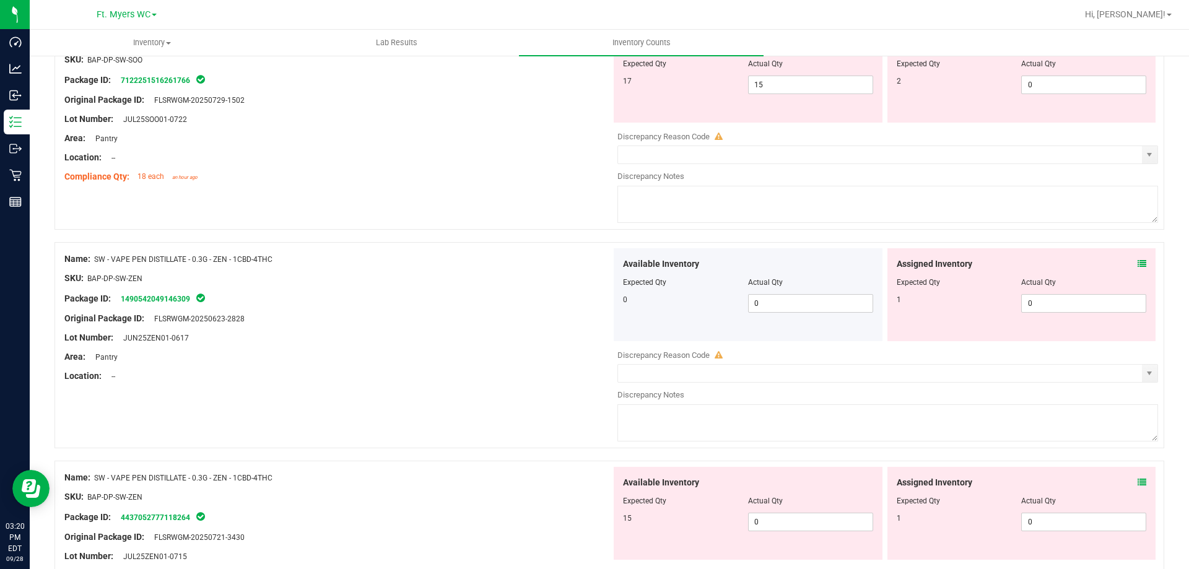
scroll to position [2449, 0]
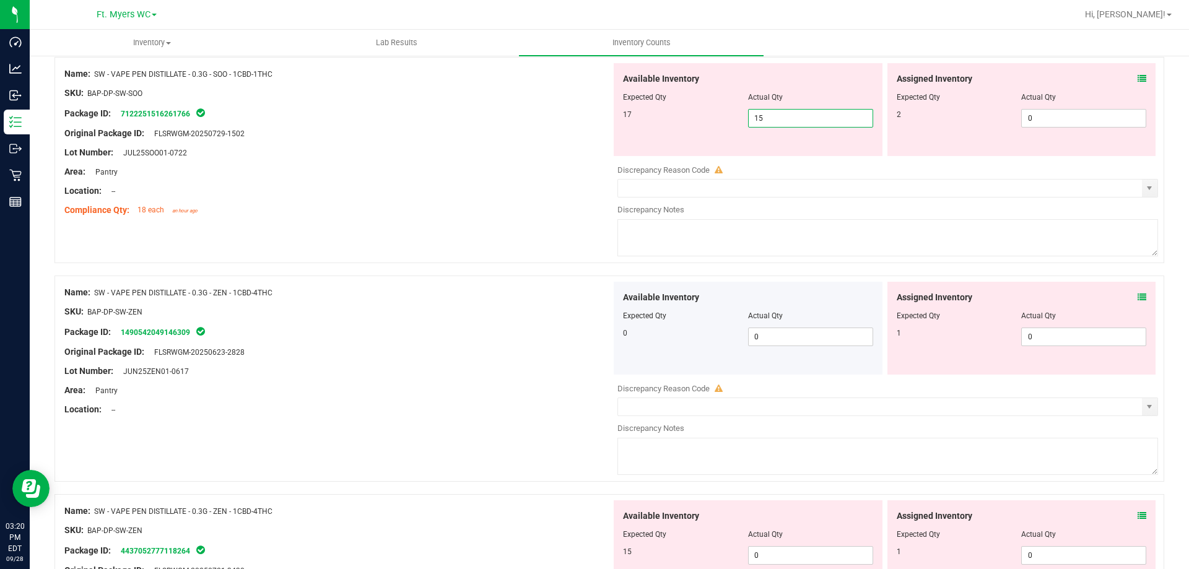
drag, startPoint x: 767, startPoint y: 118, endPoint x: 460, endPoint y: 129, distance: 306.8
click at [460, 129] on div "Name: SW - VAPE PEN DISTILLATE - 0.3G - SOO - 1CBD-1THC SKU: BAP-DP-SW-SOO Pack…" at bounding box center [610, 160] width 1110 height 206
click at [593, 122] on span "0 0" at bounding box center [1083, 118] width 125 height 19
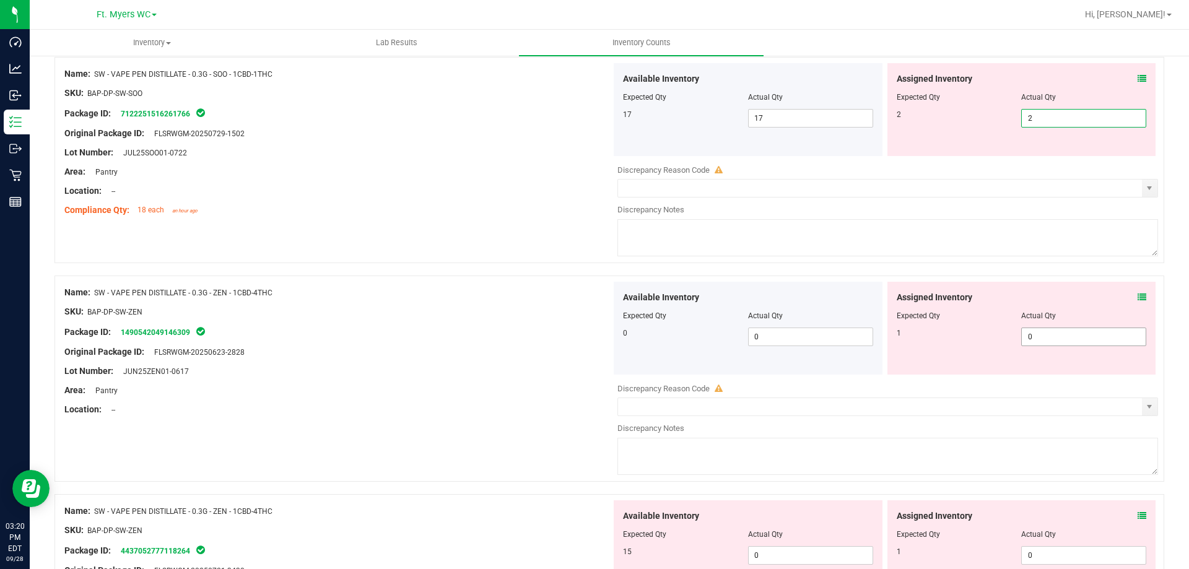
click at [593, 338] on div "Available Inventory Expected Qty Actual Qty 0 0 0" at bounding box center [884, 380] width 547 height 196
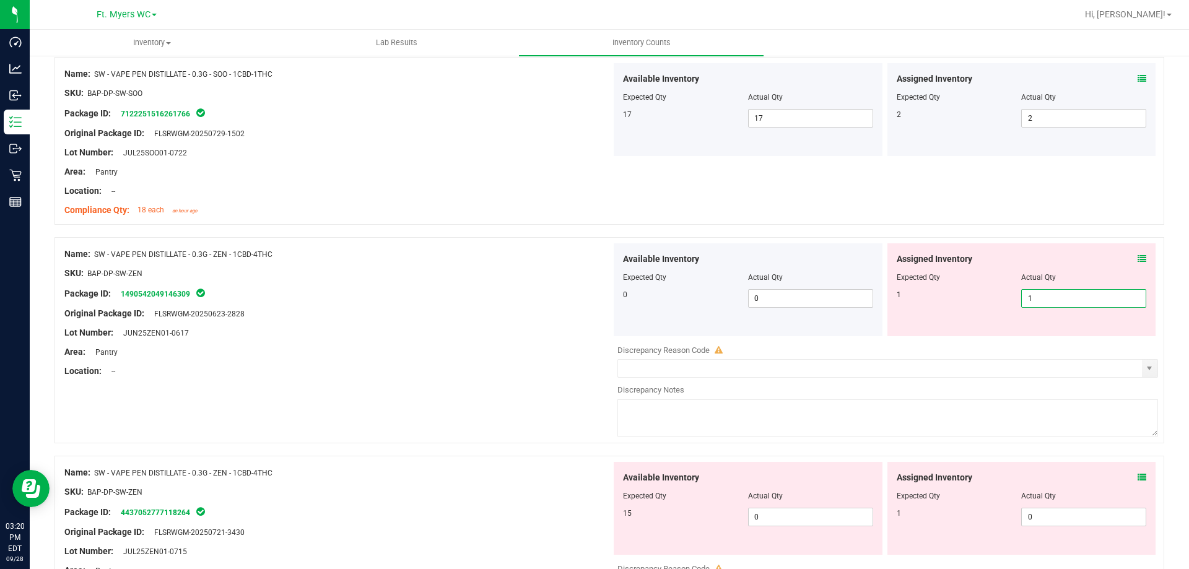
click at [498, 354] on div "Area: Pantry" at bounding box center [337, 352] width 547 height 13
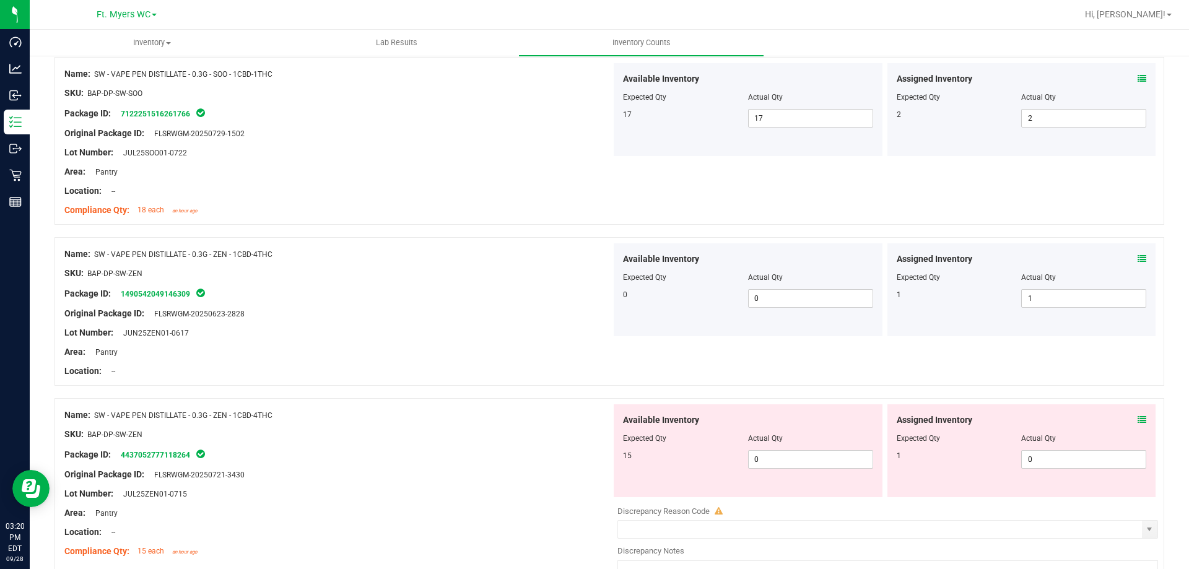
click at [593, 72] on div "Assigned Inventory Expected Qty Actual Qty 2 2 2" at bounding box center [1022, 109] width 269 height 93
click at [593, 461] on span "0 0" at bounding box center [810, 459] width 125 height 19
click at [585, 490] on div "Lot Number: JUL25ZEN01-0715" at bounding box center [337, 493] width 547 height 13
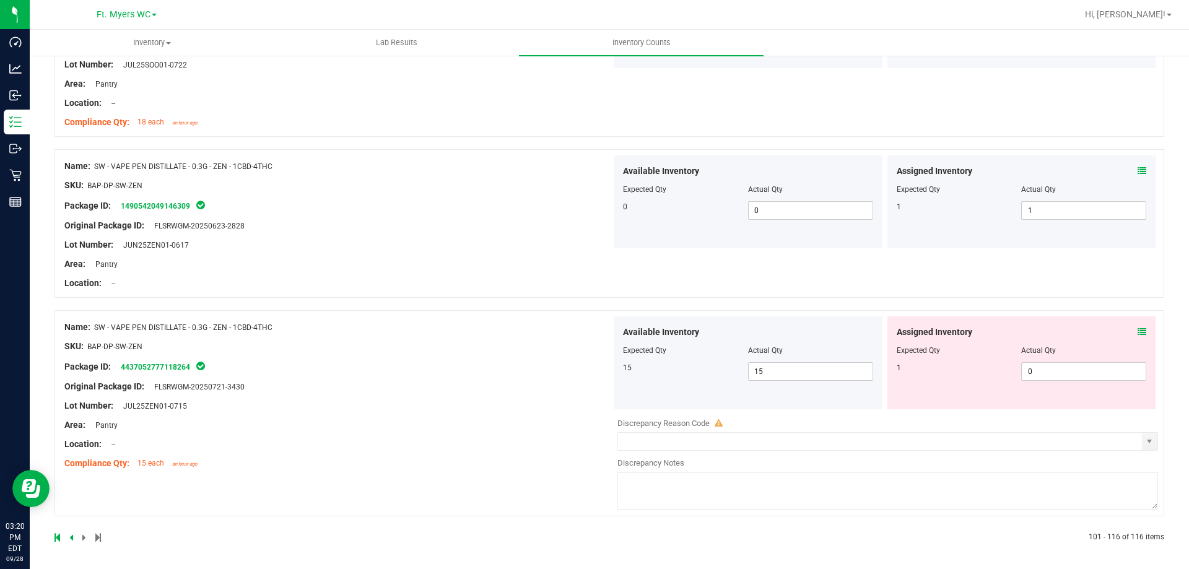
scroll to position [2539, 0]
click at [593, 364] on span "0 0" at bounding box center [1083, 369] width 125 height 19
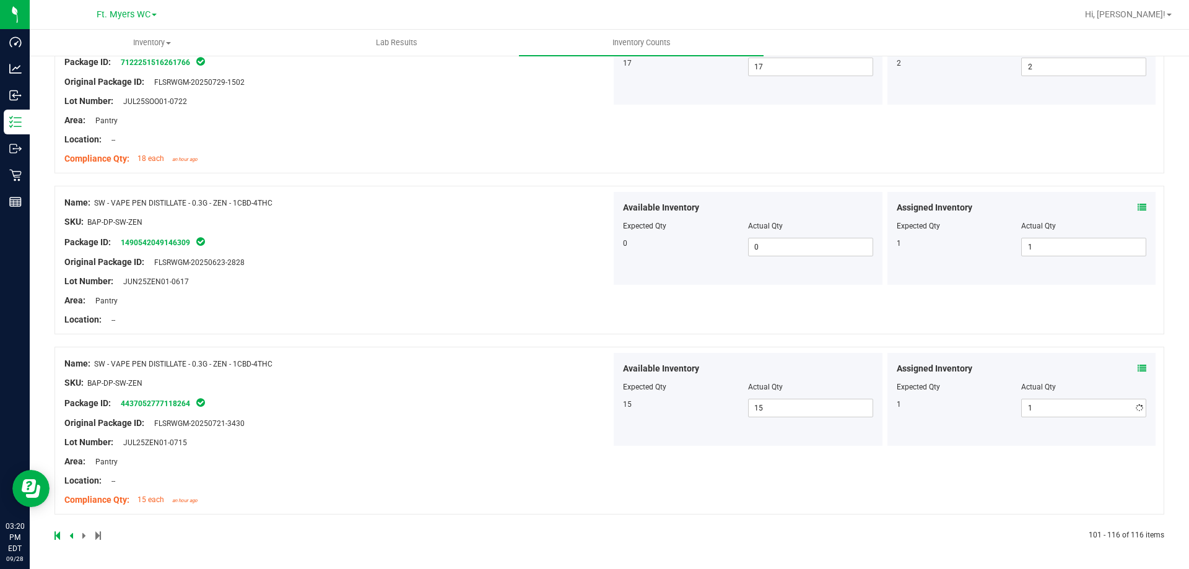
click at [593, 373] on div "Available Inventory Expected Qty Actual Qty 15 15 15" at bounding box center [748, 399] width 269 height 93
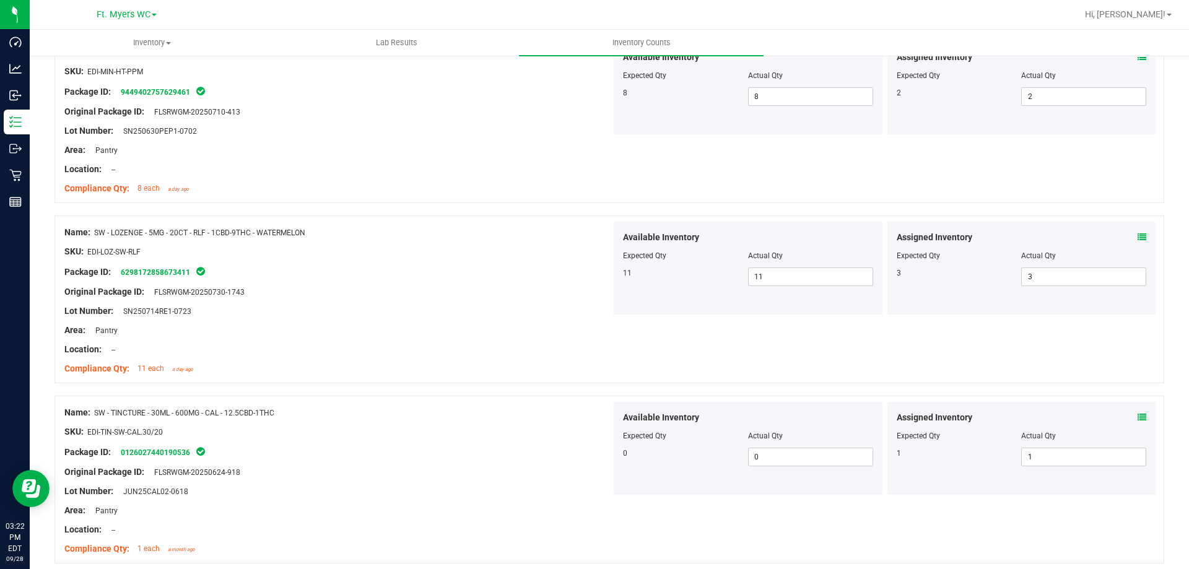
scroll to position [0, 0]
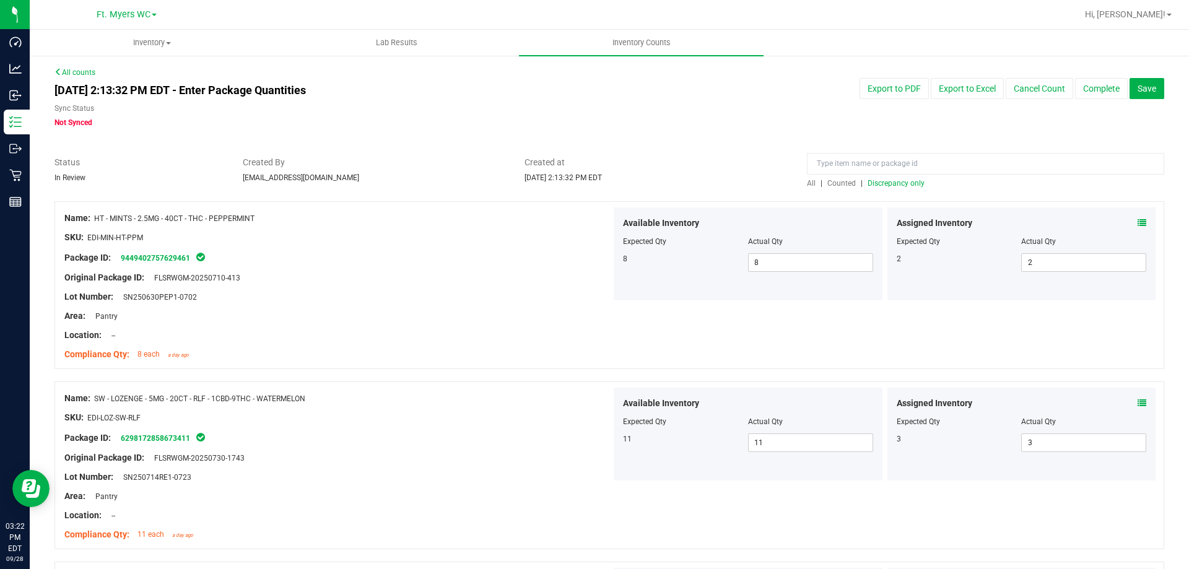
click at [593, 185] on span "Discrepancy only" at bounding box center [896, 183] width 57 height 9
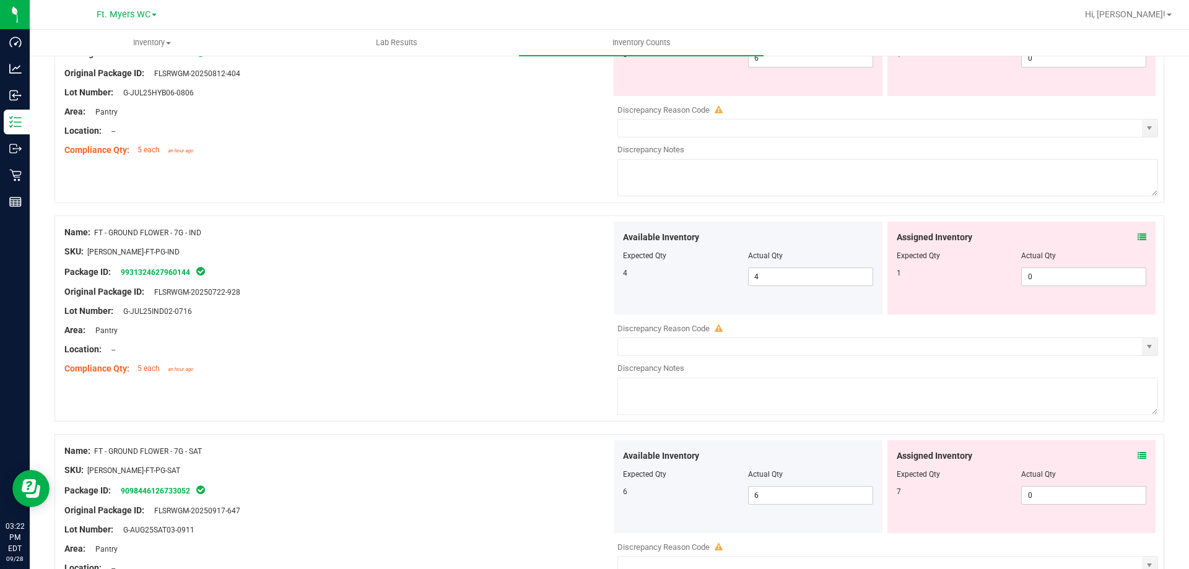
scroll to position [4047, 0]
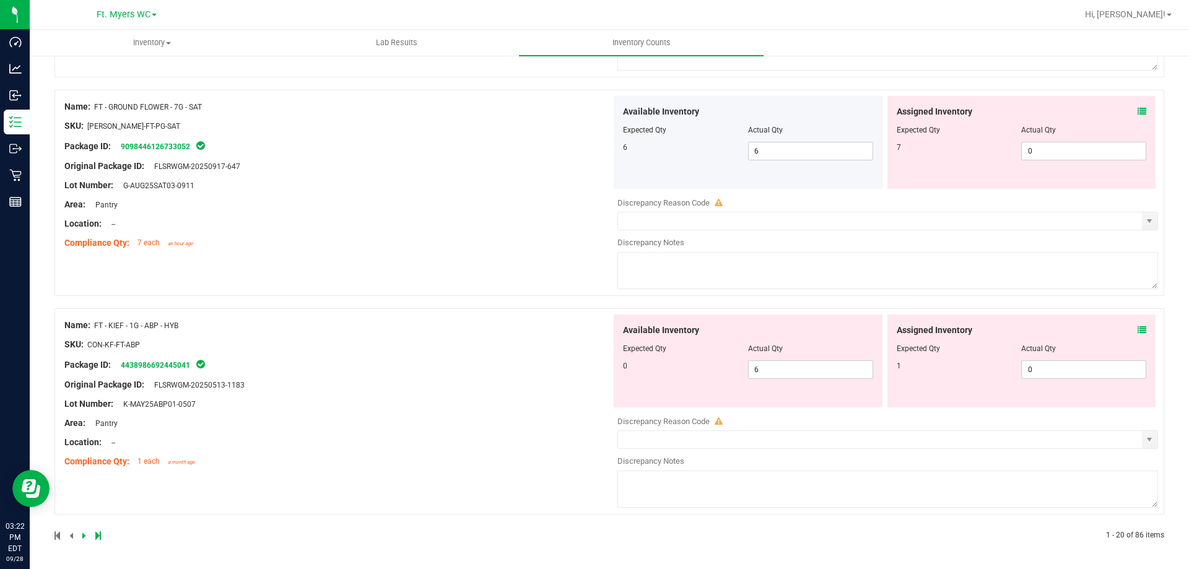
click at [98, 534] on icon at bounding box center [98, 535] width 6 height 7
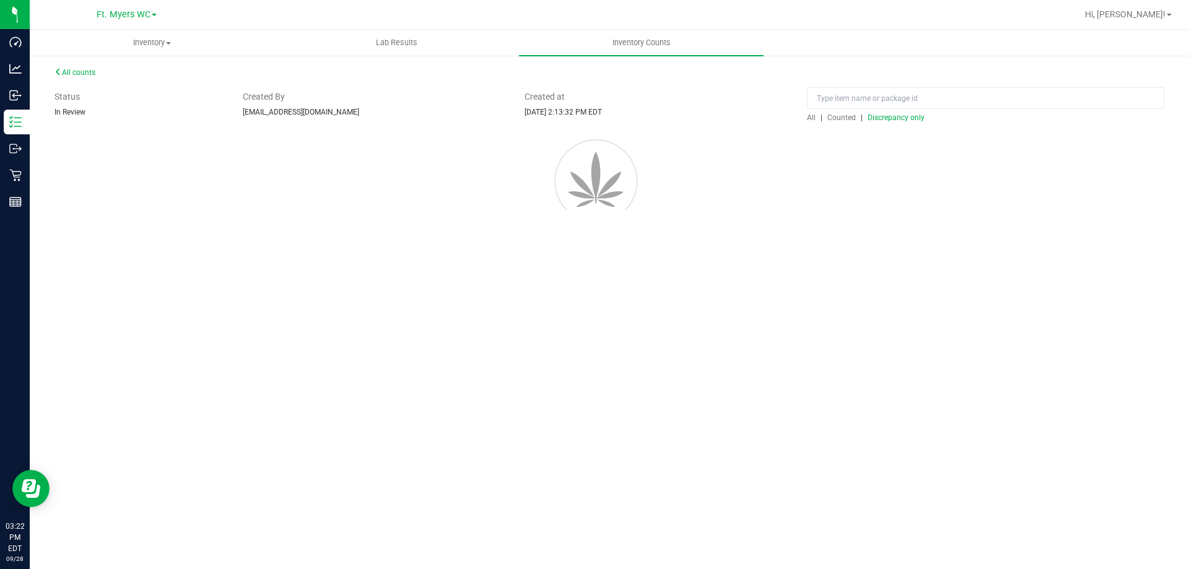
scroll to position [0, 0]
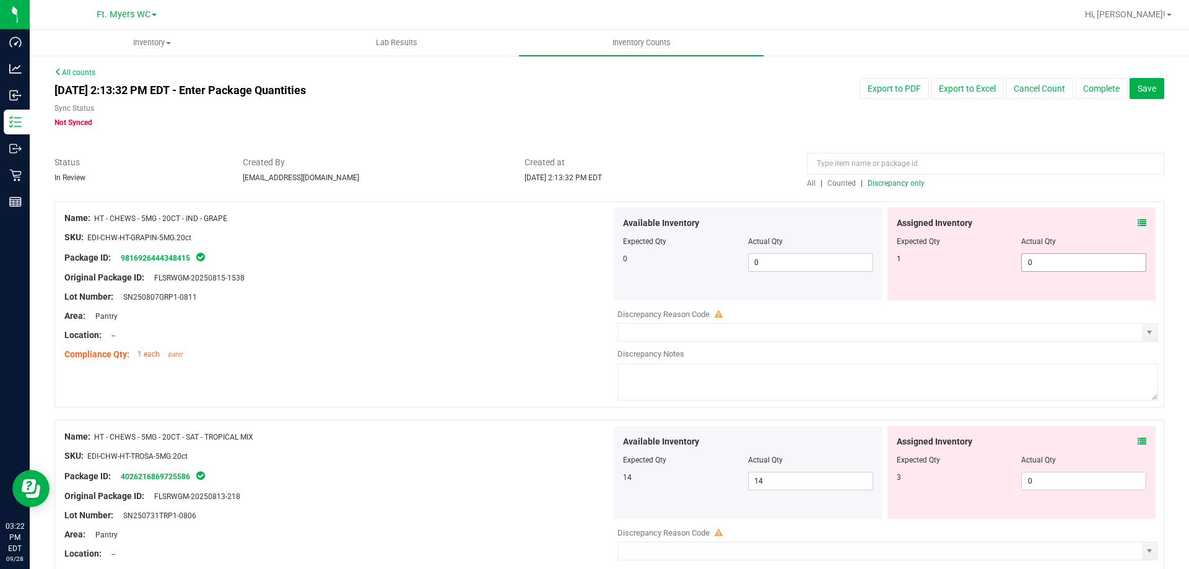
click at [593, 264] on span "0 0" at bounding box center [1083, 262] width 125 height 19
click at [593, 485] on div "Available Inventory Expected Qty Actual Qty 14 14 14" at bounding box center [884, 524] width 547 height 196
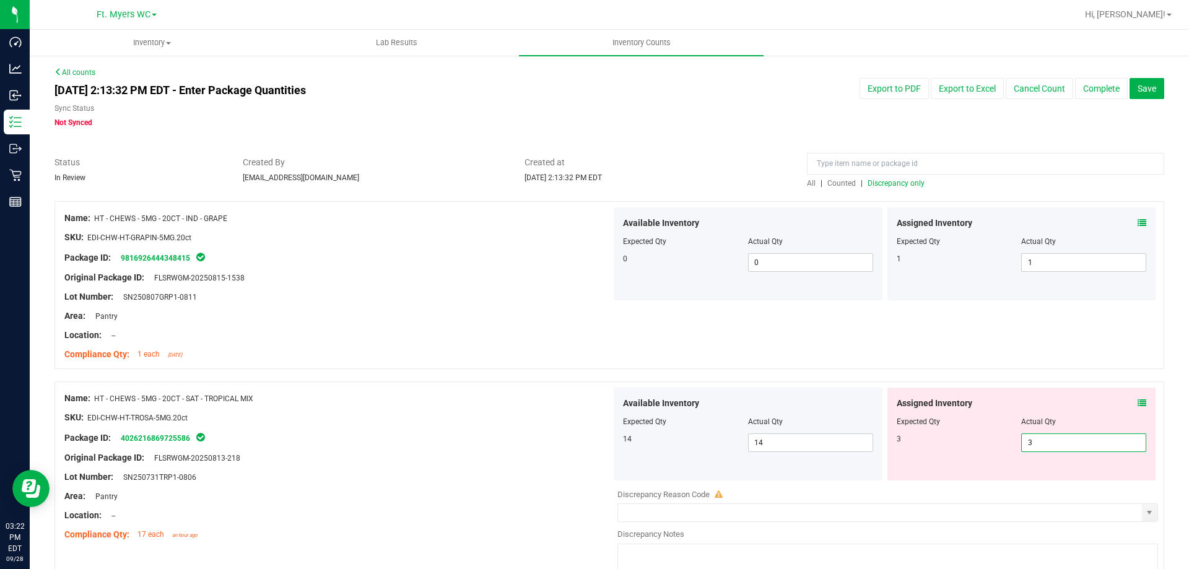
click at [593, 318] on div "Area: Pantry" at bounding box center [337, 316] width 547 height 13
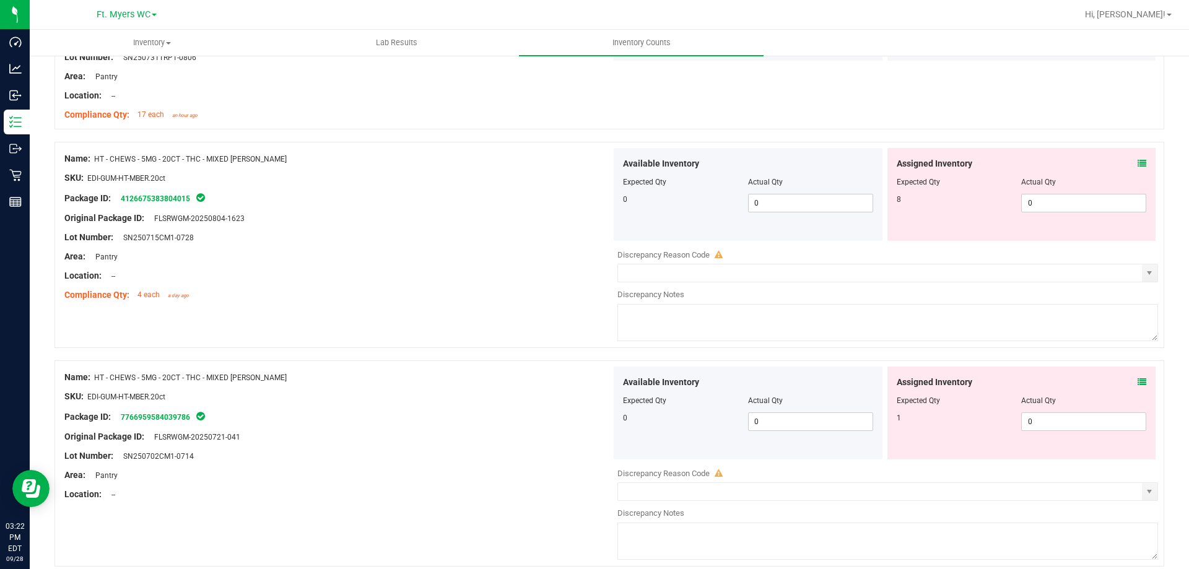
scroll to position [557, 0]
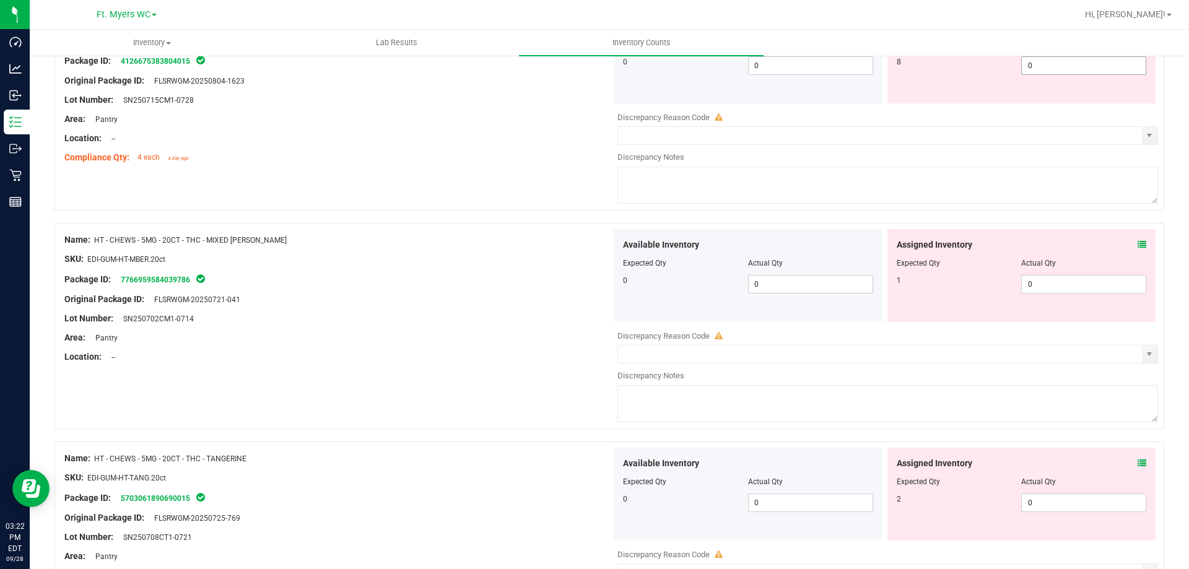
click at [593, 70] on span "0 0" at bounding box center [1083, 65] width 125 height 19
click at [593, 286] on div "Available Inventory Expected Qty Actual Qty 0 0 0" at bounding box center [884, 327] width 547 height 196
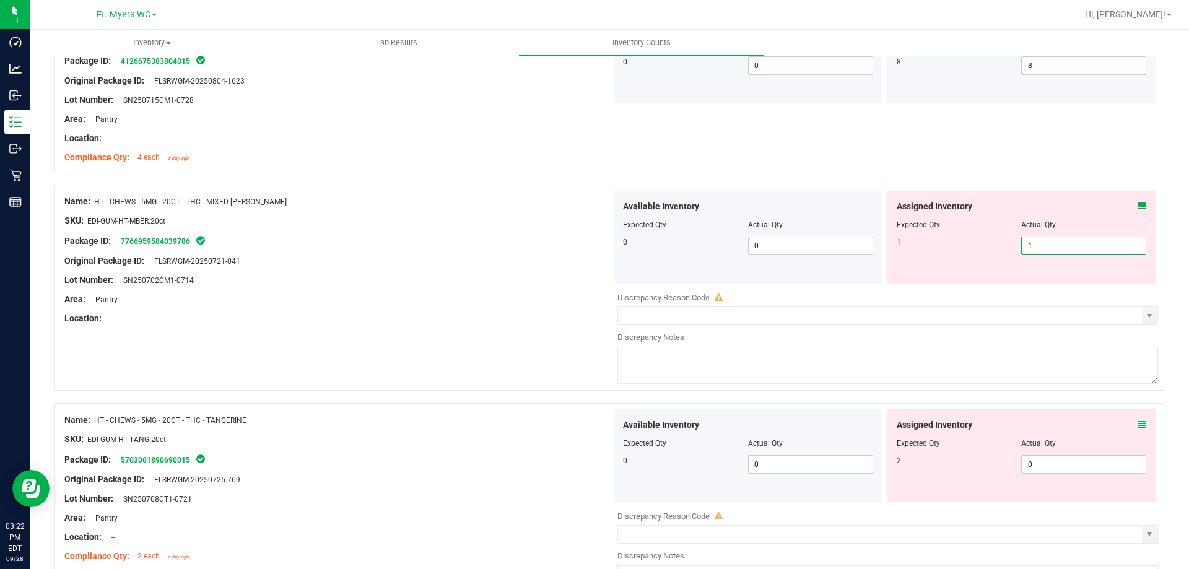
click at [593, 229] on div "Expected Qty" at bounding box center [959, 224] width 125 height 11
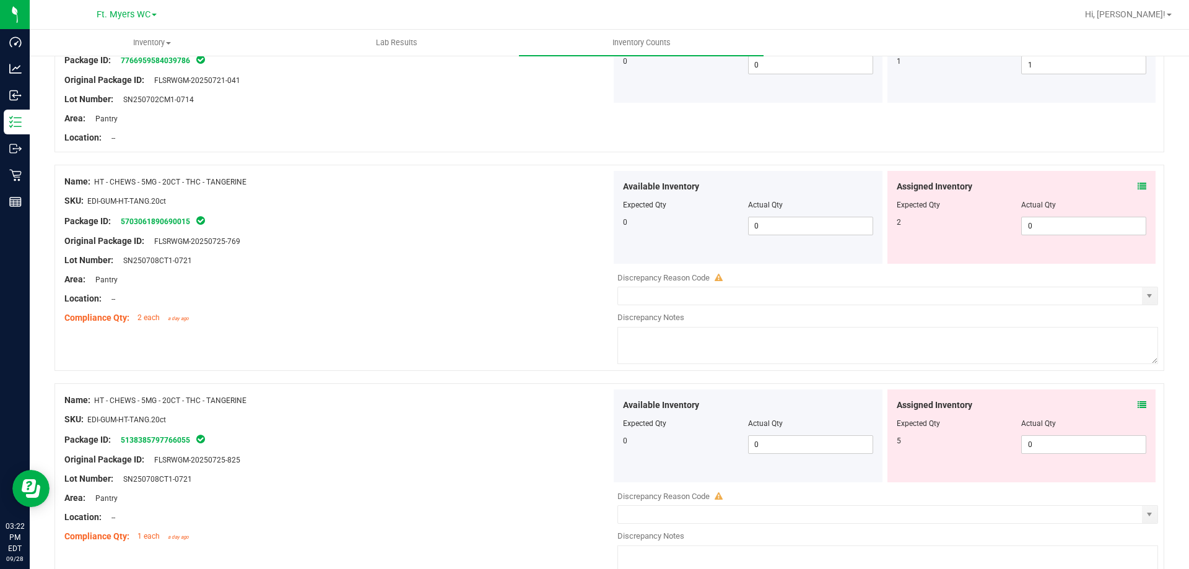
scroll to position [743, 0]
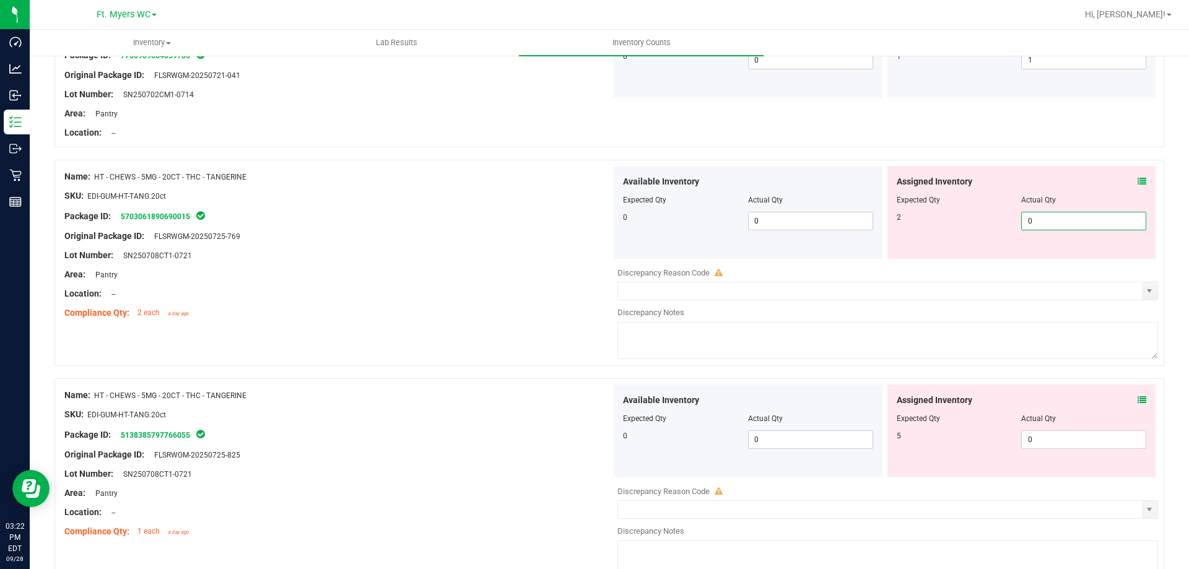
click at [593, 218] on span "0 0" at bounding box center [1083, 221] width 125 height 19
click at [593, 436] on div "Assigned Inventory Expected Qty Actual Qty 5 0 0" at bounding box center [1022, 431] width 269 height 93
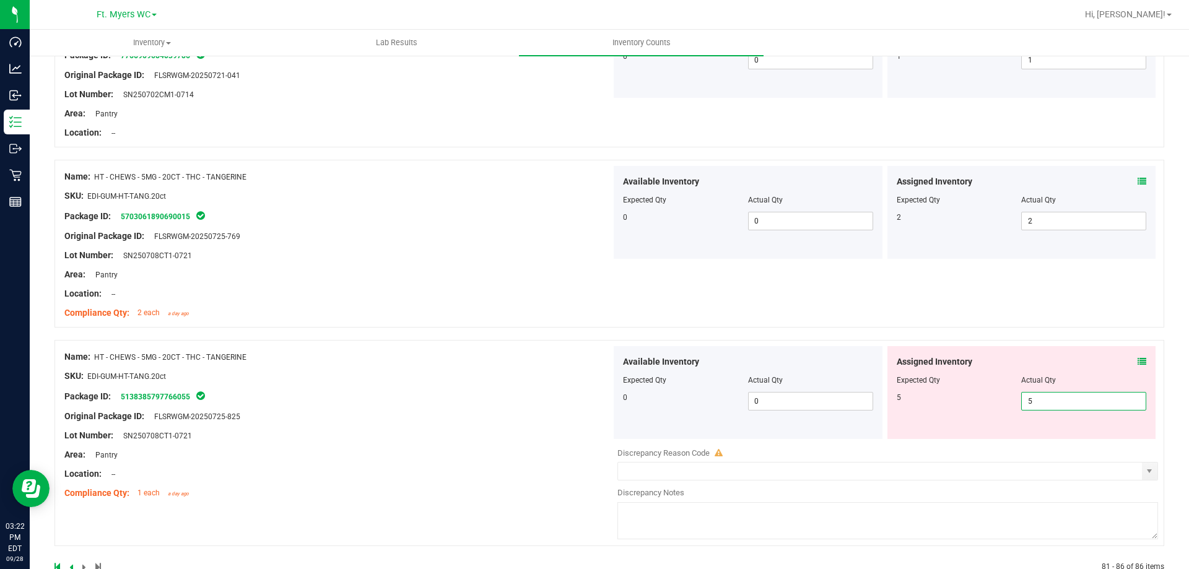
click at [593, 352] on div "Assigned Inventory Expected Qty Actual Qty 5 5 5" at bounding box center [1022, 392] width 269 height 93
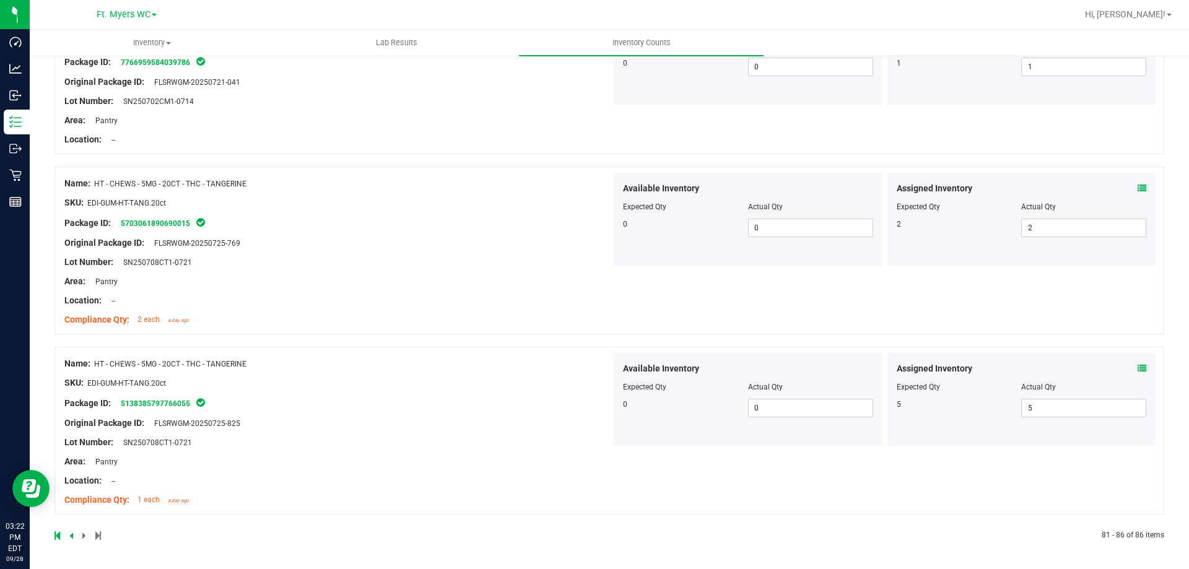
drag, startPoint x: 523, startPoint y: 418, endPoint x: 525, endPoint y: 411, distance: 7.8
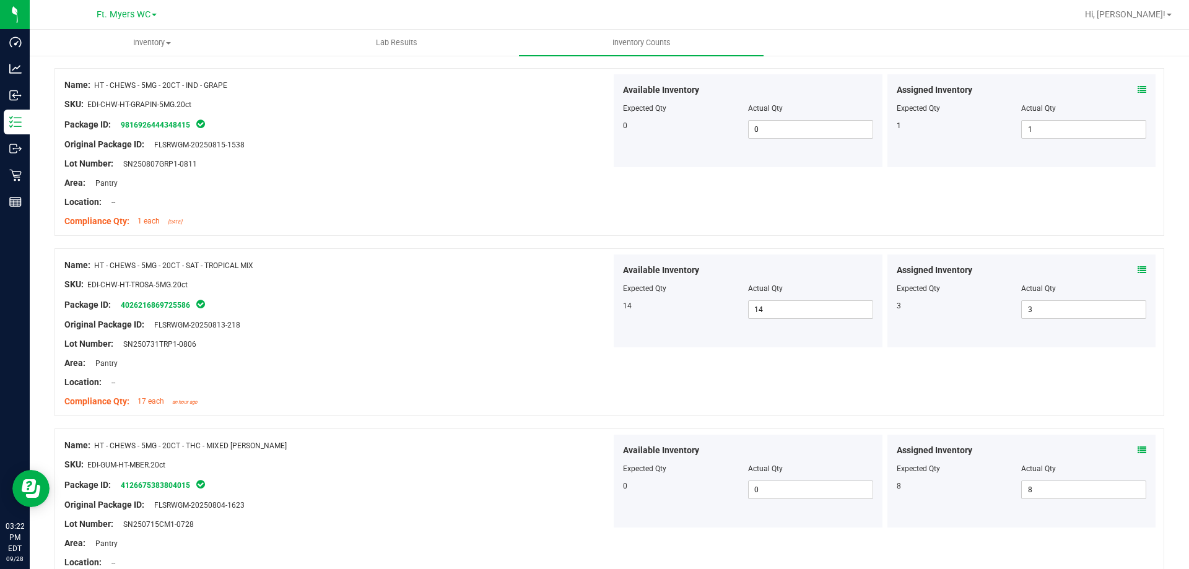
scroll to position [0, 0]
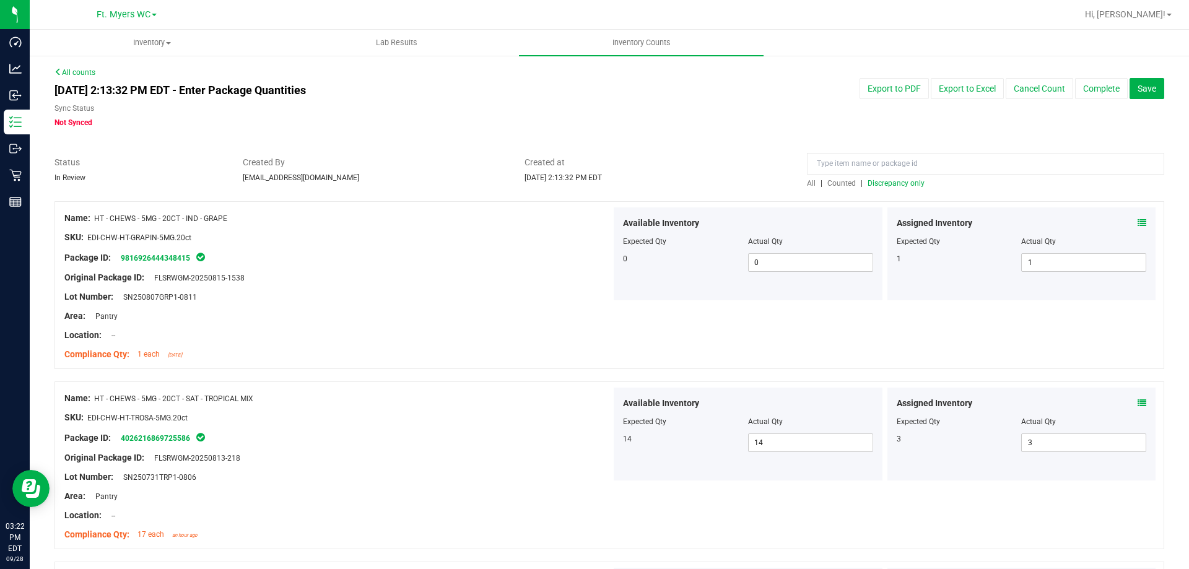
click at [593, 189] on div at bounding box center [610, 195] width 1110 height 12
click at [593, 185] on span "Discrepancy only" at bounding box center [896, 183] width 57 height 9
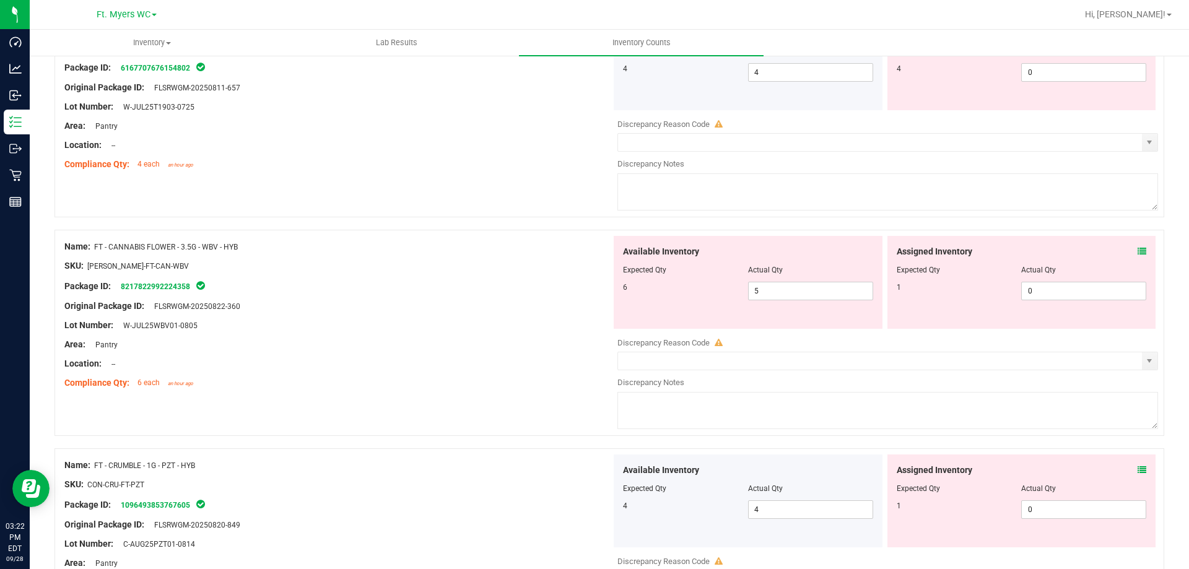
scroll to position [4047, 0]
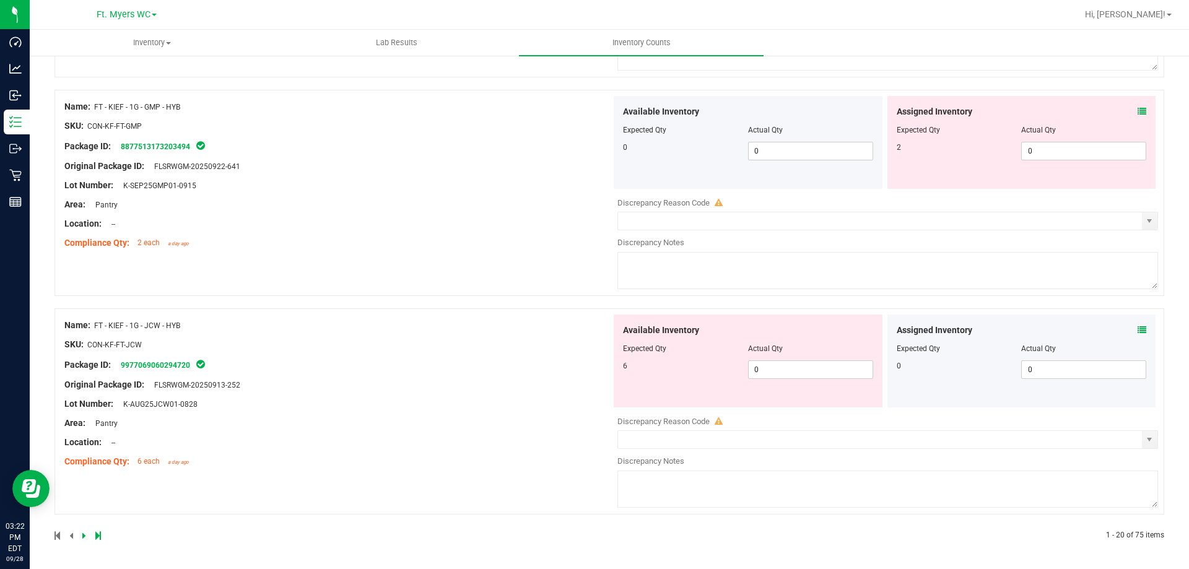
click at [94, 536] on div at bounding box center [332, 535] width 555 height 11
click at [101, 533] on div at bounding box center [332, 535] width 555 height 11
click at [102, 535] on div at bounding box center [332, 535] width 555 height 11
click at [100, 536] on icon at bounding box center [98, 535] width 6 height 7
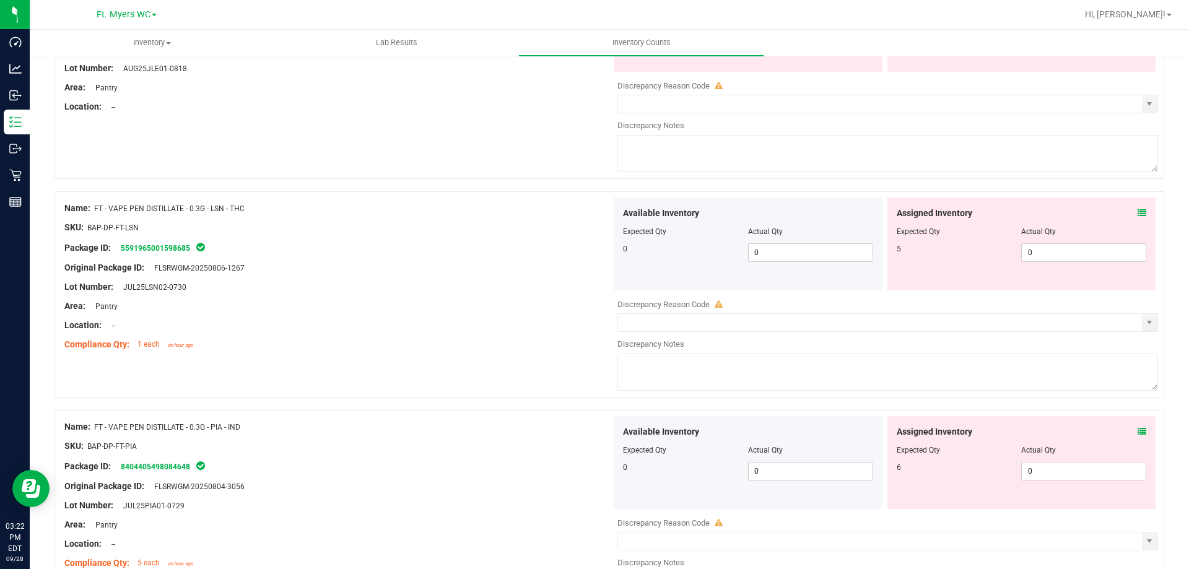
scroll to position [186, 0]
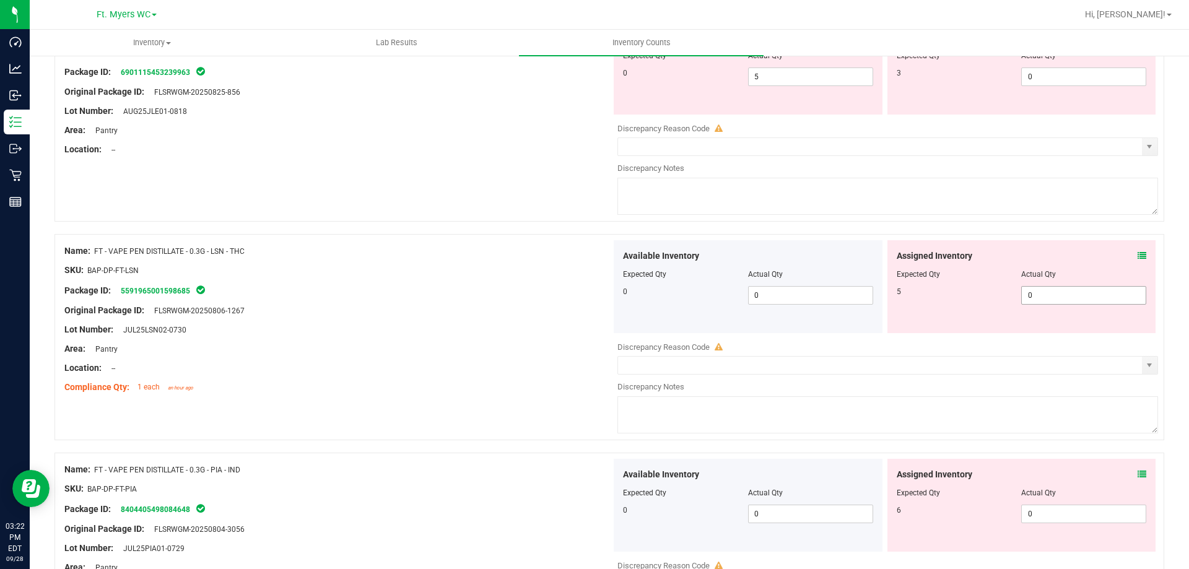
click at [593, 290] on span "0 0" at bounding box center [1083, 295] width 125 height 19
click at [593, 514] on div "Available Inventory Expected Qty Actual Qty 0 0 0" at bounding box center [884, 557] width 547 height 196
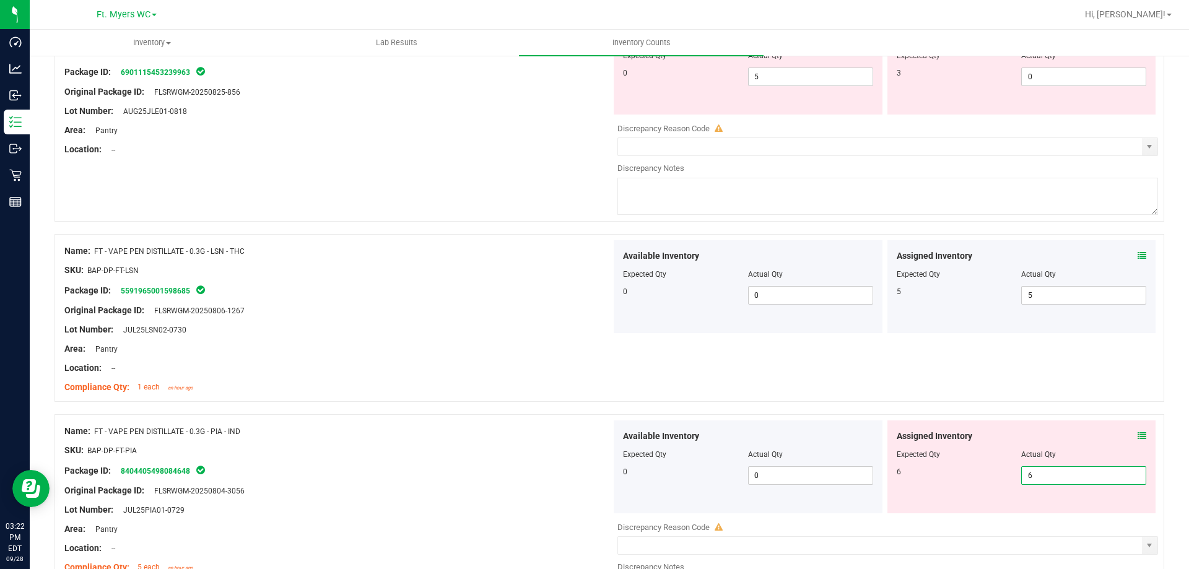
click at [593, 456] on div "Actual Qty" at bounding box center [1083, 454] width 125 height 11
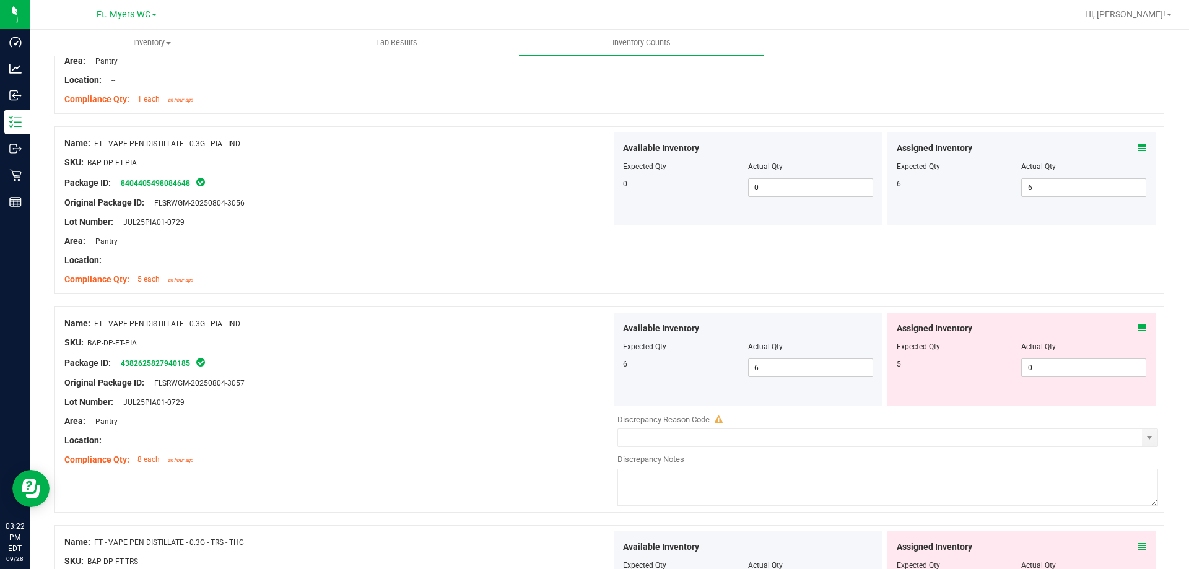
scroll to position [496, 0]
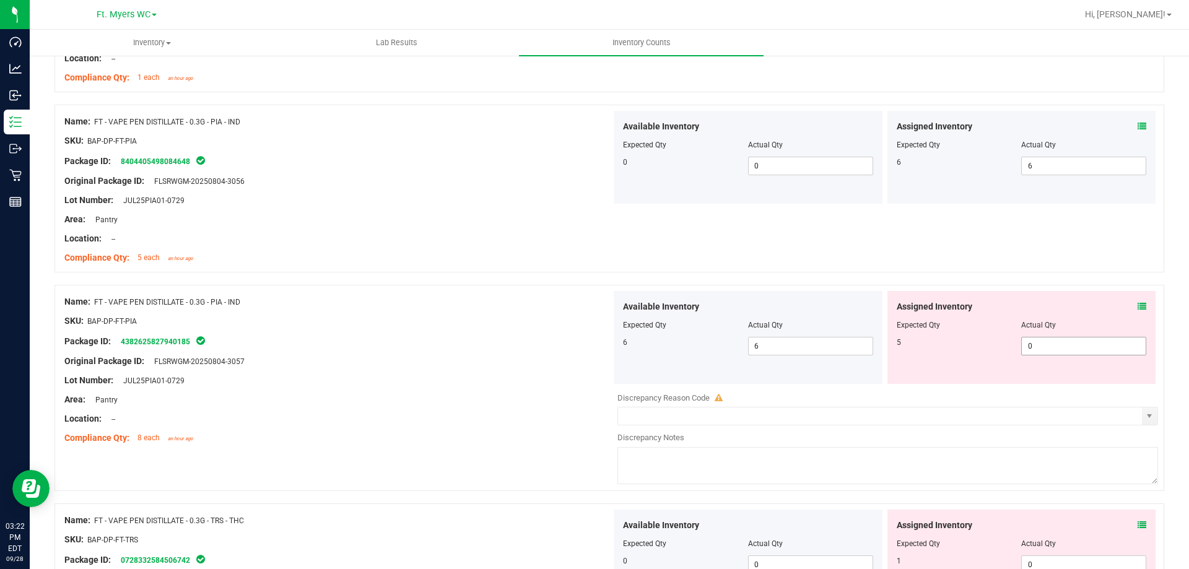
click at [593, 346] on span "0 0" at bounding box center [1083, 346] width 125 height 19
click at [593, 296] on div "Assigned Inventory Expected Qty Actual Qty 5 5 5" at bounding box center [1022, 337] width 269 height 93
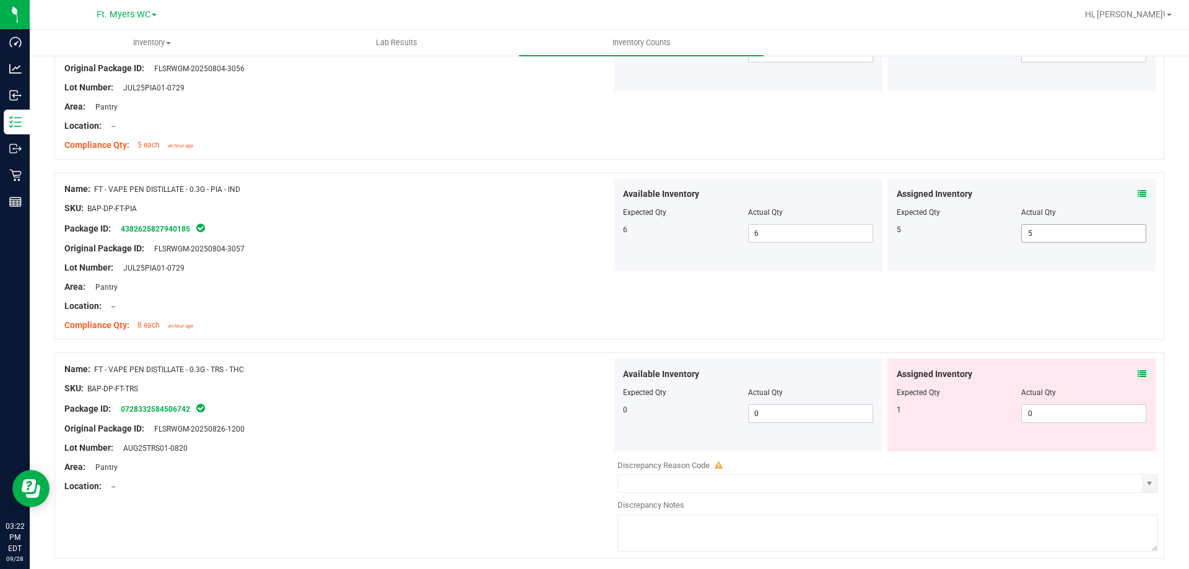
scroll to position [743, 0]
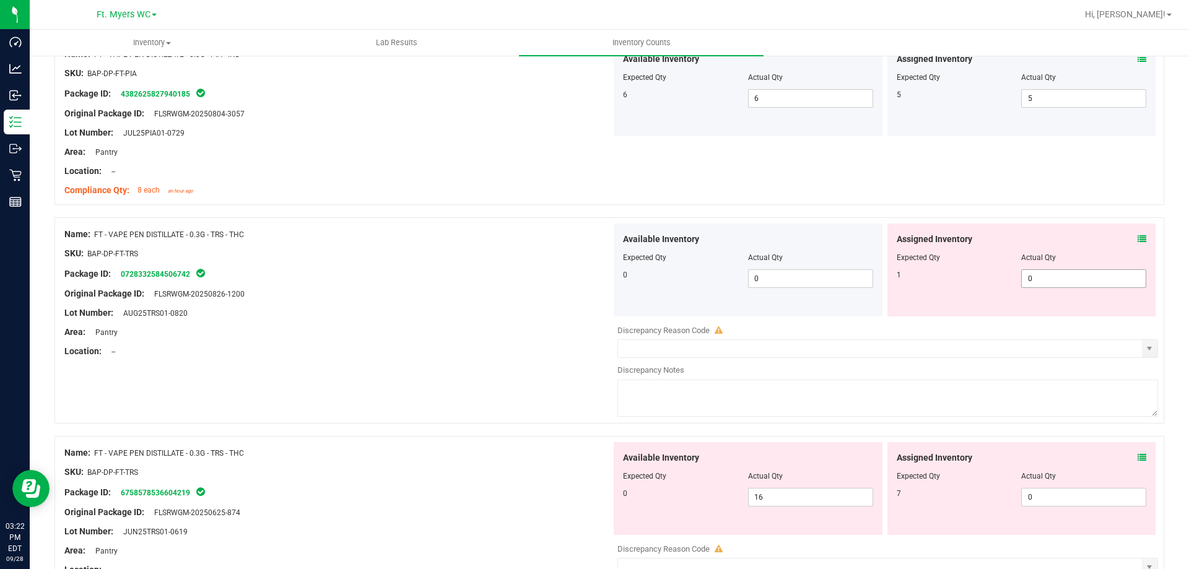
click at [593, 275] on span "0 0" at bounding box center [1083, 278] width 125 height 19
click at [593, 233] on div "Assigned Inventory" at bounding box center [1022, 239] width 250 height 13
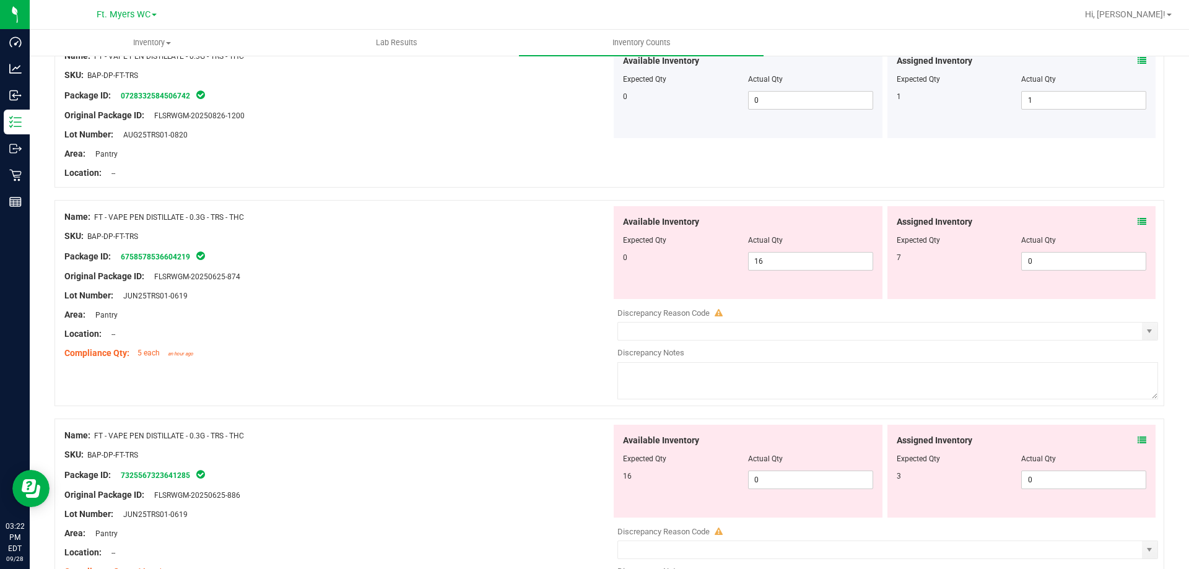
scroll to position [929, 0]
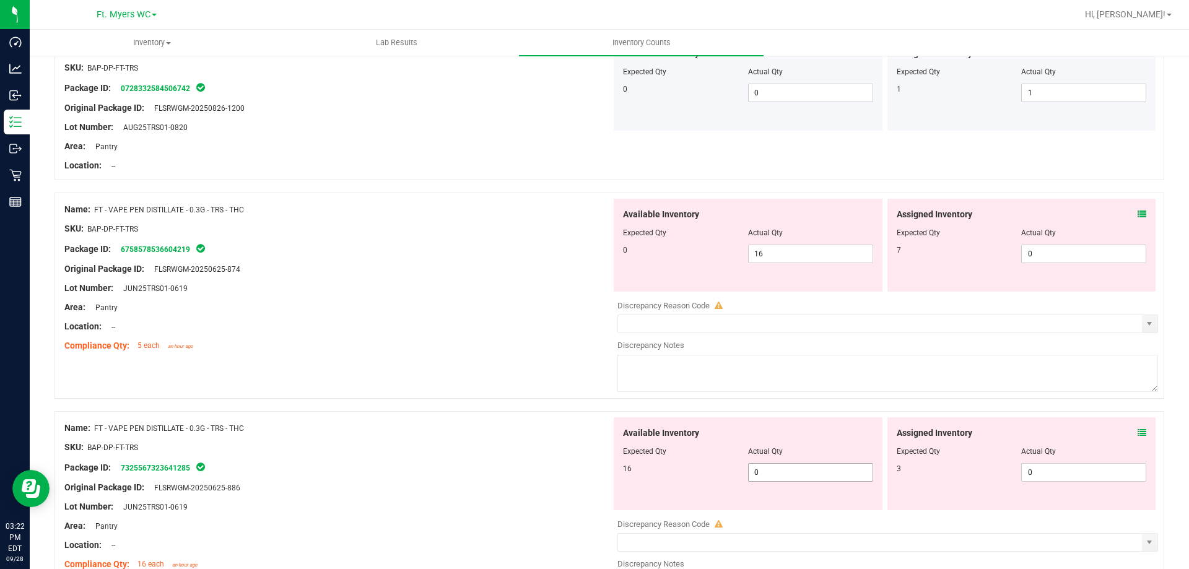
click at [593, 474] on span "0 0" at bounding box center [810, 472] width 125 height 19
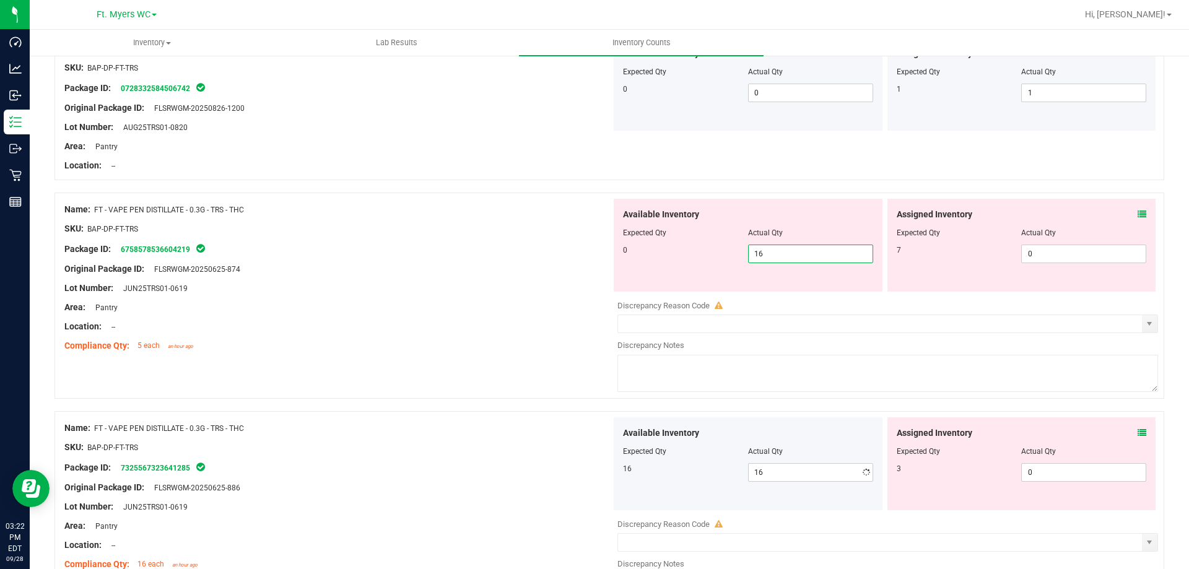
drag, startPoint x: 769, startPoint y: 244, endPoint x: 731, endPoint y: 249, distance: 38.1
click at [593, 249] on div "0 16 16" at bounding box center [748, 254] width 250 height 19
click at [593, 254] on span "0 0" at bounding box center [1083, 254] width 125 height 19
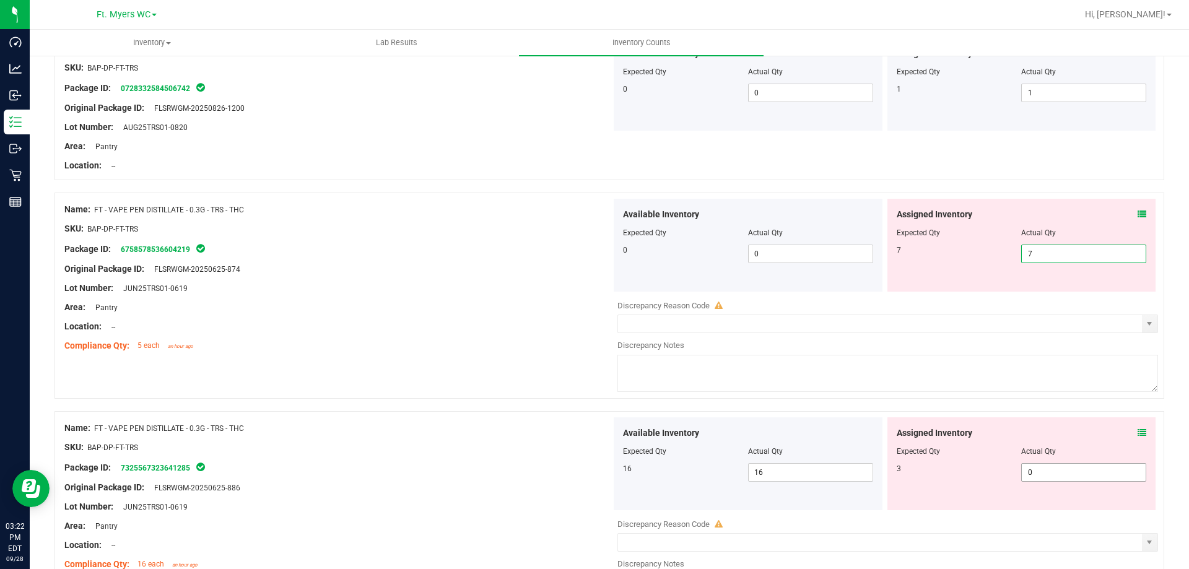
click at [593, 472] on div "Available Inventory Expected Qty Actual Qty 16 16 16" at bounding box center [884, 515] width 547 height 196
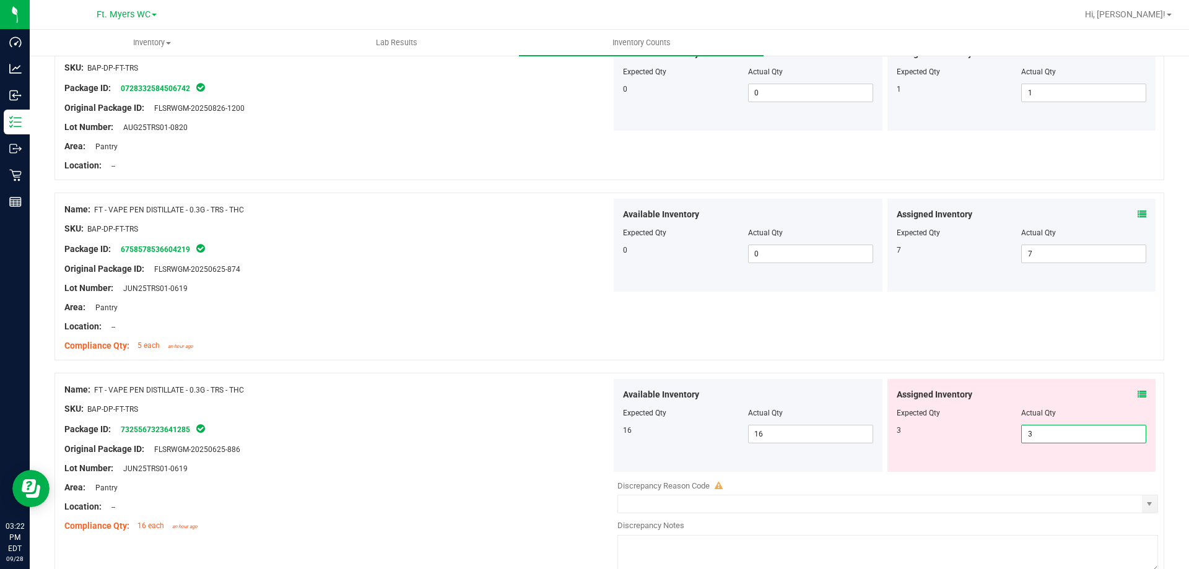
click at [544, 386] on div "Name: FT - VAPE PEN DISTILLATE - 0.3G - TRS - THC" at bounding box center [337, 389] width 547 height 13
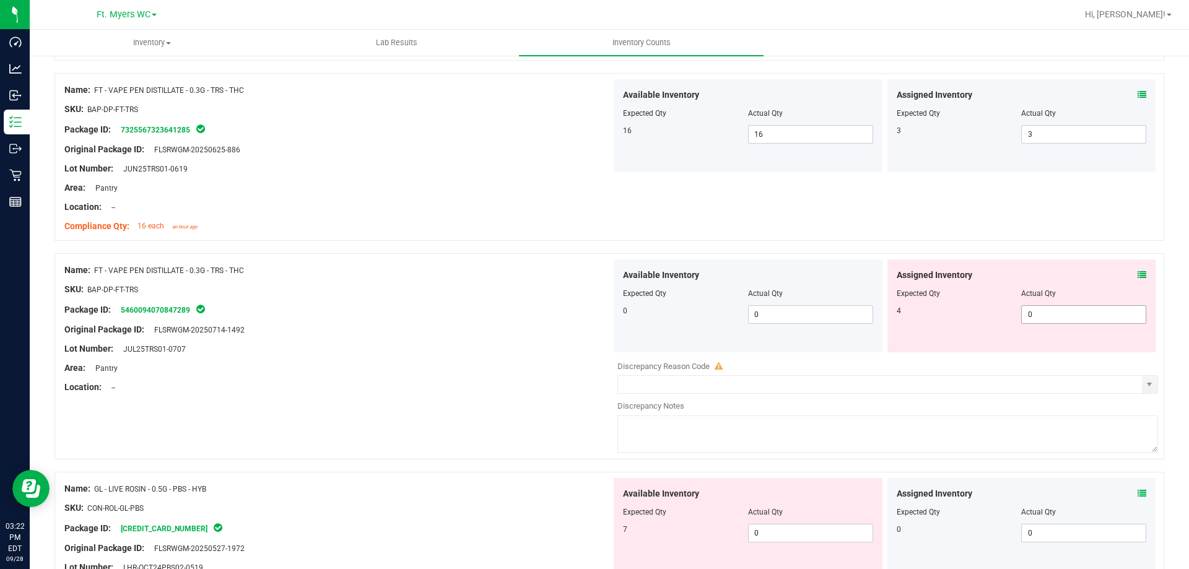
scroll to position [1301, 0]
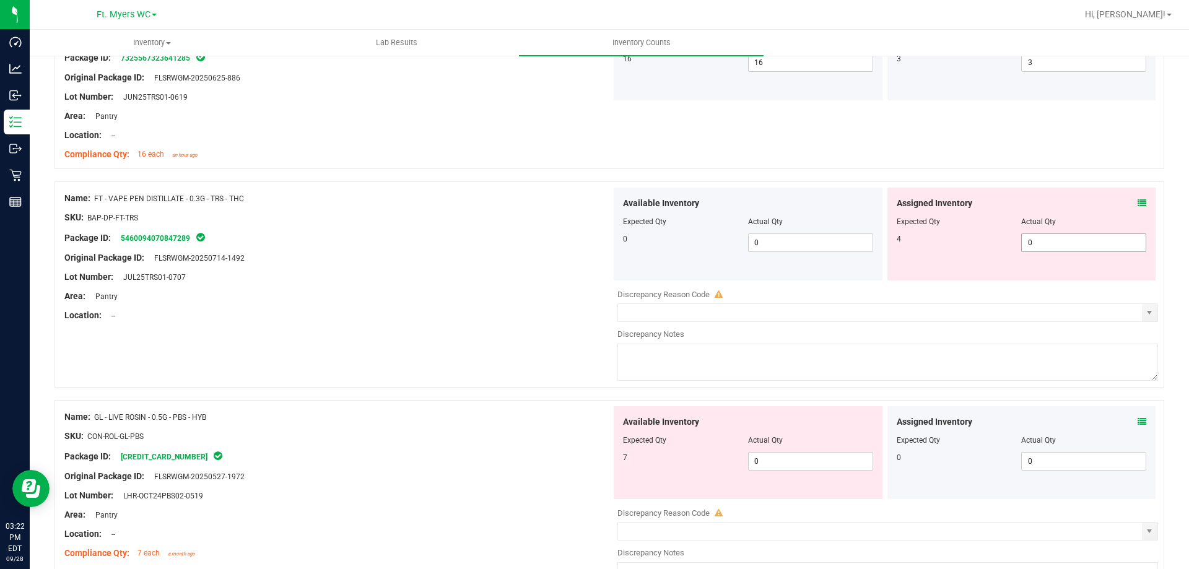
click at [593, 238] on span "0 0" at bounding box center [1083, 243] width 125 height 19
click at [593, 278] on div "Lot Number: JUL25TRS01-0707" at bounding box center [337, 277] width 547 height 13
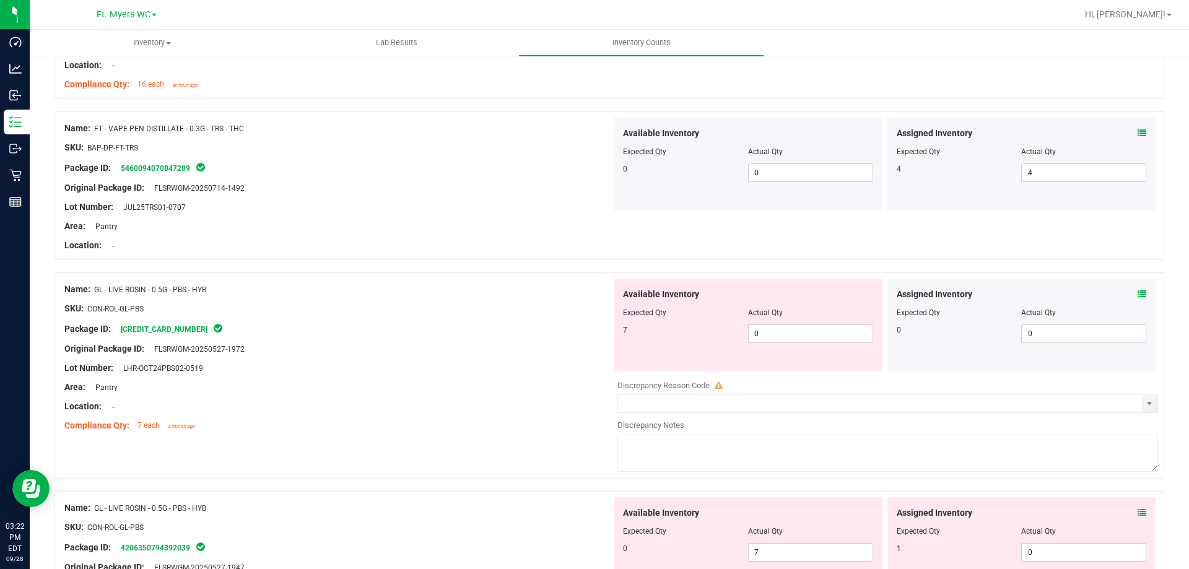
scroll to position [1487, 0]
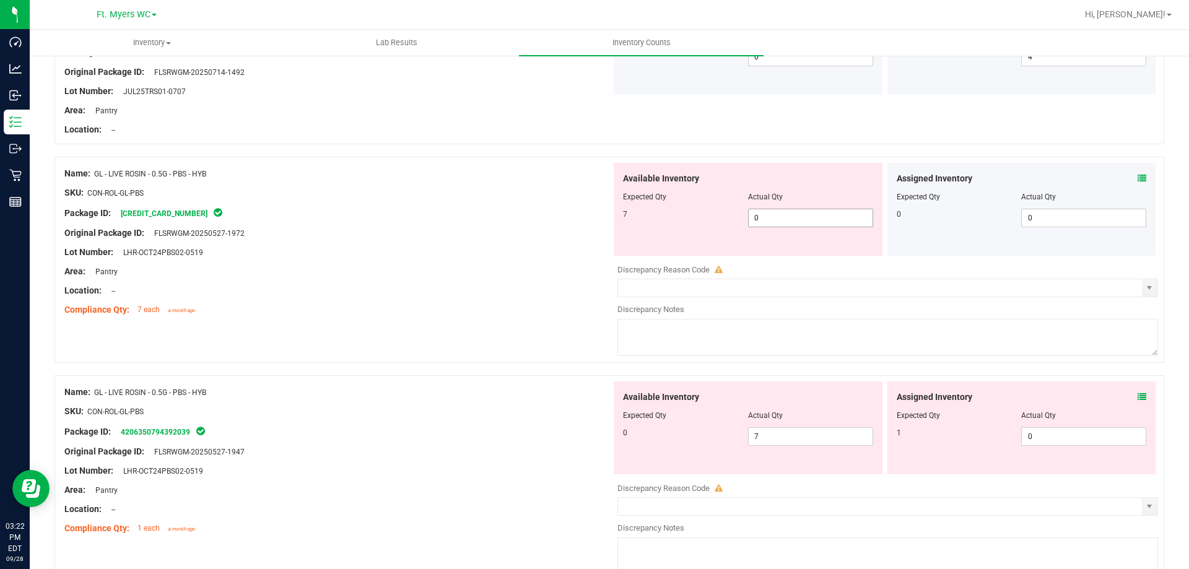
click at [593, 221] on span "0 0" at bounding box center [810, 218] width 125 height 19
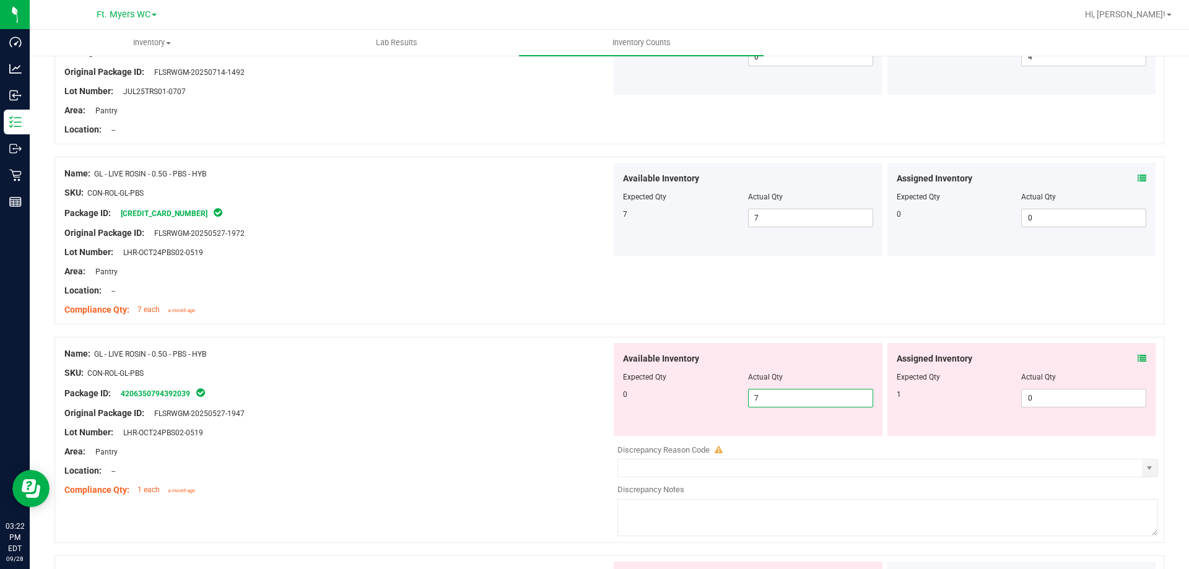
drag, startPoint x: 780, startPoint y: 432, endPoint x: 184, endPoint y: 338, distance: 603.9
click at [184, 338] on div "Name: GL - LIVE ROSIN - 0.5G - PBS - HYB SKU: CON-ROL-GL-PBS Package ID: 420635…" at bounding box center [610, 440] width 1110 height 206
click at [517, 322] on div "Name: GL - LIVE ROSIN - 0.5G - PBS - HYB SKU: CON-ROL-GL-PBS Package ID: 465079…" at bounding box center [610, 241] width 1110 height 168
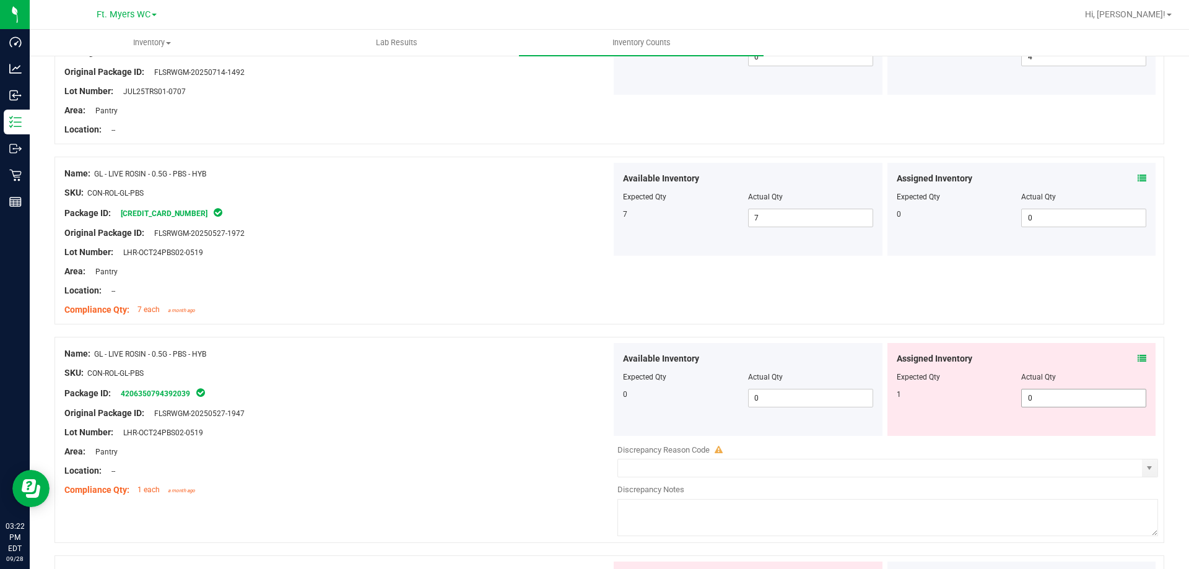
click at [593, 393] on span "0 0" at bounding box center [1083, 398] width 125 height 19
click at [583, 283] on div at bounding box center [337, 281] width 547 height 6
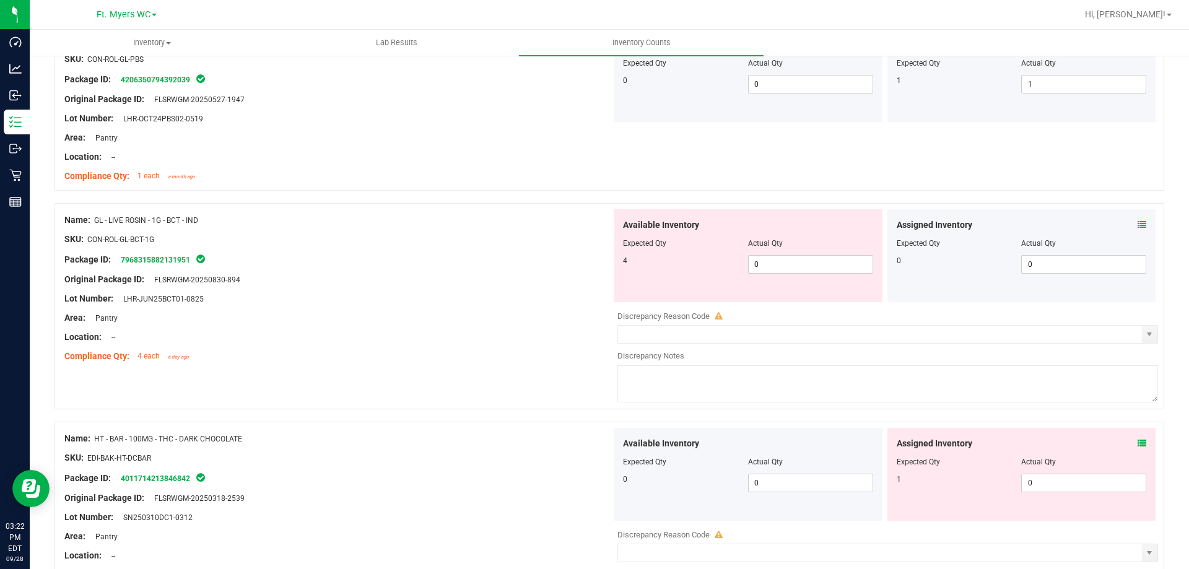
scroll to position [1920, 0]
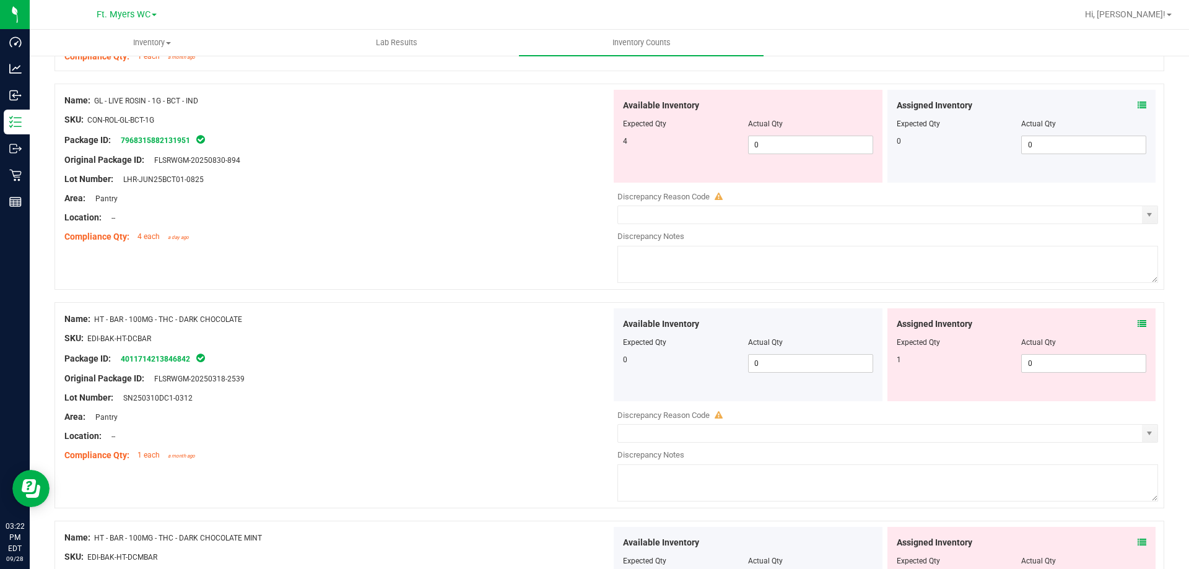
click at [593, 106] on icon at bounding box center [1142, 105] width 9 height 9
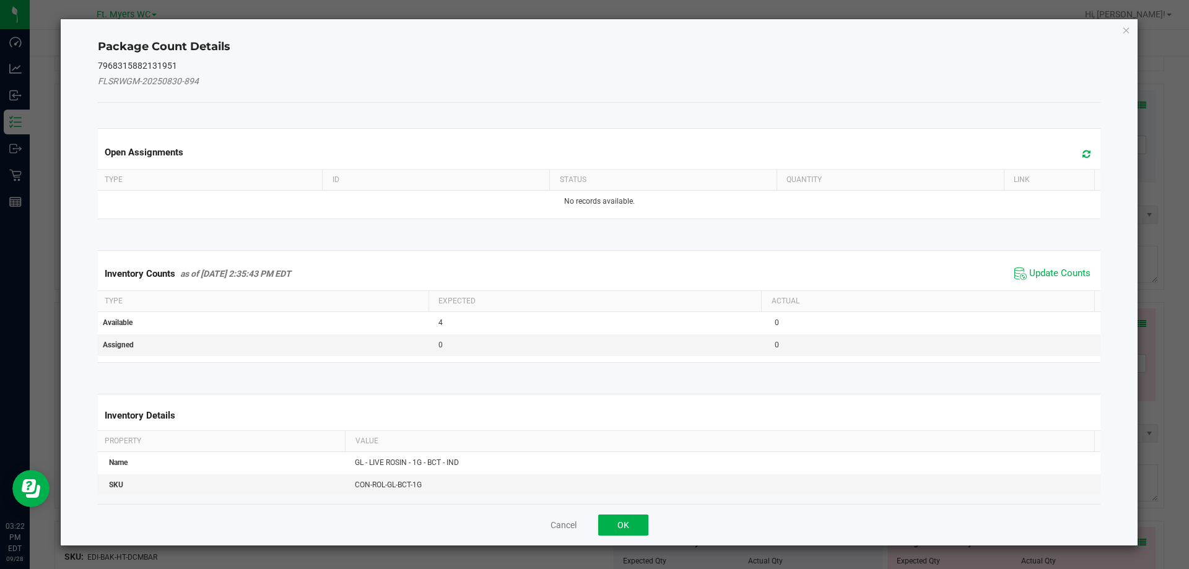
click at [593, 513] on div "Cancel OK" at bounding box center [599, 524] width 1003 height 41
click at [593, 525] on button "OK" at bounding box center [623, 525] width 50 height 21
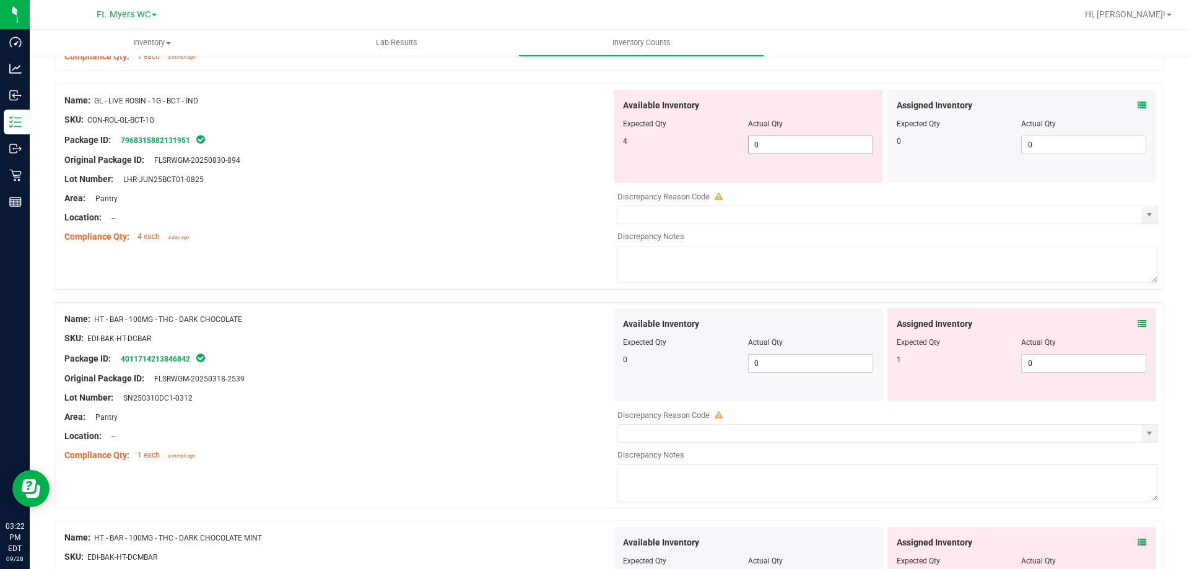
click at [593, 146] on span "0 0" at bounding box center [810, 145] width 125 height 19
click at [266, 134] on div "Package ID: 7968315882131951" at bounding box center [337, 140] width 547 height 15
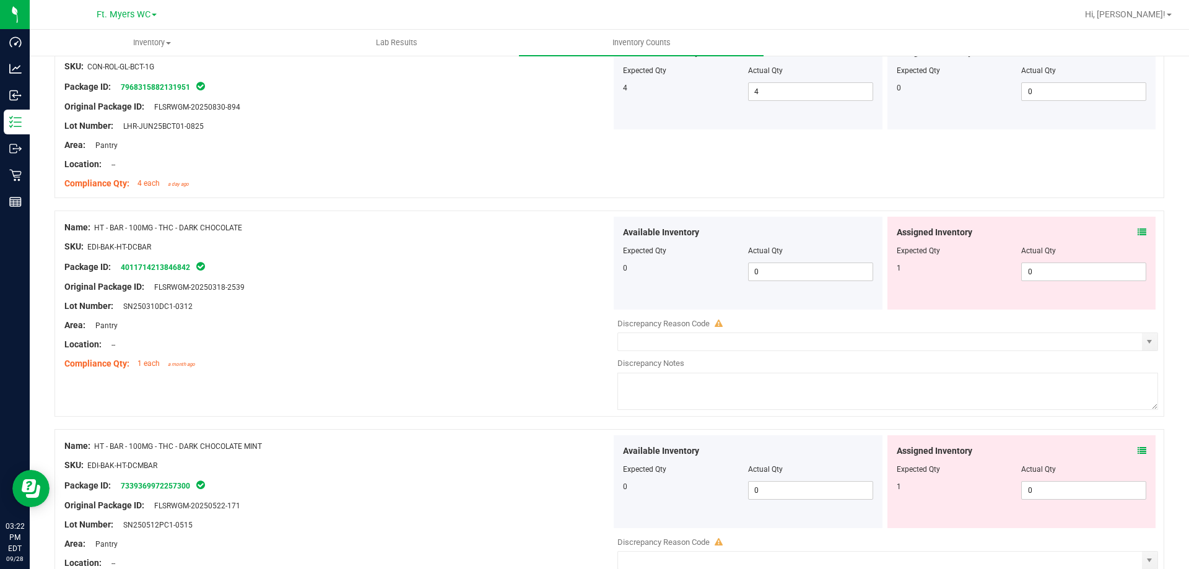
scroll to position [2044, 0]
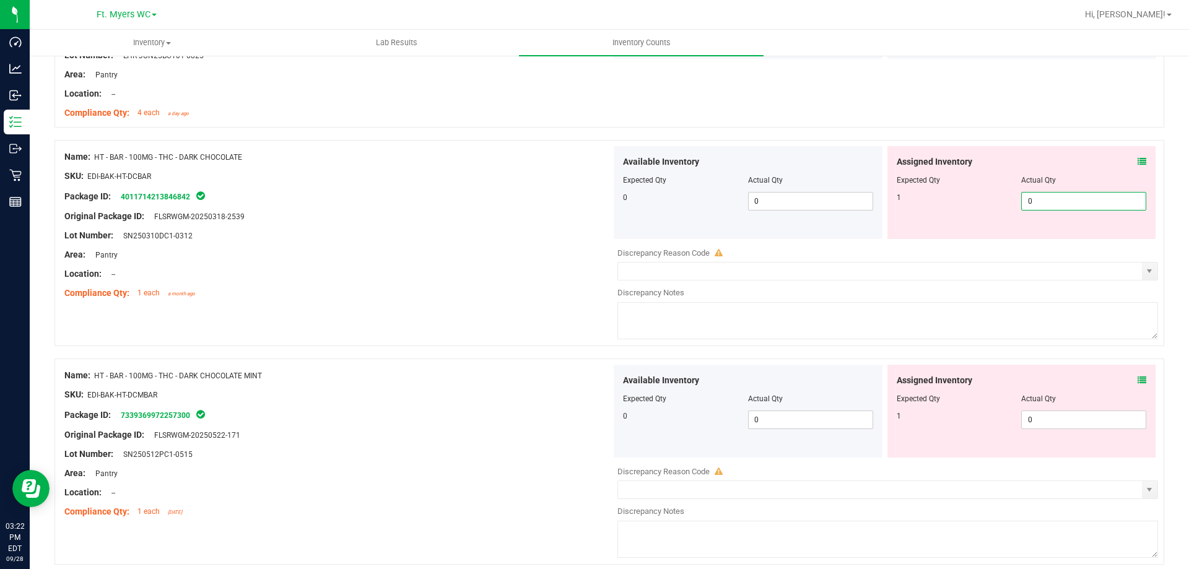
click at [593, 204] on span "0 0" at bounding box center [1083, 201] width 125 height 19
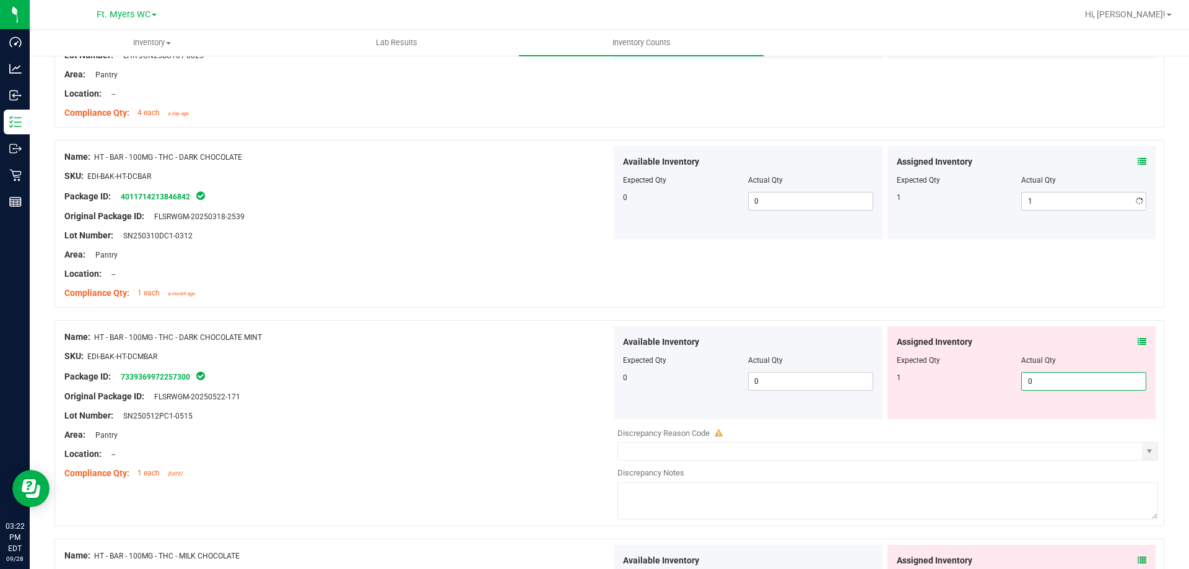
click at [593, 426] on div "Available Inventory Expected Qty Actual Qty 0 0 0" at bounding box center [884, 424] width 547 height 196
click at [166, 238] on div "Lot Number: SN250310DC1-0312" at bounding box center [337, 235] width 547 height 13
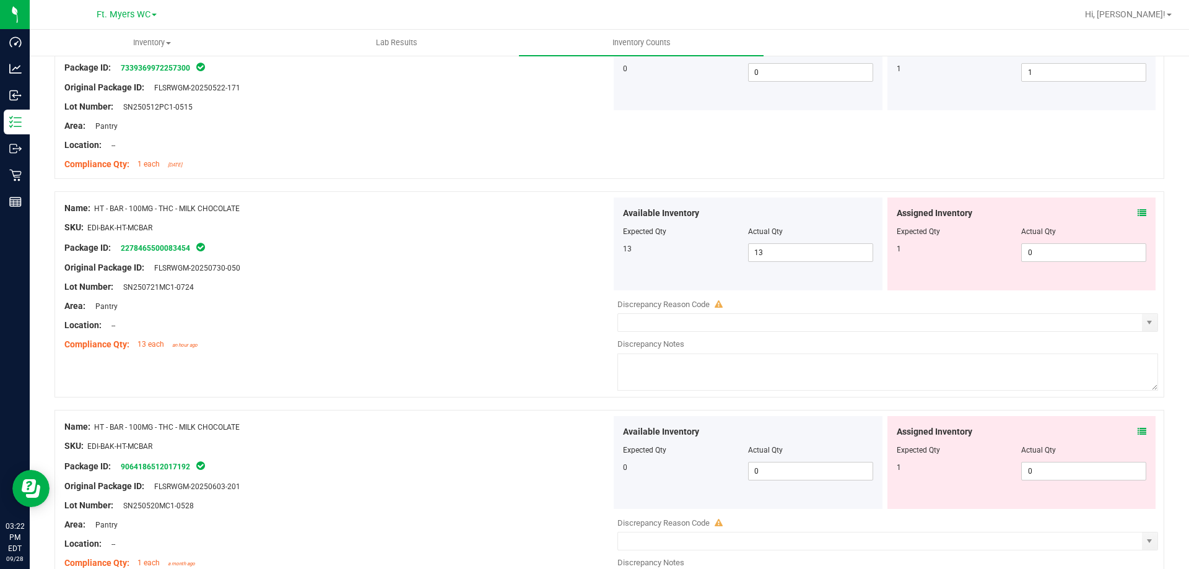
scroll to position [2354, 0]
click at [593, 250] on span "0 0" at bounding box center [1083, 252] width 125 height 19
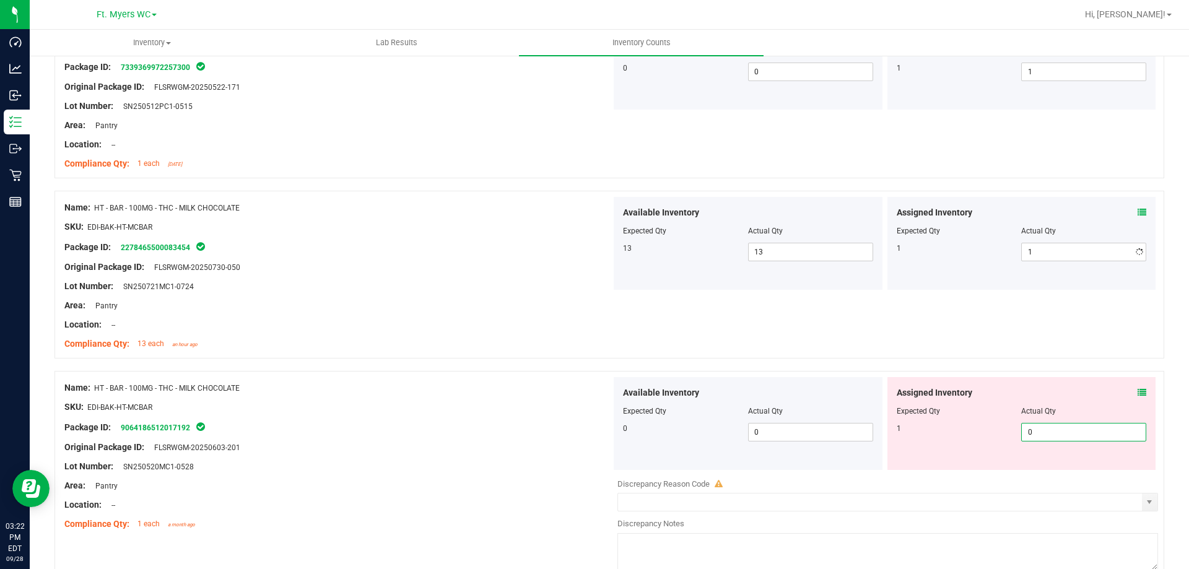
click at [593, 467] on div "Assigned Inventory Expected Qty Actual Qty 1 0 0" at bounding box center [1022, 423] width 269 height 93
click at [593, 346] on div "Name: HT - BAR - 100MG - THC - MILK CHOCOLATE SKU: EDI-BAK-HT-MCBAR Package ID:…" at bounding box center [610, 275] width 1110 height 168
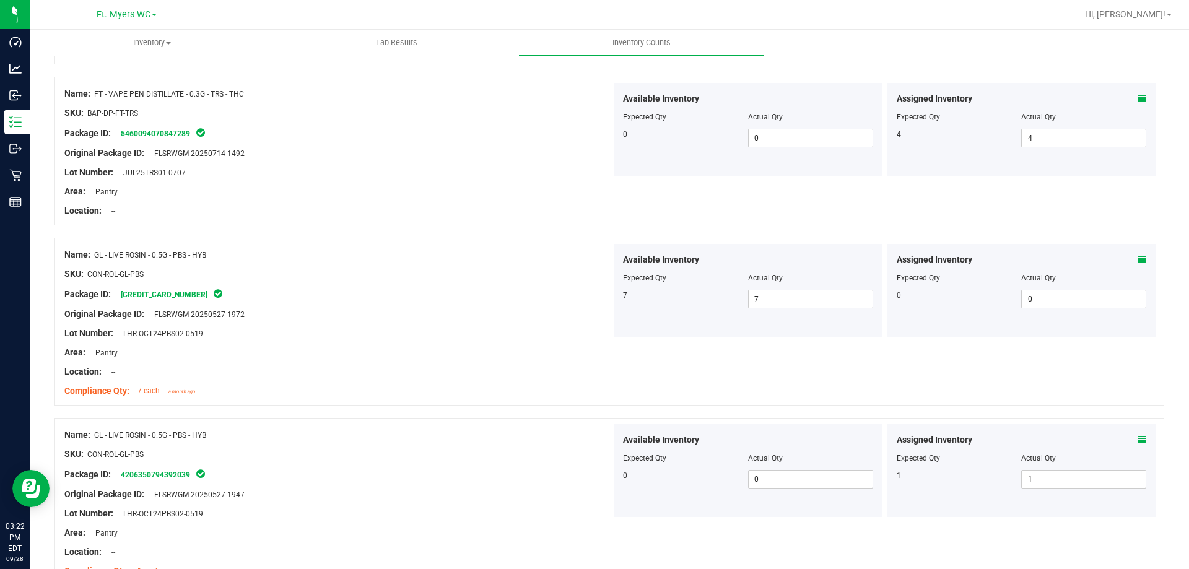
scroll to position [0, 0]
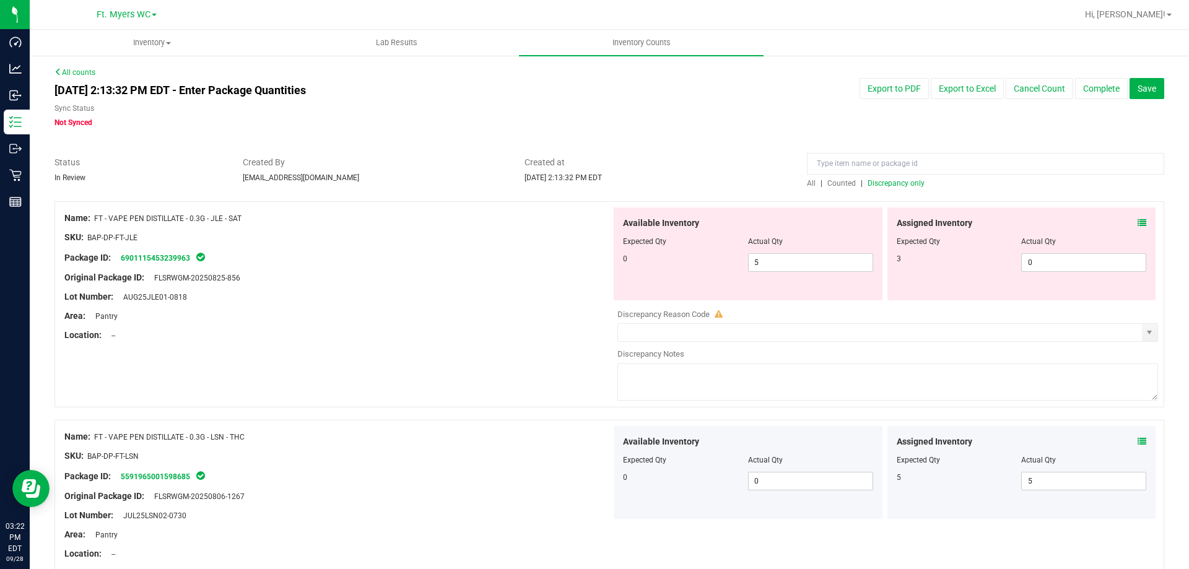
click at [593, 183] on span "Discrepancy only" at bounding box center [896, 183] width 57 height 9
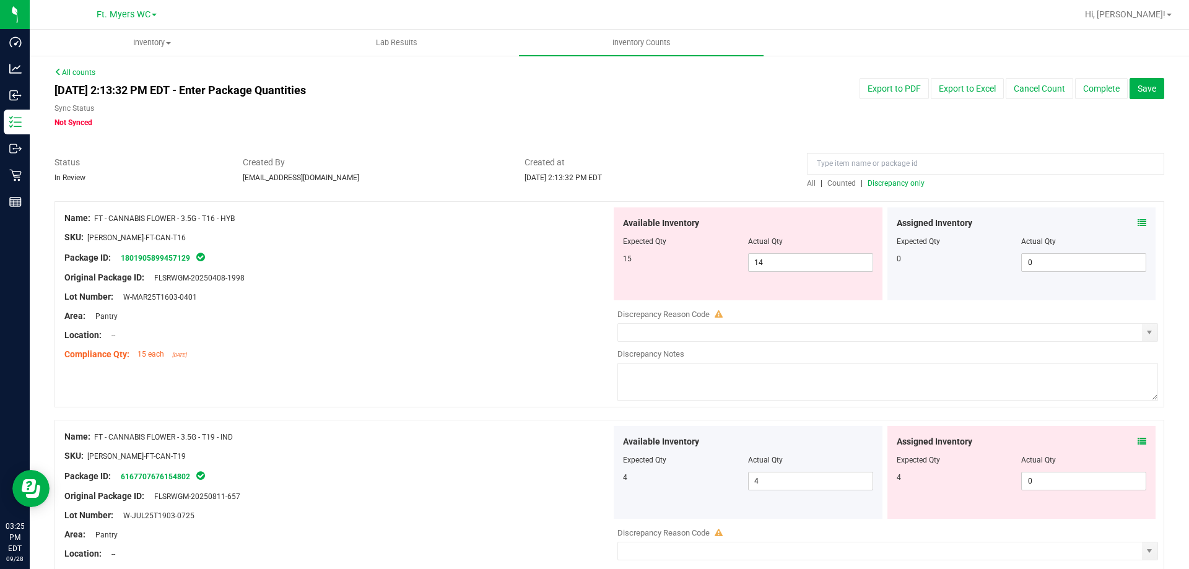
click at [593, 185] on span "Discrepancy only" at bounding box center [896, 183] width 57 height 9
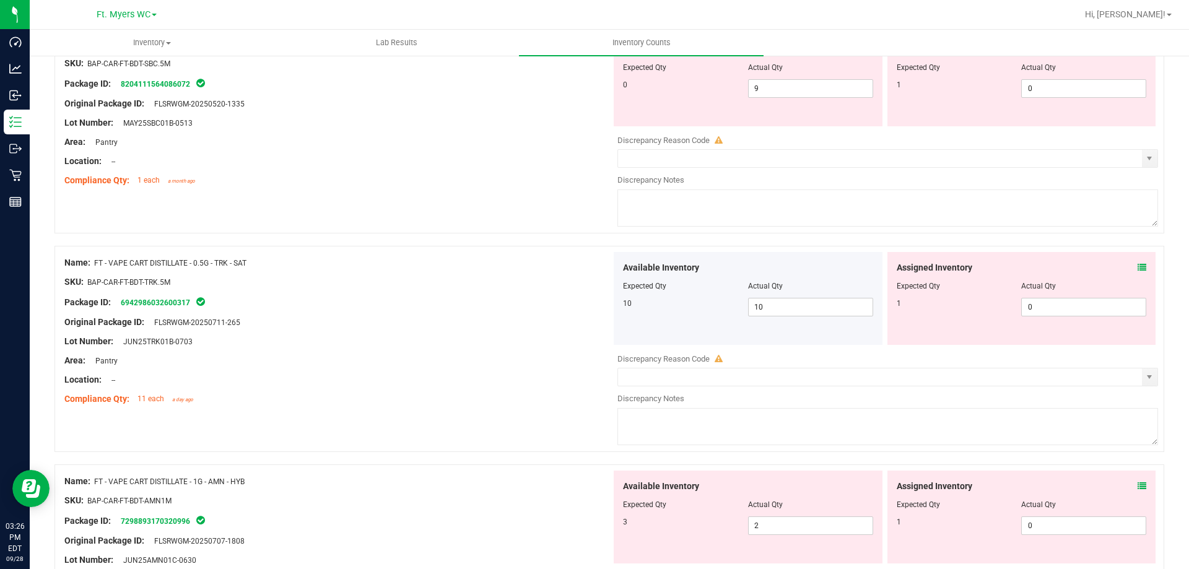
scroll to position [4047, 0]
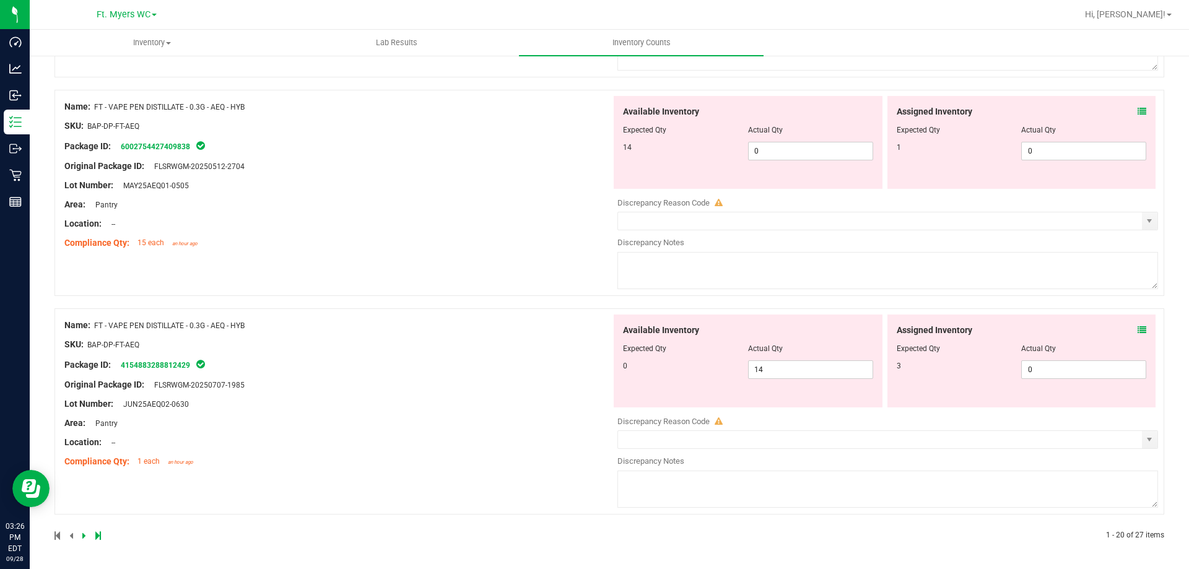
click at [94, 536] on div at bounding box center [332, 535] width 555 height 11
click at [98, 532] on icon at bounding box center [98, 535] width 6 height 7
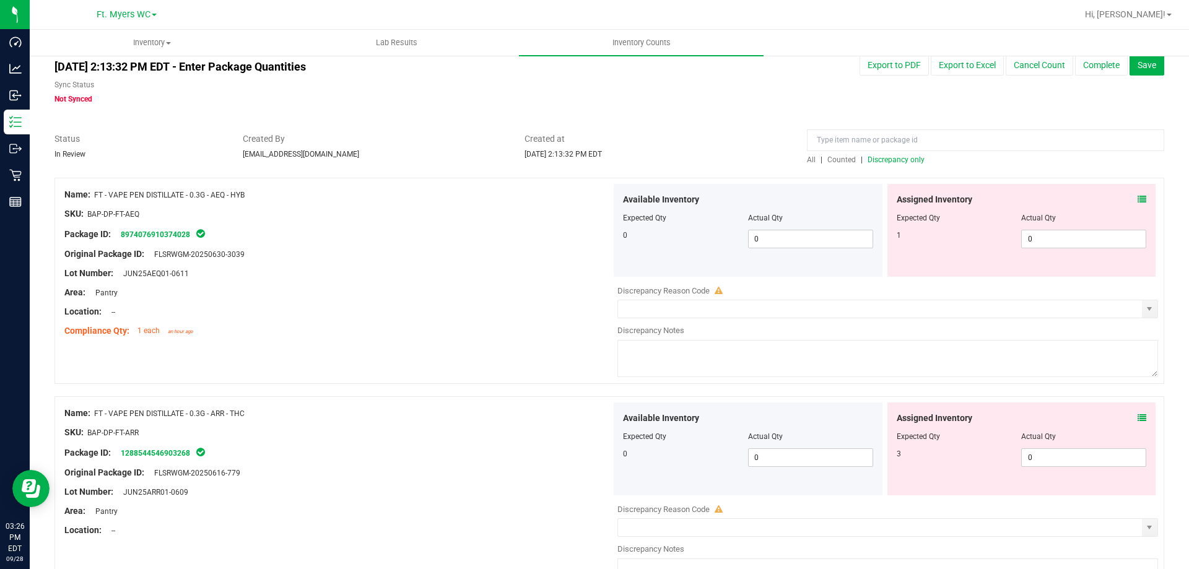
scroll to position [0, 0]
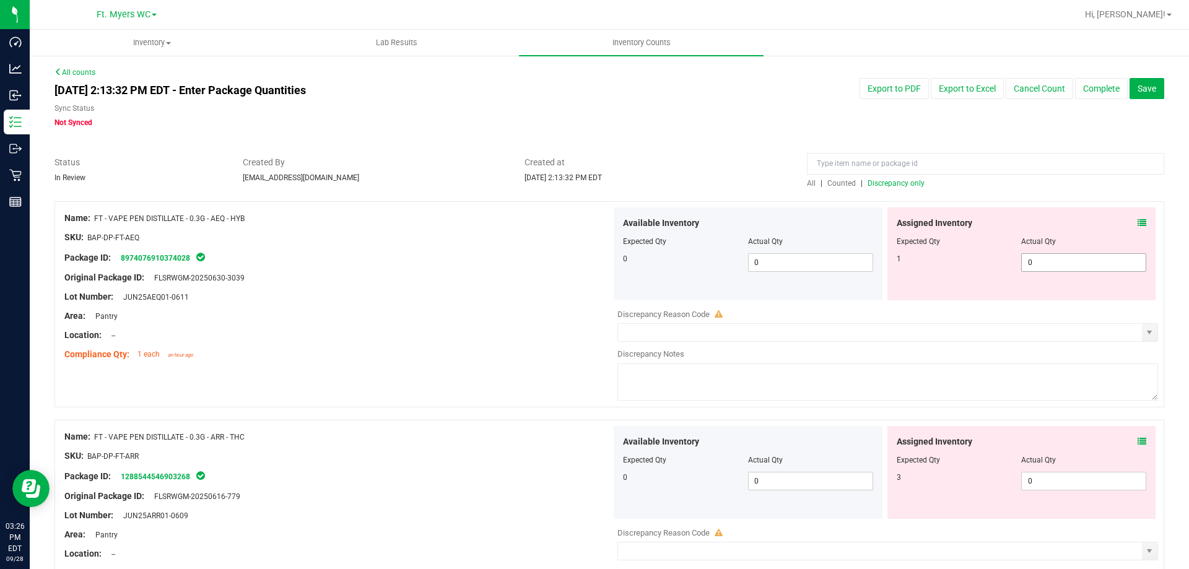
click at [593, 265] on span "0 0" at bounding box center [1083, 262] width 125 height 19
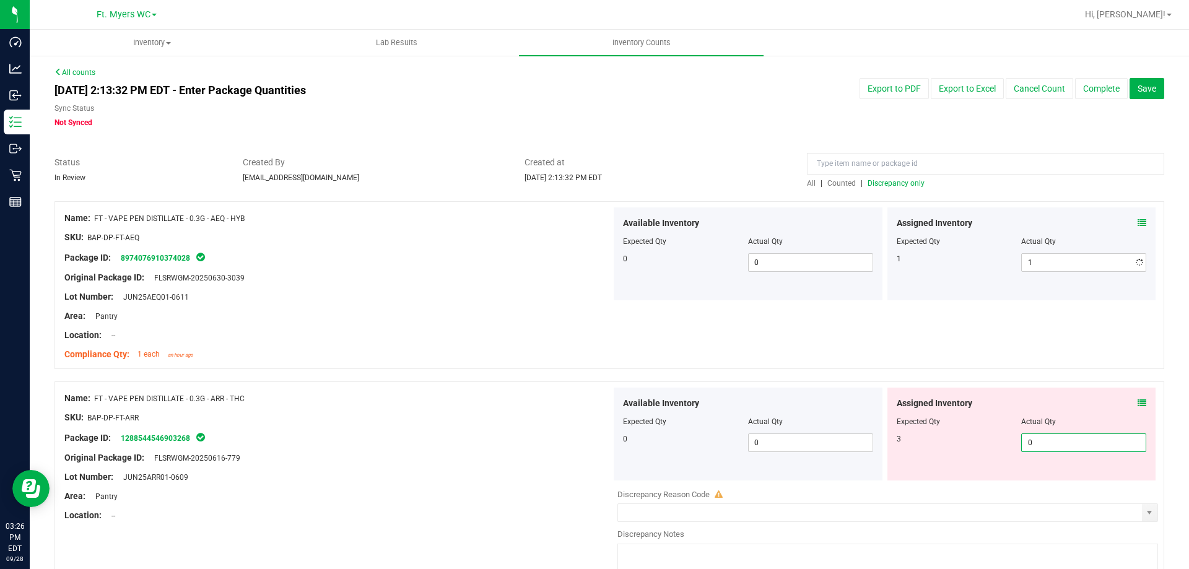
click at [593, 486] on div "Available Inventory Expected Qty Actual Qty 0 0 0" at bounding box center [884, 486] width 547 height 196
click at [593, 432] on div at bounding box center [1022, 430] width 250 height 6
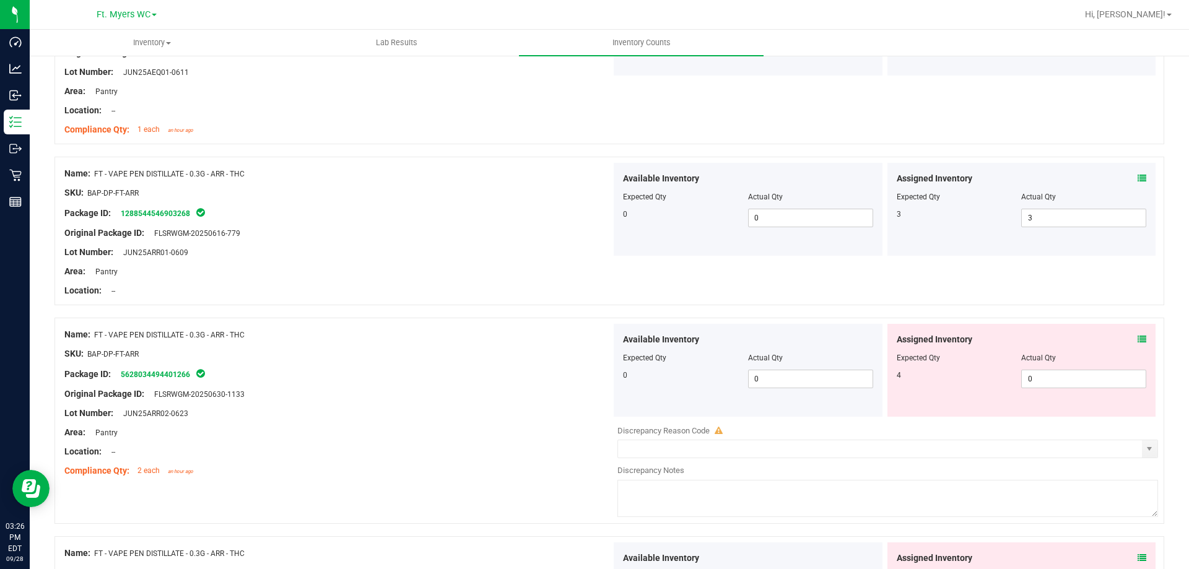
scroll to position [248, 0]
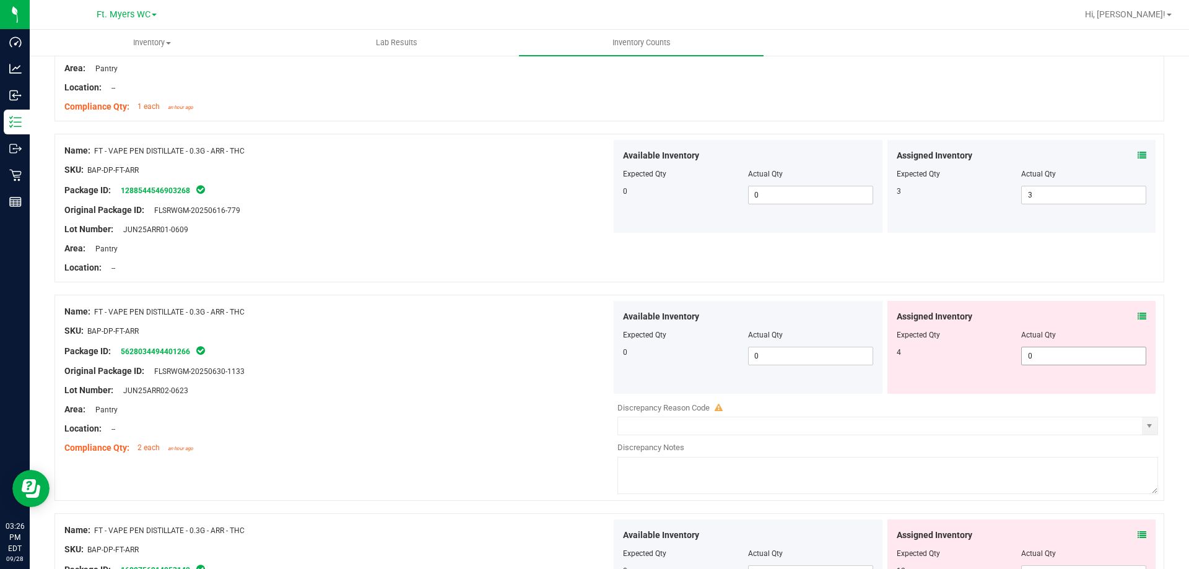
click at [593, 353] on span "0 0" at bounding box center [1083, 356] width 125 height 19
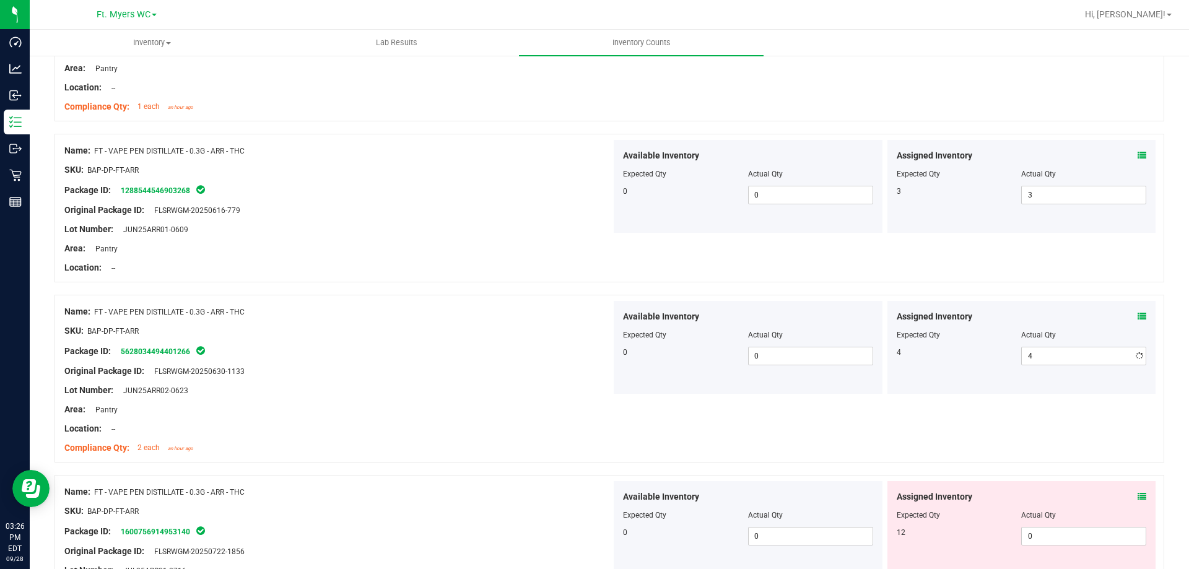
click at [593, 297] on div "Name: FT - VAPE PEN DISTILLATE - 0.3G - ARR - THC SKU: BAP-DP-FT-ARR Package ID…" at bounding box center [610, 379] width 1110 height 168
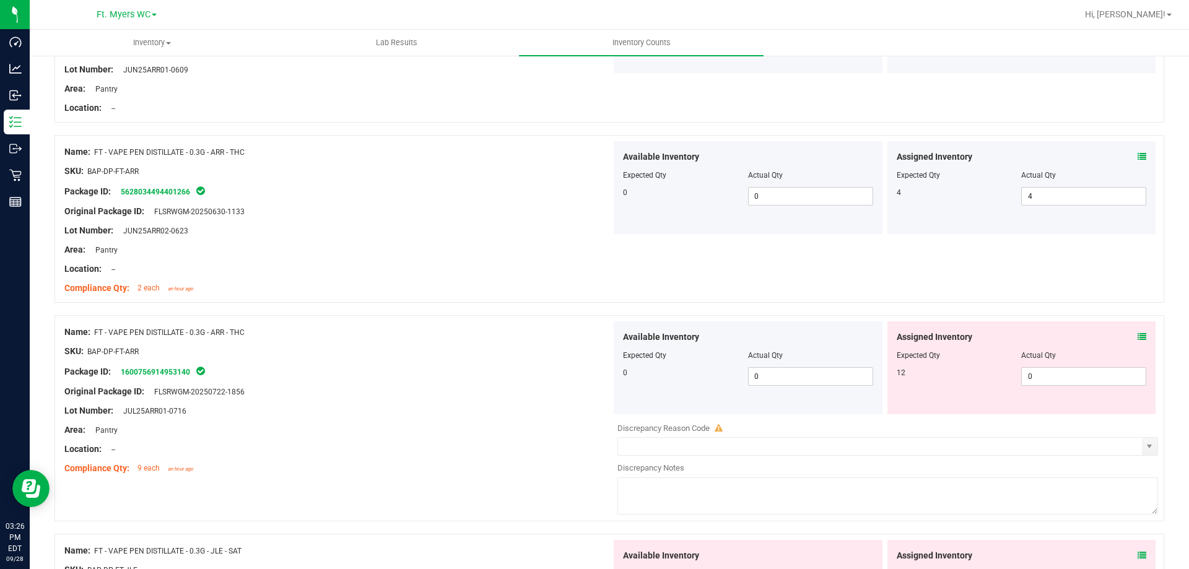
scroll to position [434, 0]
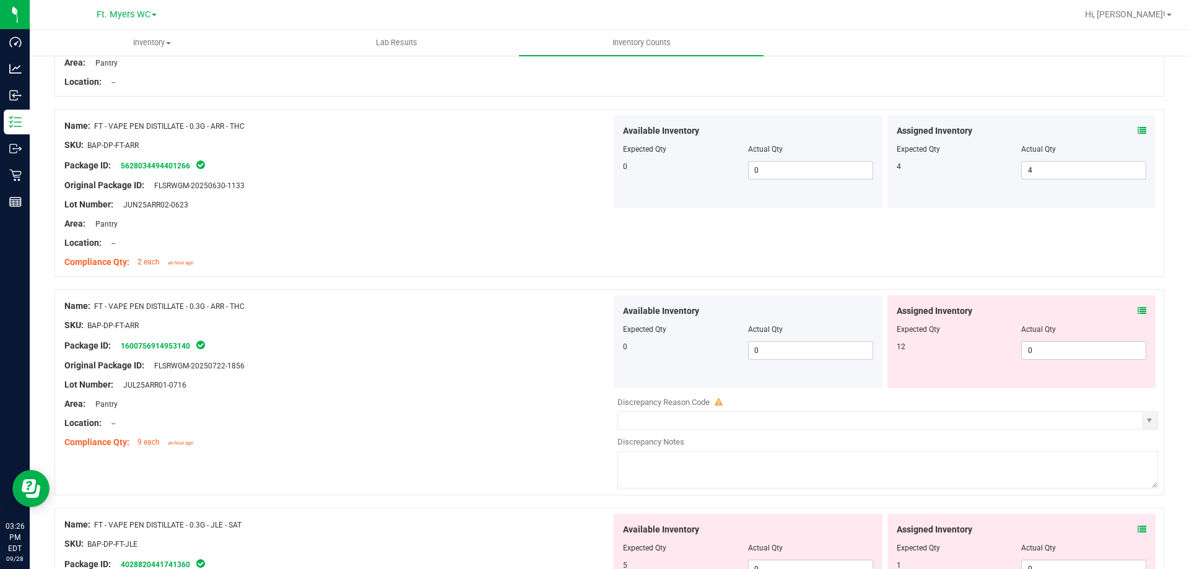
click at [593, 361] on div "Assigned Inventory Expected Qty Actual Qty 12 0 0" at bounding box center [1022, 341] width 269 height 93
click at [593, 354] on span "0 0" at bounding box center [1083, 350] width 125 height 19
click at [593, 319] on div at bounding box center [1022, 321] width 250 height 6
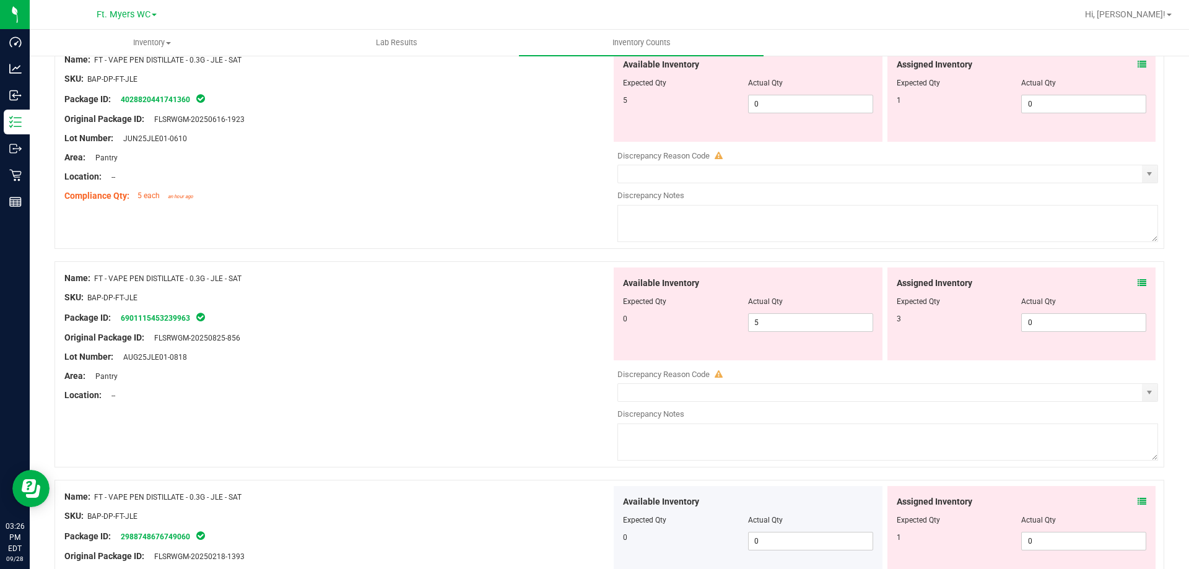
scroll to position [867, 0]
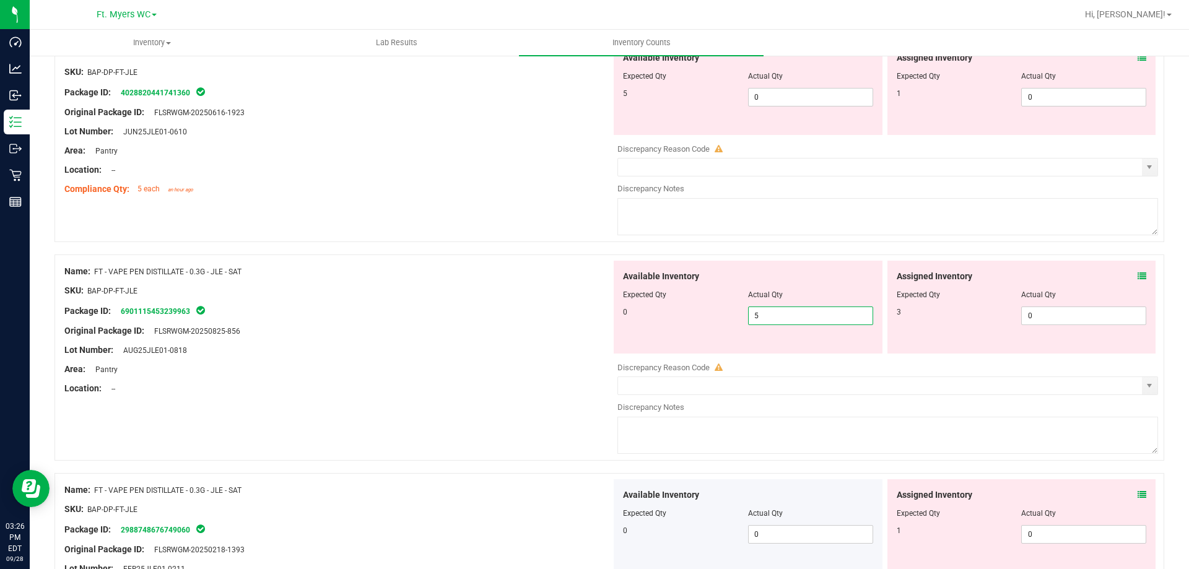
drag, startPoint x: 820, startPoint y: 318, endPoint x: 708, endPoint y: 327, distance: 112.4
click at [593, 327] on div "Available Inventory Expected Qty Actual Qty 0 5 5" at bounding box center [748, 307] width 269 height 93
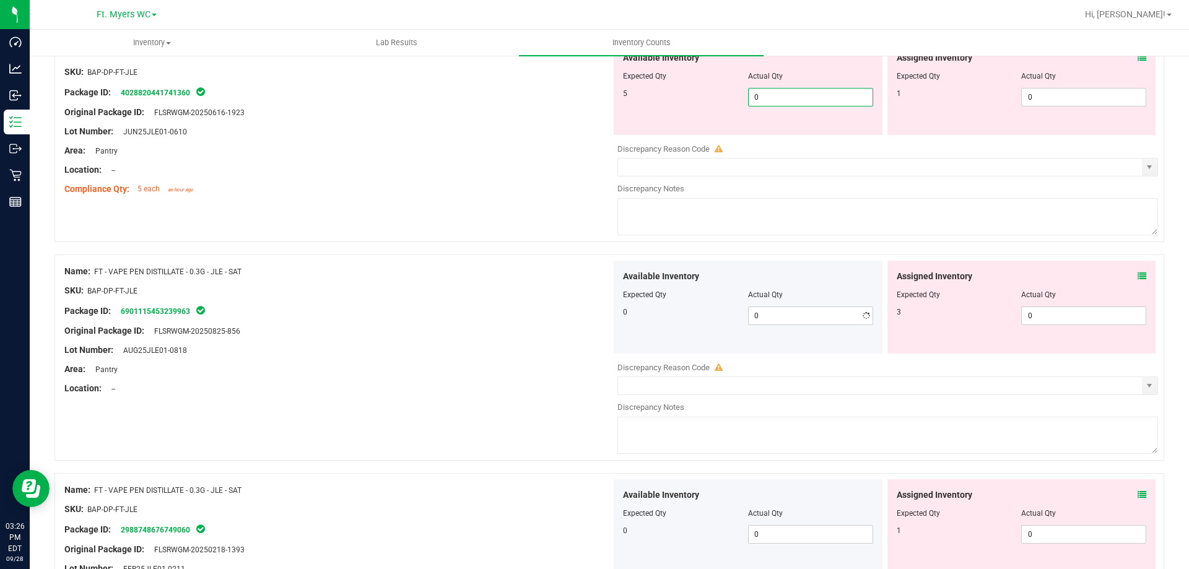
click at [593, 93] on span "0 0" at bounding box center [810, 97] width 125 height 19
click at [414, 165] on div "Location: --" at bounding box center [337, 170] width 547 height 13
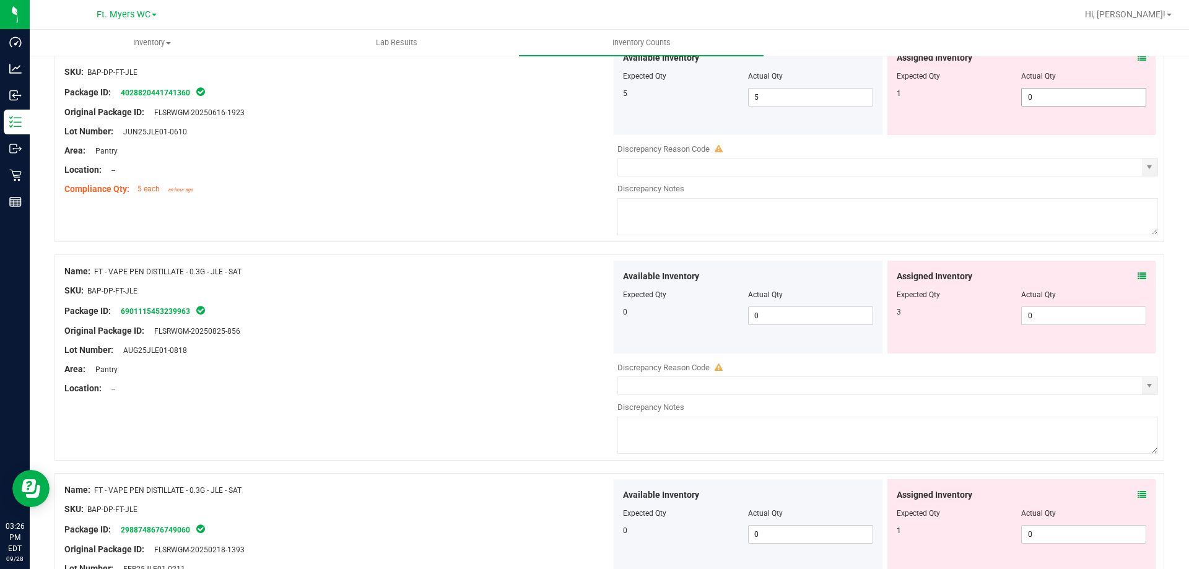
click at [593, 102] on span "0 0" at bounding box center [1083, 97] width 125 height 19
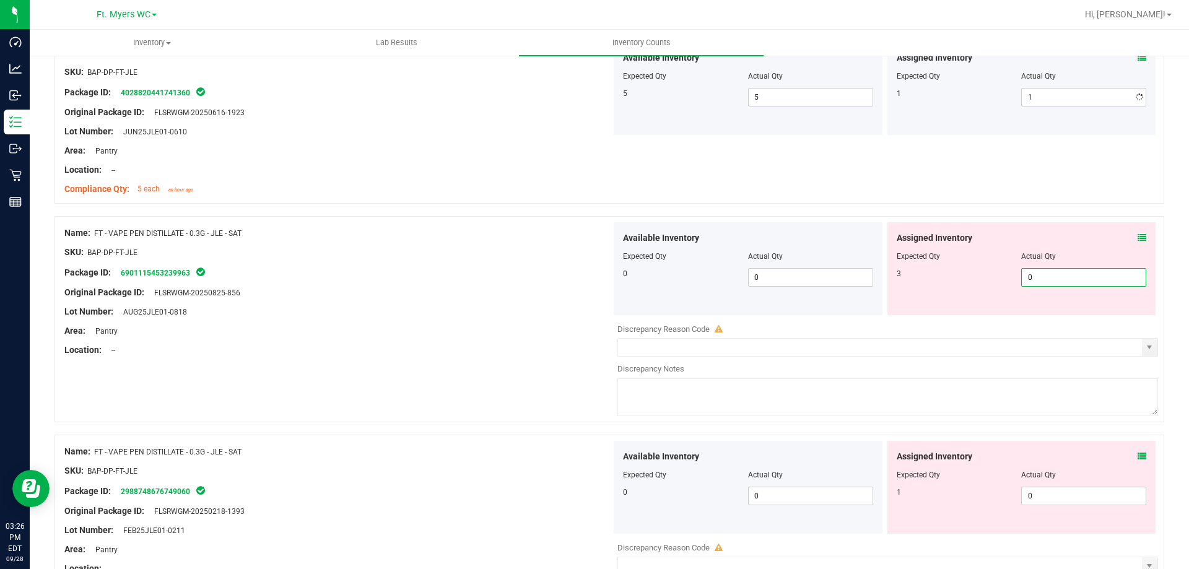
click at [593, 322] on div "Available Inventory Expected Qty Actual Qty 0 0 0" at bounding box center [884, 320] width 547 height 196
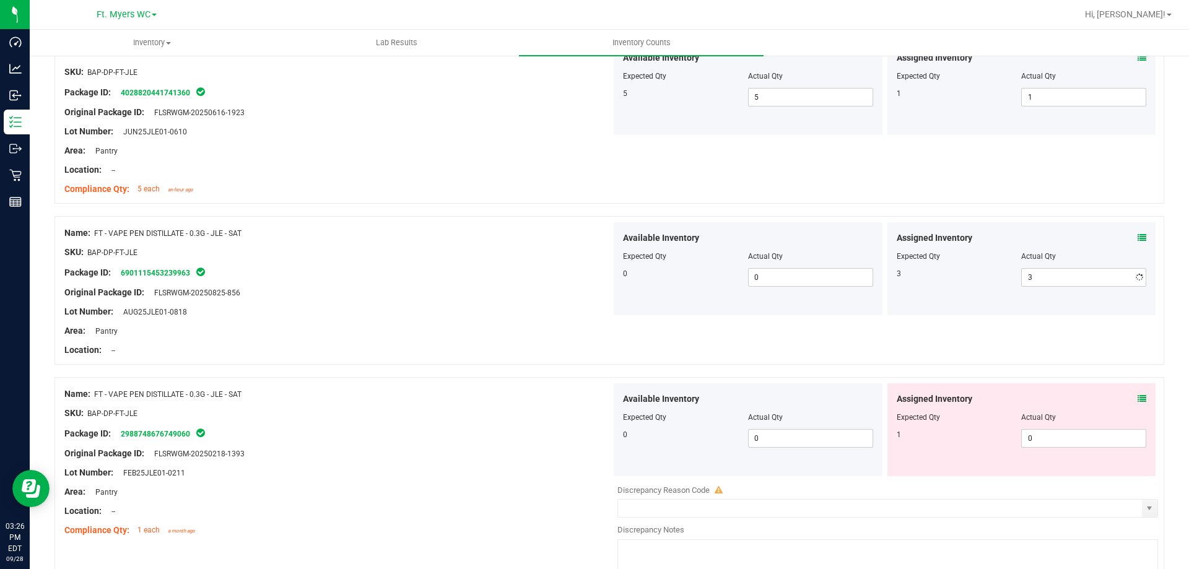
click at [297, 344] on div "Location: --" at bounding box center [337, 350] width 547 height 13
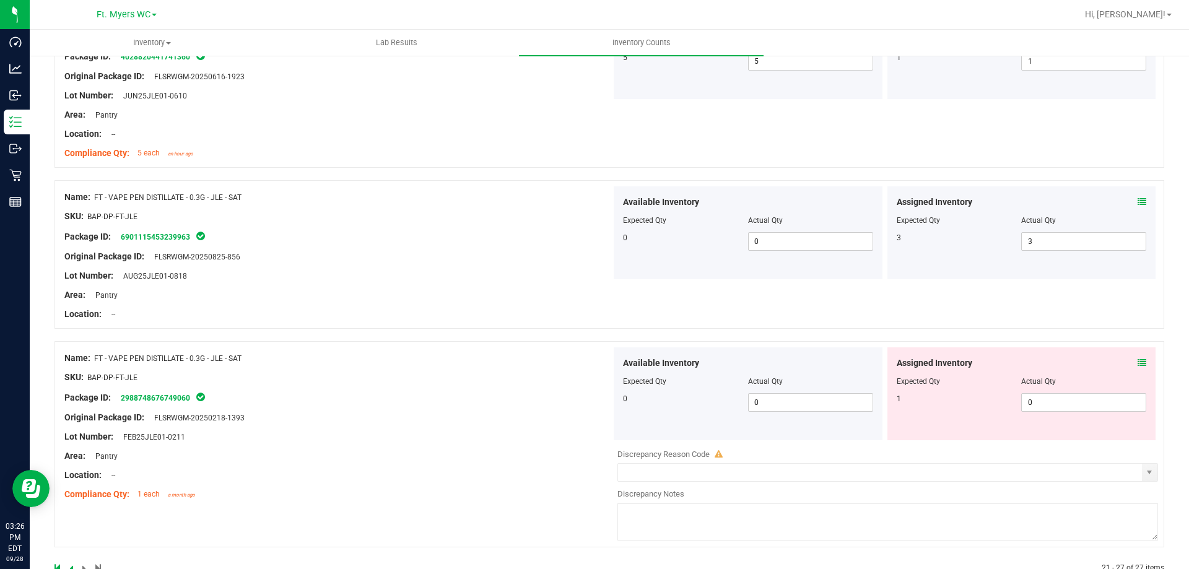
scroll to position [936, 0]
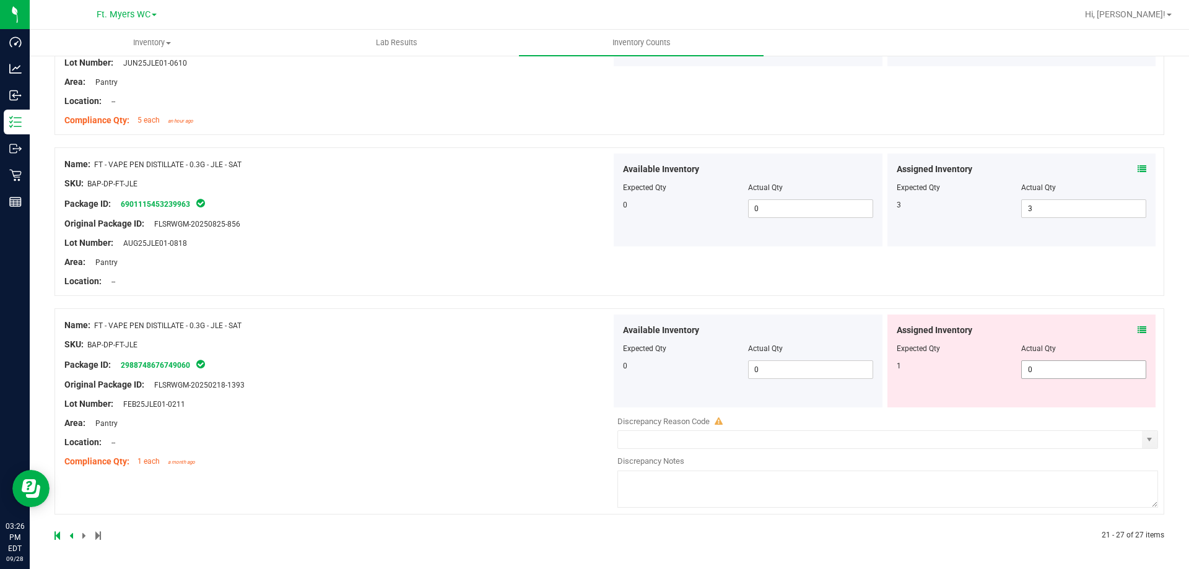
click at [593, 363] on span "0 0" at bounding box center [1083, 369] width 125 height 19
click at [71, 262] on div "Name: FT - VAPE PEN DISTILLATE - 0.3G - JLE - SAT SKU: BAP-DP-FT-JLE Package ID…" at bounding box center [337, 223] width 547 height 139
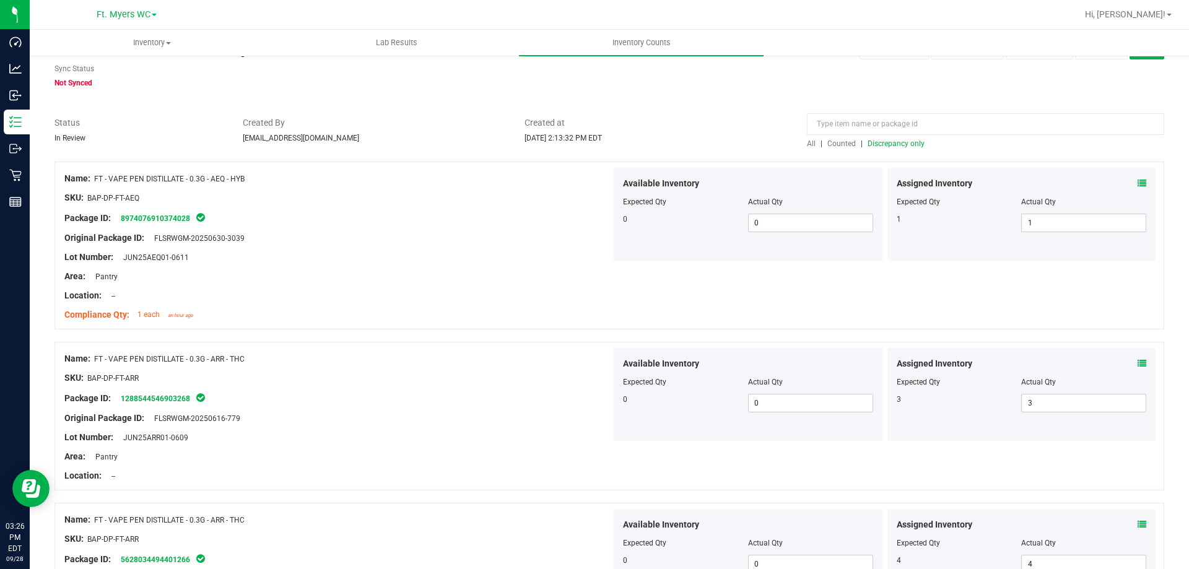
scroll to position [0, 0]
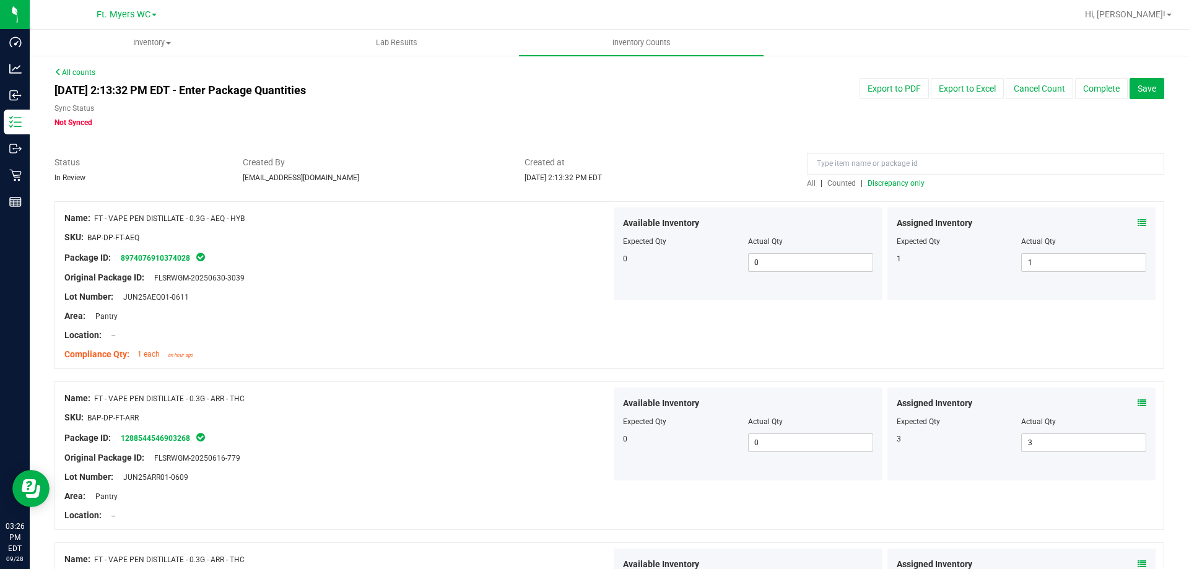
click at [593, 184] on span "Discrepancy only" at bounding box center [896, 183] width 57 height 9
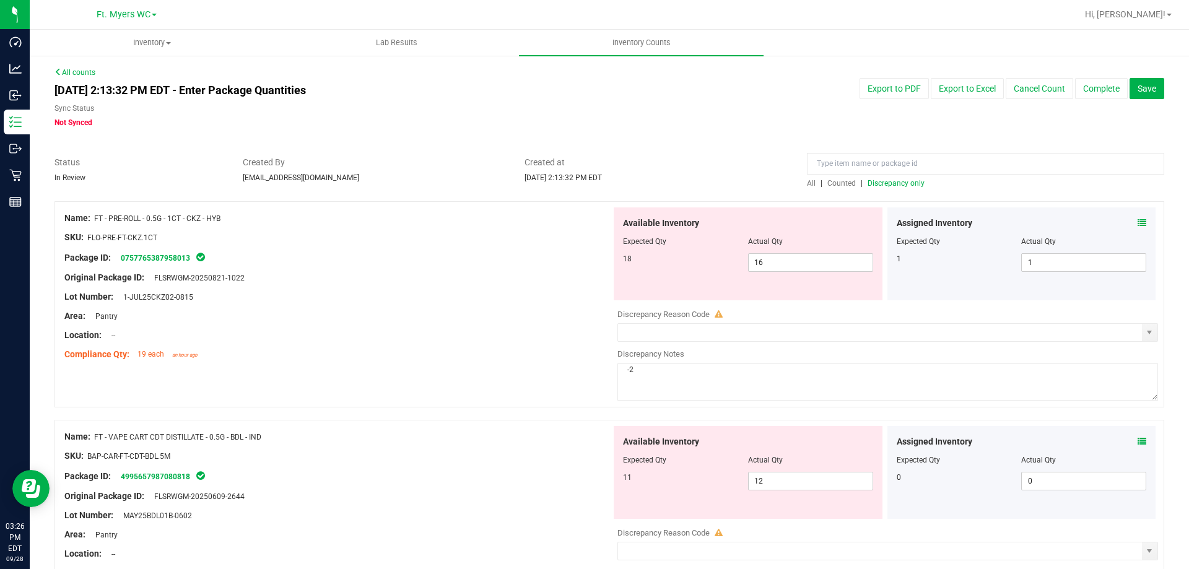
drag, startPoint x: 442, startPoint y: 244, endPoint x: 445, endPoint y: 286, distance: 41.7
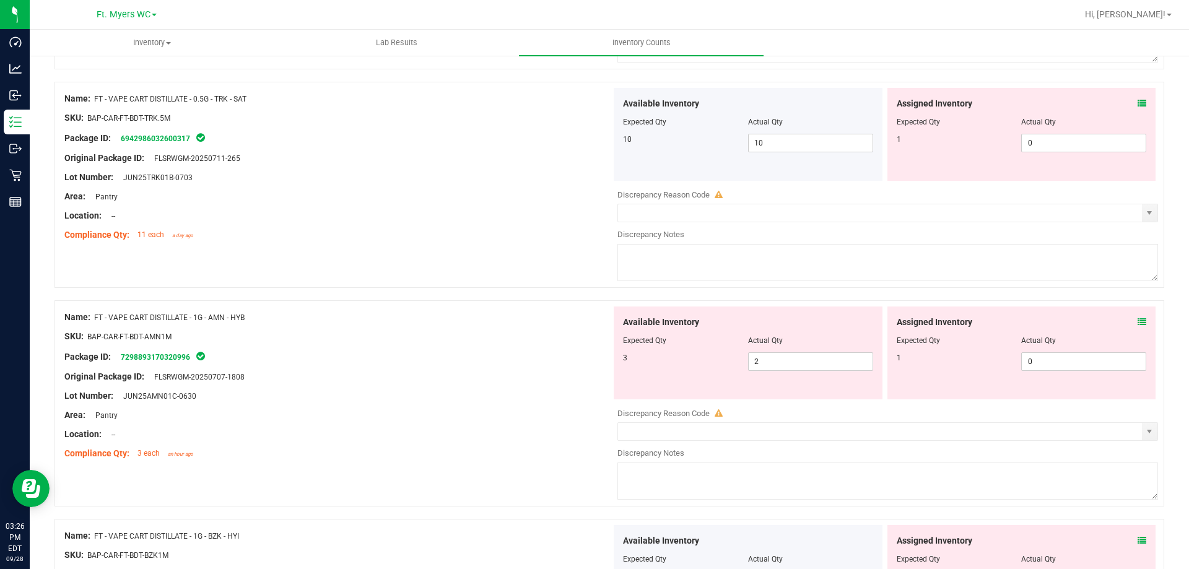
scroll to position [3828, 0]
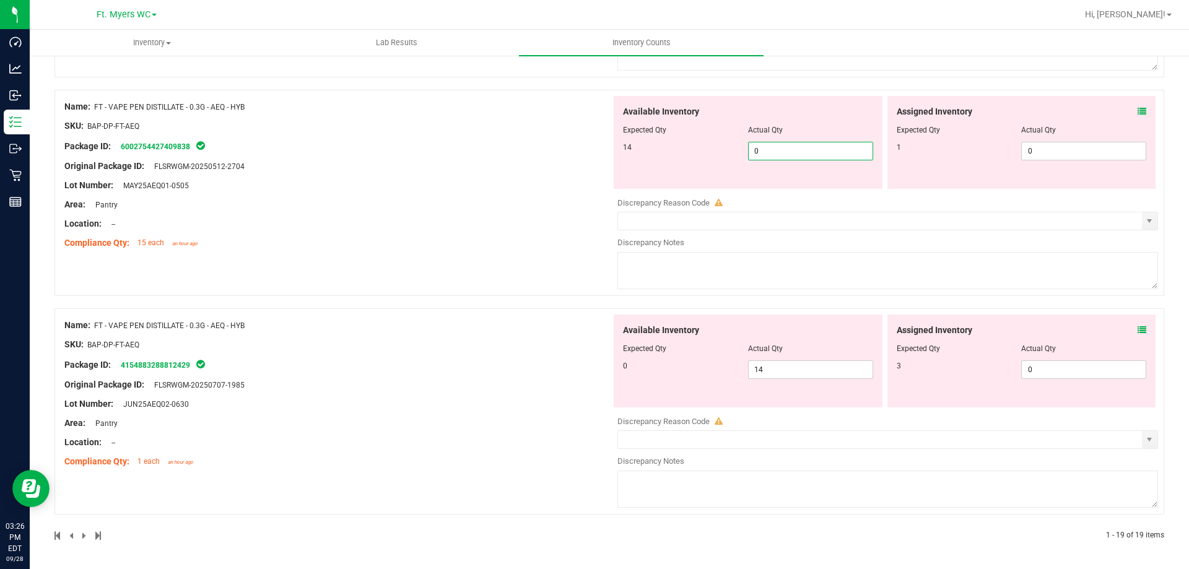
click at [593, 151] on span "0 0" at bounding box center [810, 151] width 125 height 19
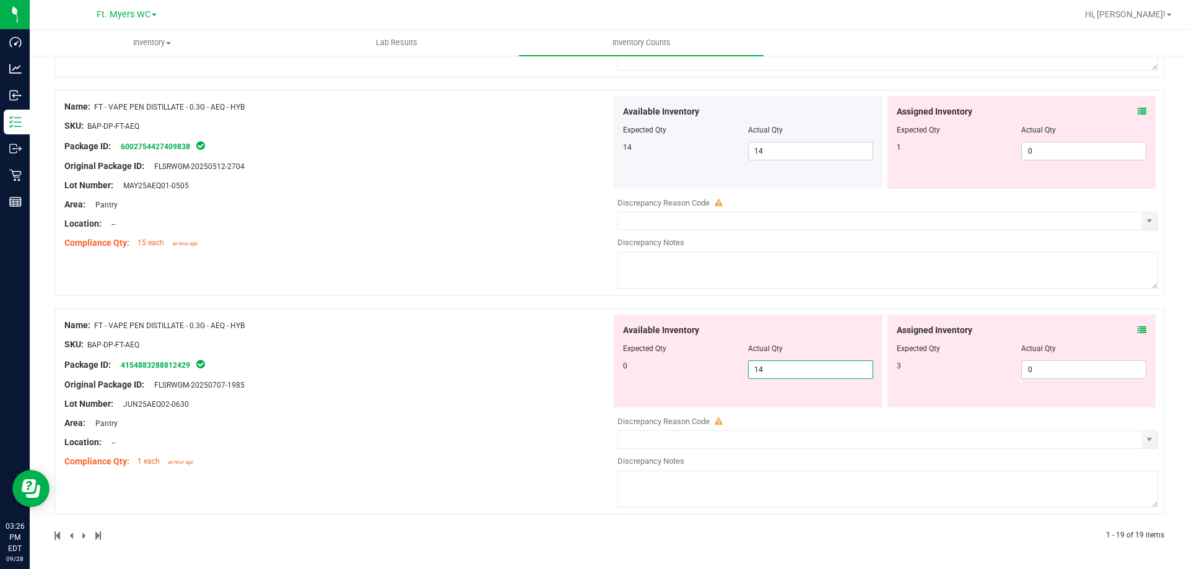
drag, startPoint x: 815, startPoint y: 370, endPoint x: 473, endPoint y: 354, distance: 342.9
click at [473, 354] on div "Name: FT - VAPE PEN DISTILLATE - 0.3G - AEQ - HYB SKU: BAP-DP-FT-AEQ Package ID…" at bounding box center [610, 411] width 1110 height 206
drag, startPoint x: 473, startPoint y: 354, endPoint x: 758, endPoint y: 315, distance: 287.6
click at [473, 352] on div at bounding box center [337, 354] width 547 height 6
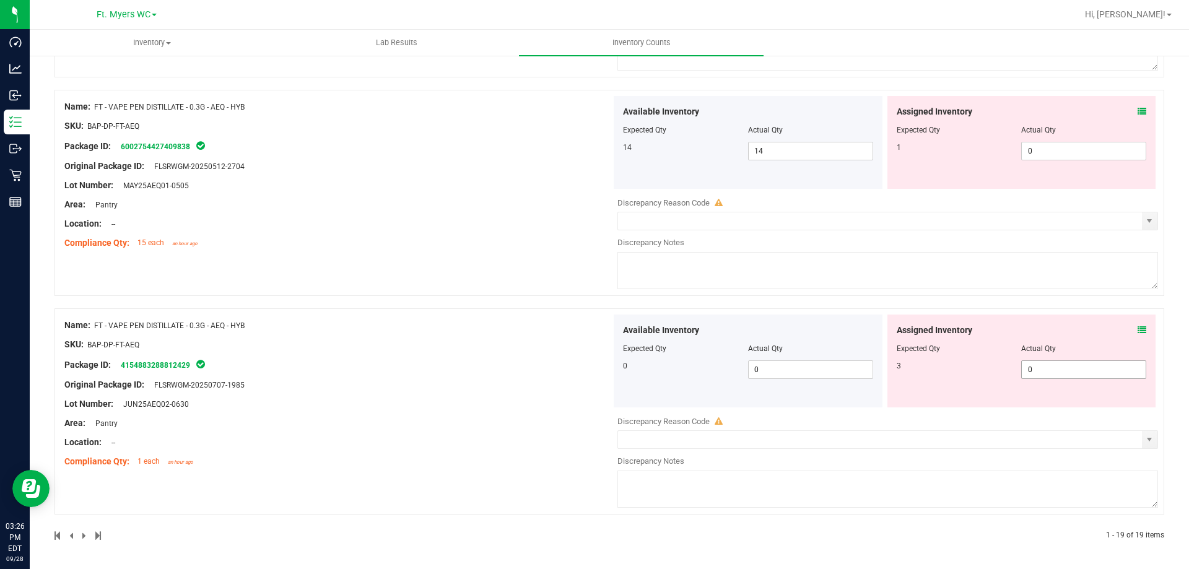
click at [593, 370] on span "0 0" at bounding box center [1083, 369] width 125 height 19
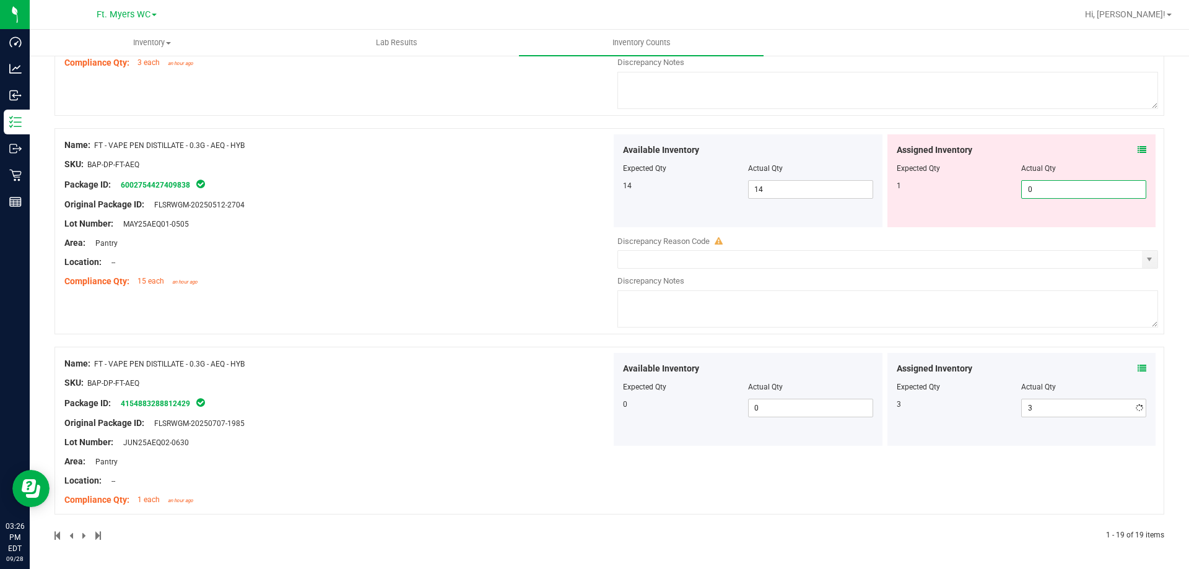
click at [593, 151] on div "Assigned Inventory Expected Qty Actual Qty 1 0 0" at bounding box center [1022, 180] width 269 height 93
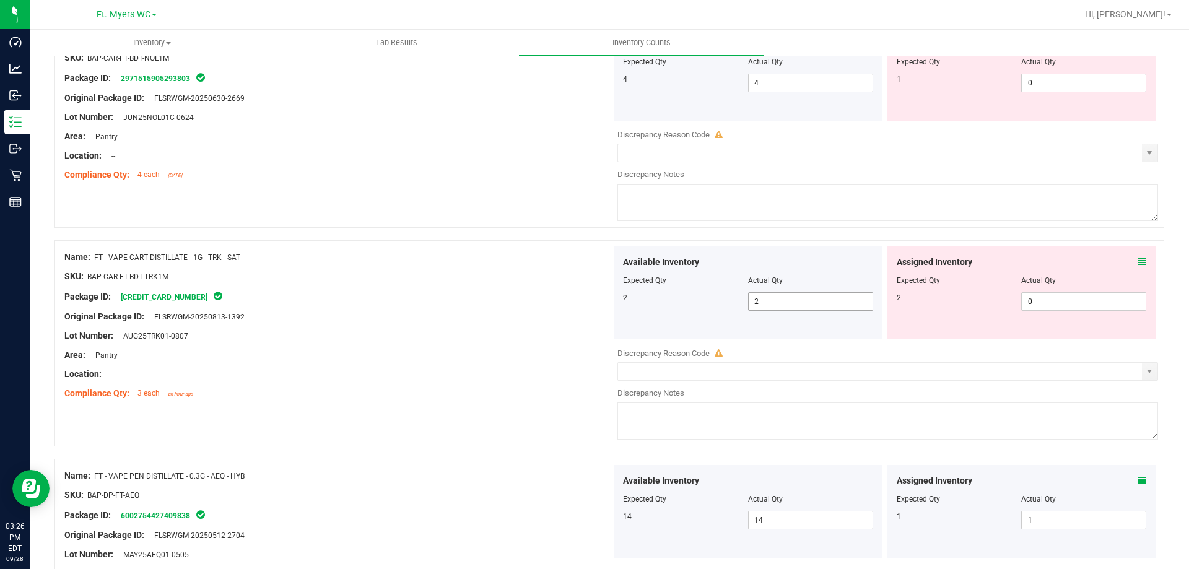
scroll to position [3442, 0]
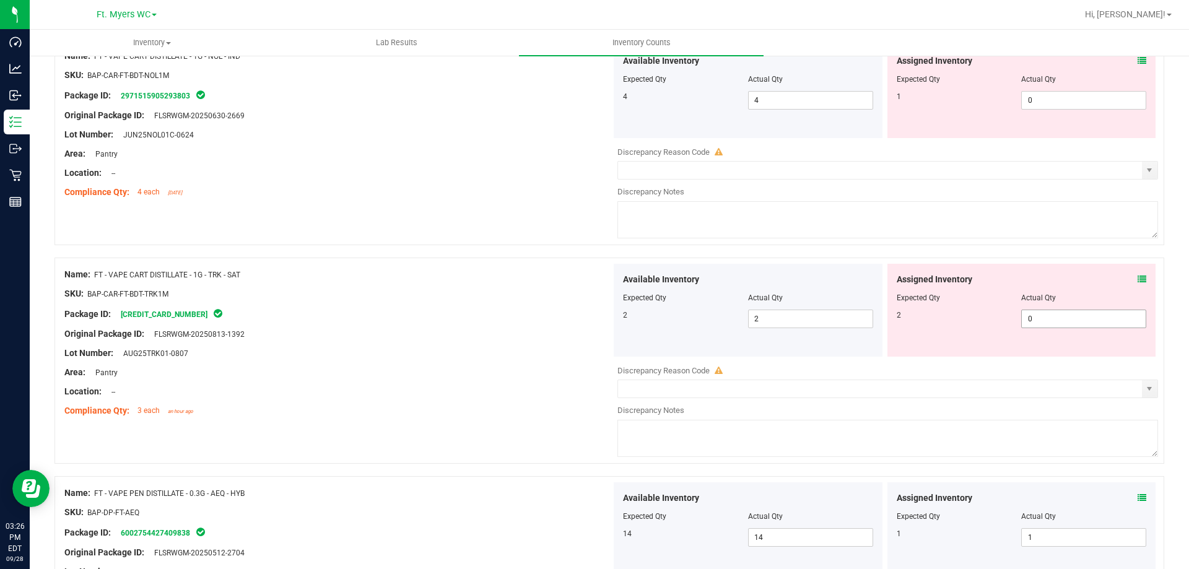
click at [593, 318] on span "0 0" at bounding box center [1083, 319] width 125 height 19
click at [593, 123] on div "Assigned Inventory Expected Qty Actual Qty 1 0 0" at bounding box center [1022, 91] width 269 height 93
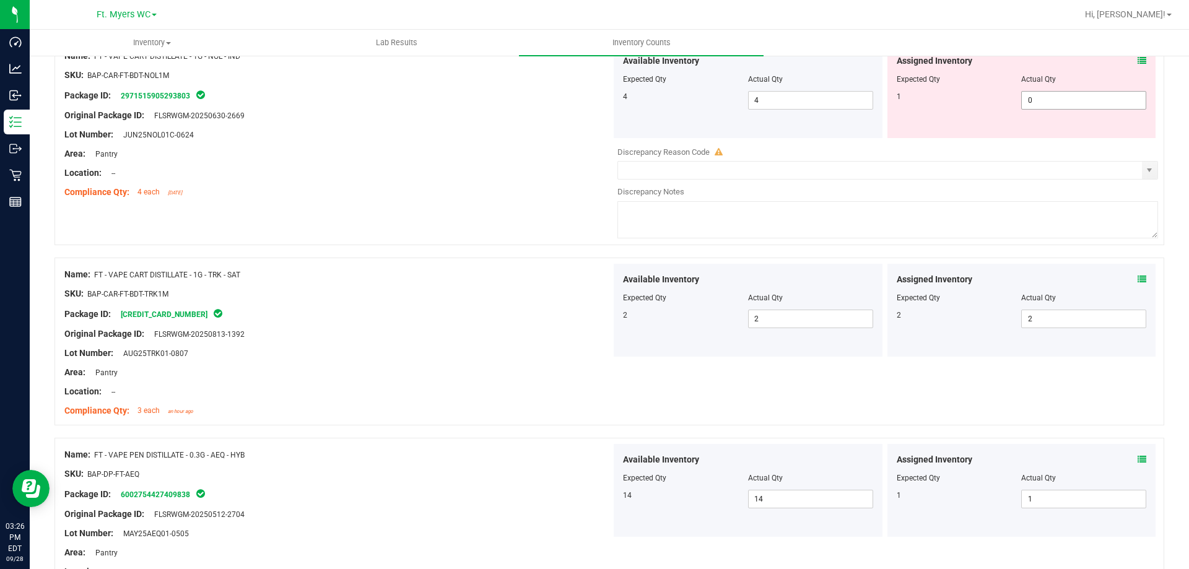
click at [593, 105] on span "0 0" at bounding box center [1083, 100] width 125 height 19
click at [593, 136] on div "Assigned Inventory Expected Qty Actual Qty 1 1 1" at bounding box center [1022, 91] width 269 height 93
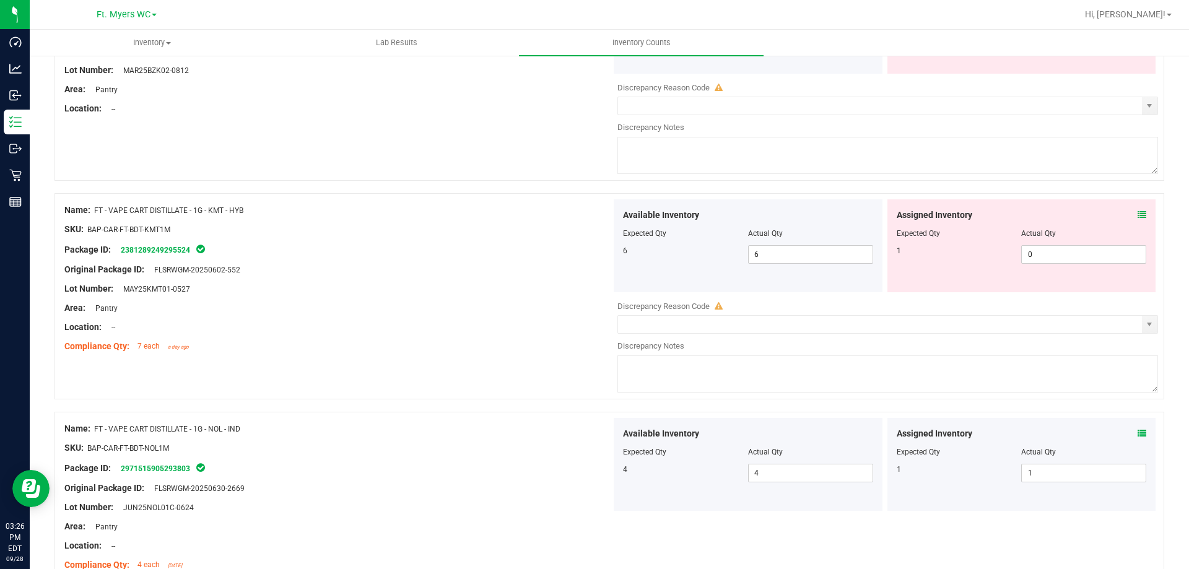
scroll to position [3008, 0]
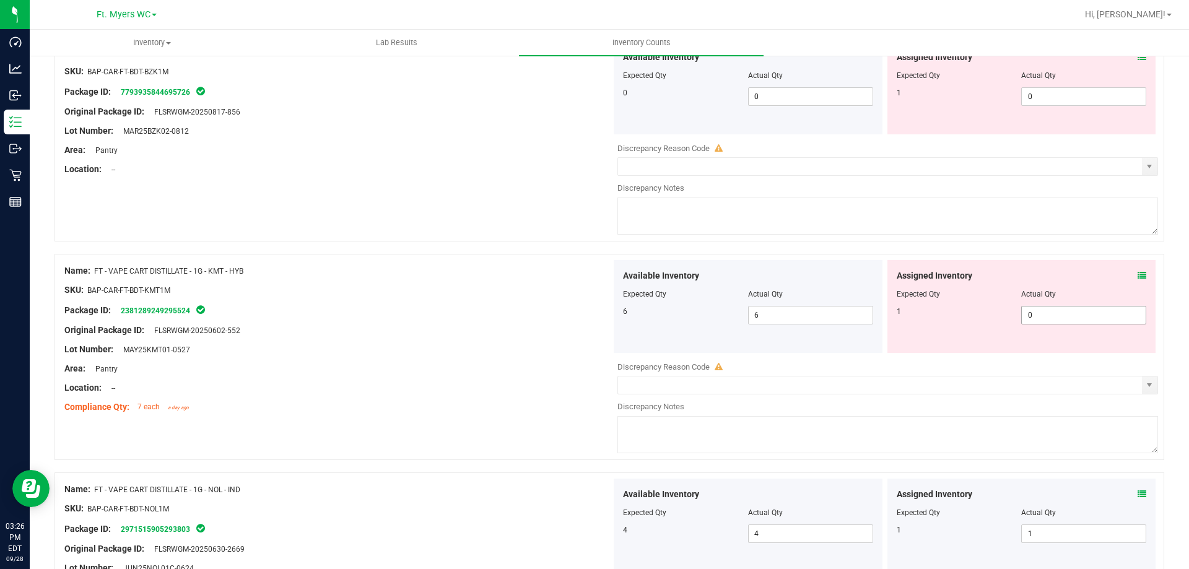
click at [593, 312] on span "0 0" at bounding box center [1083, 315] width 125 height 19
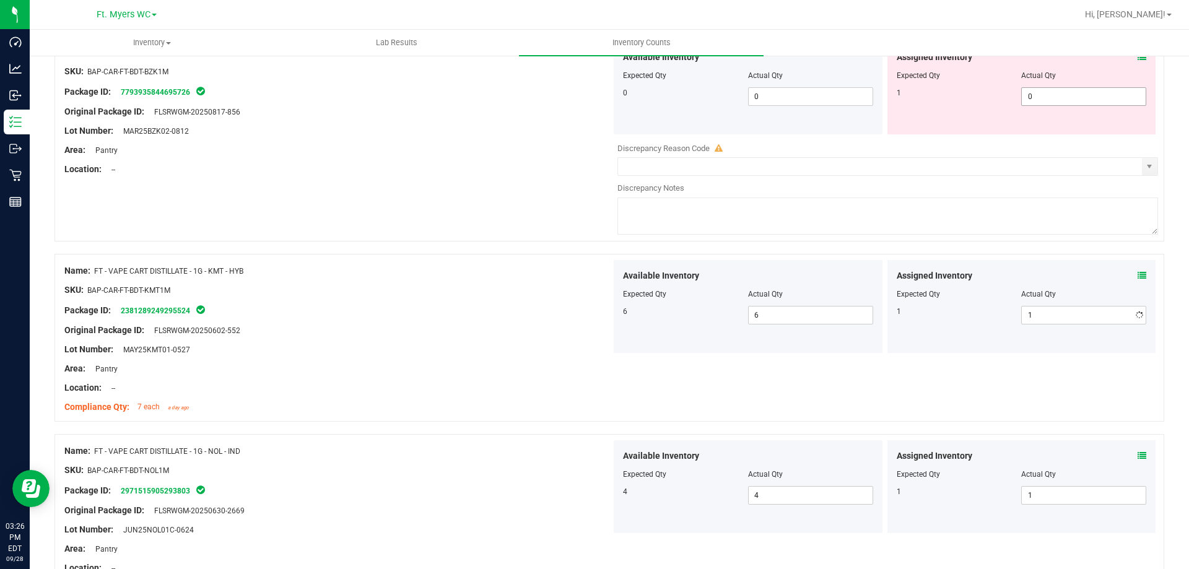
click at [593, 99] on span "0 0" at bounding box center [1083, 96] width 125 height 19
click at [593, 121] on div "Assigned Inventory Expected Qty Actual Qty 1 1 1" at bounding box center [1022, 87] width 269 height 93
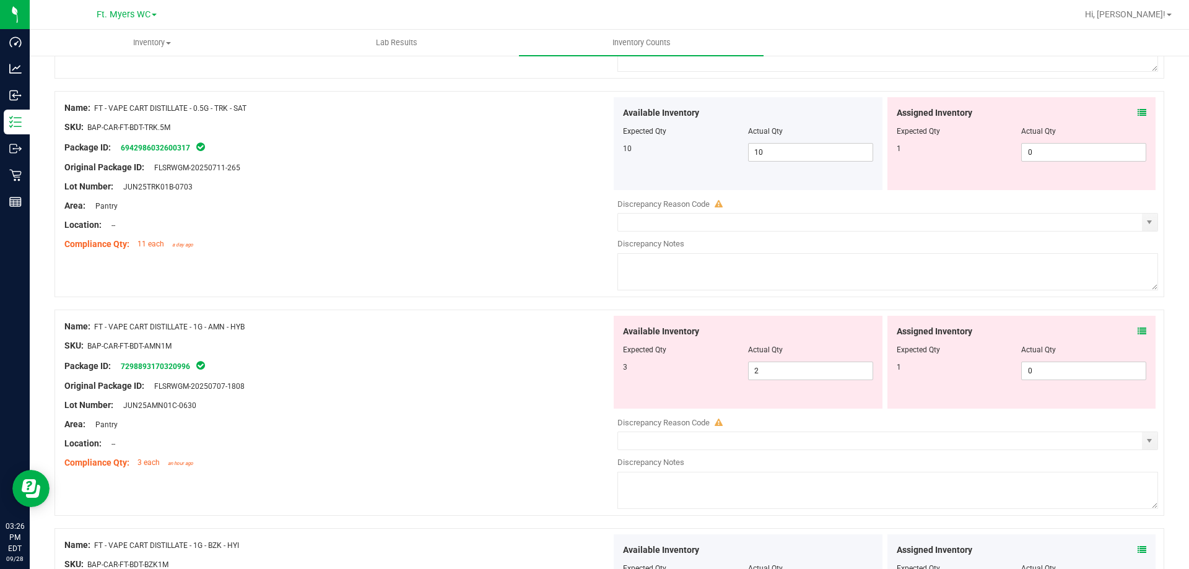
scroll to position [2513, 0]
click at [593, 332] on icon at bounding box center [1142, 334] width 9 height 9
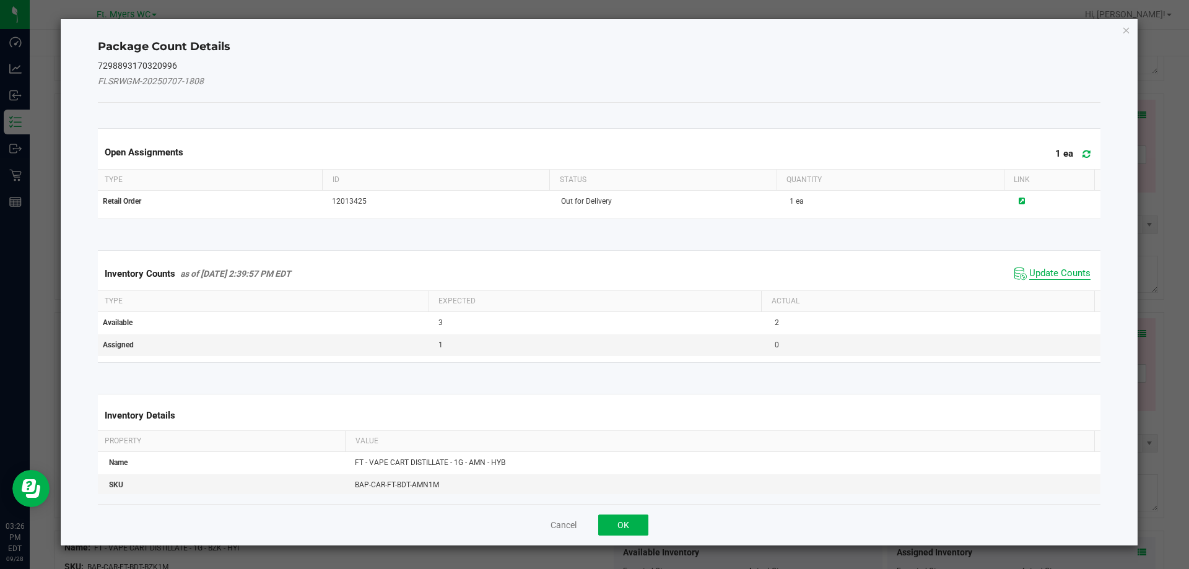
click at [593, 277] on span "Update Counts" at bounding box center [1059, 274] width 61 height 12
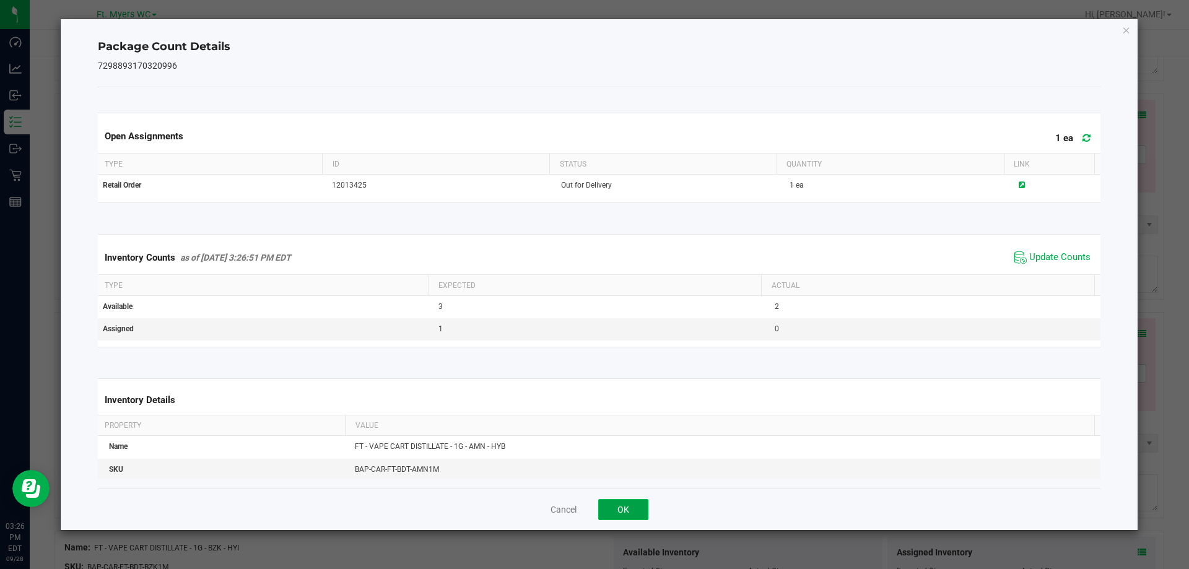
click at [593, 507] on button "OK" at bounding box center [623, 509] width 50 height 21
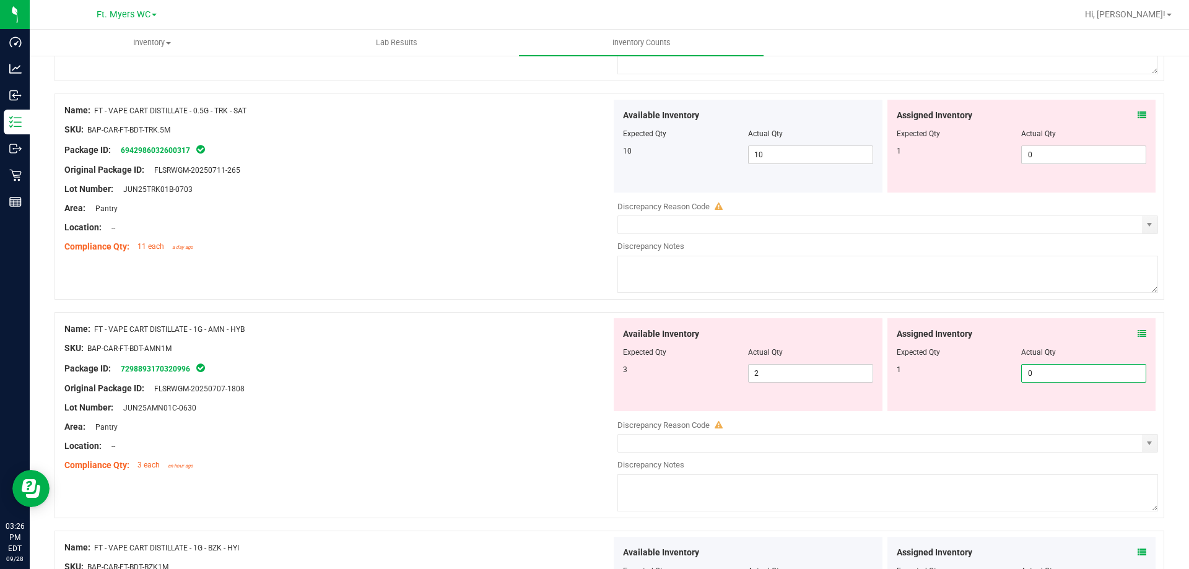
drag, startPoint x: 1065, startPoint y: 379, endPoint x: 645, endPoint y: 339, distance: 421.9
click at [593, 379] on span "0 0" at bounding box center [1083, 373] width 125 height 19
click at [385, 344] on div "SKU: BAP-CAR-FT-BDT-AMN1M" at bounding box center [337, 348] width 547 height 13
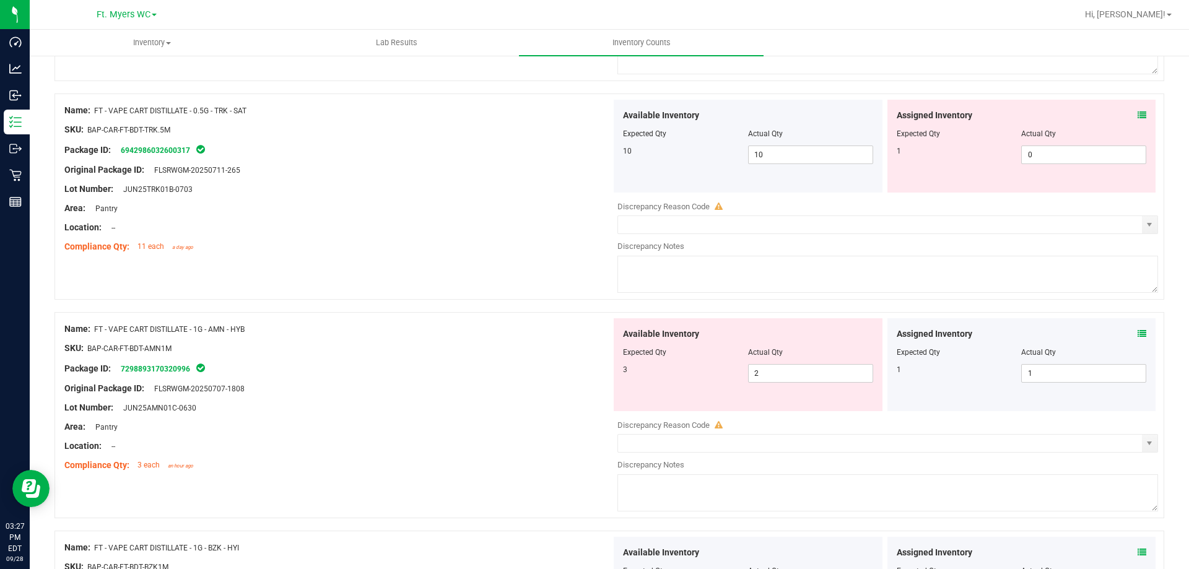
click at [593, 486] on textarea at bounding box center [888, 492] width 541 height 37
click at [474, 469] on div "Compliance Qty: 3 each an hour ago" at bounding box center [337, 465] width 547 height 13
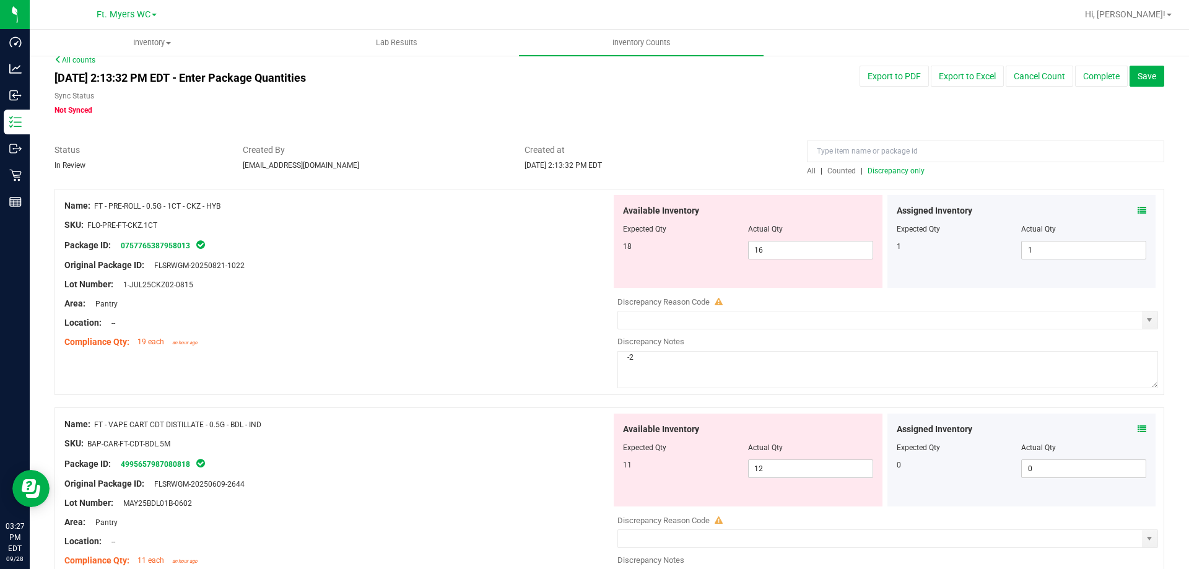
scroll to position [0, 0]
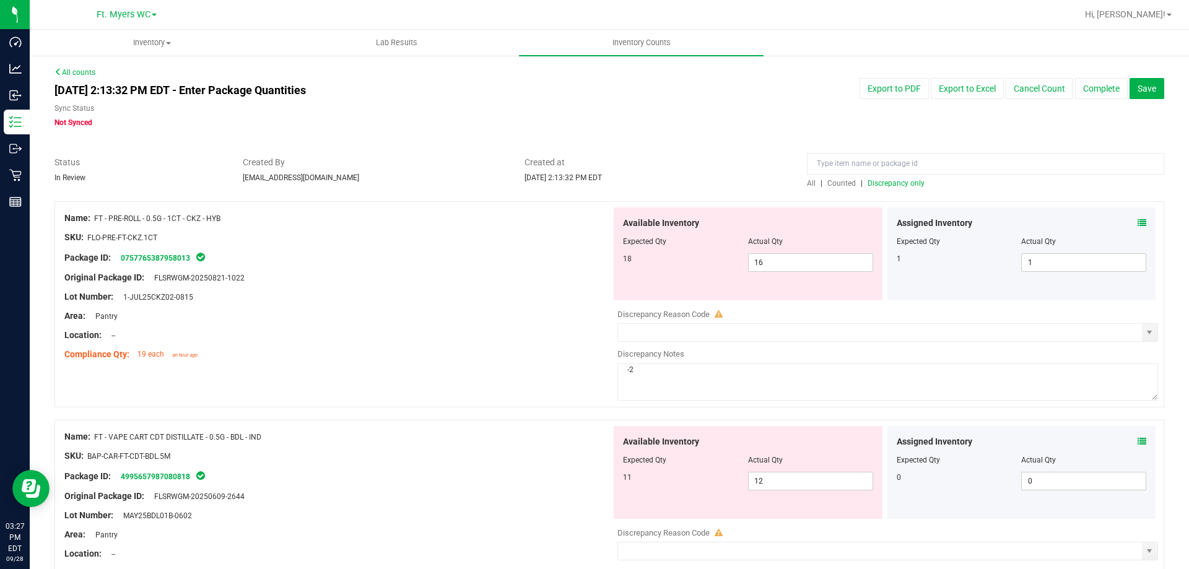
click at [593, 183] on span "Discrepancy only" at bounding box center [896, 183] width 57 height 9
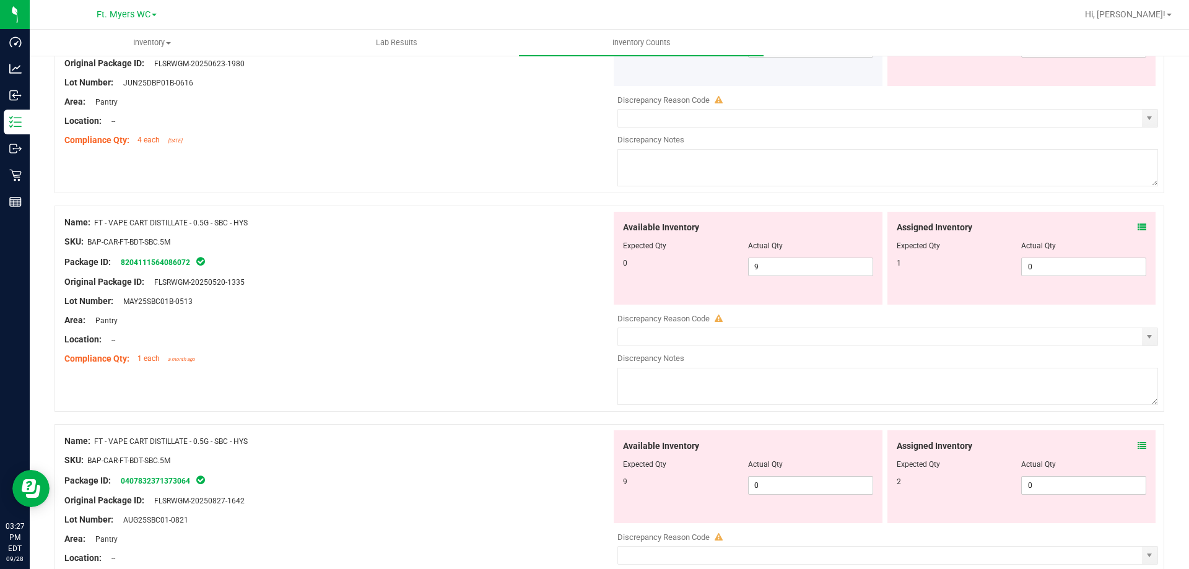
scroll to position [1085, 0]
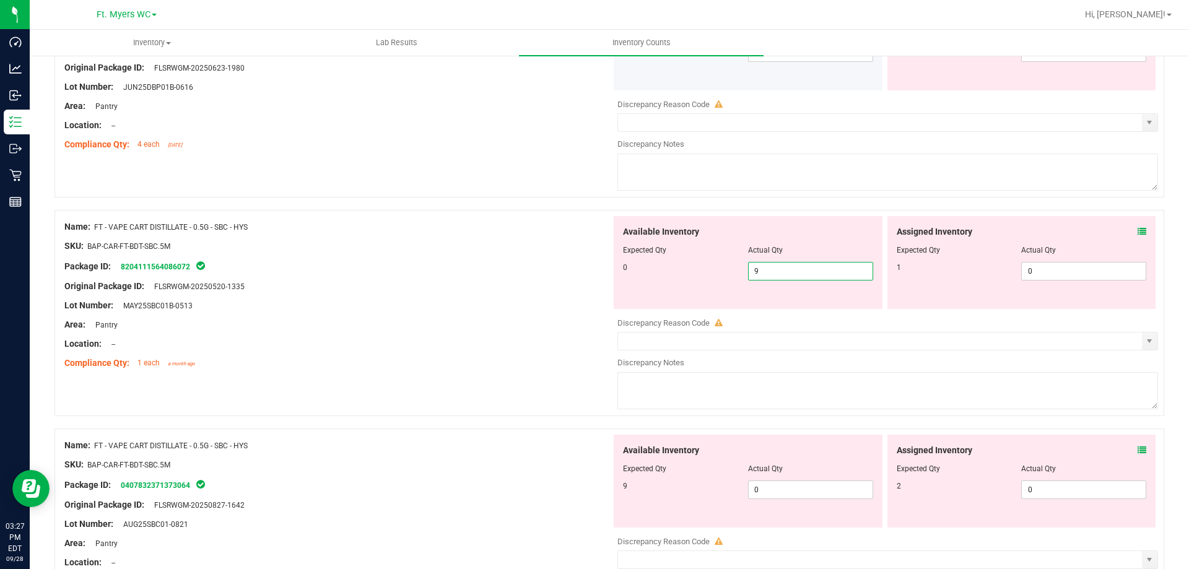
drag, startPoint x: 779, startPoint y: 273, endPoint x: 554, endPoint y: 283, distance: 225.1
click at [554, 283] on div "Name: FT - VAPE CART DISTILLATE - 0.5G - SBC - HYS SKU: BAP-CAR-FT-BDT-SBC.5M P…" at bounding box center [610, 313] width 1110 height 206
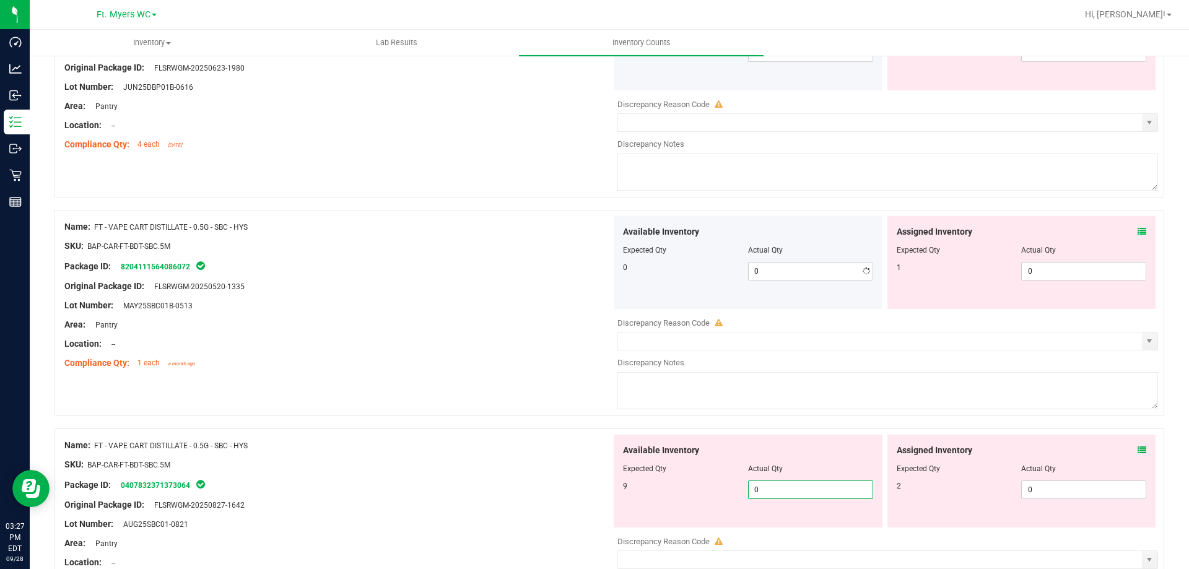
click at [593, 494] on span "0 0" at bounding box center [810, 490] width 125 height 19
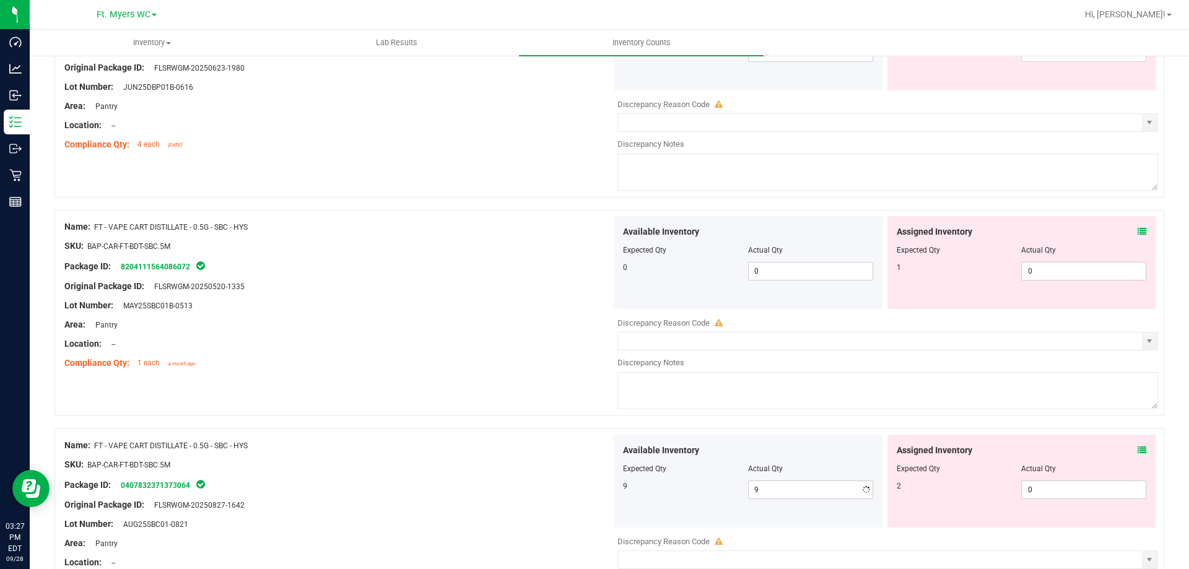
drag, startPoint x: 502, startPoint y: 462, endPoint x: 509, endPoint y: 455, distance: 10.1
click at [501, 462] on div "SKU: BAP-CAR-FT-BDT-SBC.5M" at bounding box center [337, 464] width 547 height 13
click at [593, 264] on span "0 0" at bounding box center [1083, 271] width 125 height 19
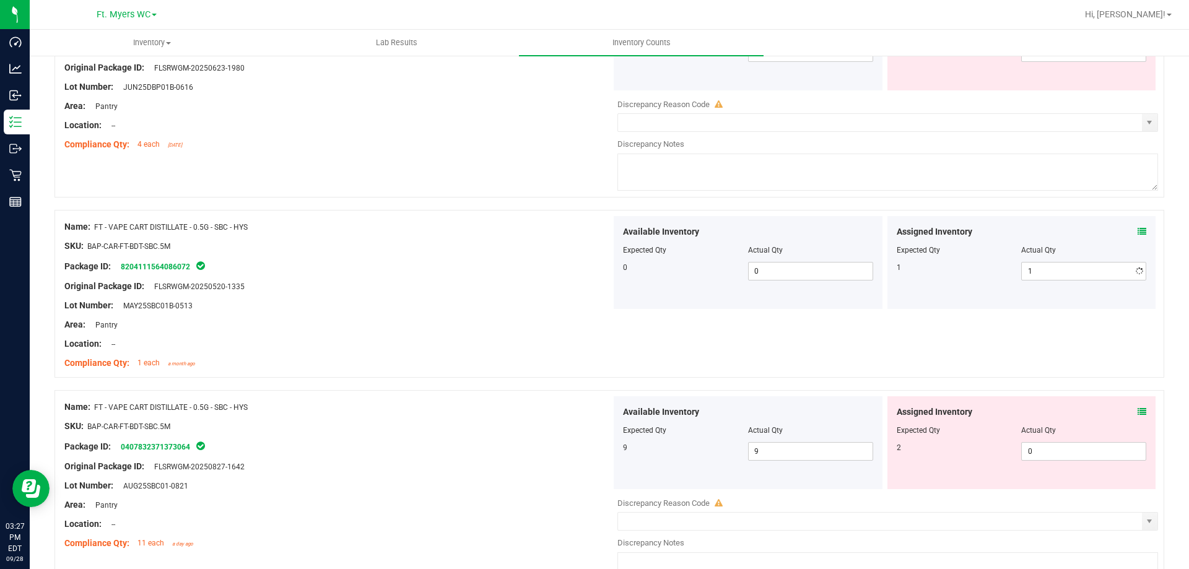
click at [593, 478] on div "Assigned Inventory Expected Qty Actual Qty 2 0 0" at bounding box center [1022, 442] width 269 height 93
click at [593, 450] on span "0 0" at bounding box center [1083, 451] width 125 height 19
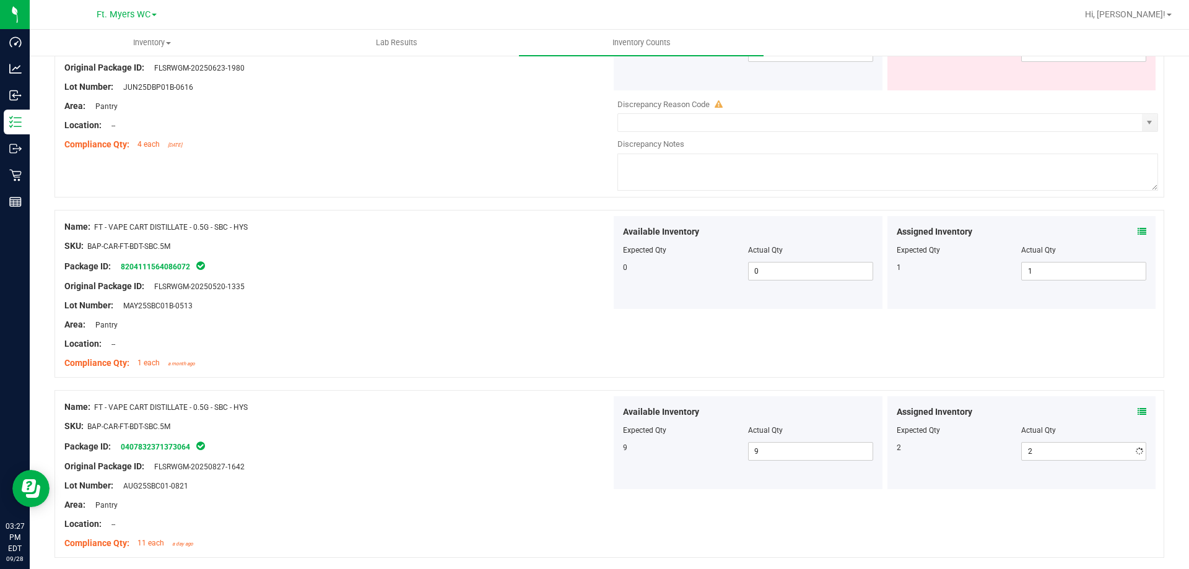
click at [593, 376] on div "Name: FT - VAPE CART DISTILLATE - 0.5G - SBC - HYS SKU: BAP-CAR-FT-BDT-SBC.5M P…" at bounding box center [610, 294] width 1110 height 168
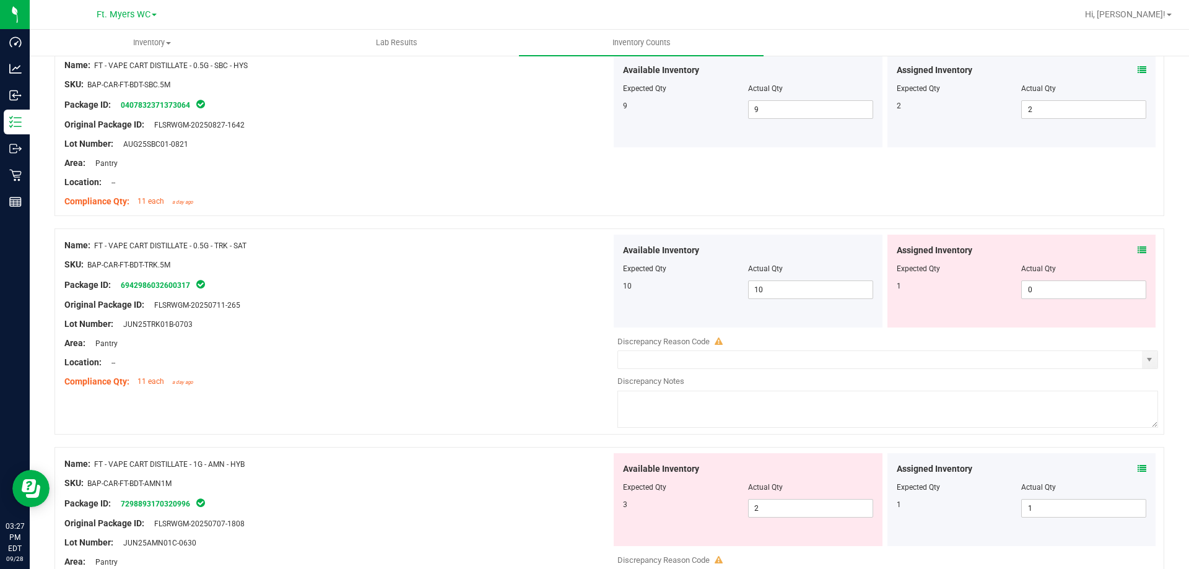
scroll to position [1565, 0]
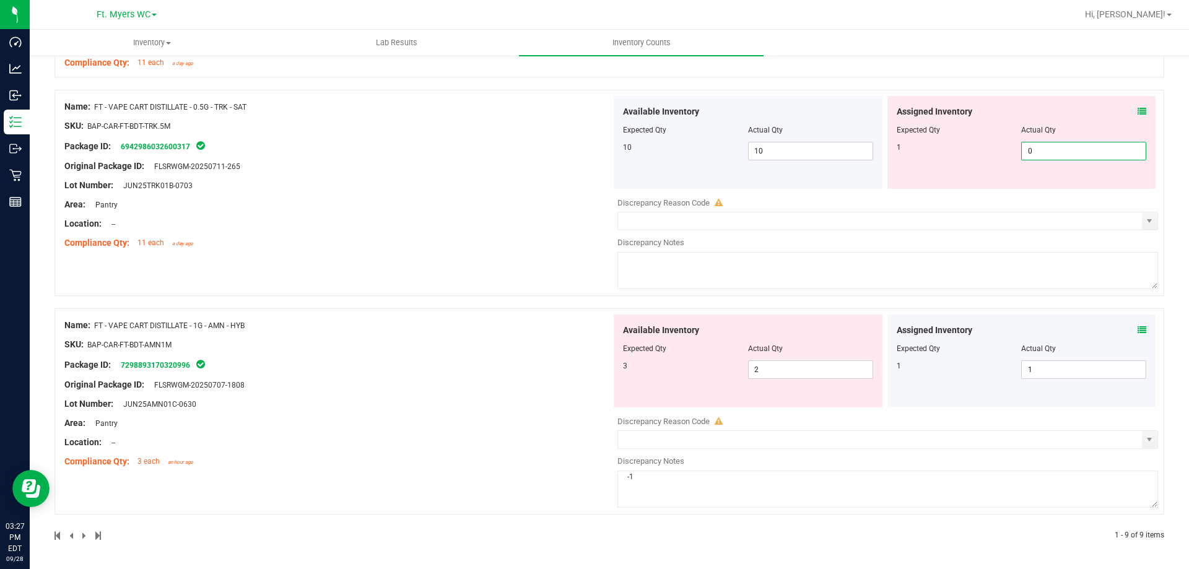
click at [593, 159] on span "0 0" at bounding box center [1083, 151] width 125 height 19
click at [504, 152] on div "Name: FT - VAPE CART DISTILLATE - 0.5G - TRK - SAT SKU: BAP-CAR-FT-BDT-TRK.5M P…" at bounding box center [337, 175] width 547 height 158
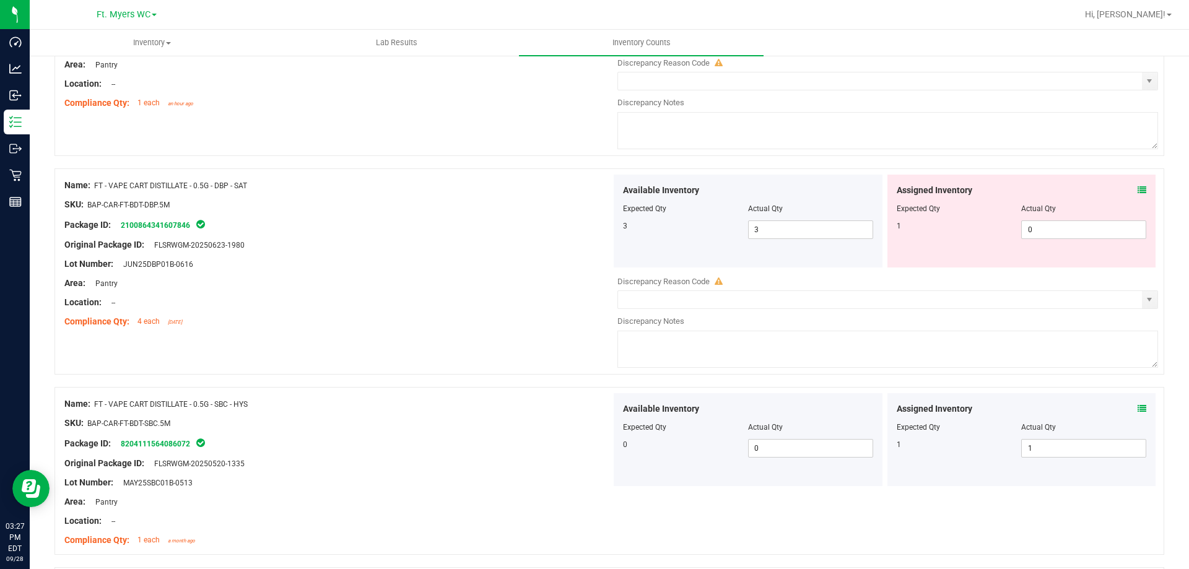
scroll to position [722, 0]
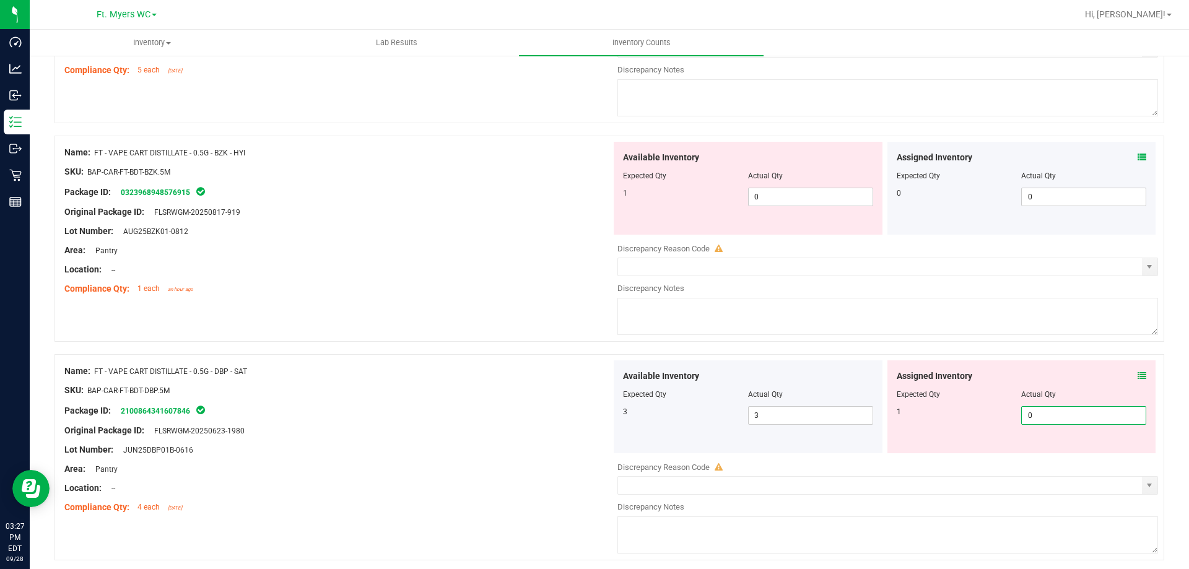
click at [593, 417] on span "0 0" at bounding box center [1083, 415] width 125 height 19
click at [398, 358] on div "Name: FT - VAPE CART DISTILLATE - 0.5G - DBP - SAT SKU: BAP-CAR-FT-BDT-DBP.5M P…" at bounding box center [610, 457] width 1110 height 206
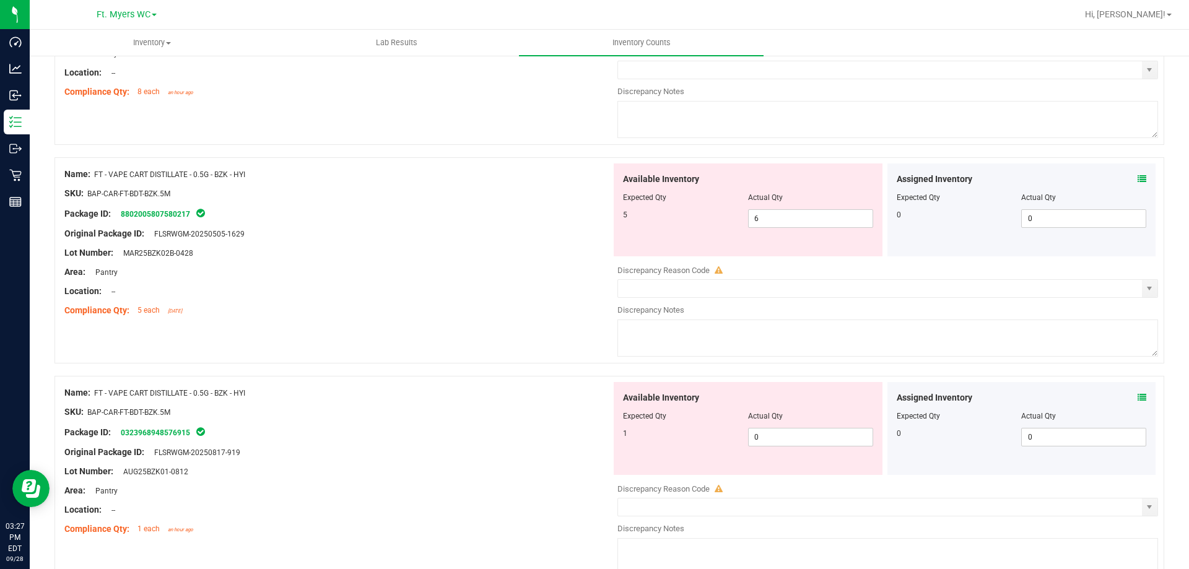
scroll to position [474, 0]
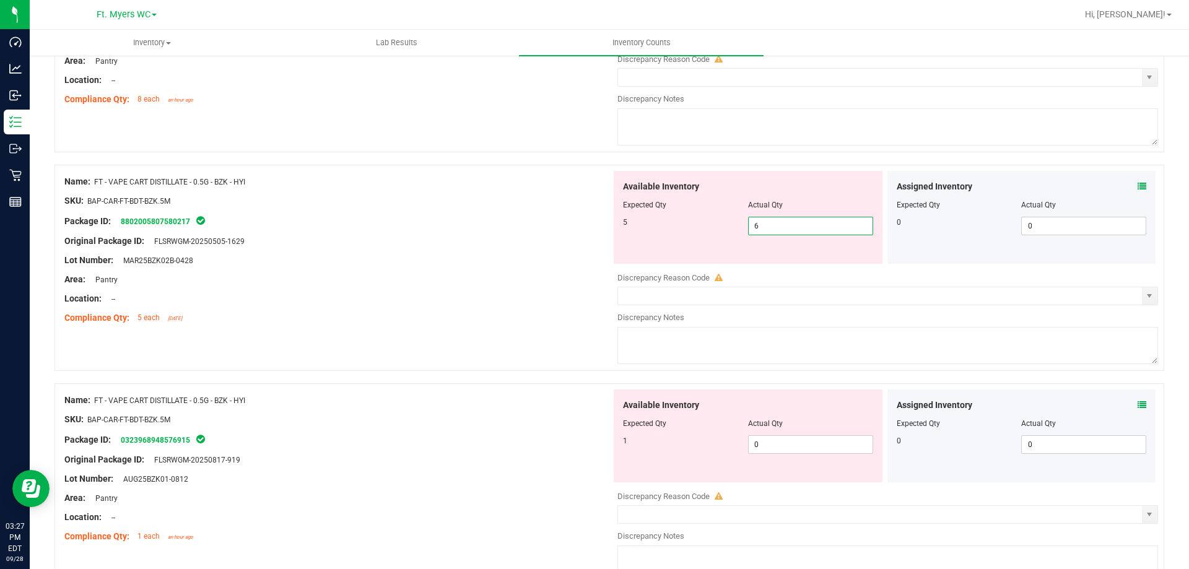
drag, startPoint x: 784, startPoint y: 230, endPoint x: 312, endPoint y: 230, distance: 472.0
click at [312, 230] on div "Name: FT - VAPE CART DISTILLATE - 0.5G - BZK - HYI SKU: BAP-CAR-FT-BDT-BZK.5M P…" at bounding box center [610, 268] width 1110 height 206
click at [593, 447] on div "Available Inventory Expected Qty Actual Qty 1 0 0" at bounding box center [884, 488] width 547 height 196
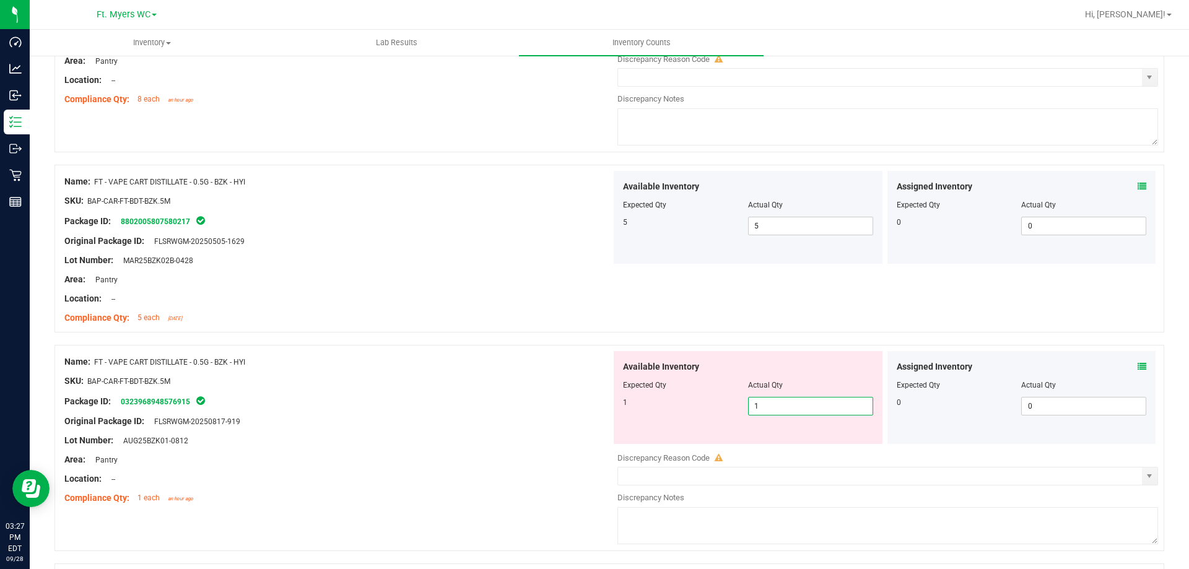
click at [379, 395] on div "Package ID: 0323968948576915" at bounding box center [337, 401] width 547 height 15
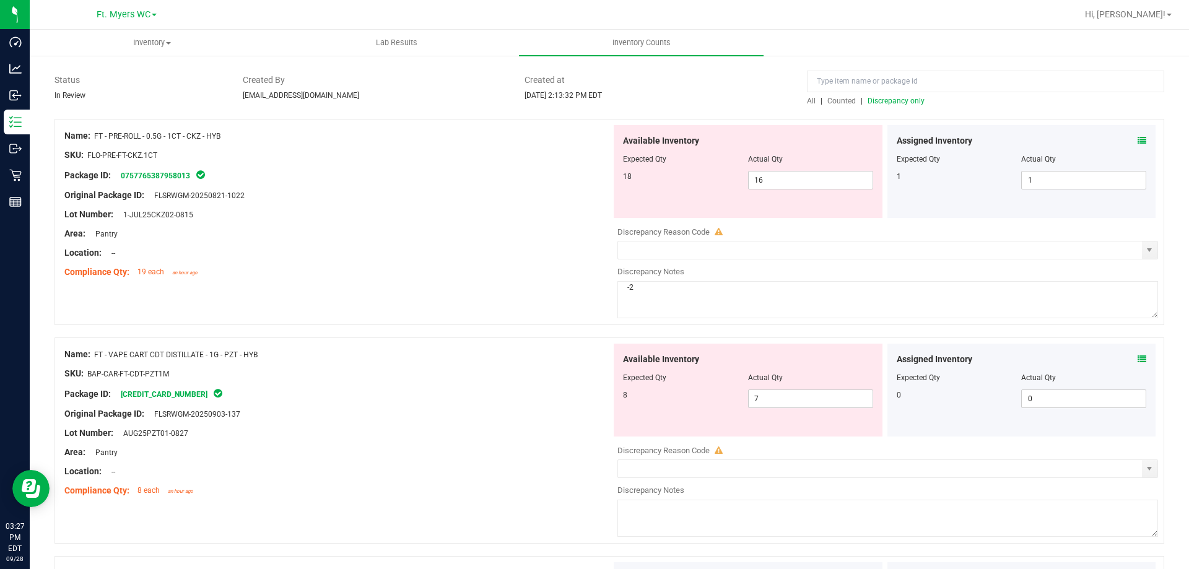
scroll to position [0, 0]
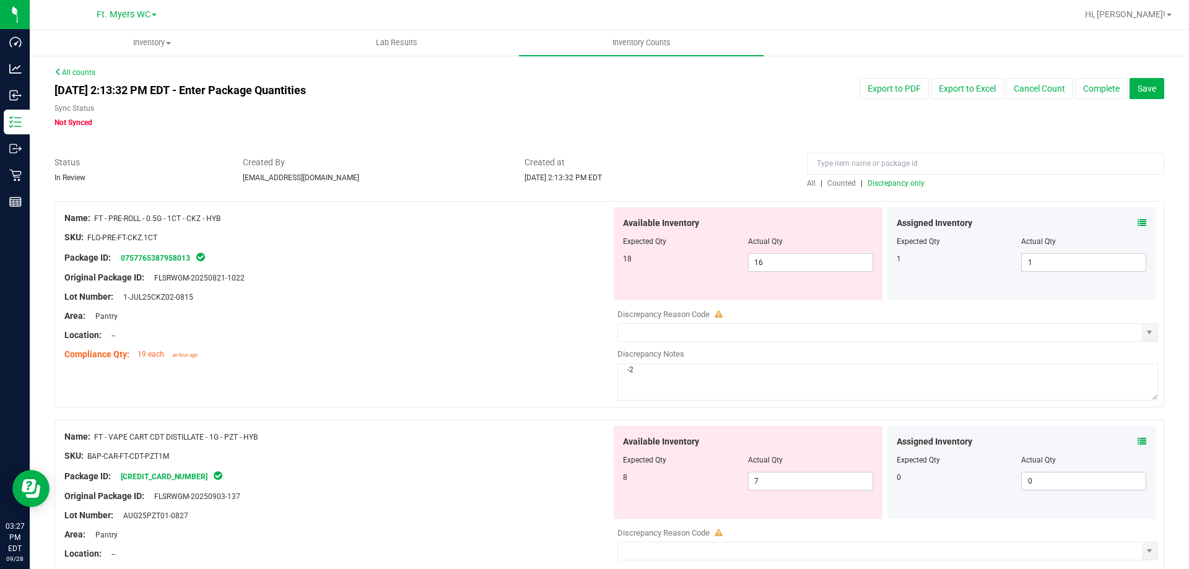
click at [593, 183] on span "Discrepancy only" at bounding box center [896, 183] width 57 height 9
click at [593, 188] on div "All | Counted | Discrepancy only" at bounding box center [985, 183] width 357 height 11
click at [593, 185] on span "Discrepancy only" at bounding box center [896, 183] width 57 height 9
click at [593, 226] on icon at bounding box center [1142, 223] width 9 height 9
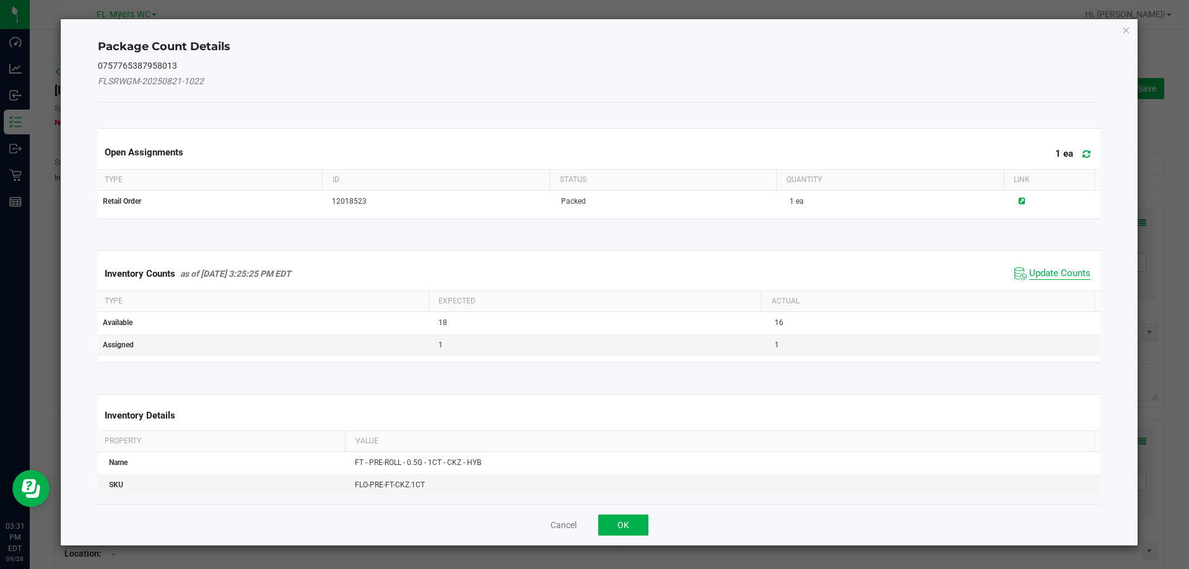
click at [593, 277] on span "Update Counts" at bounding box center [1059, 274] width 61 height 12
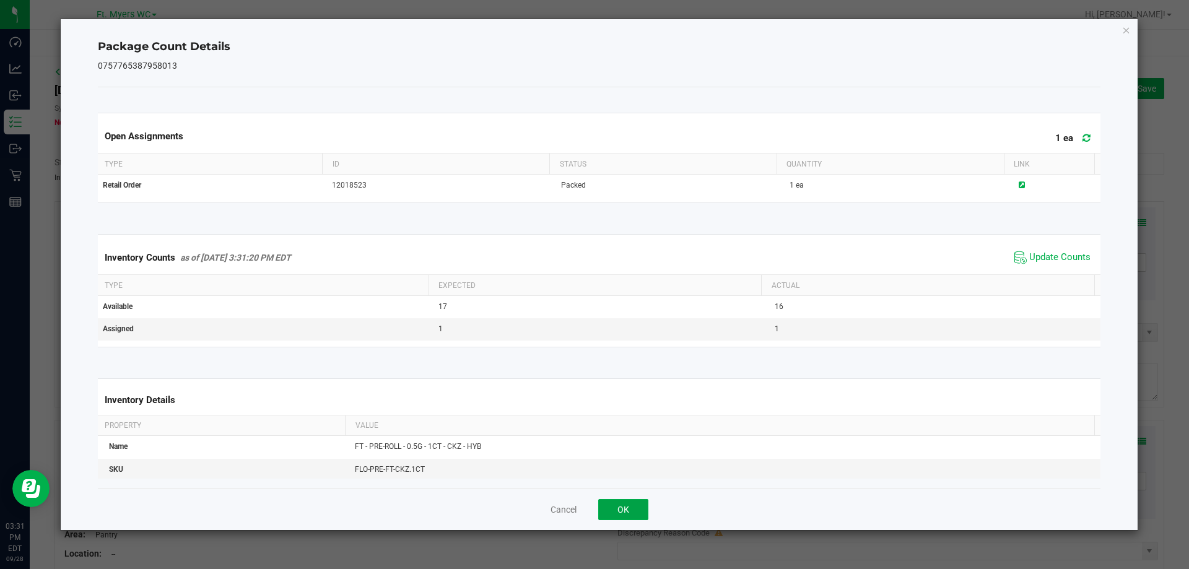
click at [593, 505] on button "OK" at bounding box center [623, 509] width 50 height 21
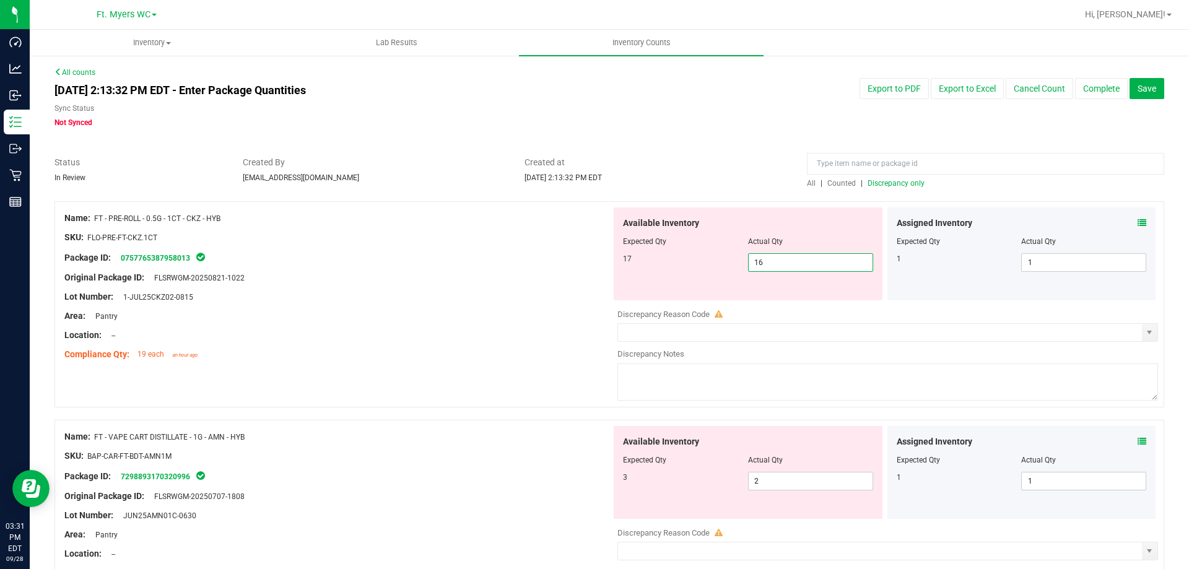
drag, startPoint x: 790, startPoint y: 266, endPoint x: 471, endPoint y: 276, distance: 319.1
click at [471, 276] on div "Name: FT - PRE-ROLL - 0.5G - 1CT - CKZ - HYB SKU: FLO-PRE-FT-CKZ.1CT Package ID…" at bounding box center [610, 304] width 1110 height 206
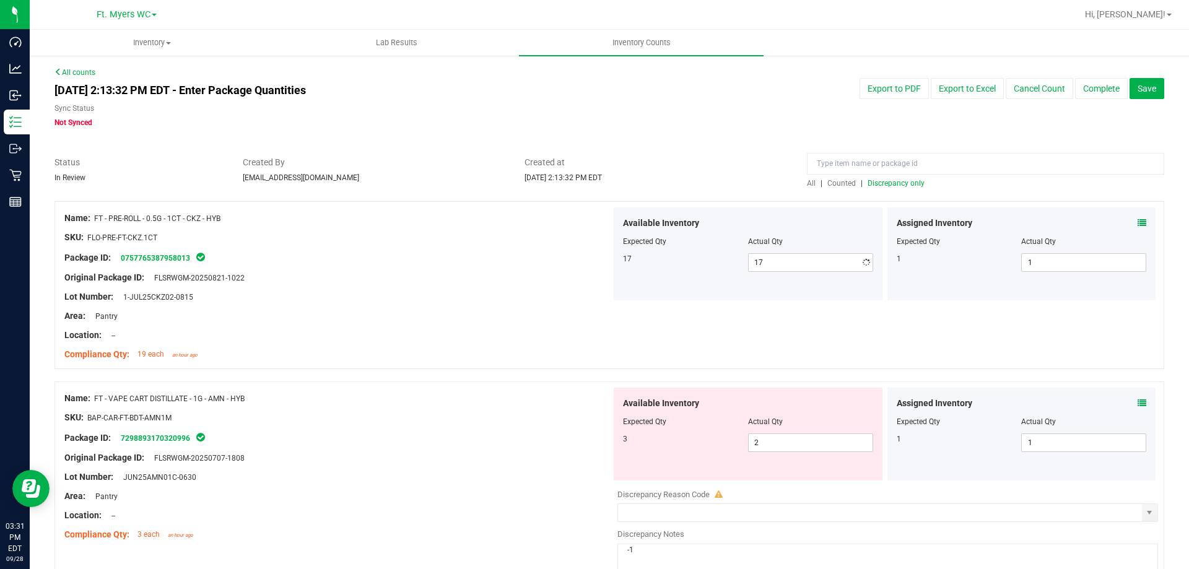
click at [414, 294] on div "Lot Number: 1-JUL25CKZ02-0815" at bounding box center [337, 296] width 547 height 13
click at [593, 183] on span "Discrepancy only" at bounding box center [896, 183] width 57 height 9
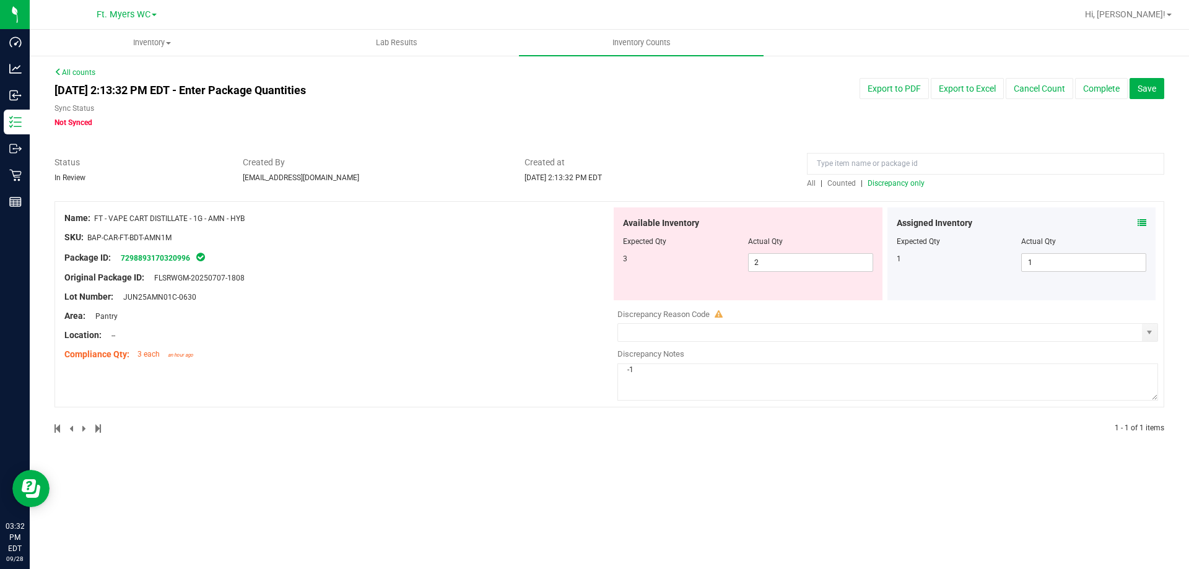
click at [593, 187] on span "Discrepancy only" at bounding box center [896, 183] width 57 height 9
click at [593, 85] on button "Complete" at bounding box center [1101, 88] width 53 height 21
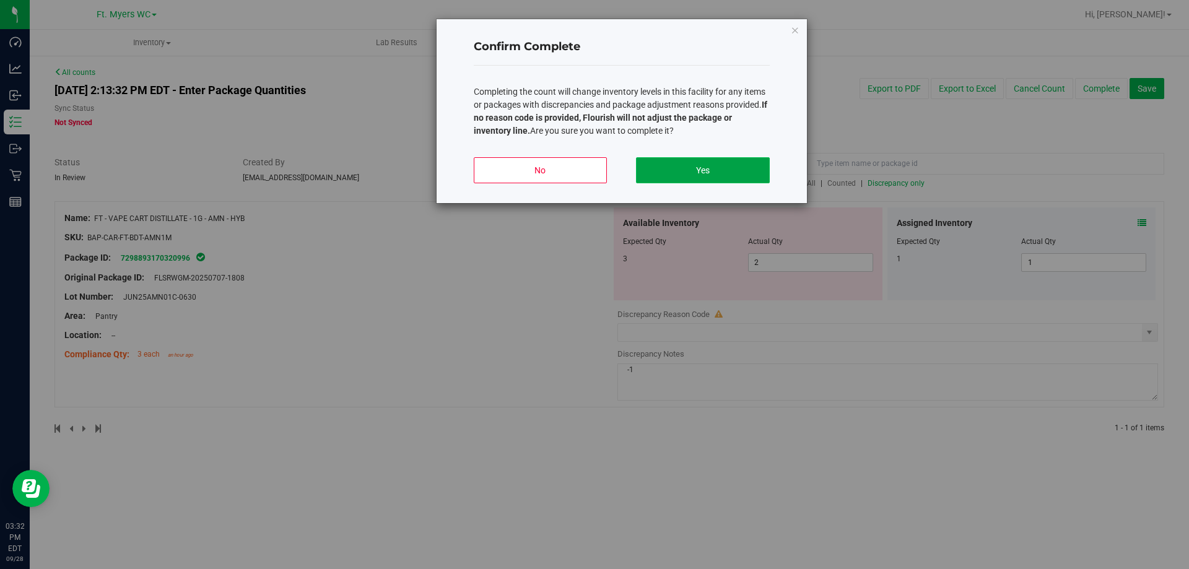
click at [593, 169] on button "Yes" at bounding box center [702, 170] width 133 height 26
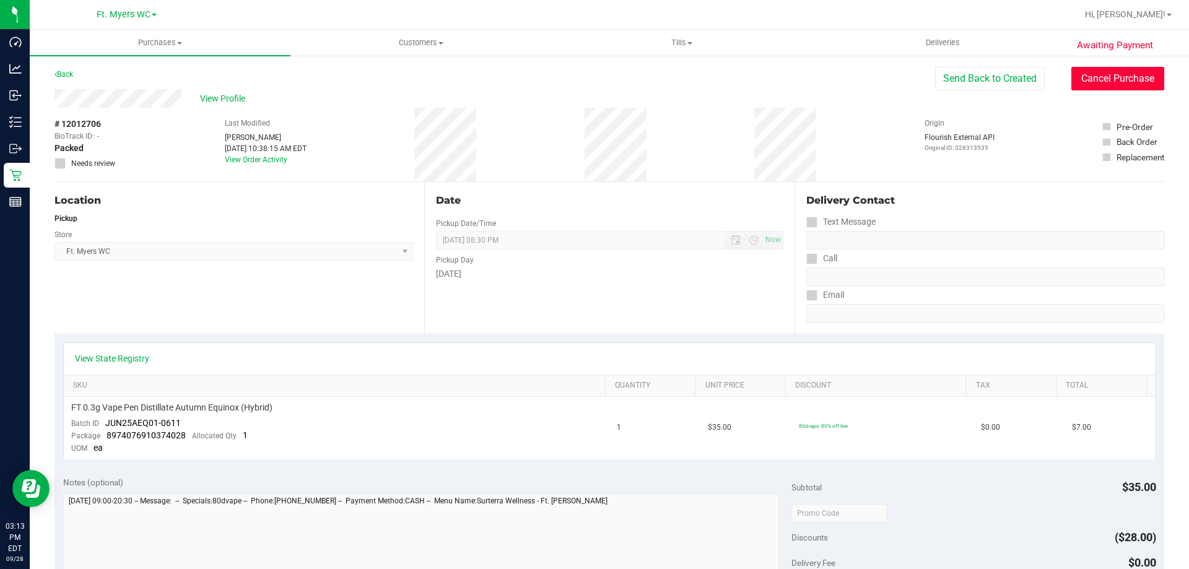
click at [1101, 76] on button "Cancel Purchase" at bounding box center [1118, 79] width 93 height 24
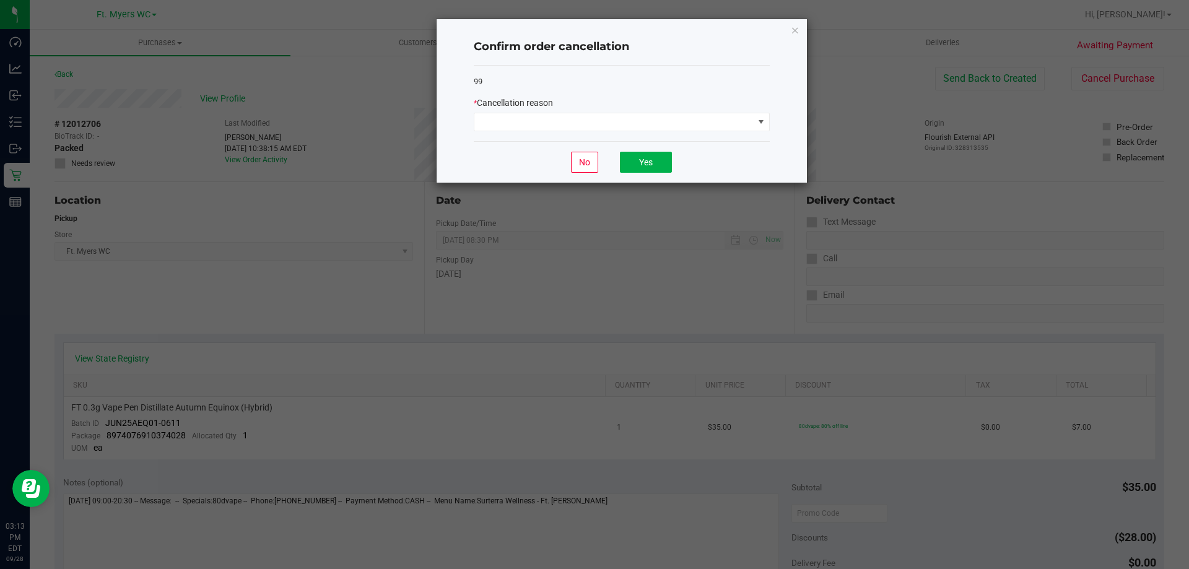
click at [571, 133] on div "99 * Cancellation reason" at bounding box center [622, 104] width 296 height 76
click at [576, 119] on span at bounding box center [613, 121] width 279 height 17
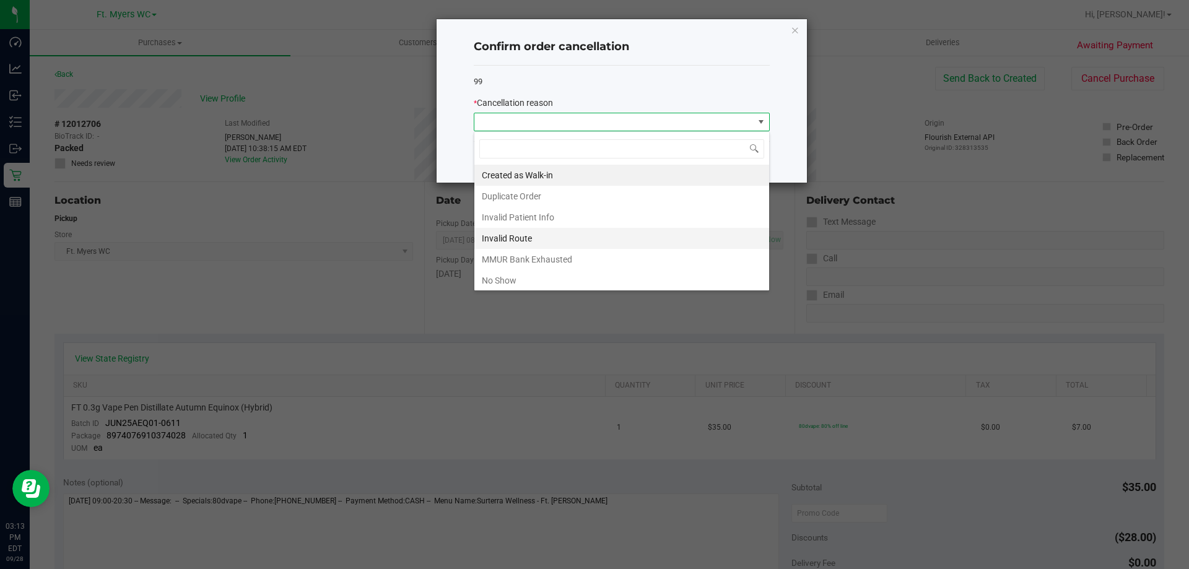
scroll to position [19, 296]
click at [516, 284] on li "No Show" at bounding box center [621, 280] width 295 height 21
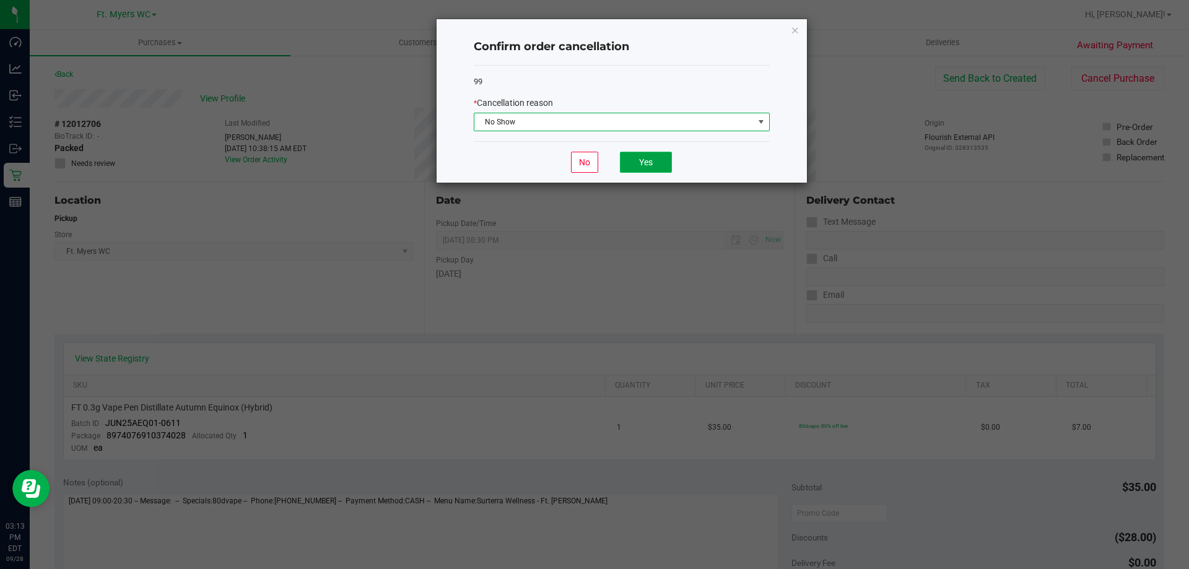
click at [639, 165] on button "Yes" at bounding box center [646, 162] width 52 height 21
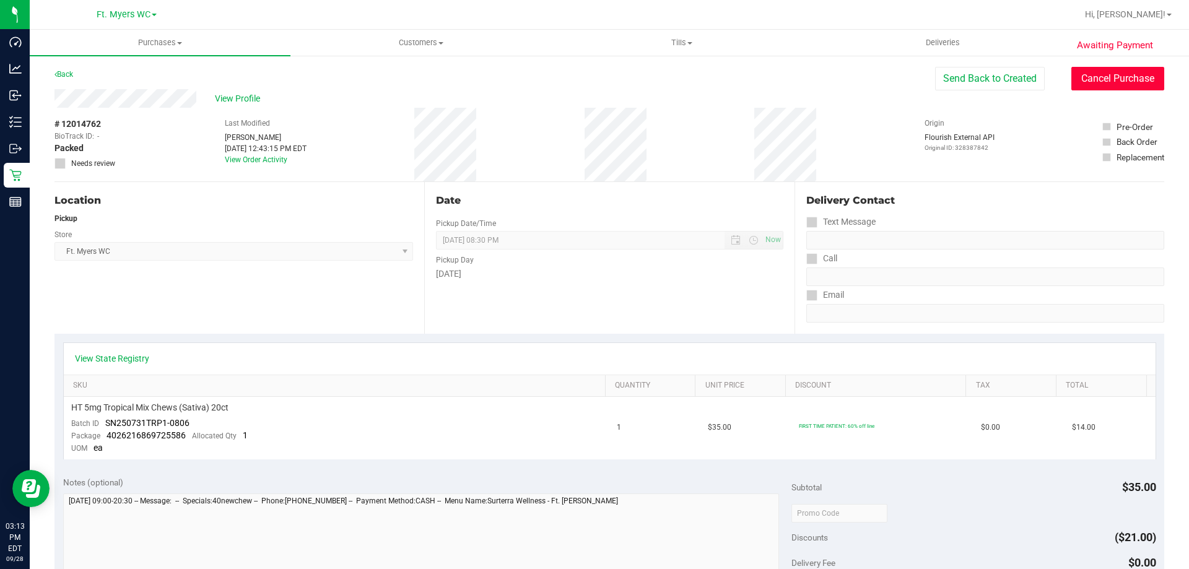
click at [1072, 77] on button "Cancel Purchase" at bounding box center [1118, 79] width 93 height 24
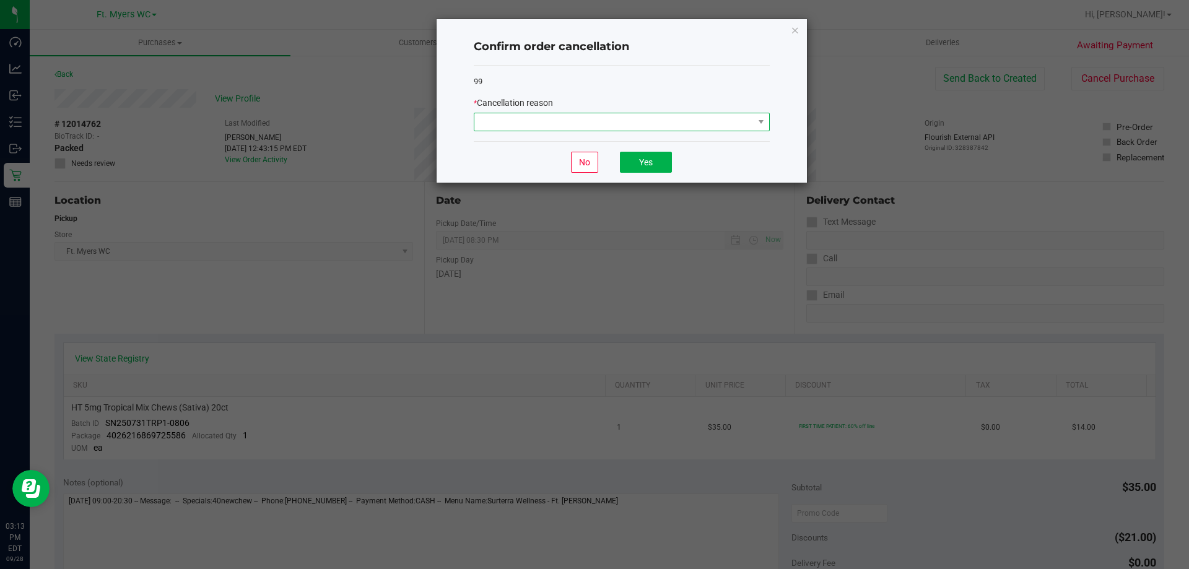
click at [546, 120] on span at bounding box center [613, 121] width 279 height 17
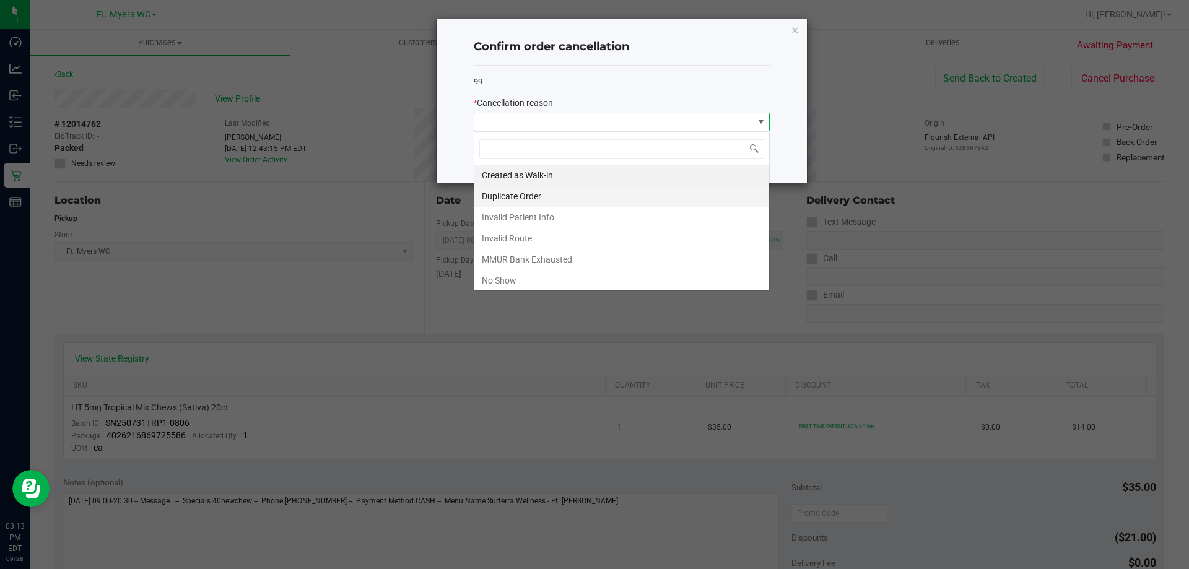
scroll to position [19, 296]
drag, startPoint x: 494, startPoint y: 282, endPoint x: 559, endPoint y: 242, distance: 76.5
click at [494, 282] on li "No Show" at bounding box center [621, 280] width 295 height 21
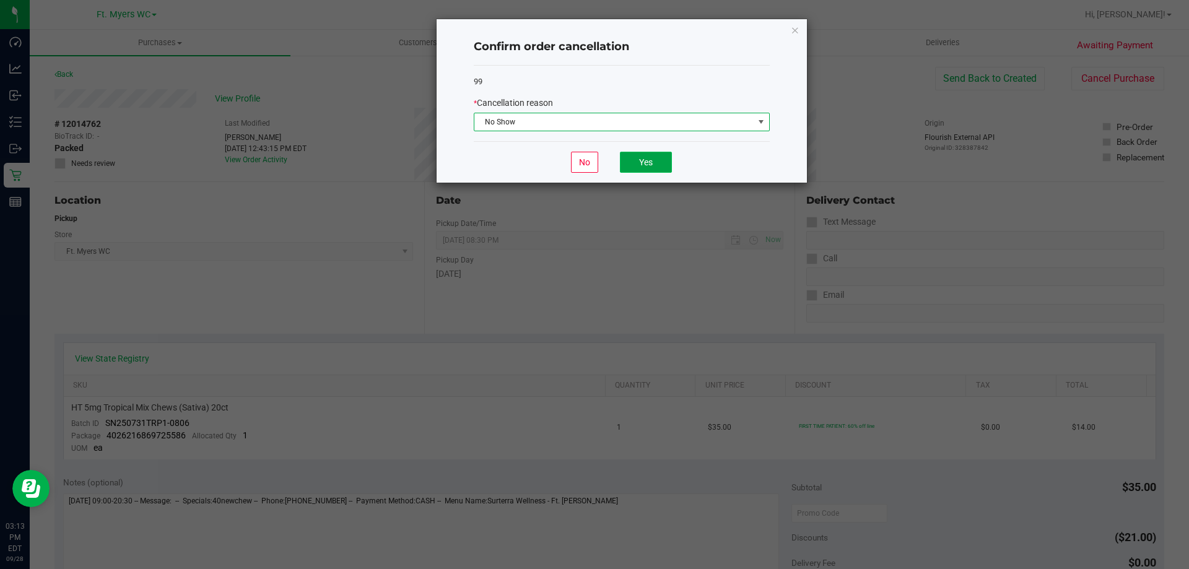
click at [634, 163] on button "Yes" at bounding box center [646, 162] width 52 height 21
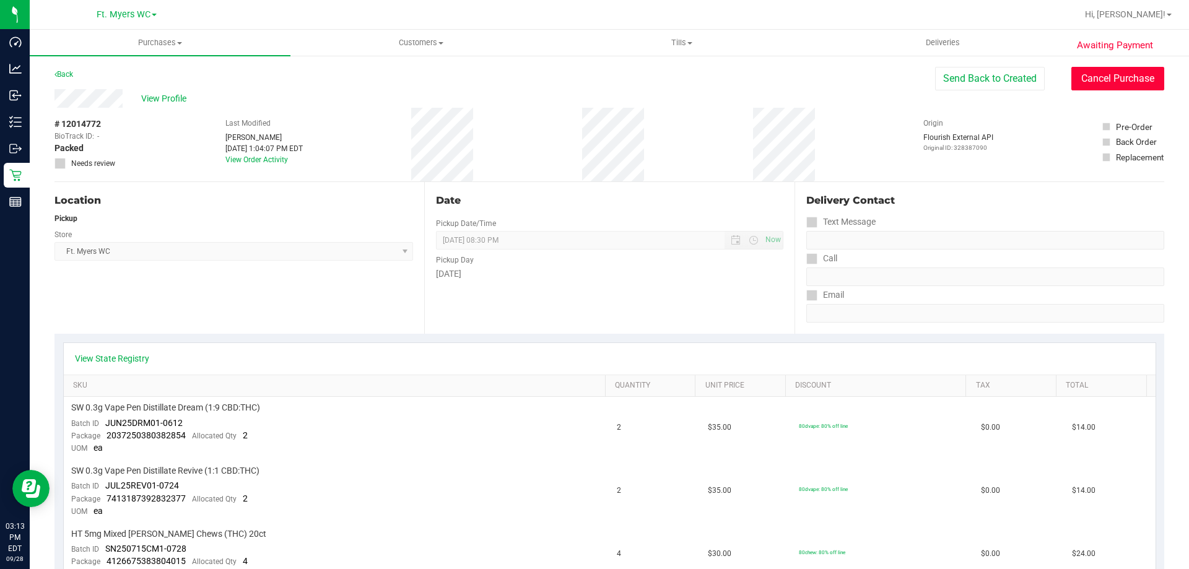
click at [1108, 87] on button "Cancel Purchase" at bounding box center [1118, 79] width 93 height 24
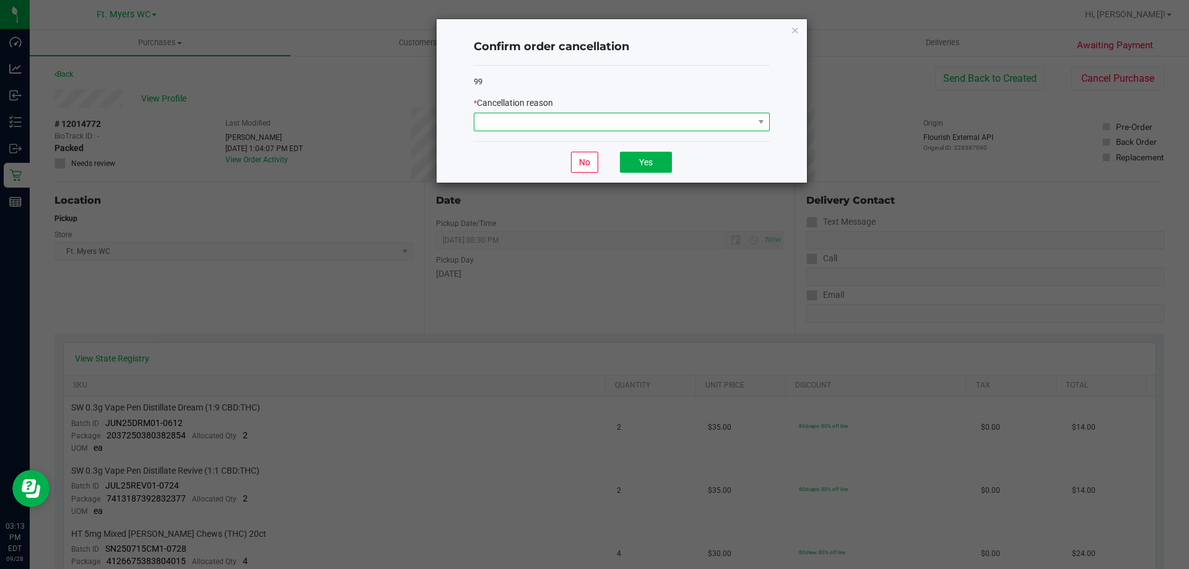
click at [608, 118] on span at bounding box center [613, 121] width 279 height 17
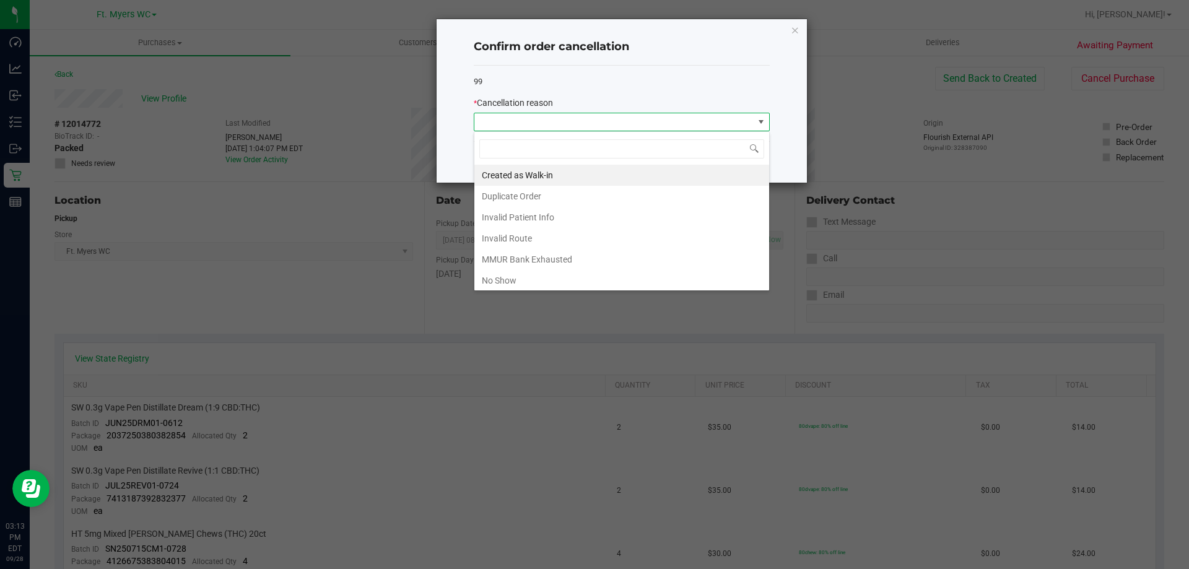
scroll to position [19, 296]
click at [487, 282] on li "No Show" at bounding box center [621, 280] width 295 height 21
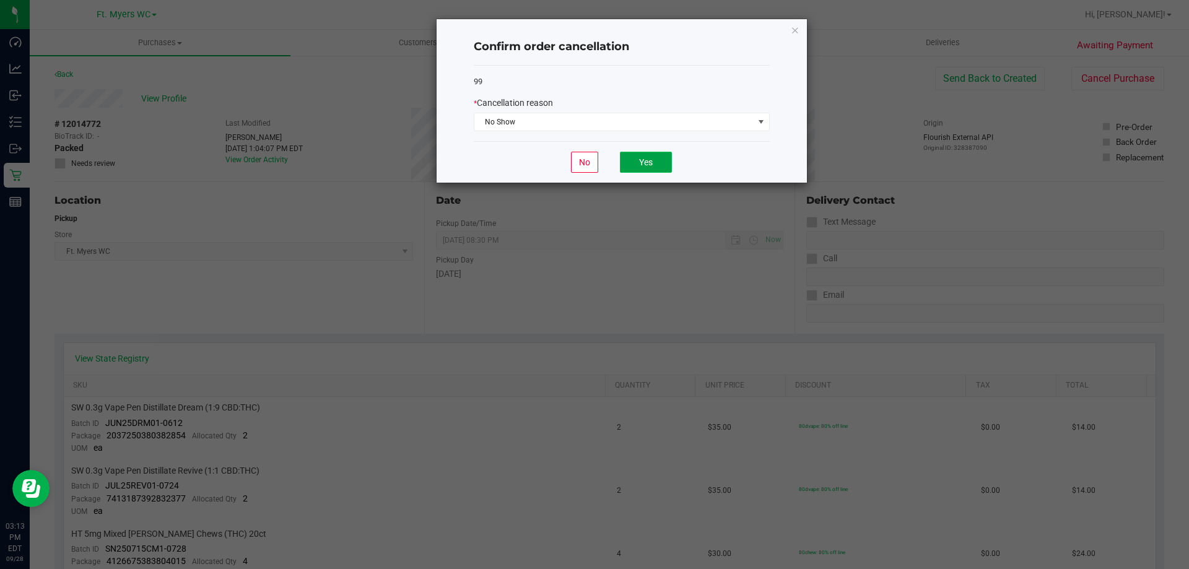
click at [660, 159] on button "Yes" at bounding box center [646, 162] width 52 height 21
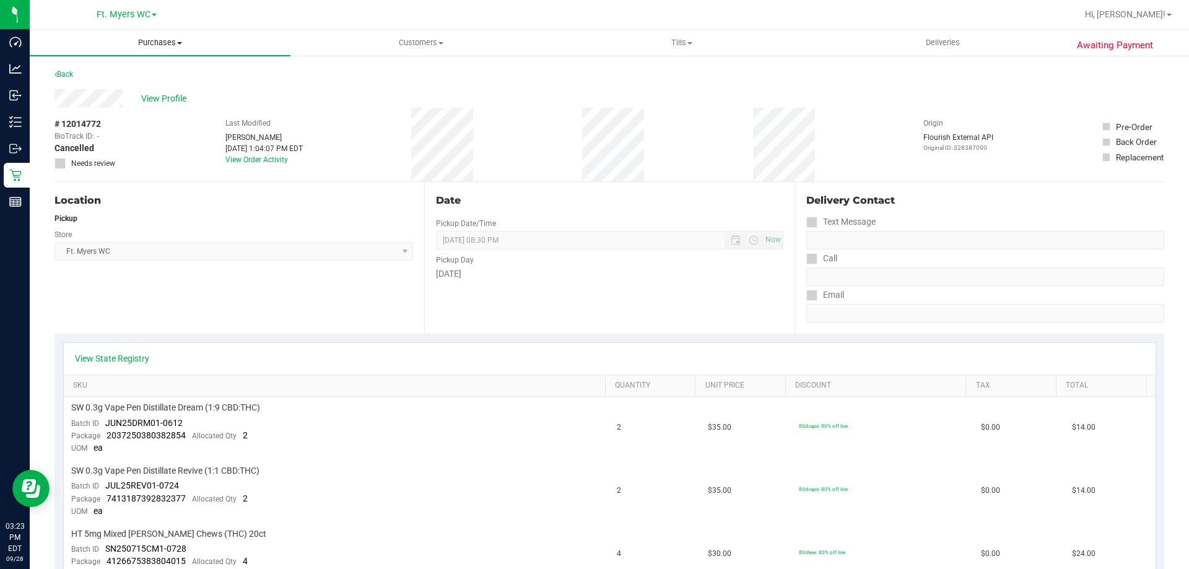
click at [146, 48] on span "Purchases" at bounding box center [160, 42] width 261 height 11
click at [101, 86] on span "Fulfillment" at bounding box center [68, 89] width 77 height 11
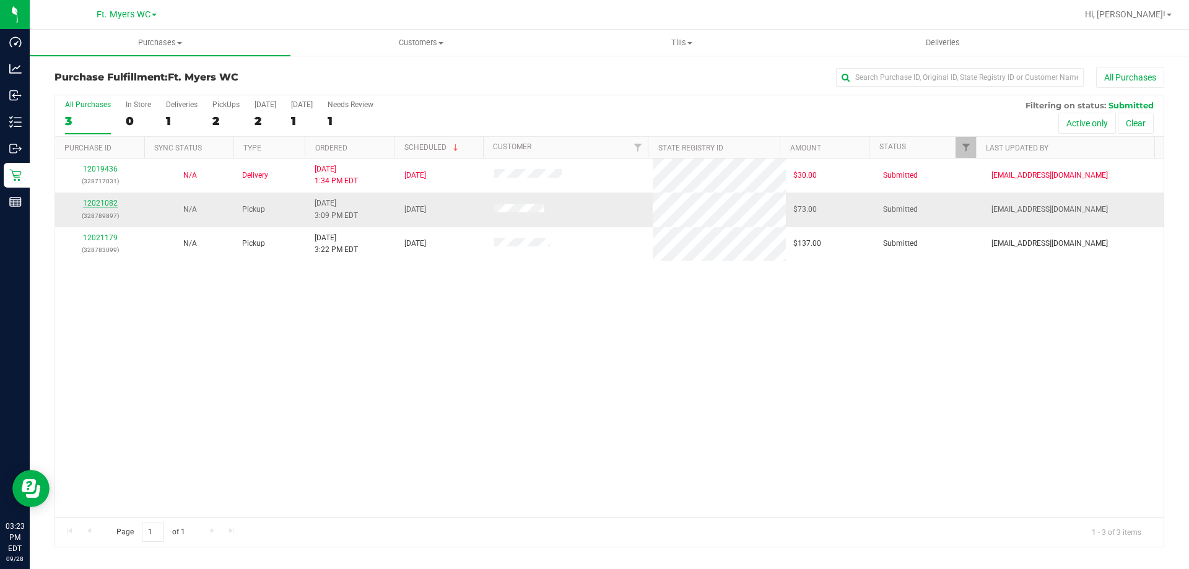
click at [106, 204] on link "12021082" at bounding box center [100, 203] width 35 height 9
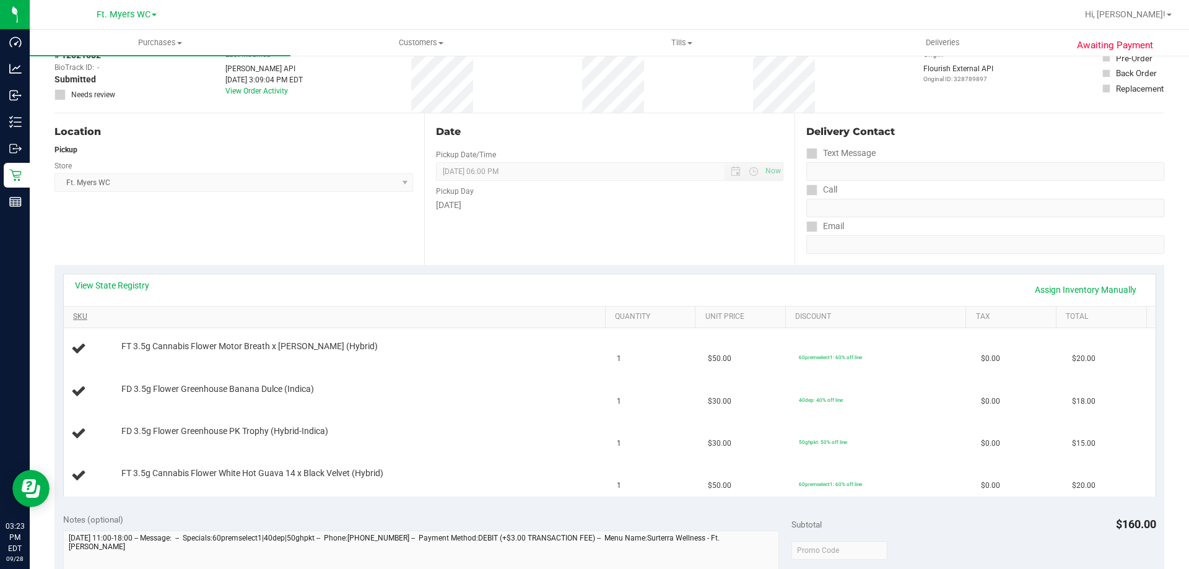
scroll to position [186, 0]
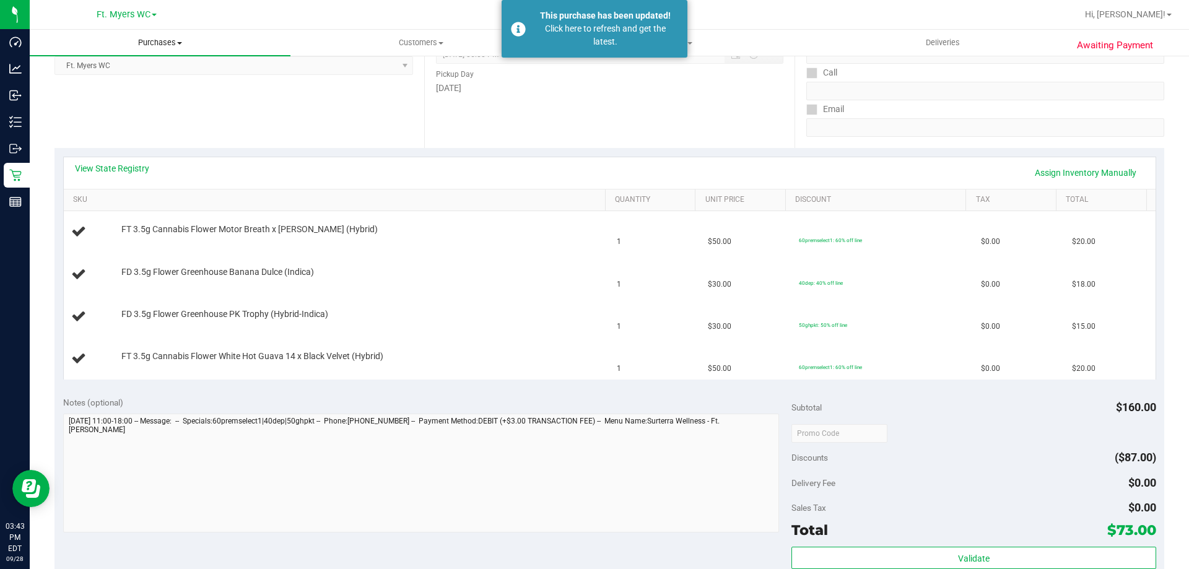
click at [167, 38] on span "Purchases" at bounding box center [160, 42] width 261 height 11
click at [105, 89] on li "Fulfillment" at bounding box center [160, 89] width 261 height 15
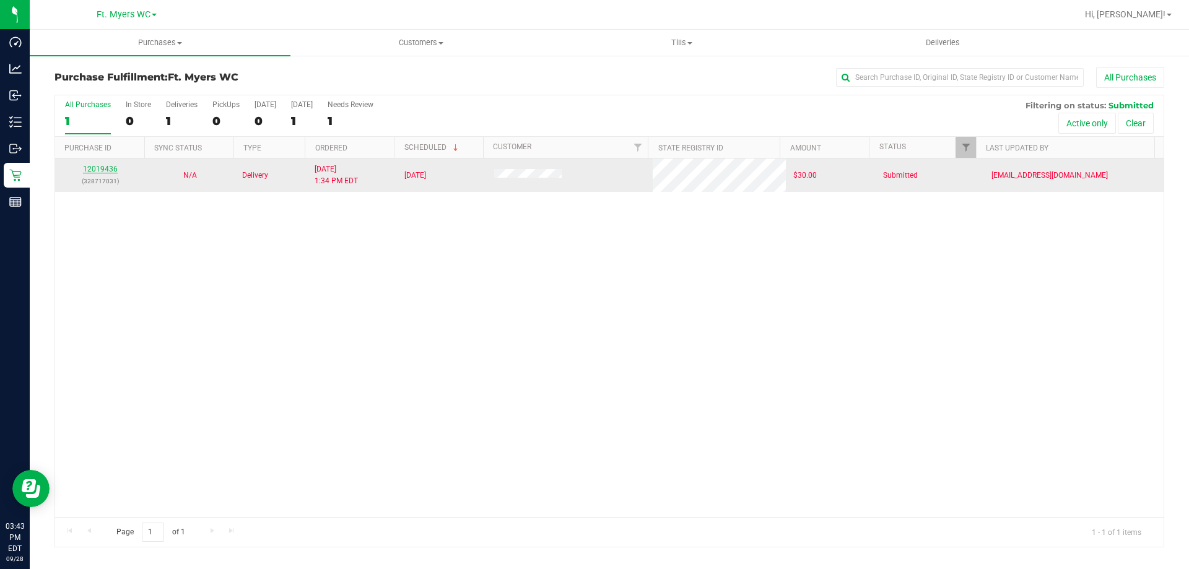
click at [108, 171] on link "12019436" at bounding box center [100, 169] width 35 height 9
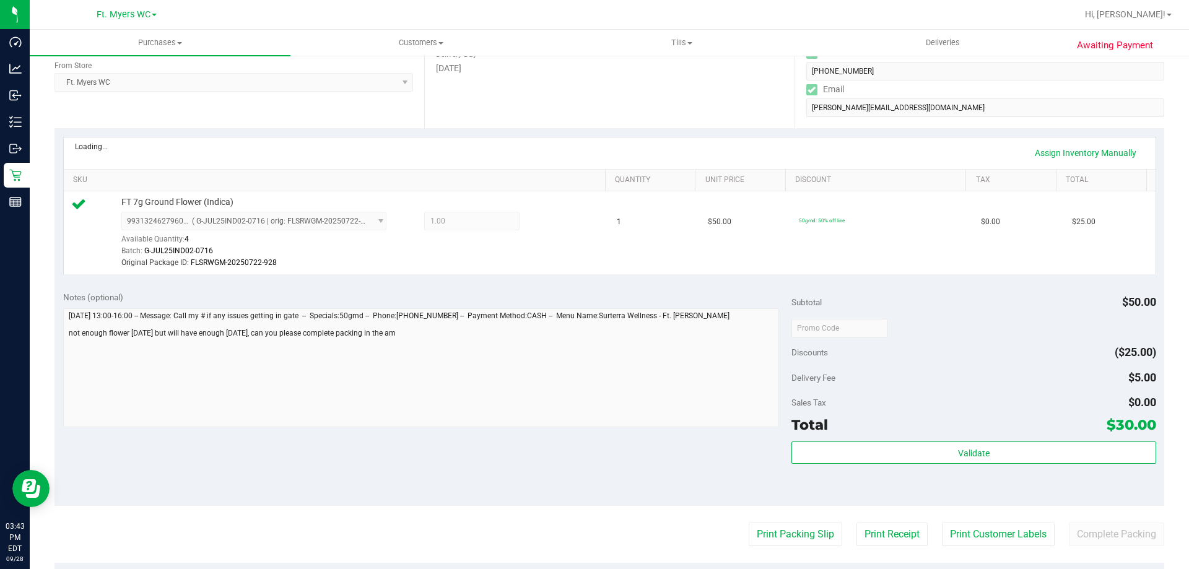
scroll to position [372, 0]
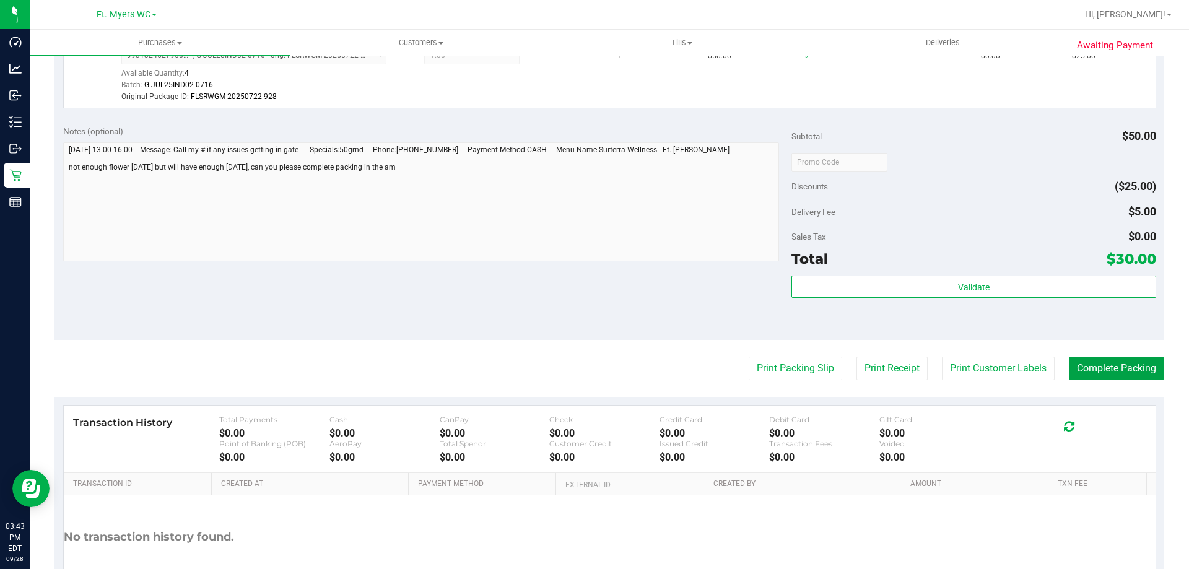
click at [1106, 367] on button "Complete Packing" at bounding box center [1116, 369] width 95 height 24
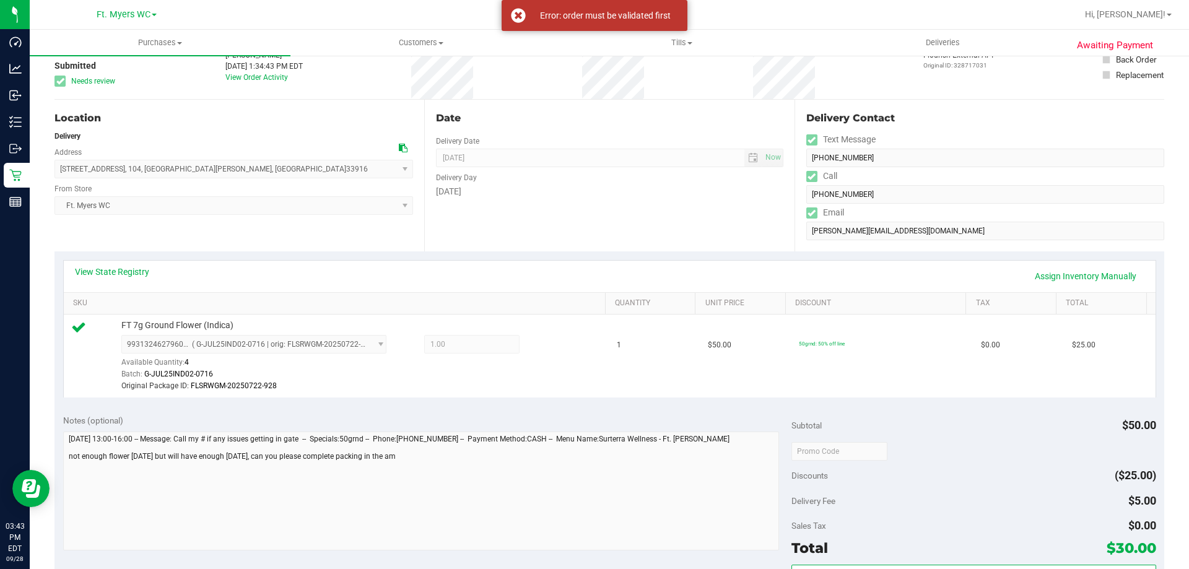
scroll to position [62, 0]
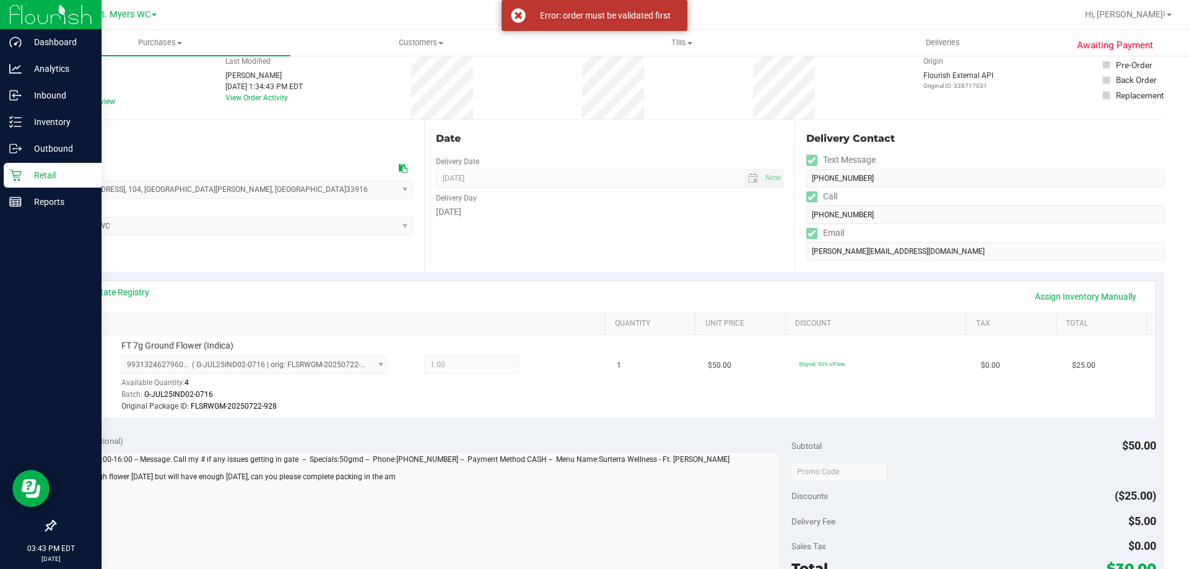
click at [12, 168] on div "Retail" at bounding box center [53, 175] width 98 height 25
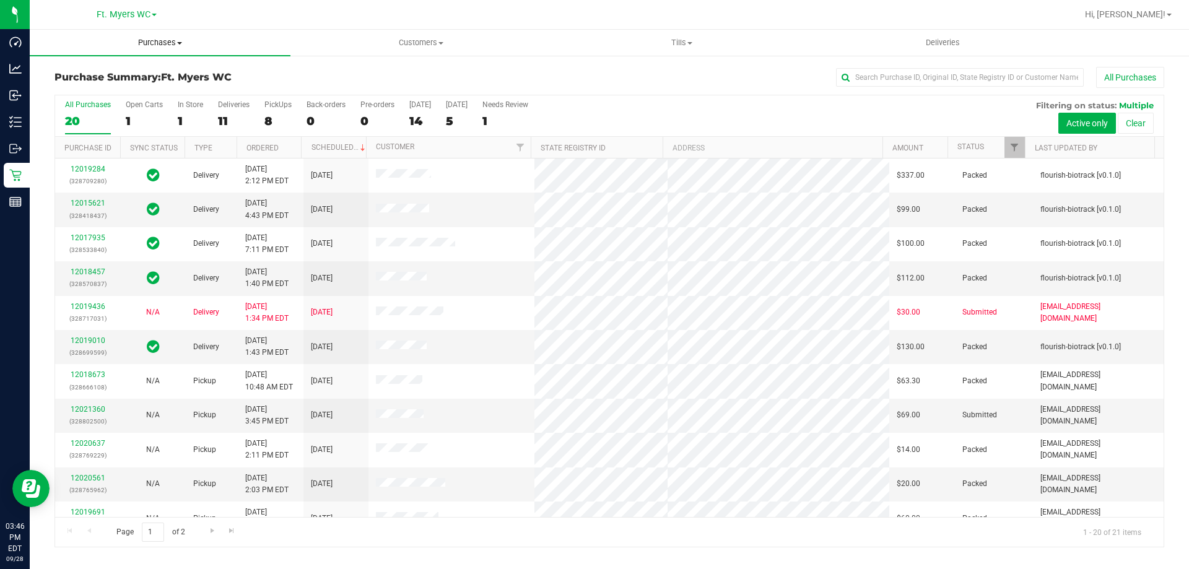
click at [134, 49] on uib-tab-heading "Purchases Summary of purchases Fulfillment All purchases" at bounding box center [160, 43] width 261 height 26
click at [124, 85] on li "Fulfillment" at bounding box center [160, 89] width 261 height 15
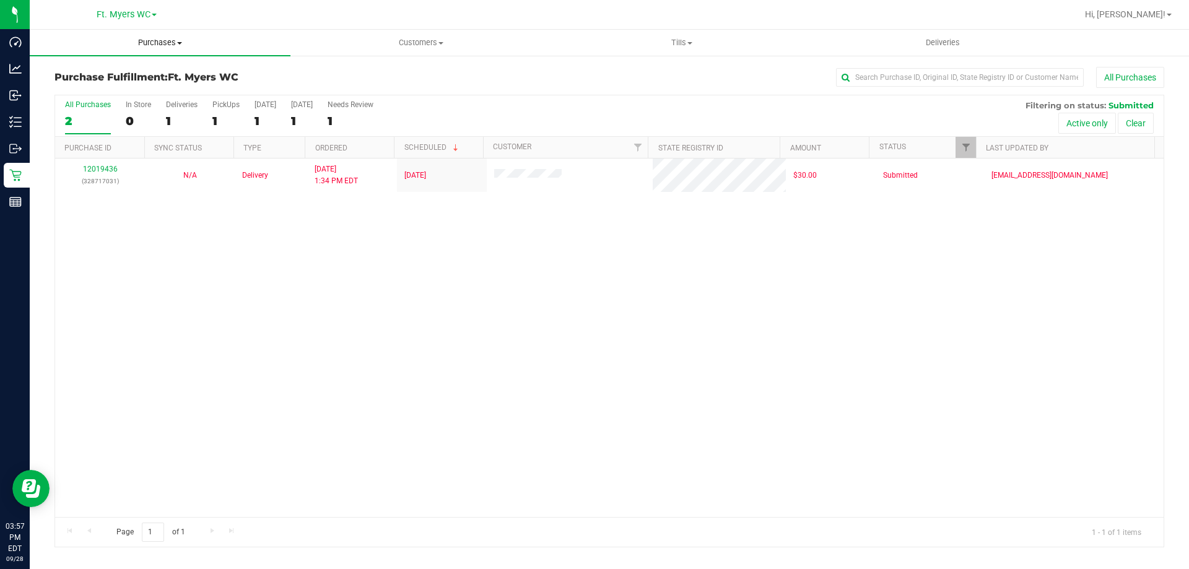
click at [154, 39] on span "Purchases" at bounding box center [160, 42] width 261 height 11
click at [120, 83] on li "Fulfillment" at bounding box center [160, 89] width 261 height 15
